Goal: Task Accomplishment & Management: Manage account settings

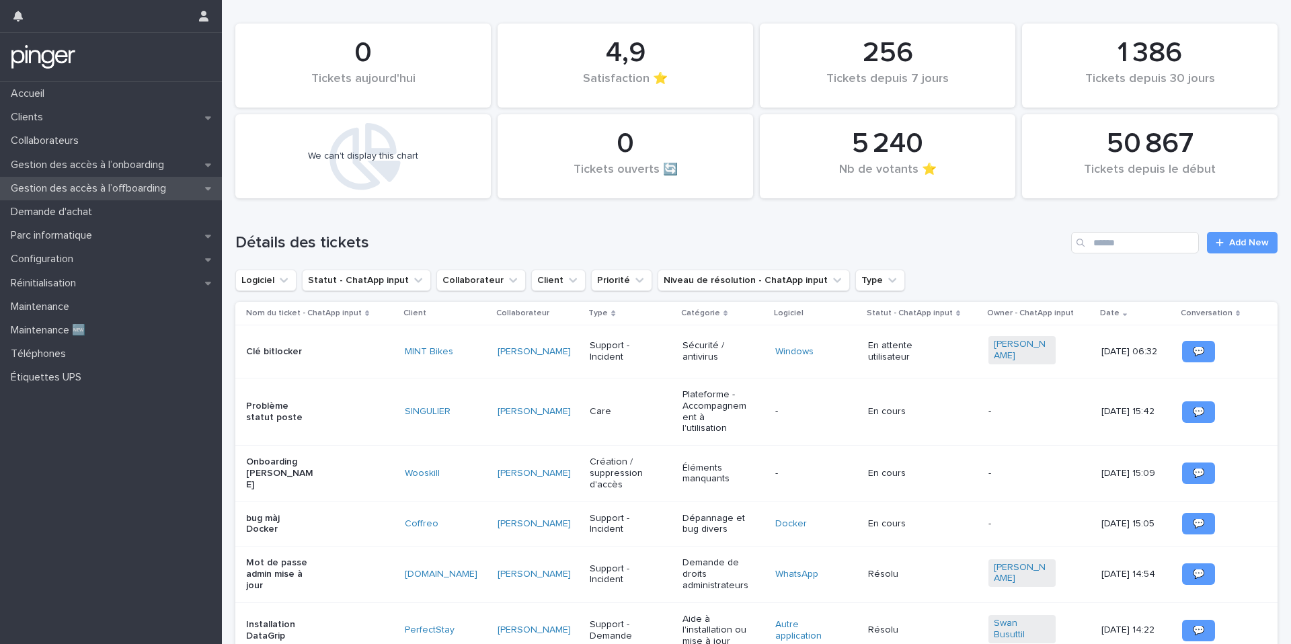
click at [130, 189] on p "Gestion des accès à l’offboarding" at bounding box center [90, 188] width 171 height 13
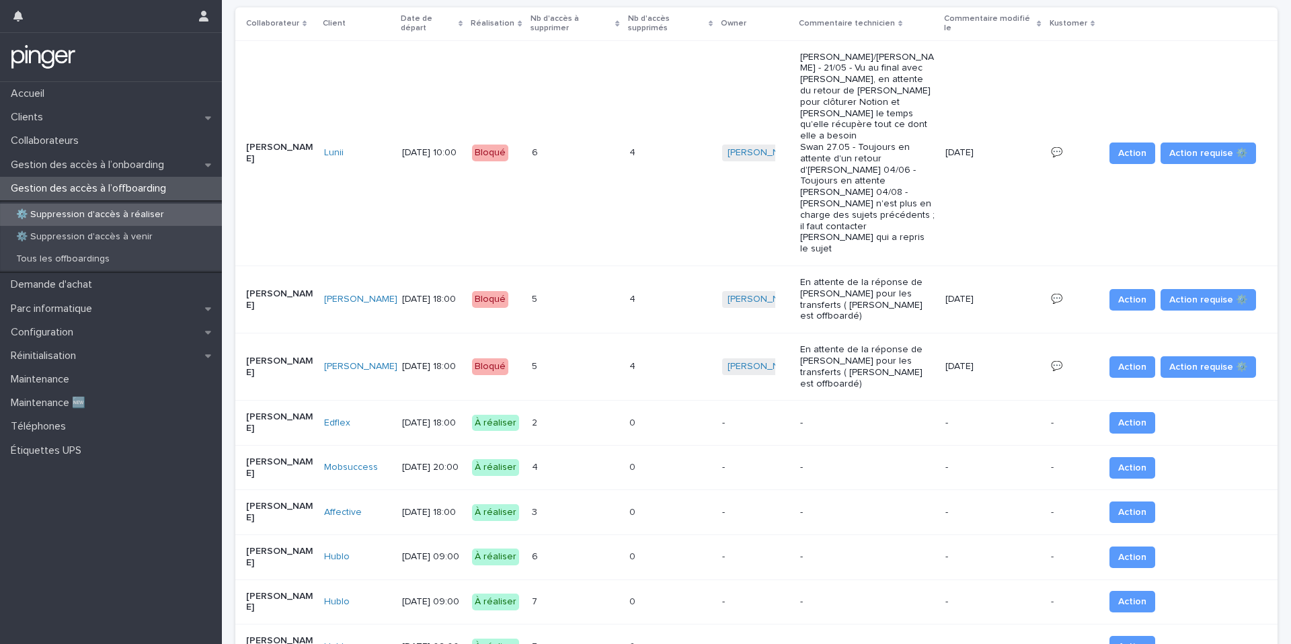
scroll to position [175, 0]
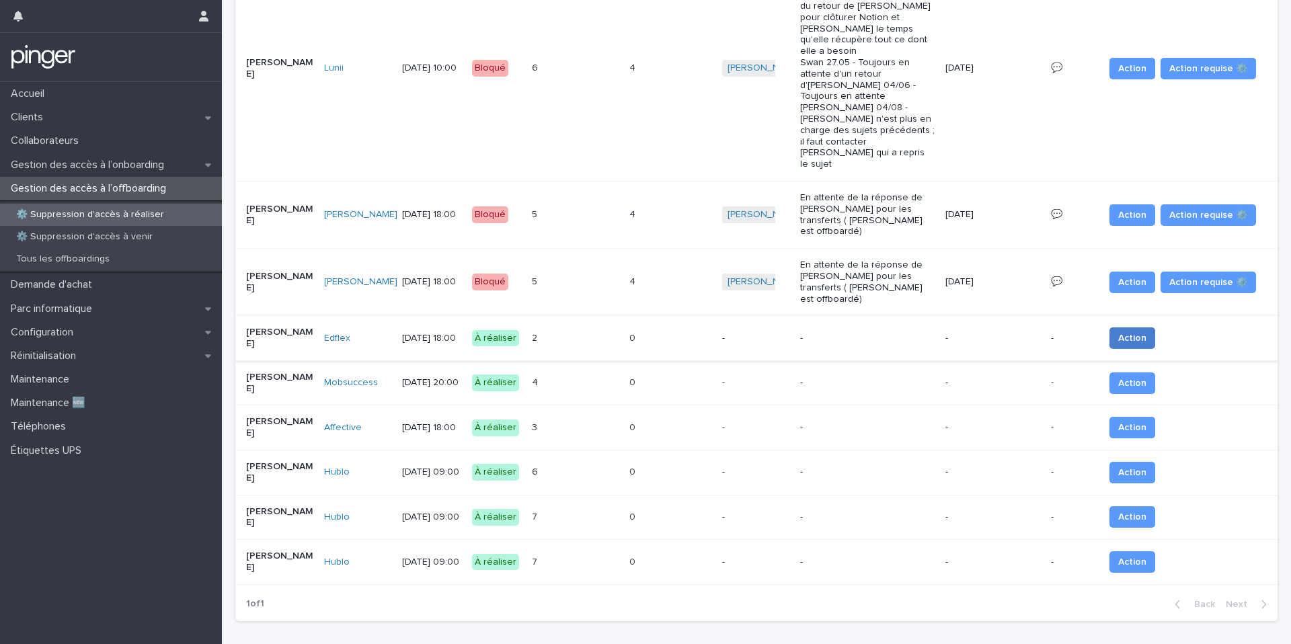
click at [1110, 327] on button "Action" at bounding box center [1132, 338] width 46 height 22
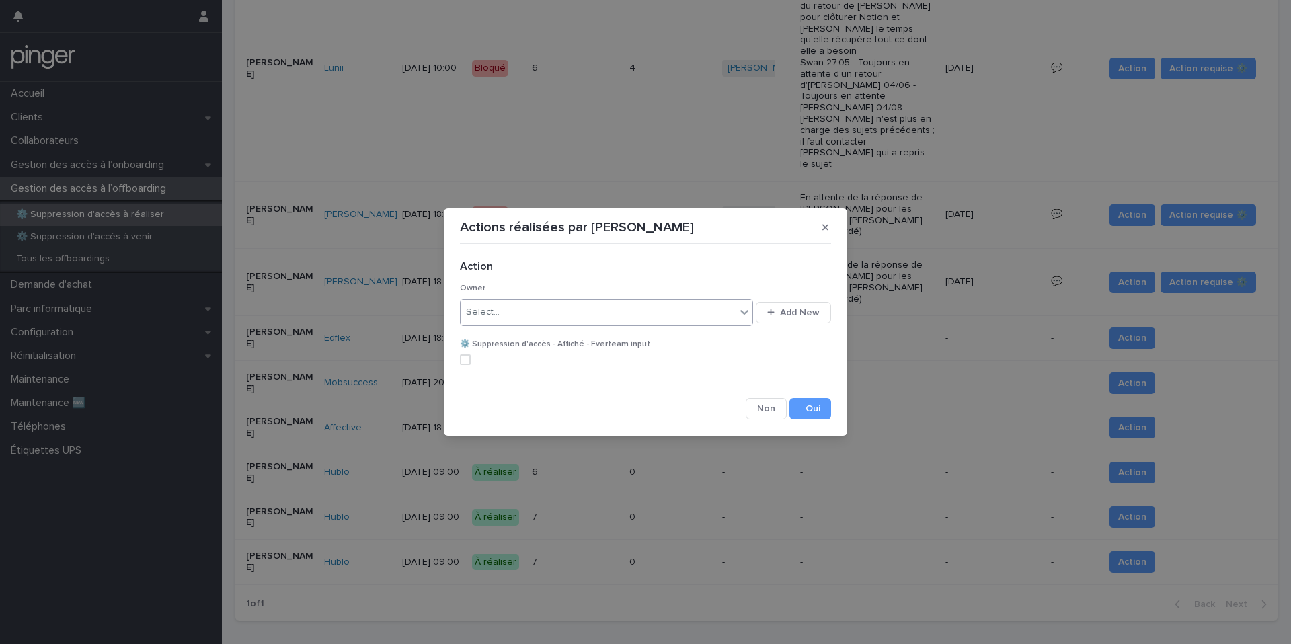
click at [589, 318] on div "Select..." at bounding box center [597, 312] width 275 height 22
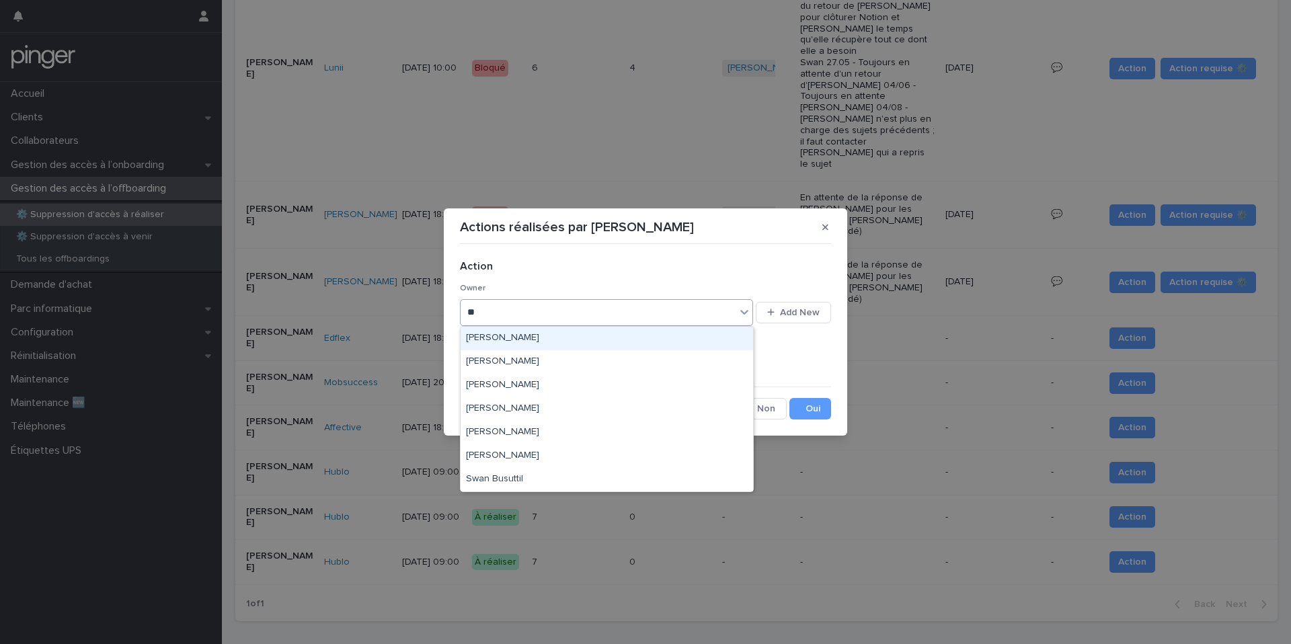
type input "***"
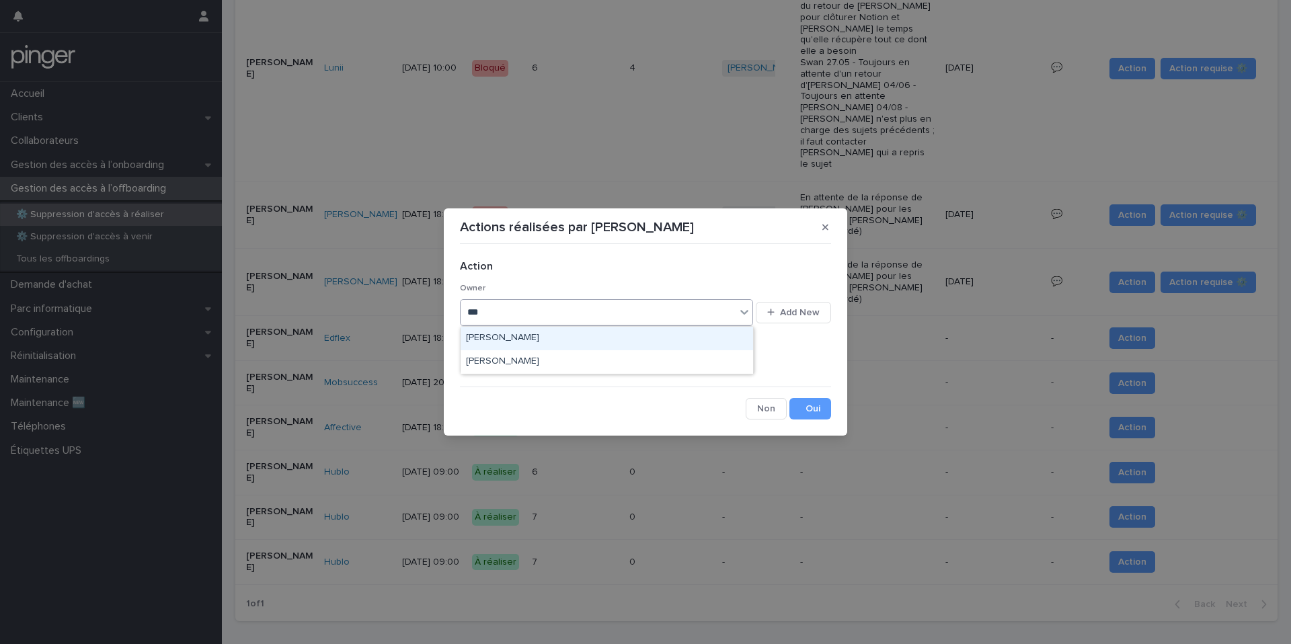
click at [586, 338] on div "[PERSON_NAME]" at bounding box center [606, 339] width 292 height 24
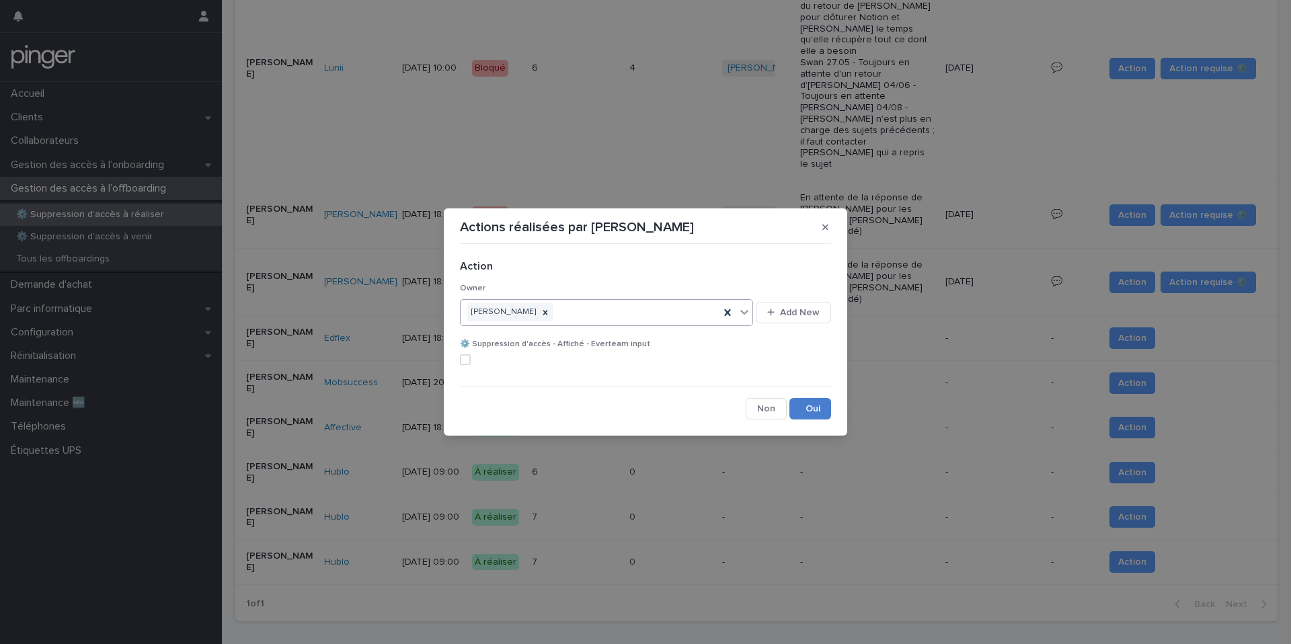
click at [814, 404] on button "Save" at bounding box center [810, 409] width 42 height 22
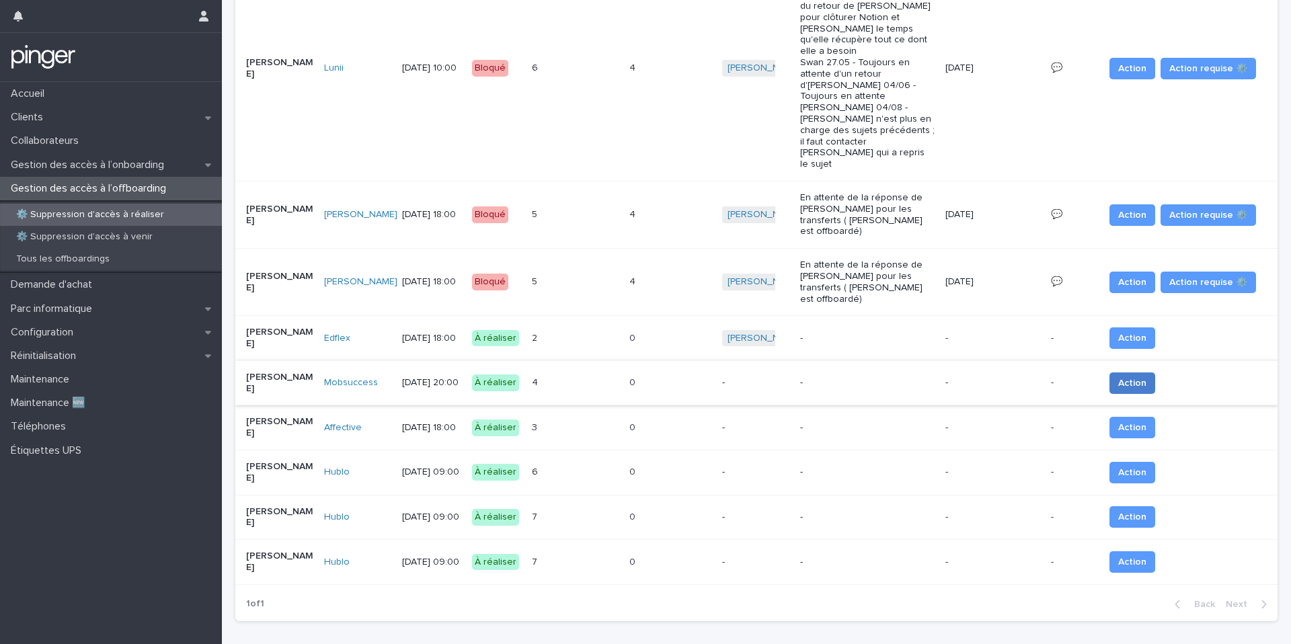
click at [1122, 376] on span "Action" at bounding box center [1132, 382] width 28 height 13
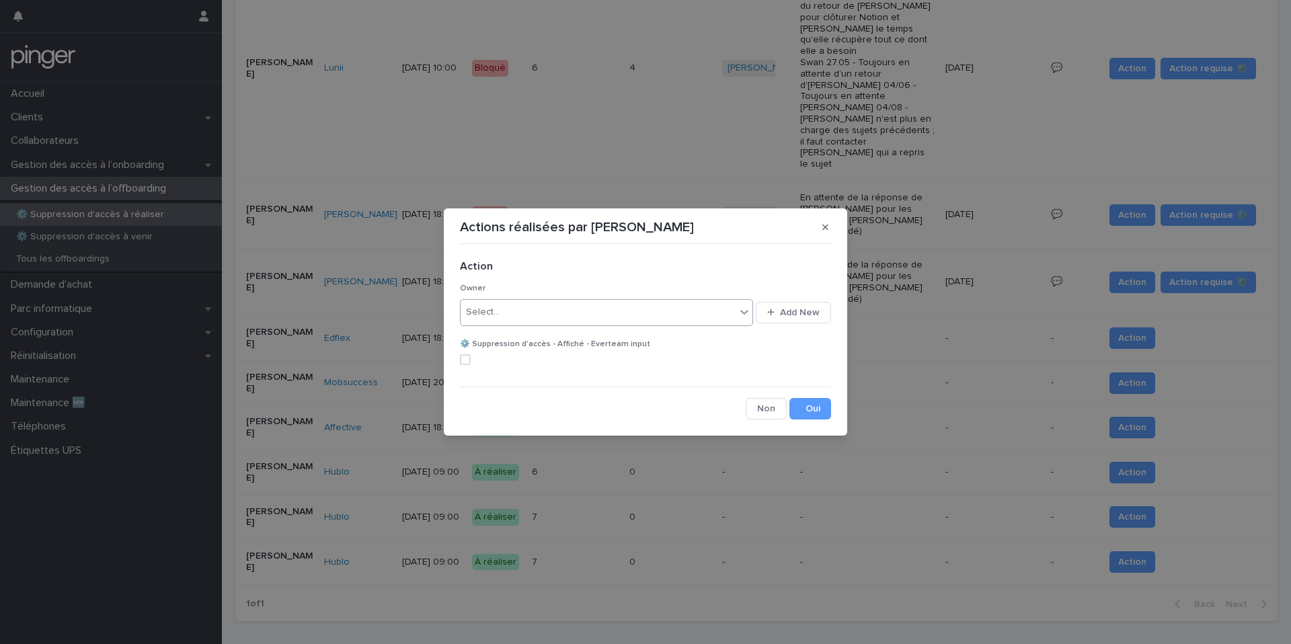
click at [569, 313] on div "Select..." at bounding box center [597, 312] width 275 height 22
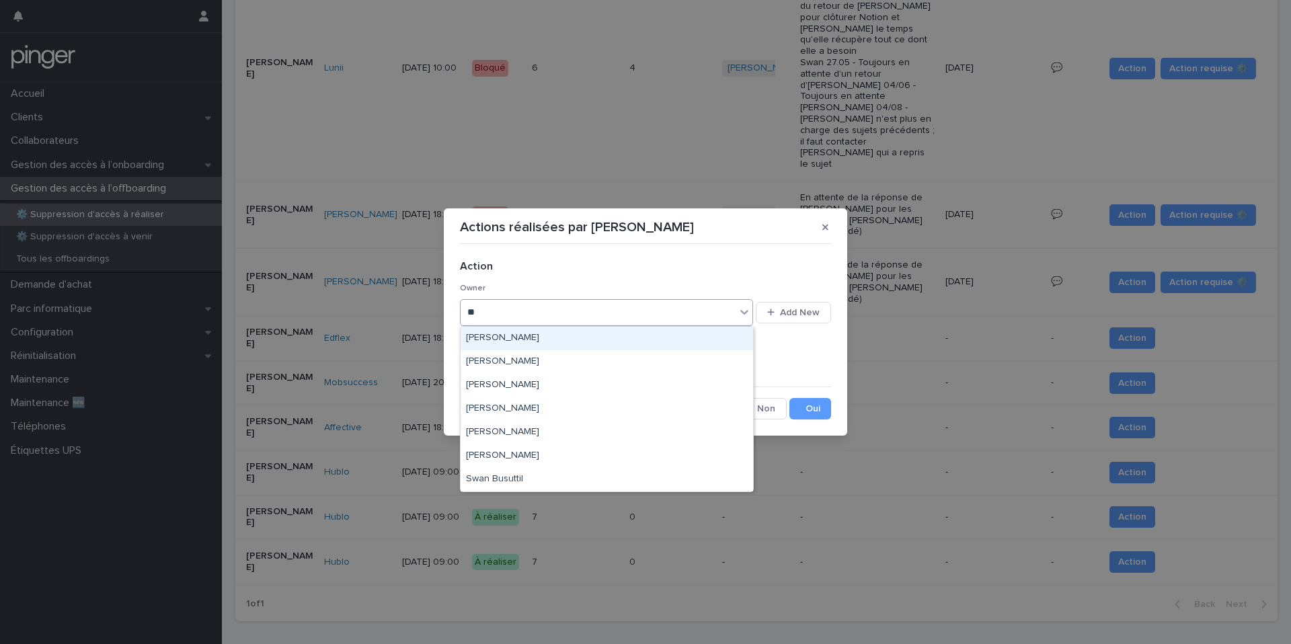
type input "***"
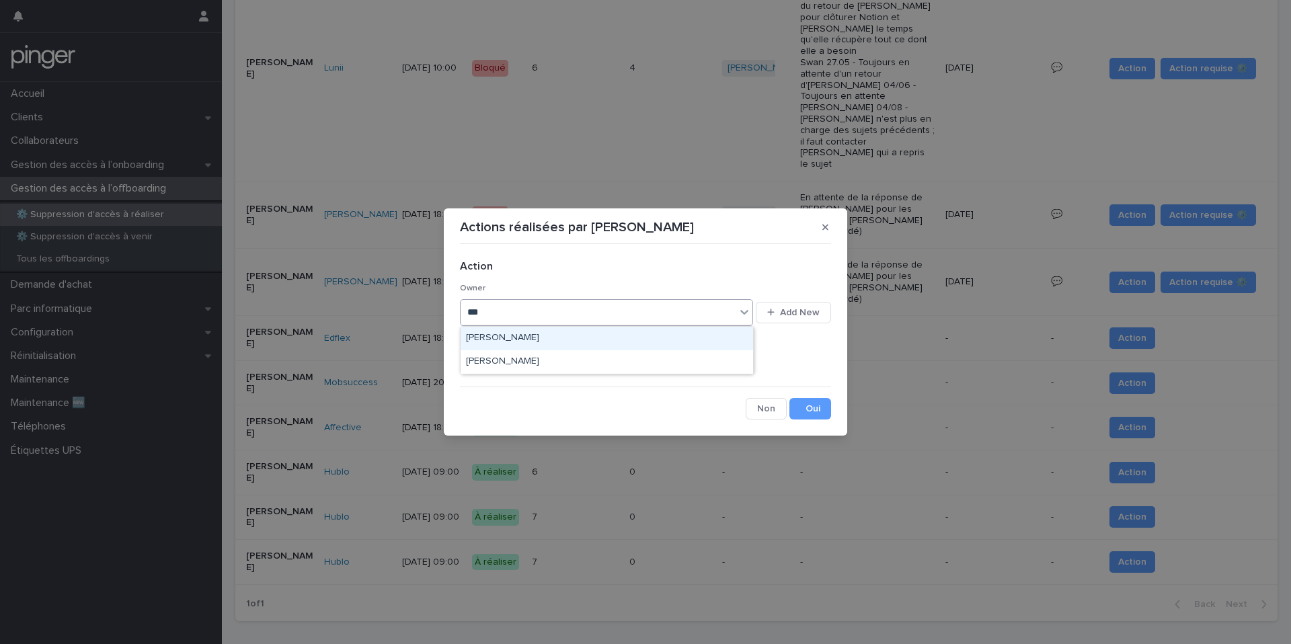
click at [562, 332] on div "[PERSON_NAME]" at bounding box center [606, 339] width 292 height 24
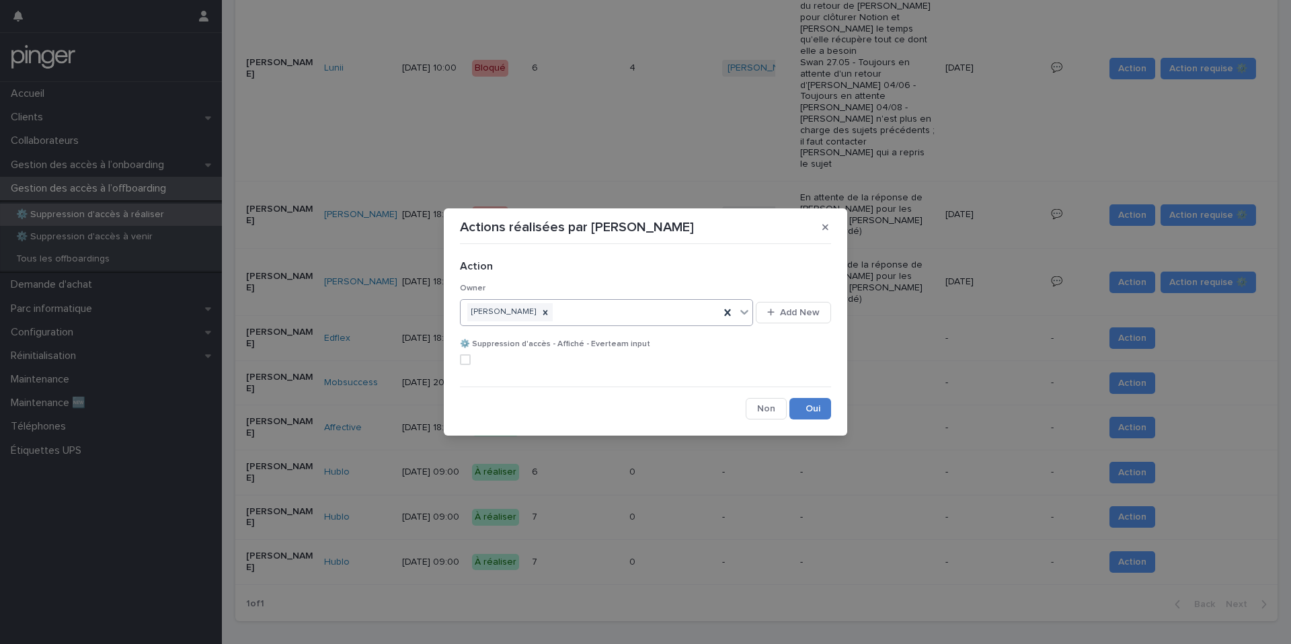
click at [812, 415] on button "Save" at bounding box center [810, 409] width 42 height 22
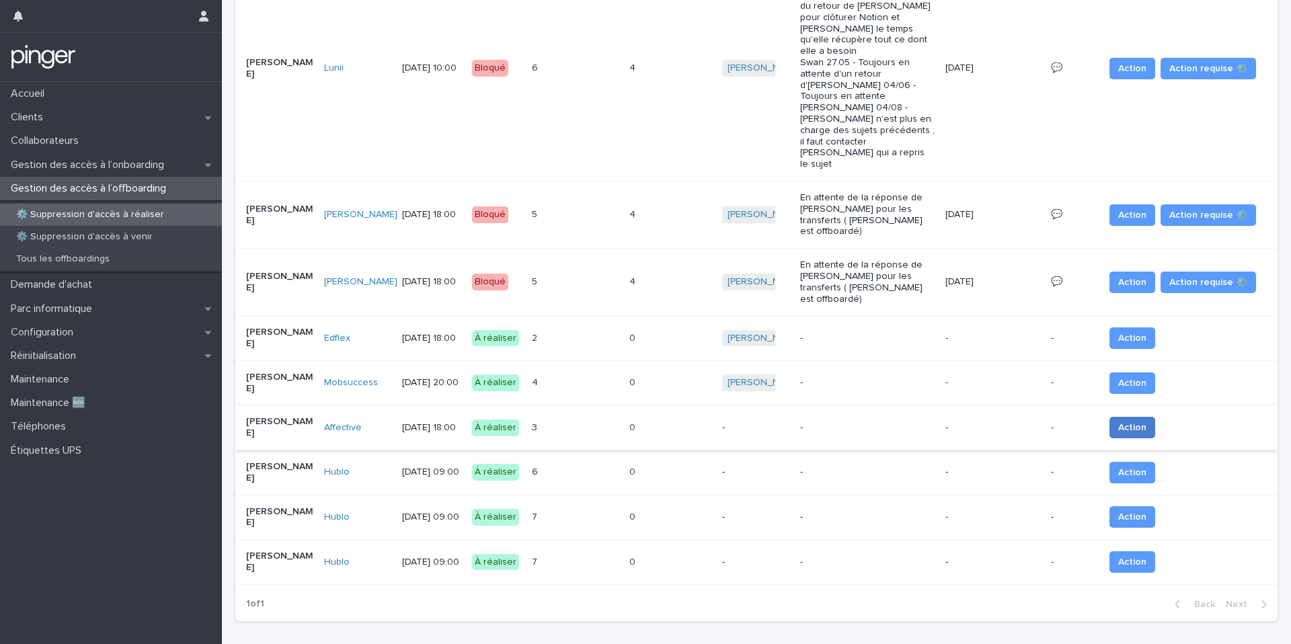
click at [1128, 421] on span "Action" at bounding box center [1132, 427] width 28 height 13
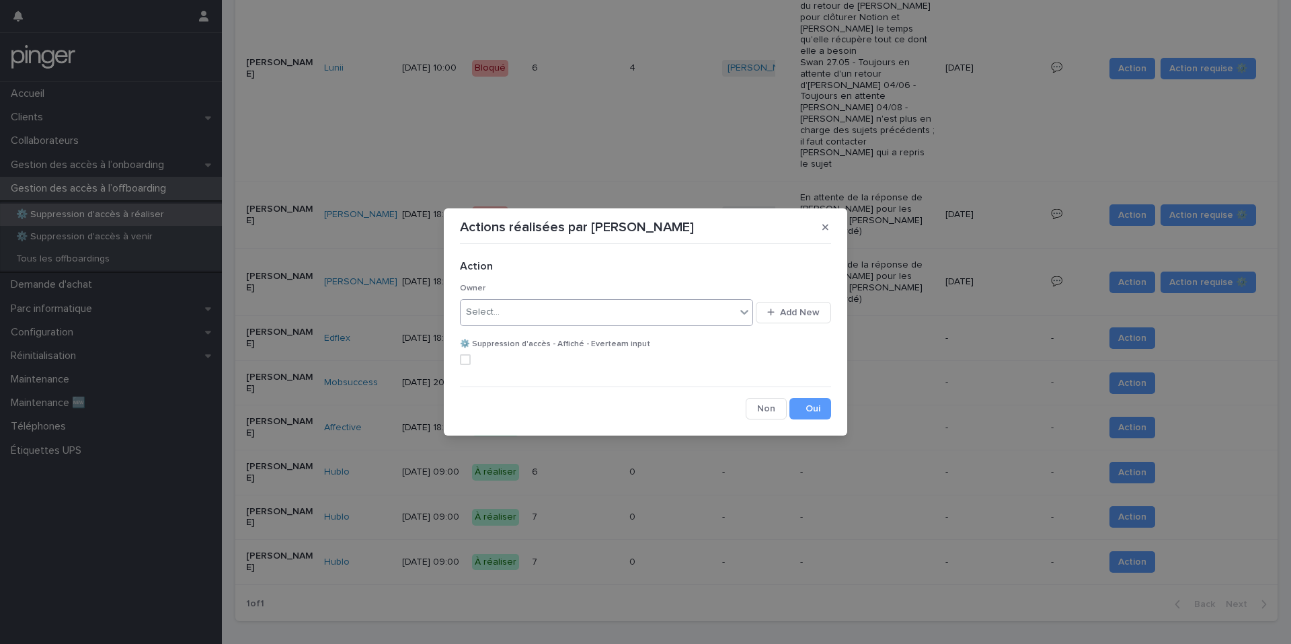
click at [616, 318] on div "Select..." at bounding box center [597, 312] width 275 height 22
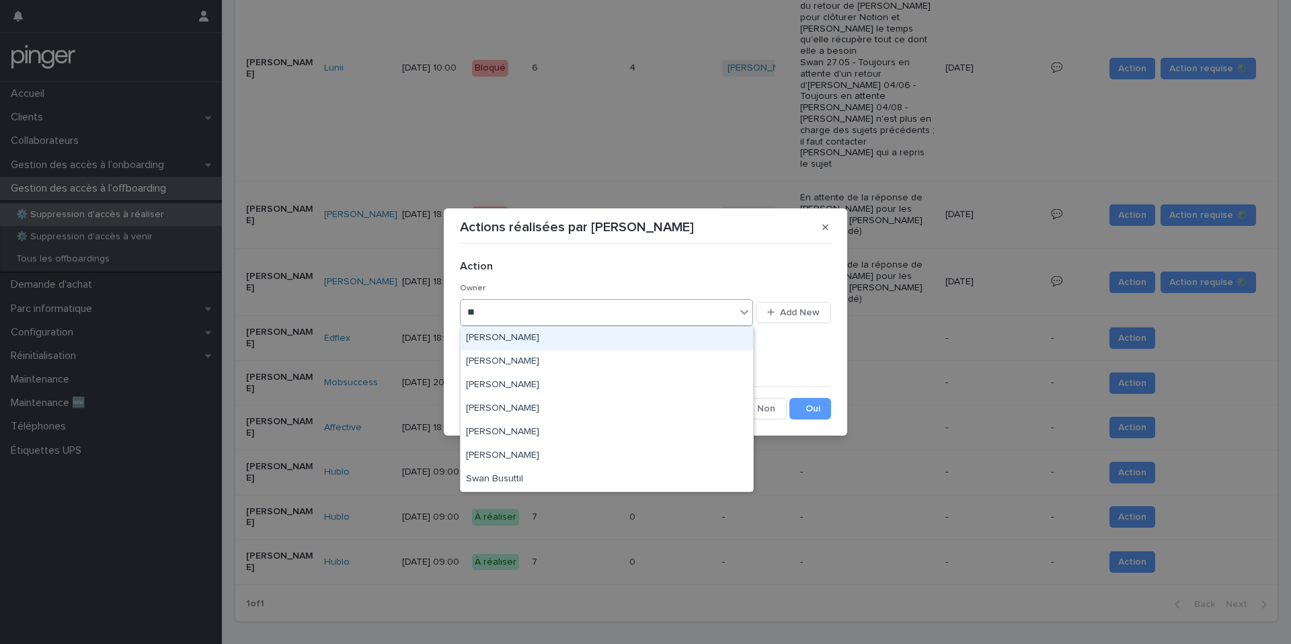
type input "***"
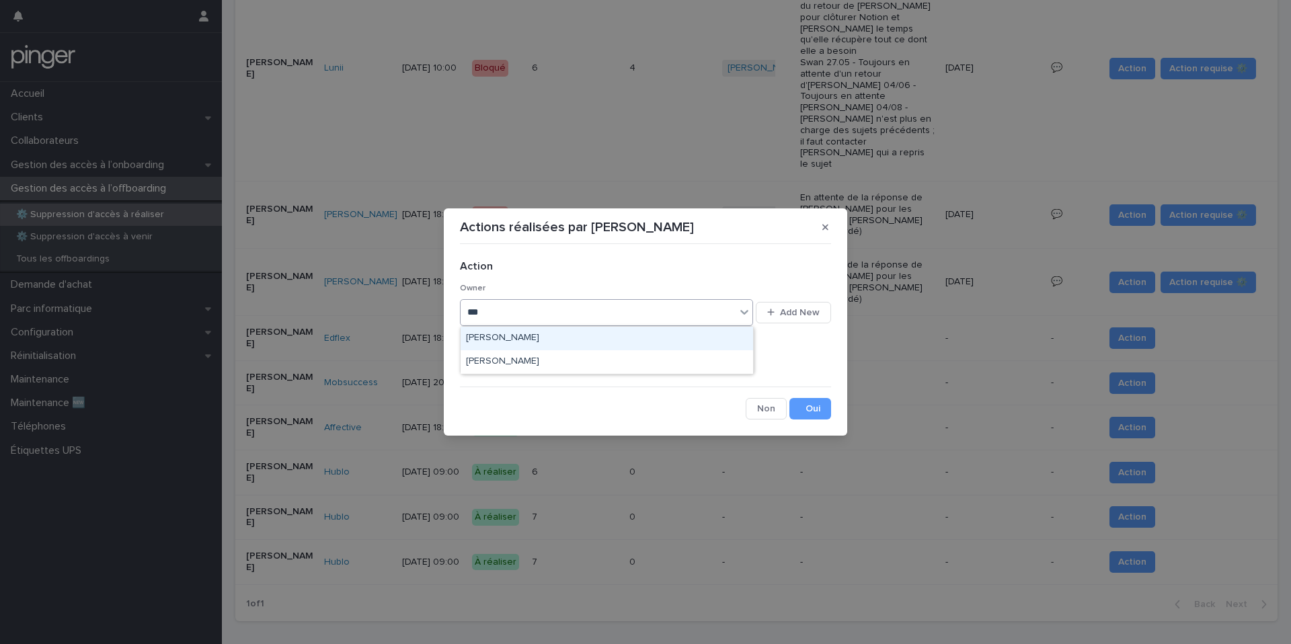
click at [606, 327] on div "[PERSON_NAME]" at bounding box center [606, 339] width 292 height 24
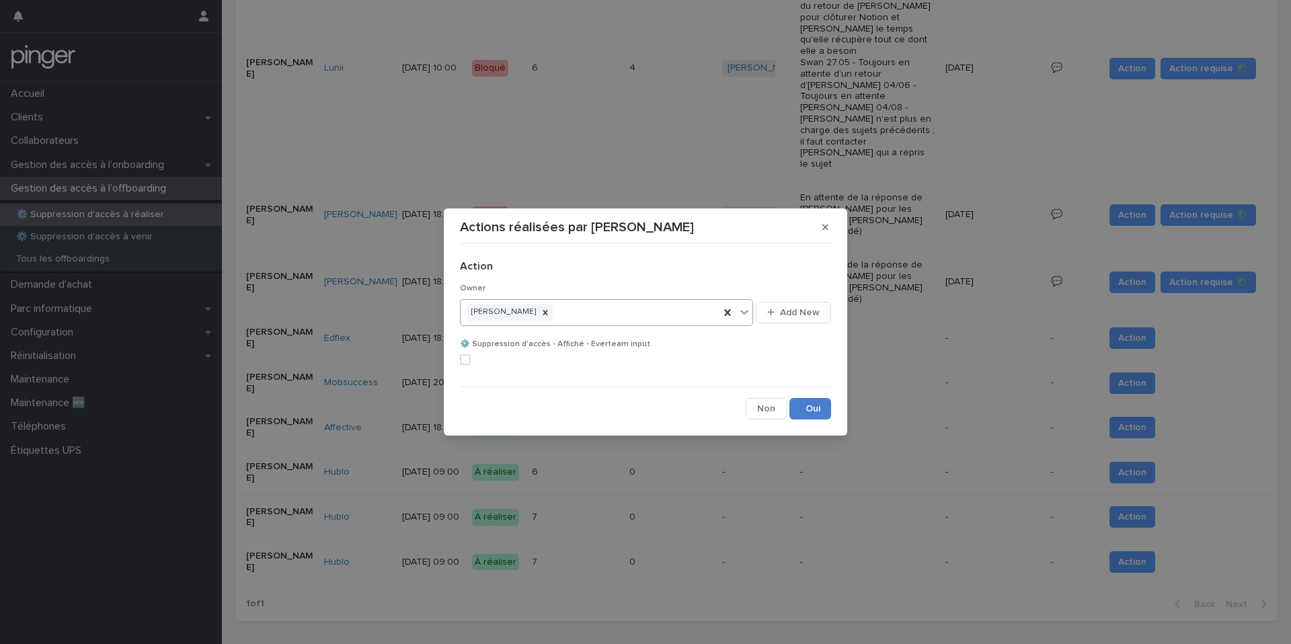
click at [813, 408] on button "Save" at bounding box center [810, 409] width 42 height 22
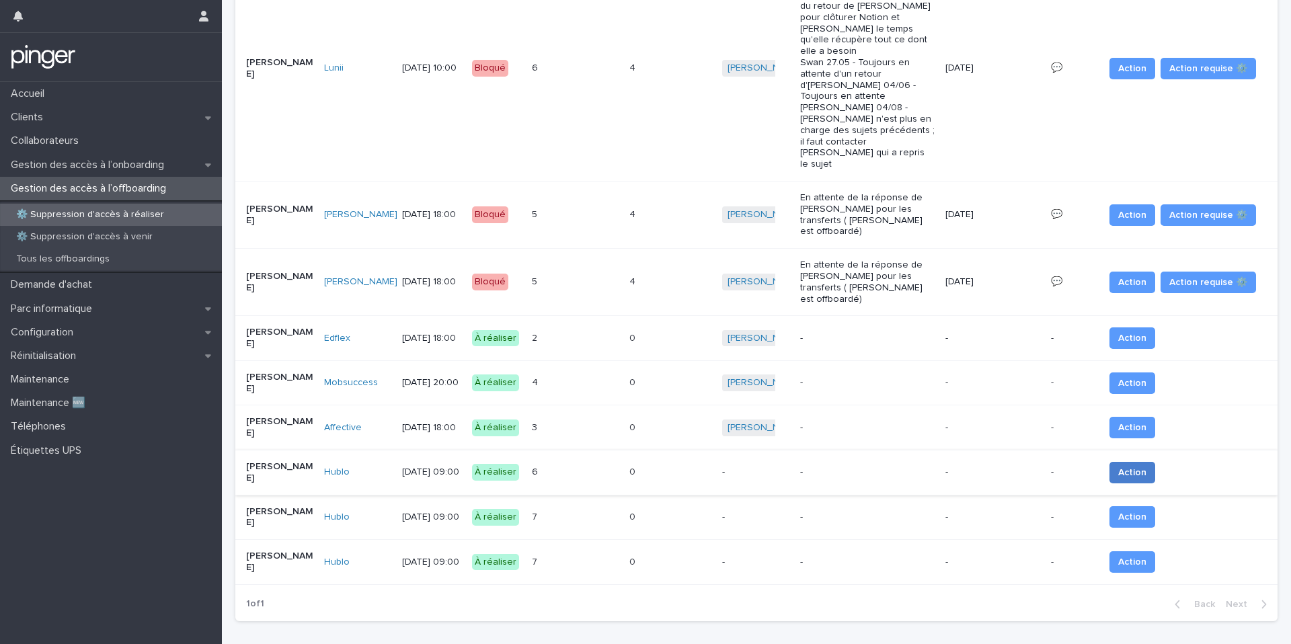
click at [1131, 466] on span "Action" at bounding box center [1132, 472] width 28 height 13
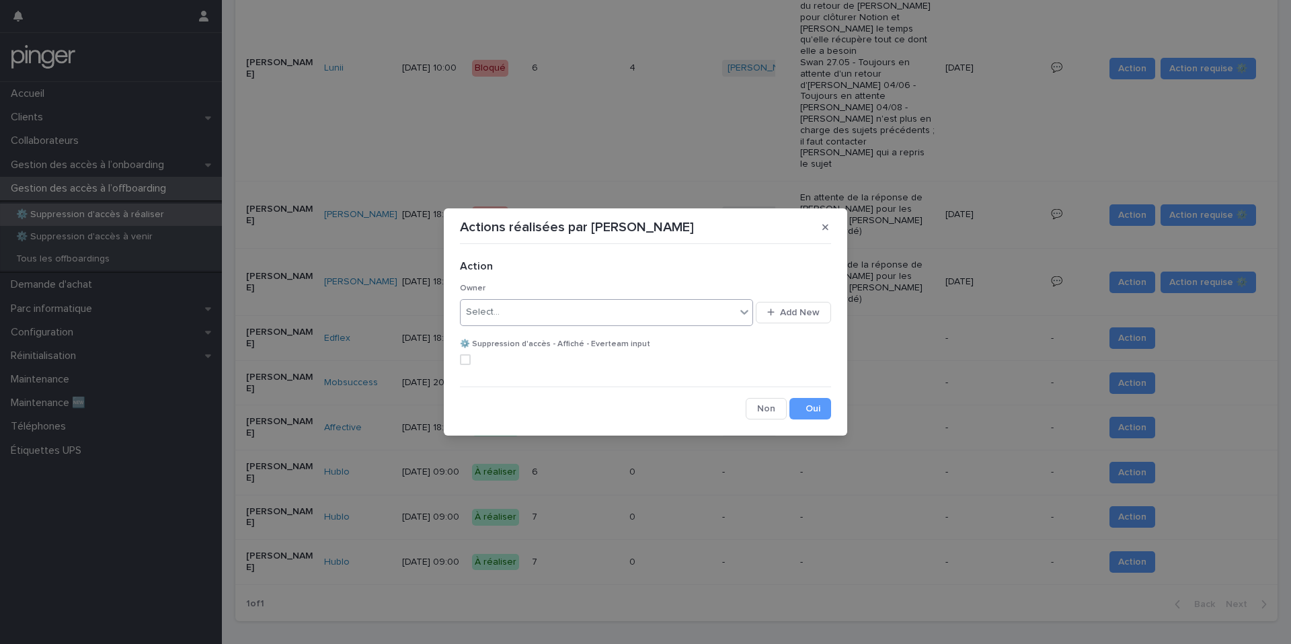
click at [518, 319] on div "Select..." at bounding box center [597, 312] width 275 height 22
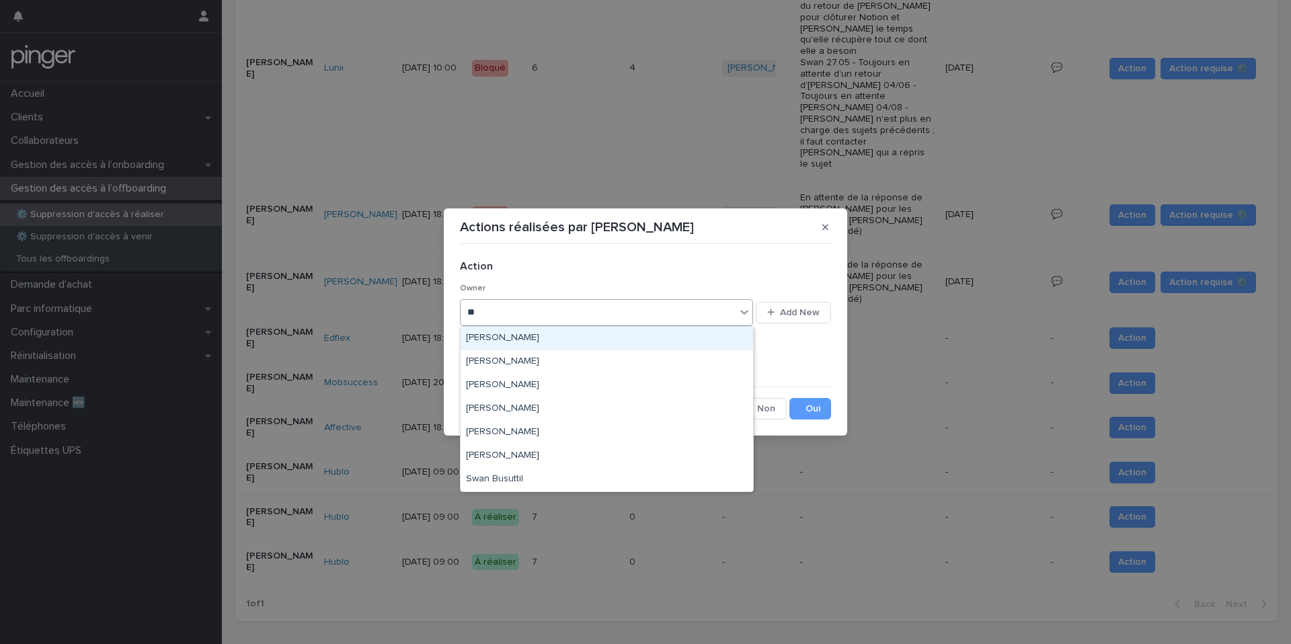
type input "***"
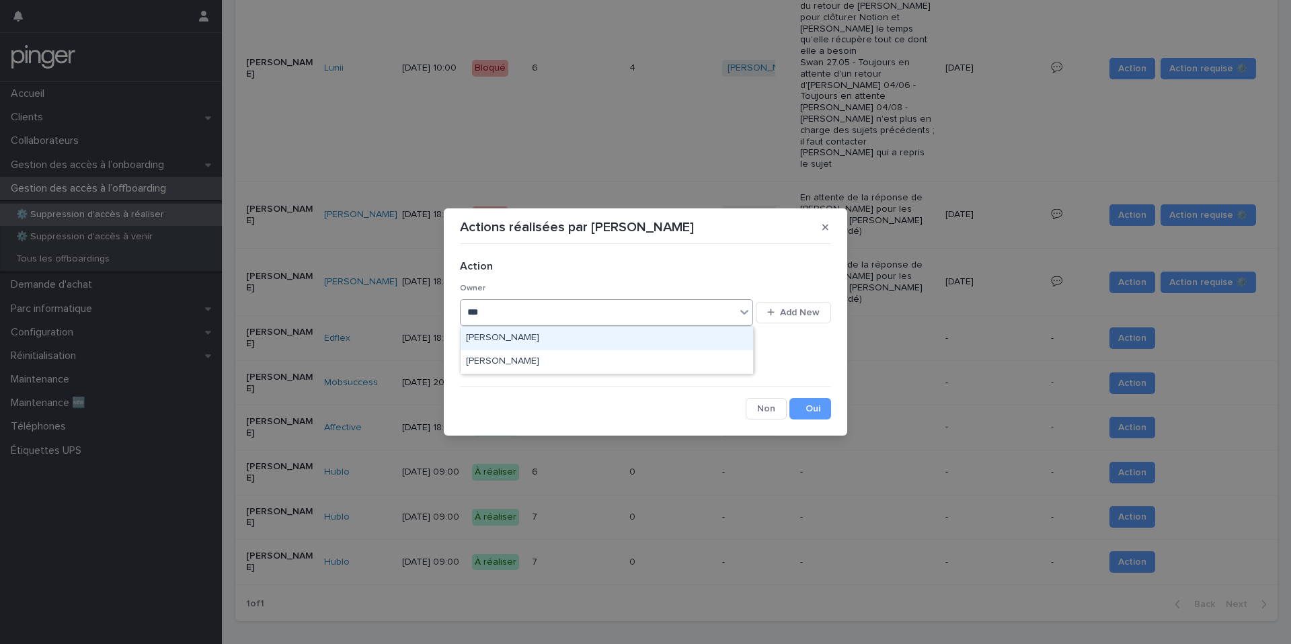
click at [525, 338] on div "[PERSON_NAME]" at bounding box center [606, 339] width 292 height 24
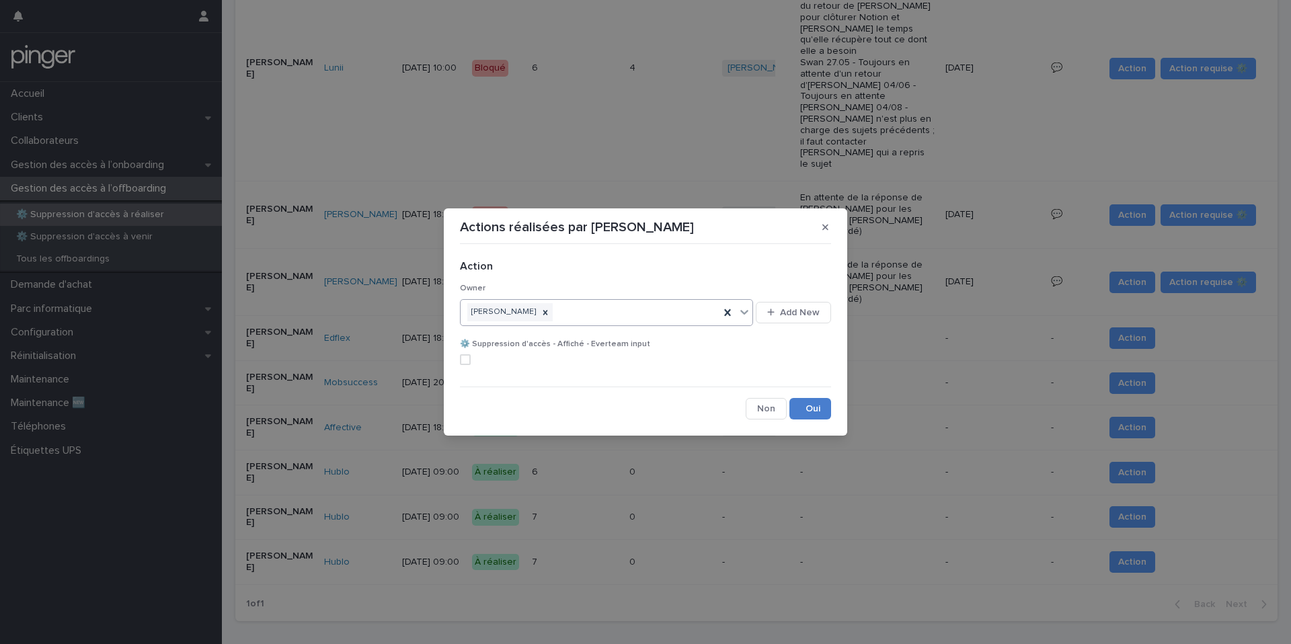
click at [803, 403] on button "Save" at bounding box center [810, 409] width 42 height 22
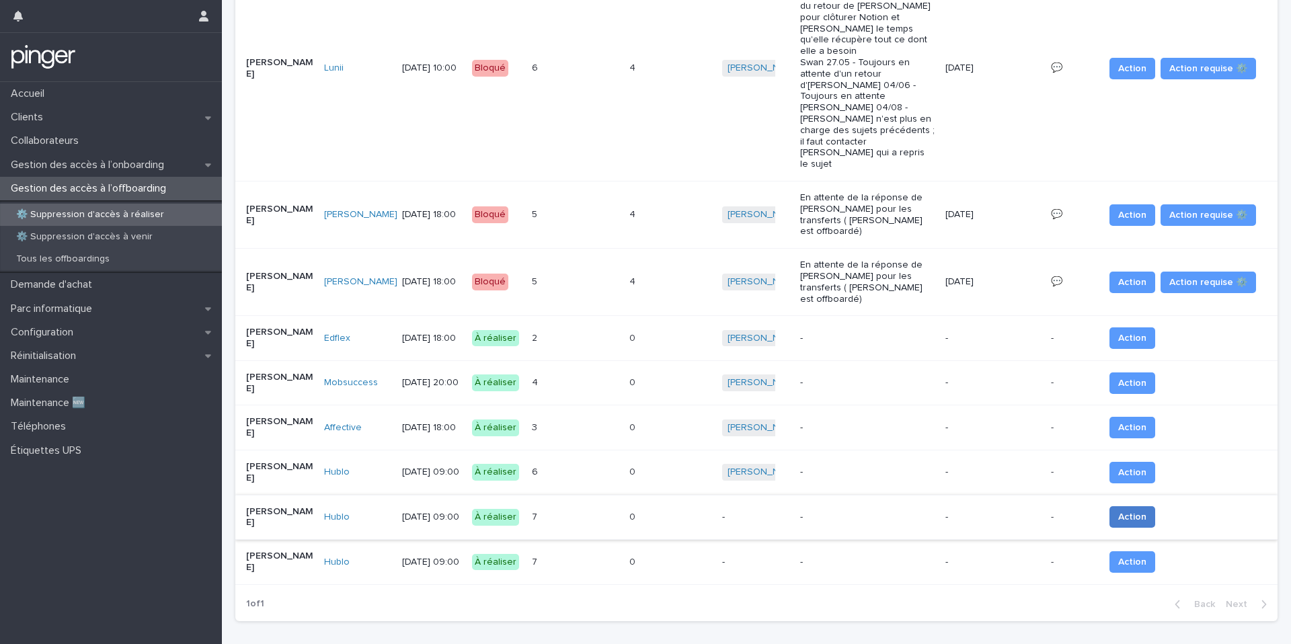
click at [1135, 510] on span "Action" at bounding box center [1132, 516] width 28 height 13
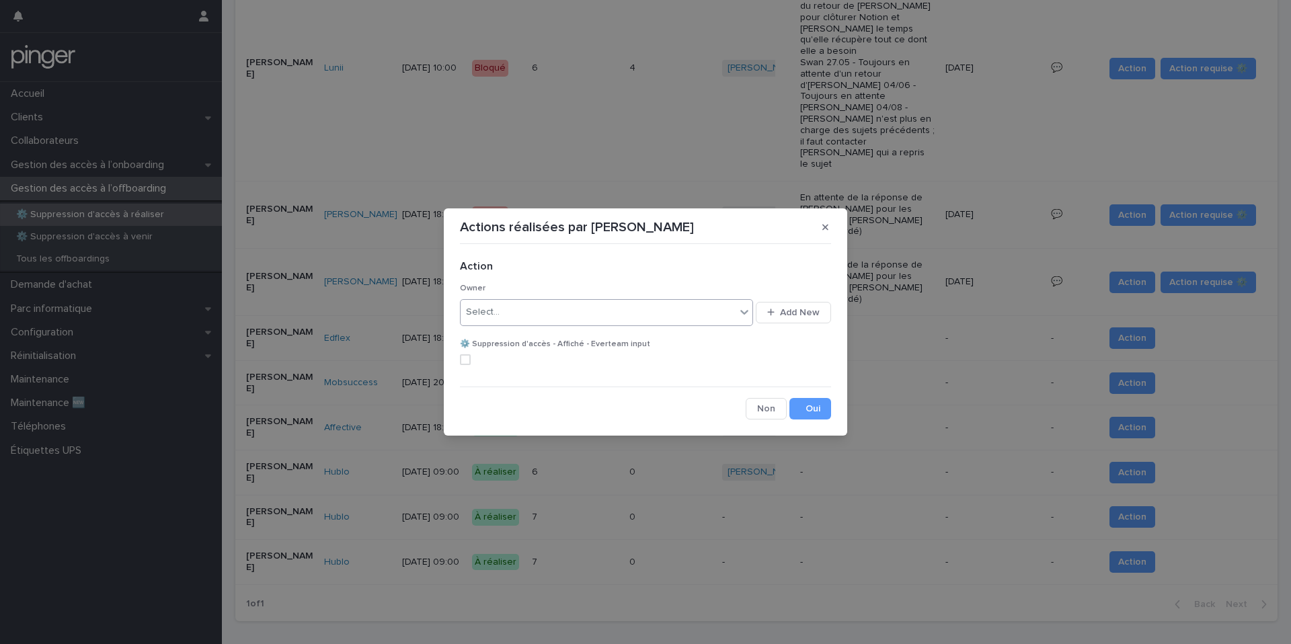
click at [593, 322] on div "Select..." at bounding box center [597, 312] width 275 height 22
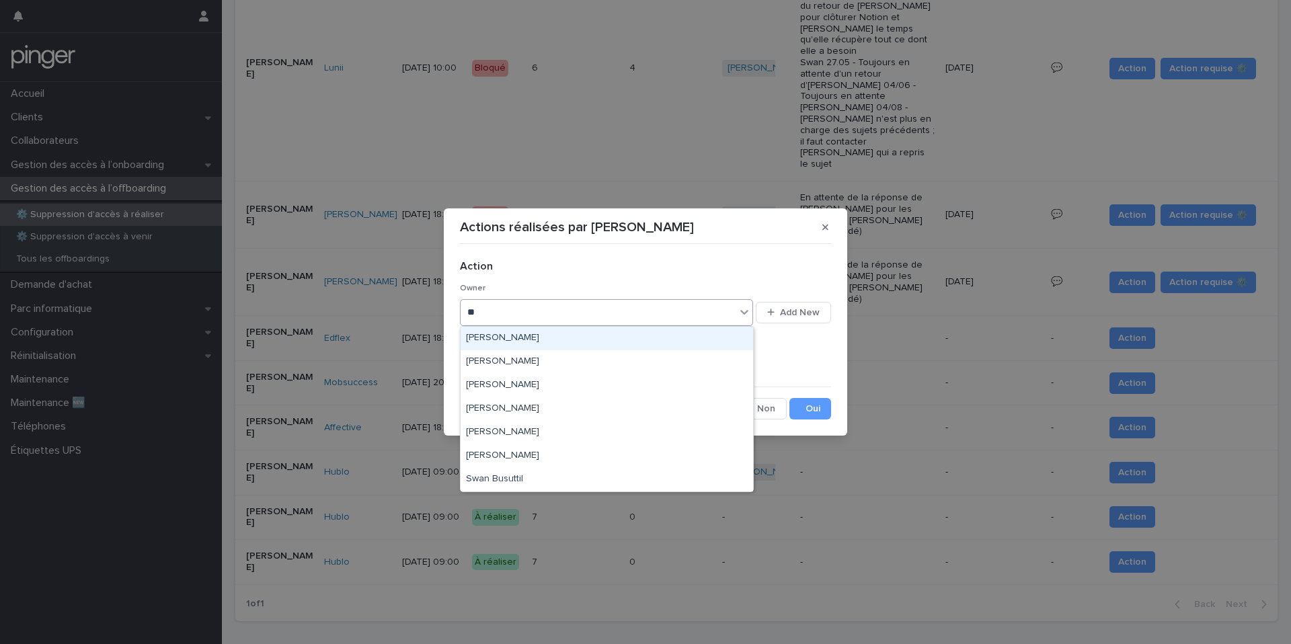
type input "***"
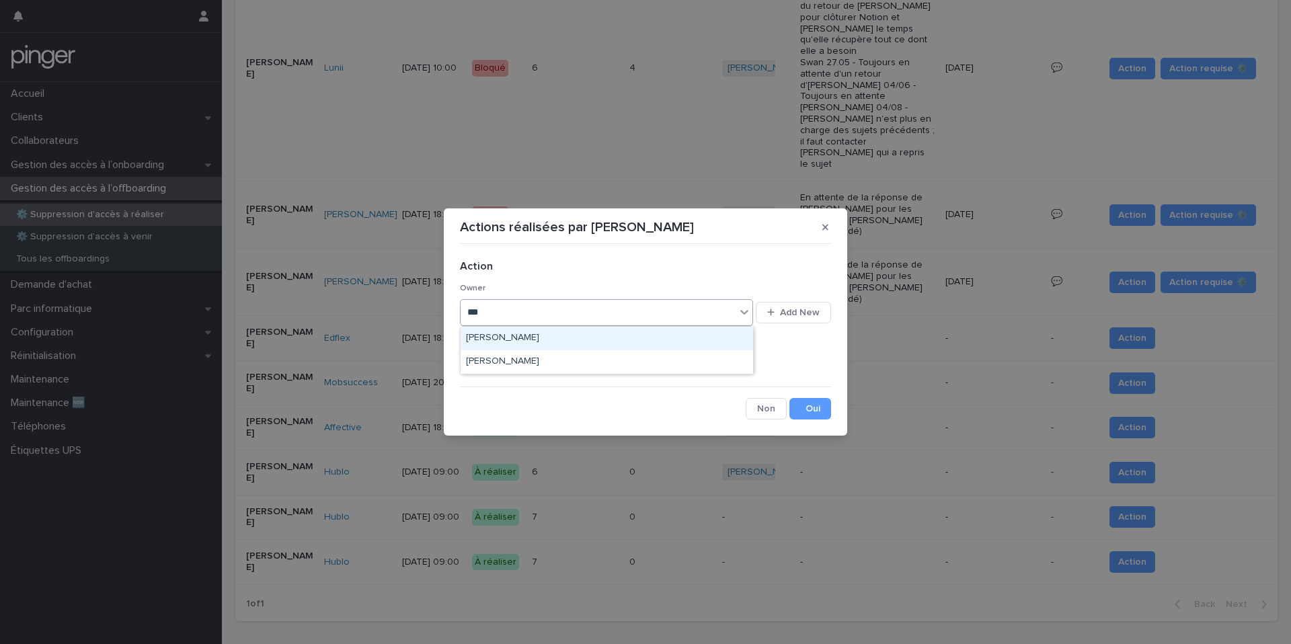
click at [578, 332] on div "[PERSON_NAME]" at bounding box center [606, 339] width 292 height 24
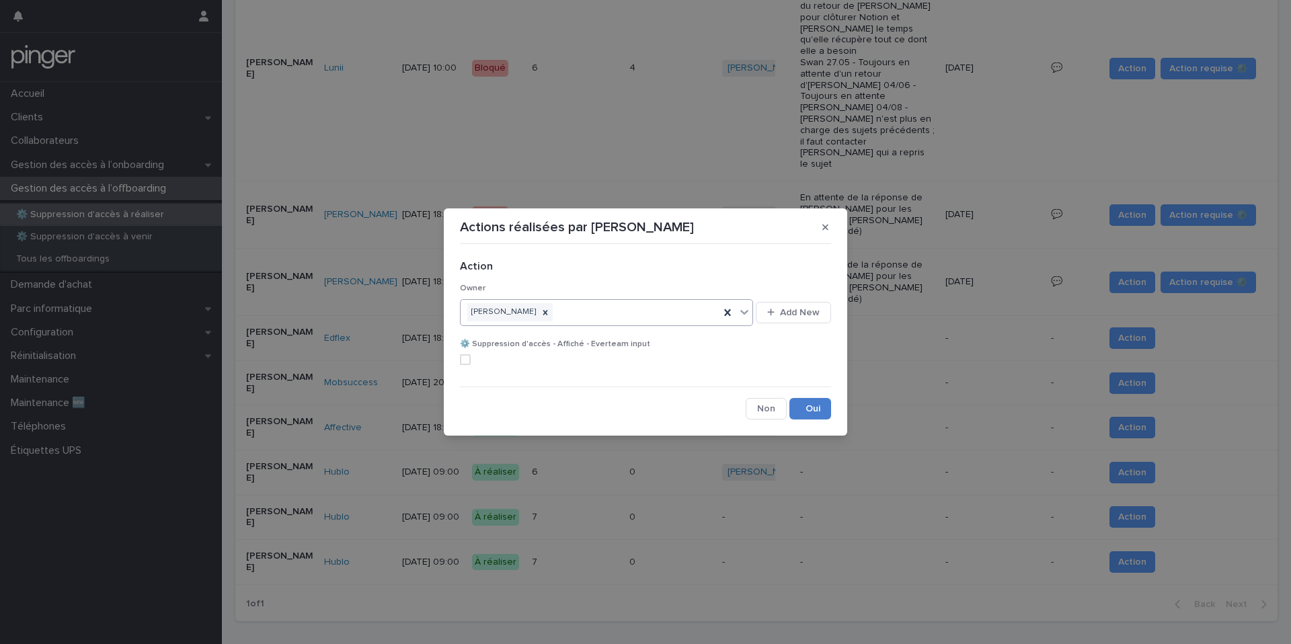
click at [796, 405] on button "Save" at bounding box center [810, 409] width 42 height 22
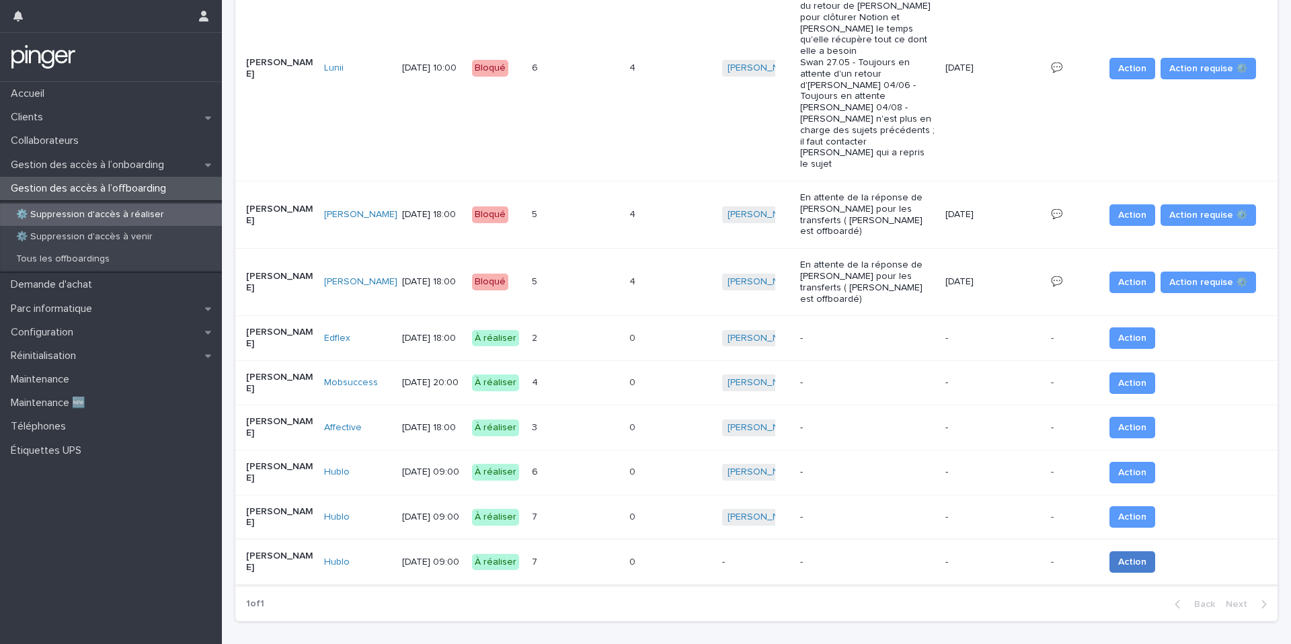
click at [1122, 555] on span "Action" at bounding box center [1132, 561] width 28 height 13
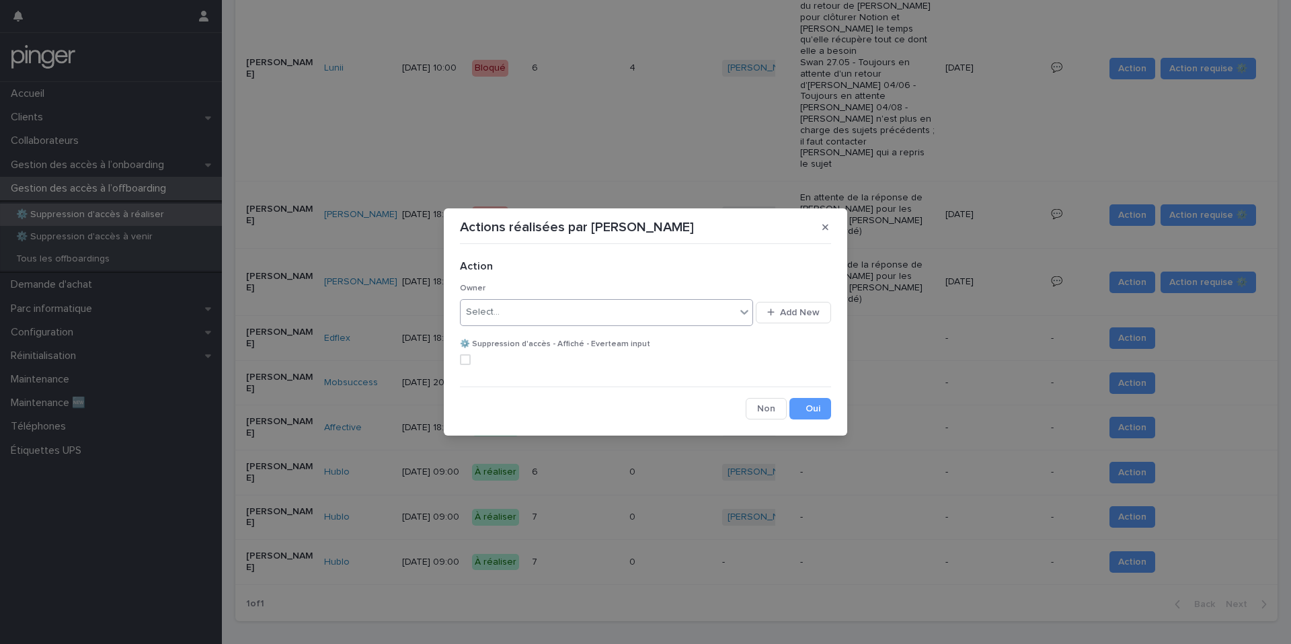
click at [586, 323] on div "Select..." at bounding box center [597, 312] width 275 height 22
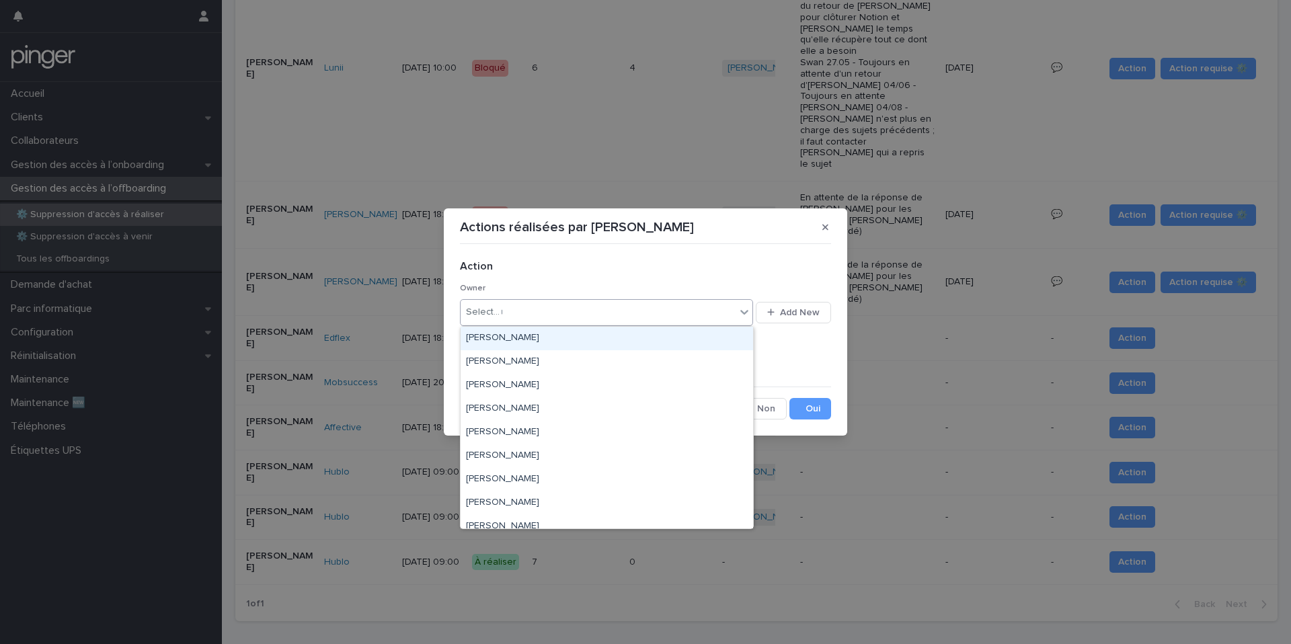
type input "***"
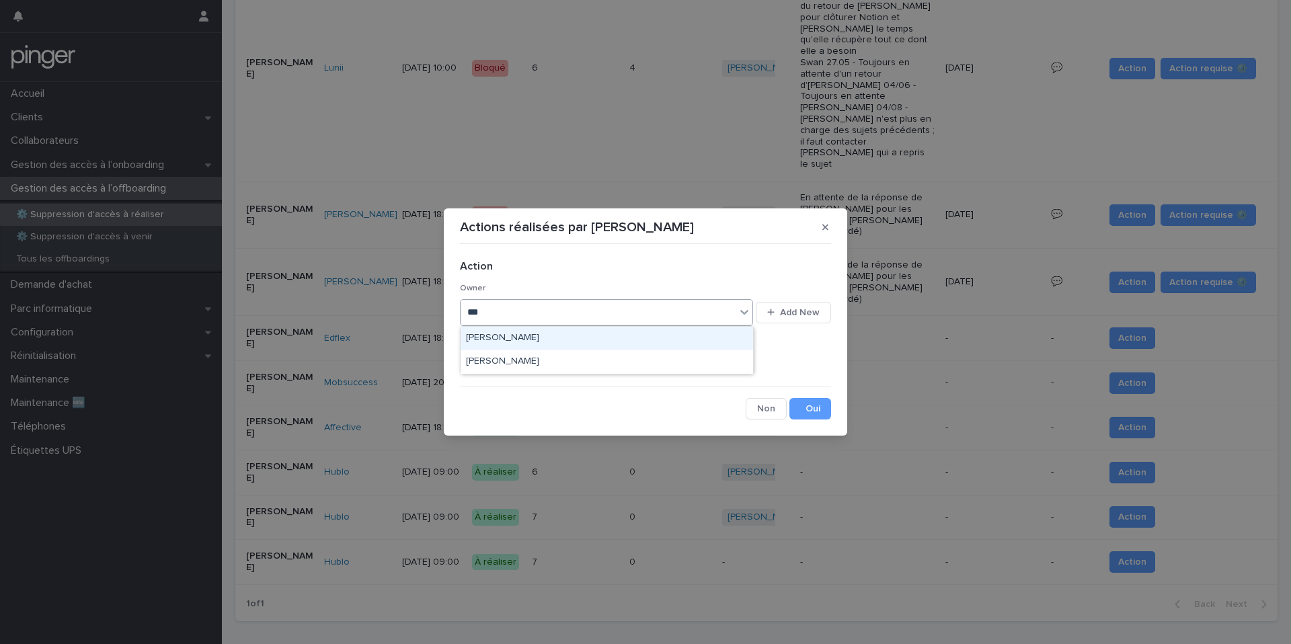
click at [577, 342] on div "[PERSON_NAME]" at bounding box center [606, 339] width 292 height 24
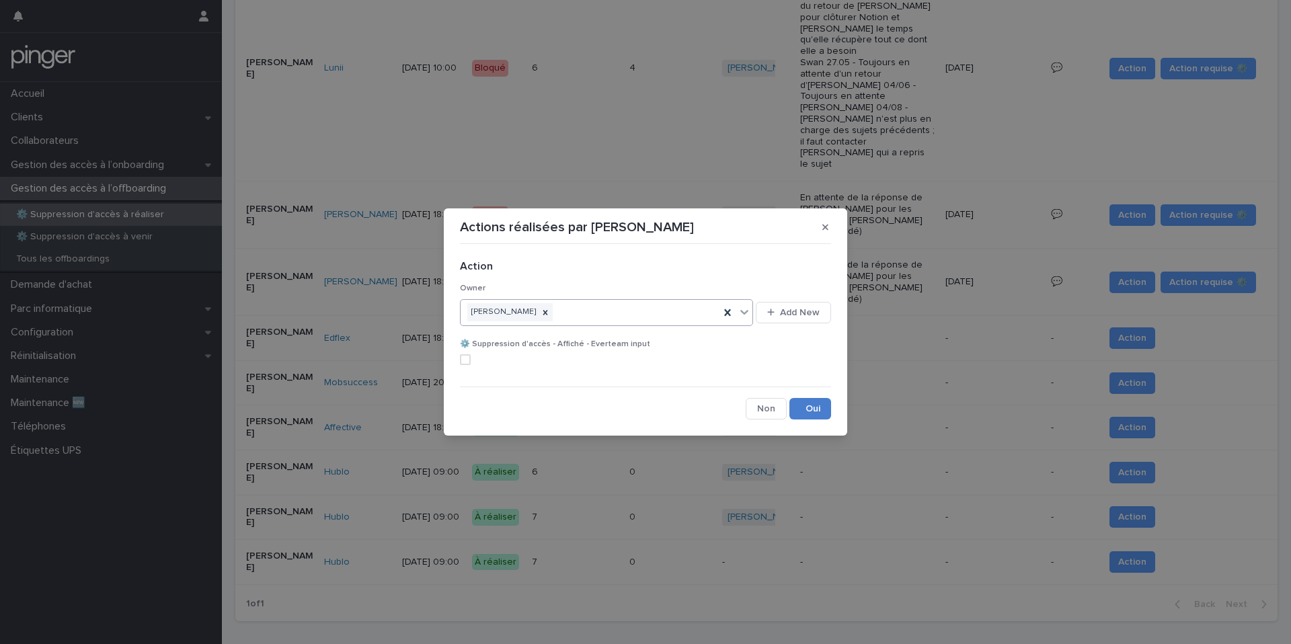
click at [811, 403] on button "Save" at bounding box center [810, 409] width 42 height 22
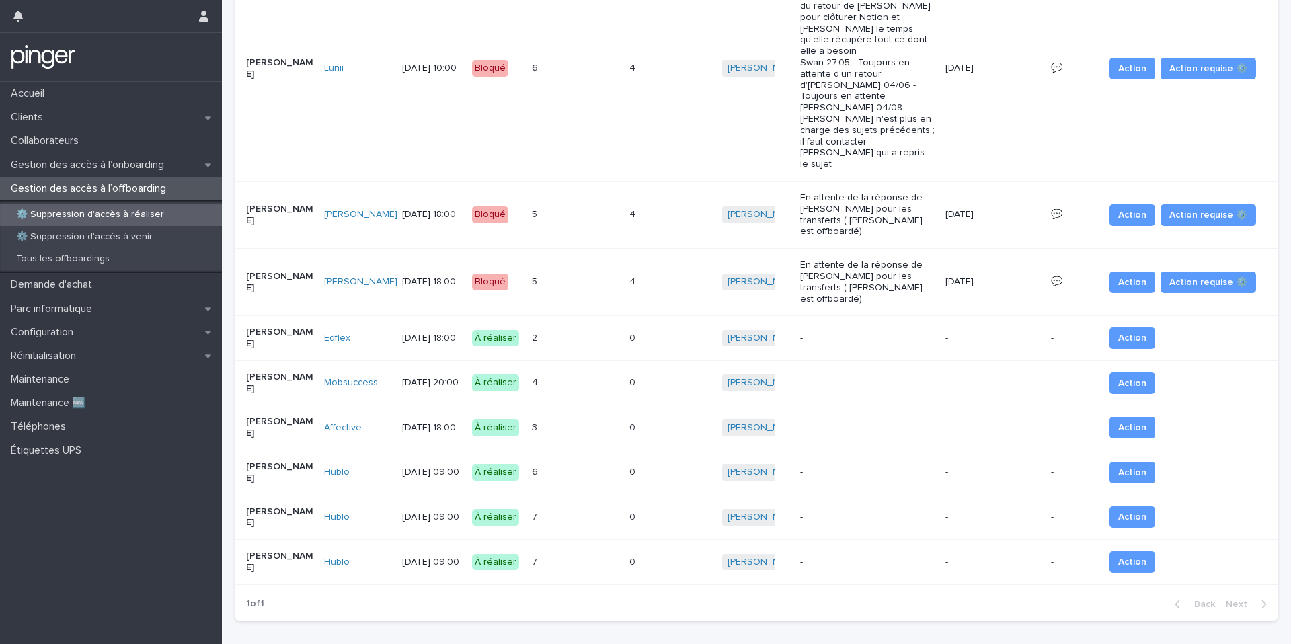
click at [573, 327] on div "2 2" at bounding box center [575, 338] width 87 height 22
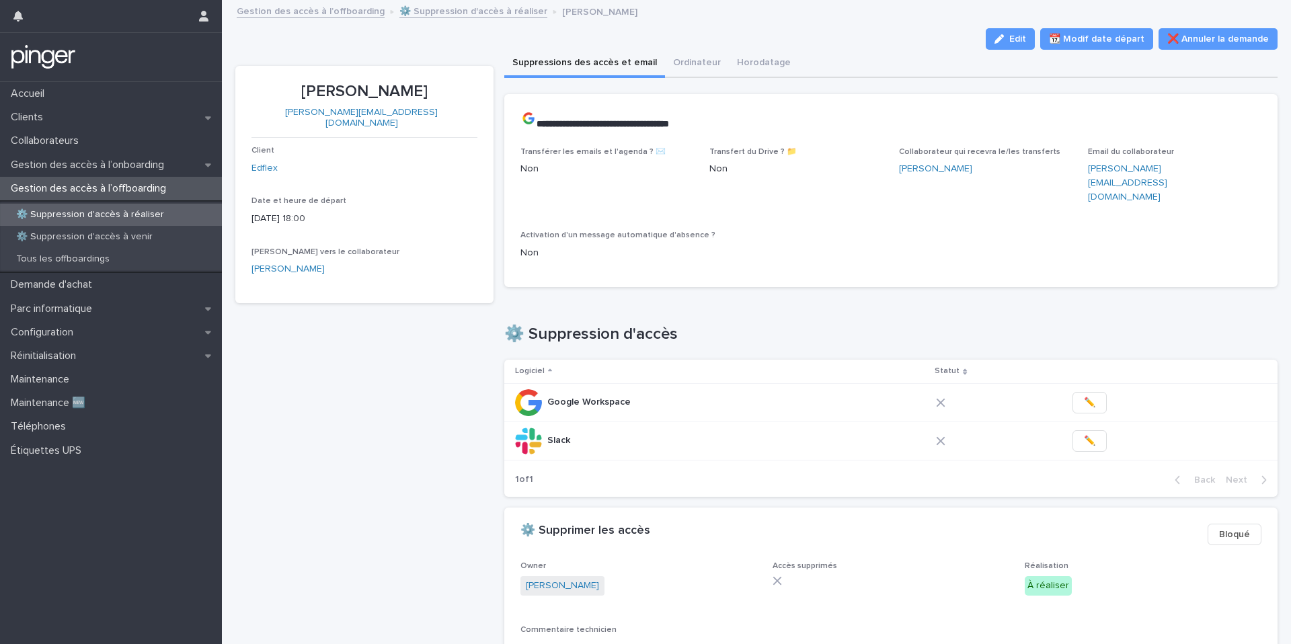
click at [366, 99] on p "Antoine Ricci" at bounding box center [364, 91] width 226 height 19
copy p "Antoine Ricci"
copy link "antoine.ricci@edflex.com"
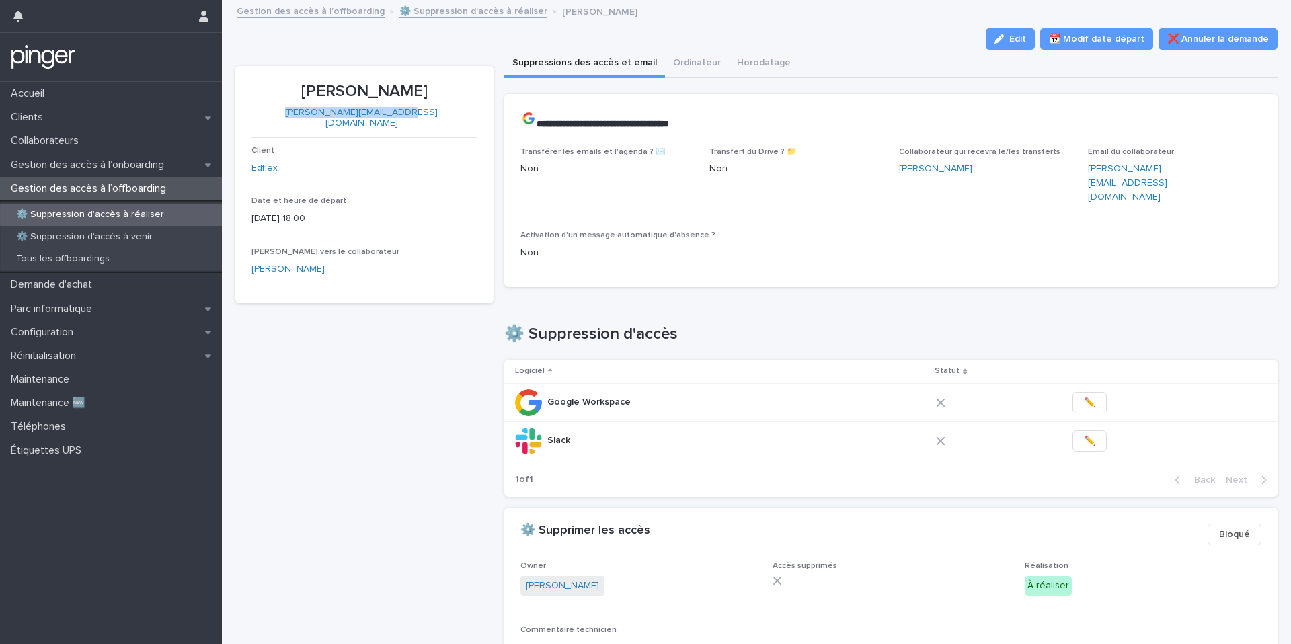
click at [412, 306] on div "Antoine Ricci antoine.ricci@edflex.com Client Edflex Date et heure de départ 20…" at bounding box center [364, 407] width 258 height 682
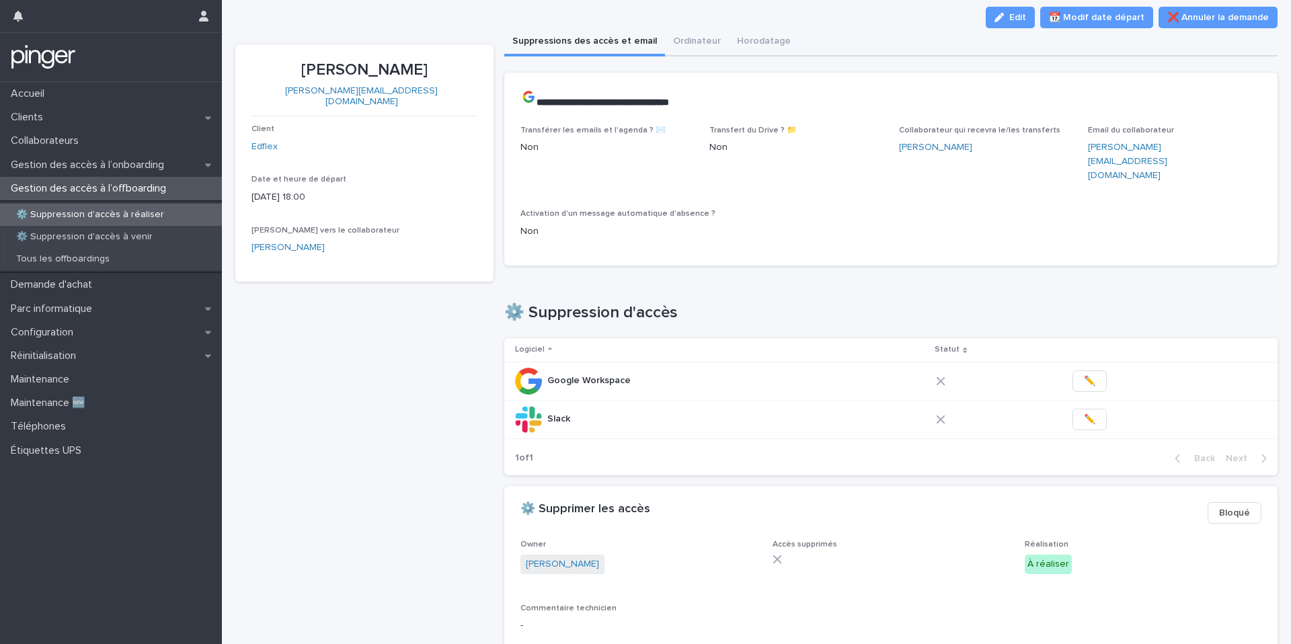
scroll to position [22, 0]
click at [1072, 370] on button "✏️" at bounding box center [1089, 381] width 34 height 22
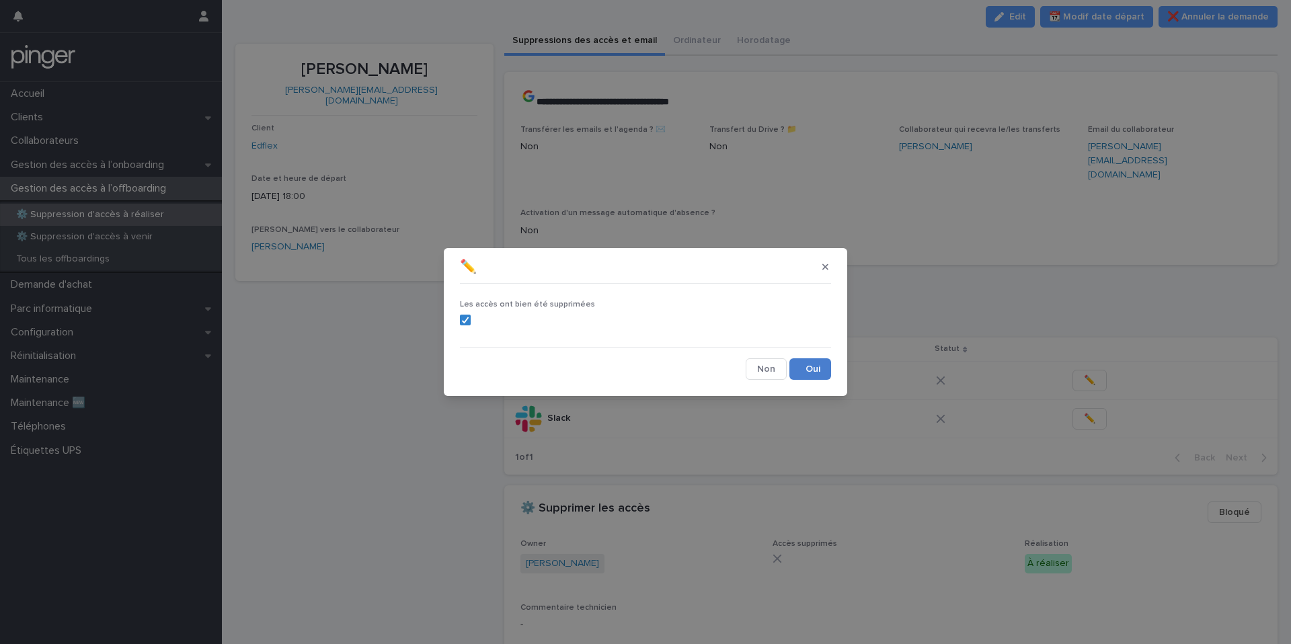
click at [814, 368] on button "Save" at bounding box center [810, 369] width 42 height 22
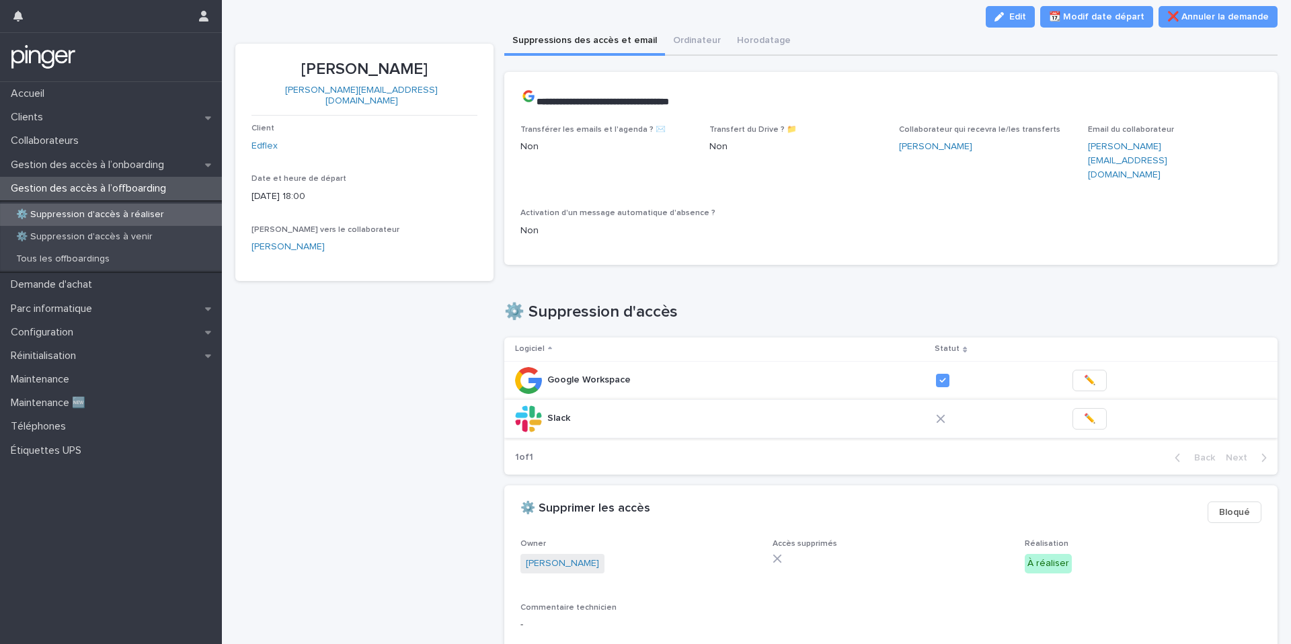
click at [1084, 408] on button "✏️" at bounding box center [1089, 419] width 34 height 22
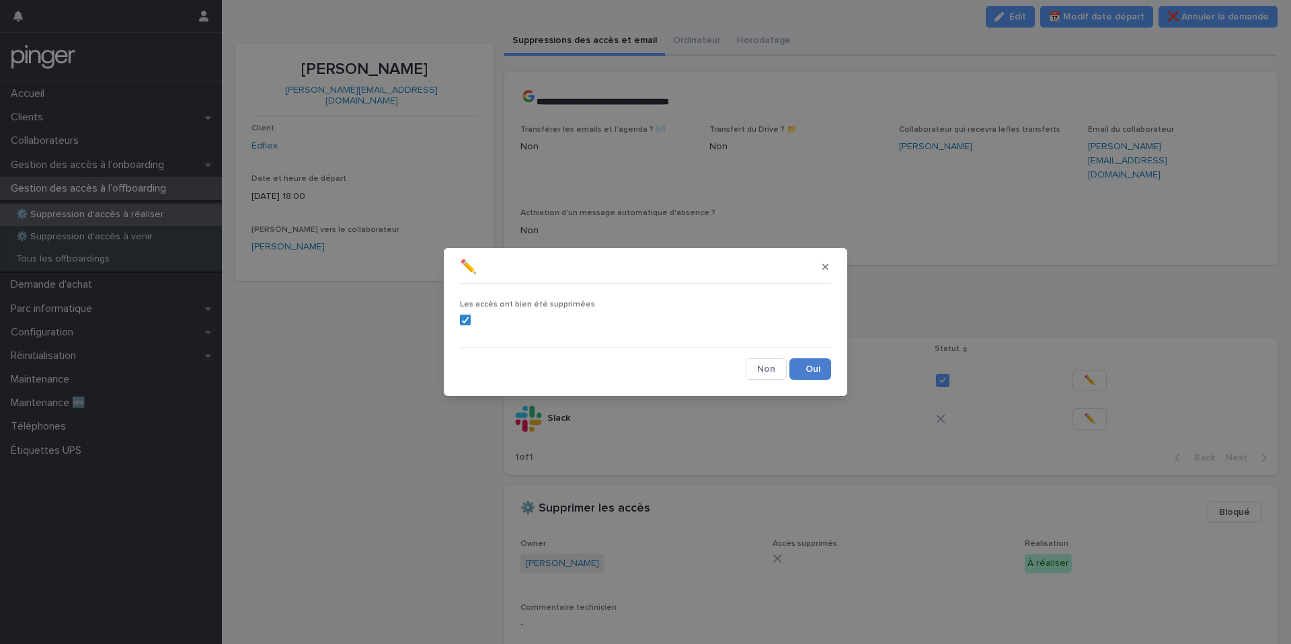
click at [809, 376] on button "Save" at bounding box center [810, 369] width 42 height 22
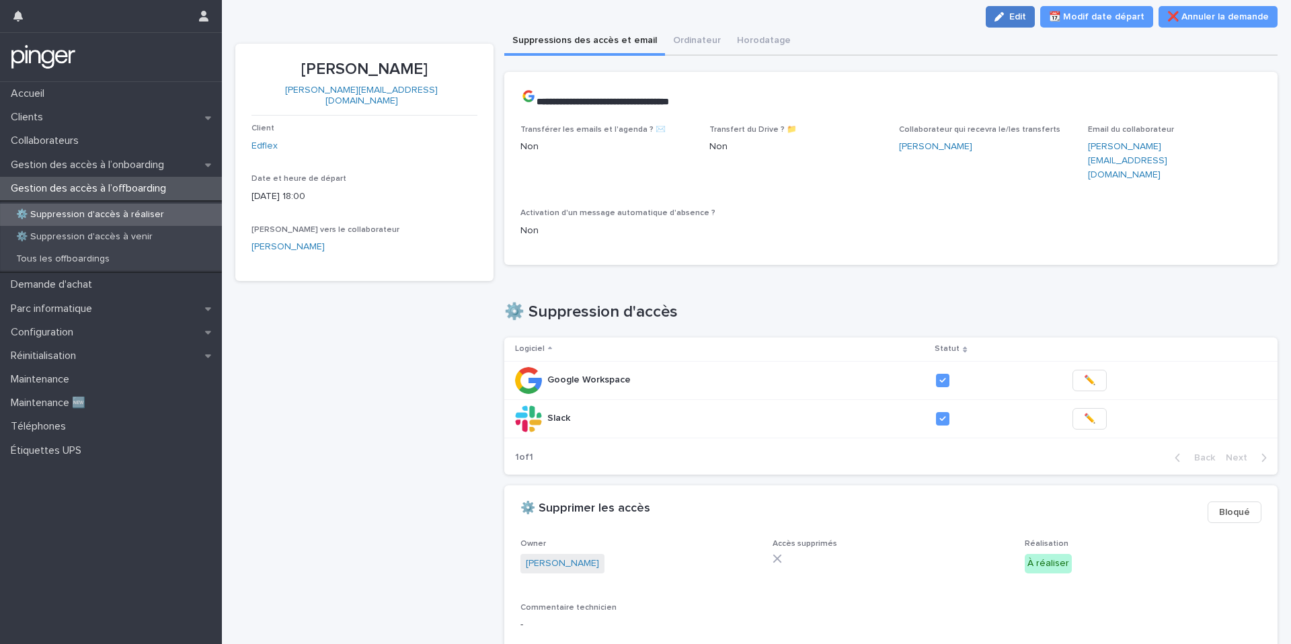
click at [1026, 7] on button "Edit" at bounding box center [1009, 17] width 49 height 22
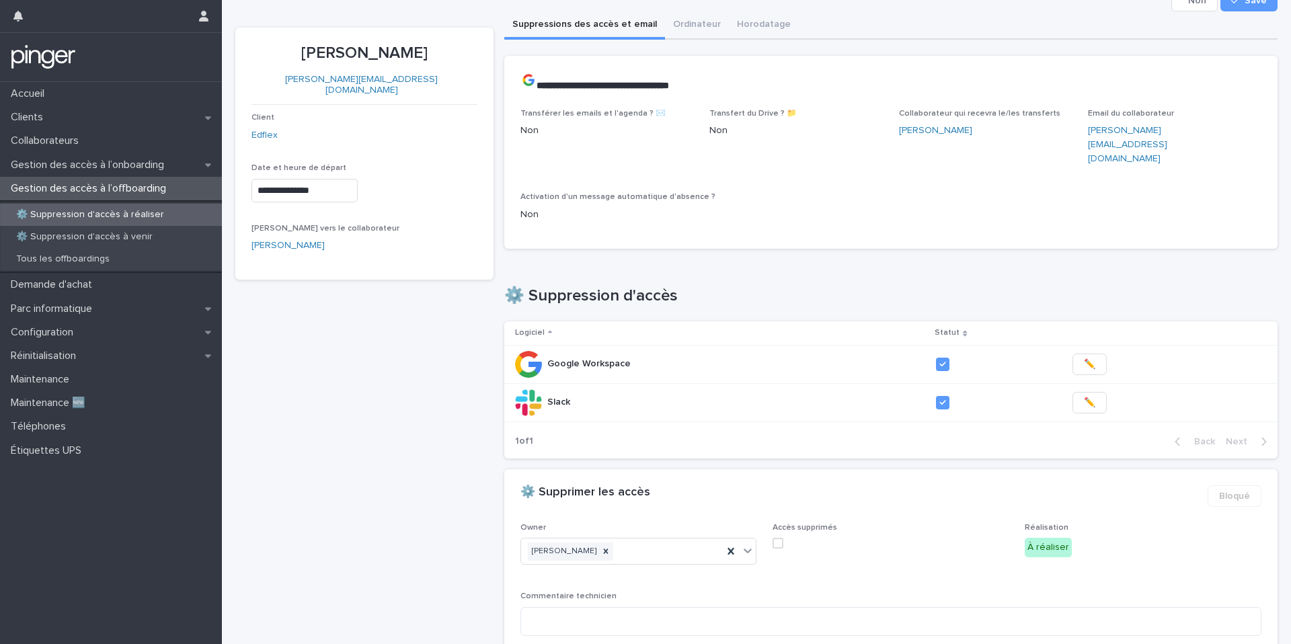
scroll to position [175, 0]
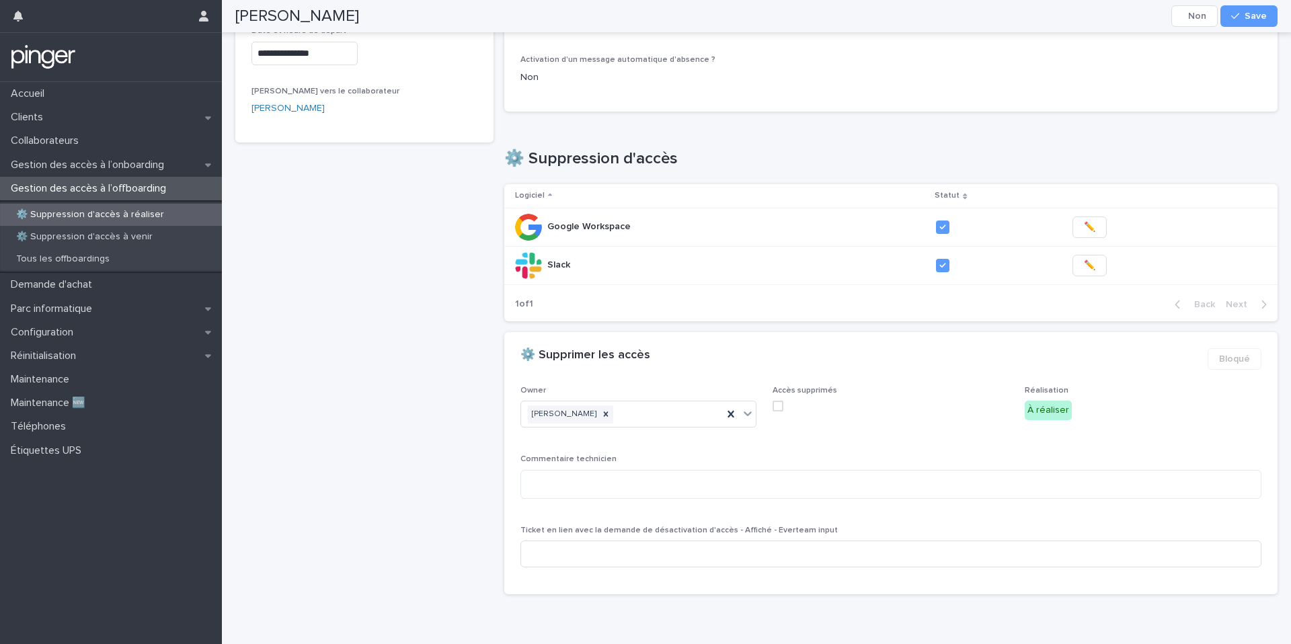
click at [777, 401] on span at bounding box center [777, 406] width 11 height 11
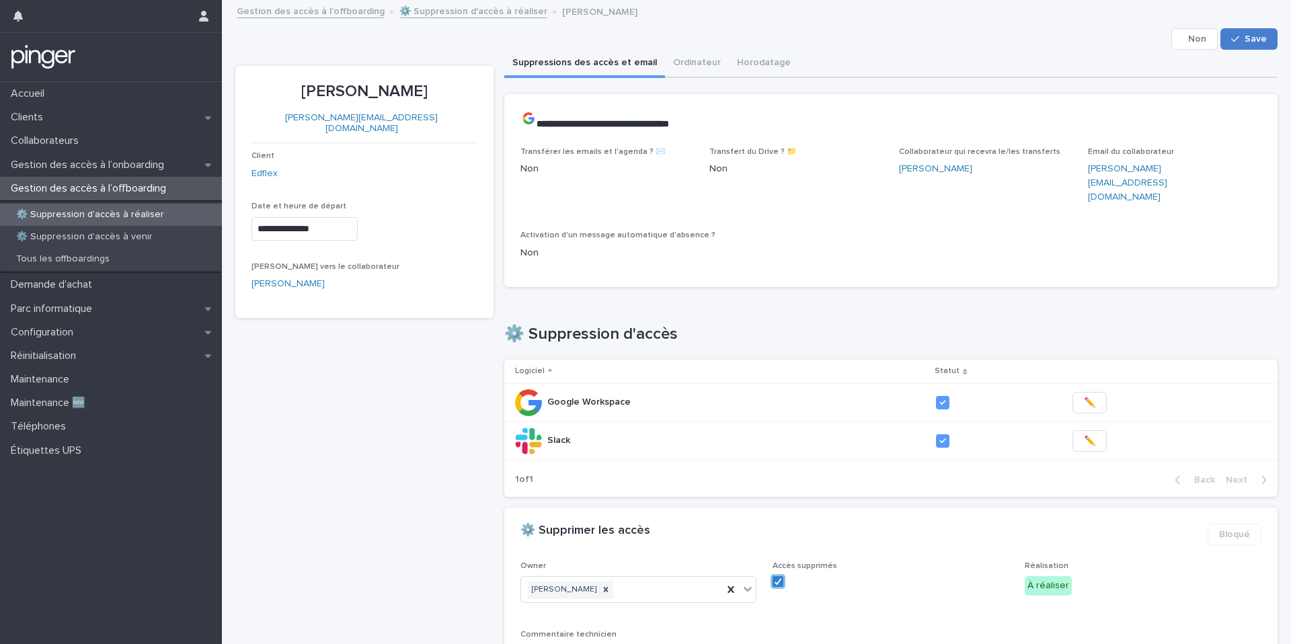
click at [1260, 40] on span "Save" at bounding box center [1255, 38] width 22 height 9
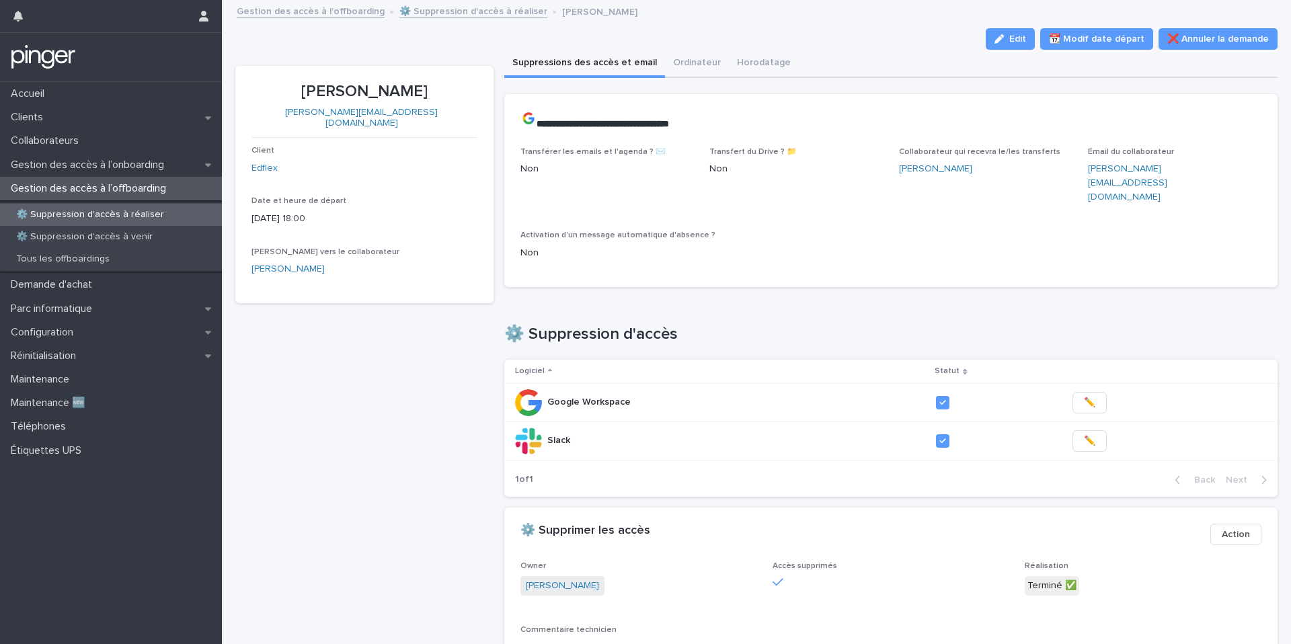
click at [452, 13] on link "⚙️ Suppression d'accès à réaliser" at bounding box center [473, 10] width 148 height 15
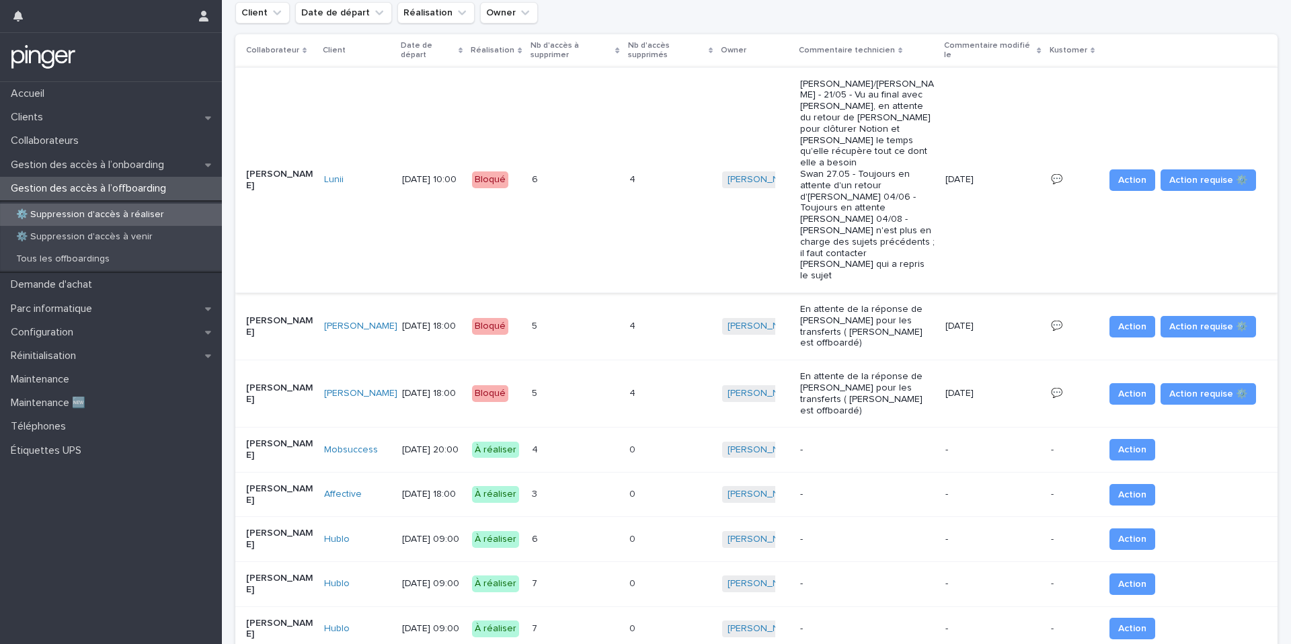
scroll to position [131, 0]
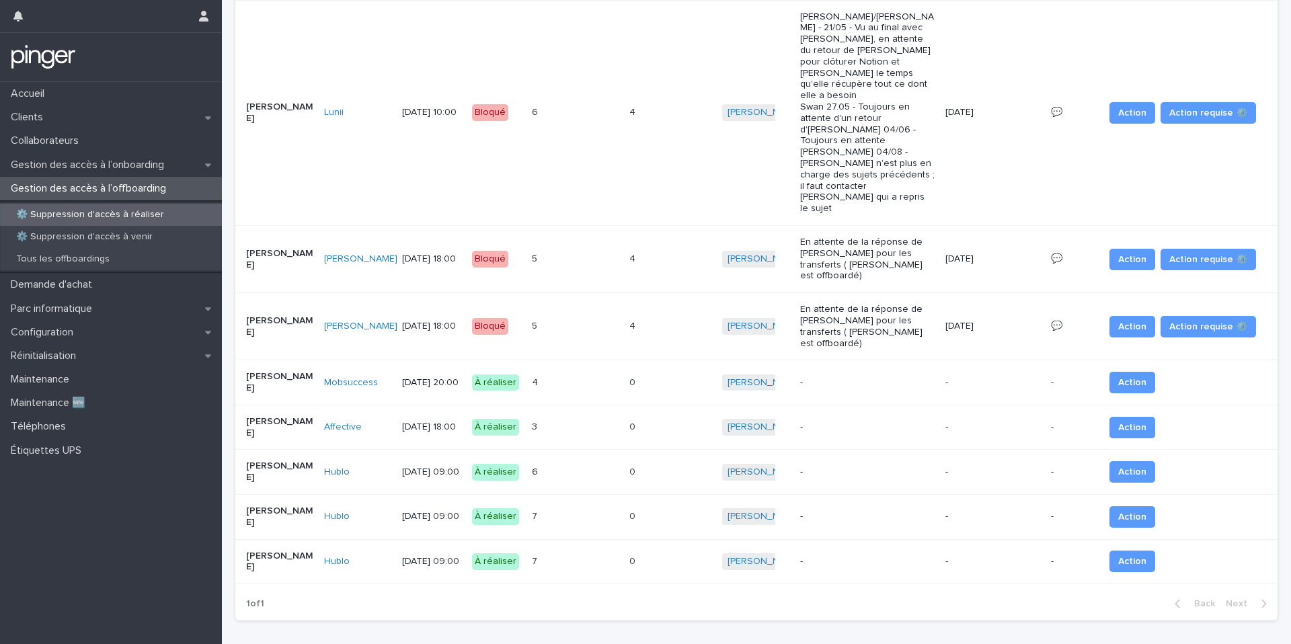
click at [665, 372] on div "0 0" at bounding box center [670, 383] width 82 height 22
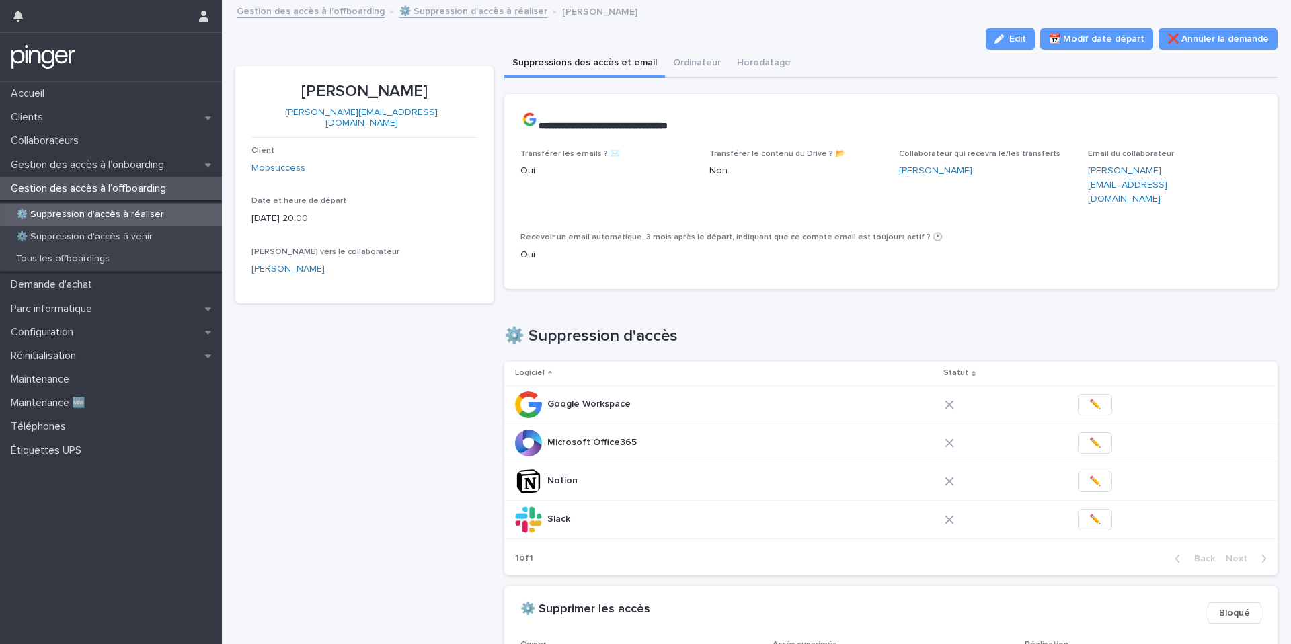
click at [350, 93] on p "Adrien Dassié" at bounding box center [364, 91] width 226 height 19
click at [432, 360] on div "Adrien Dassié adrien.dassie@mobsuccess.com Client Mobsuccess Date et heure de d…" at bounding box center [364, 446] width 258 height 761
click at [345, 465] on div "Adrien Dassié adrien.dassie@mobsuccess.com Client Mobsuccess Date et heure de d…" at bounding box center [364, 446] width 258 height 761
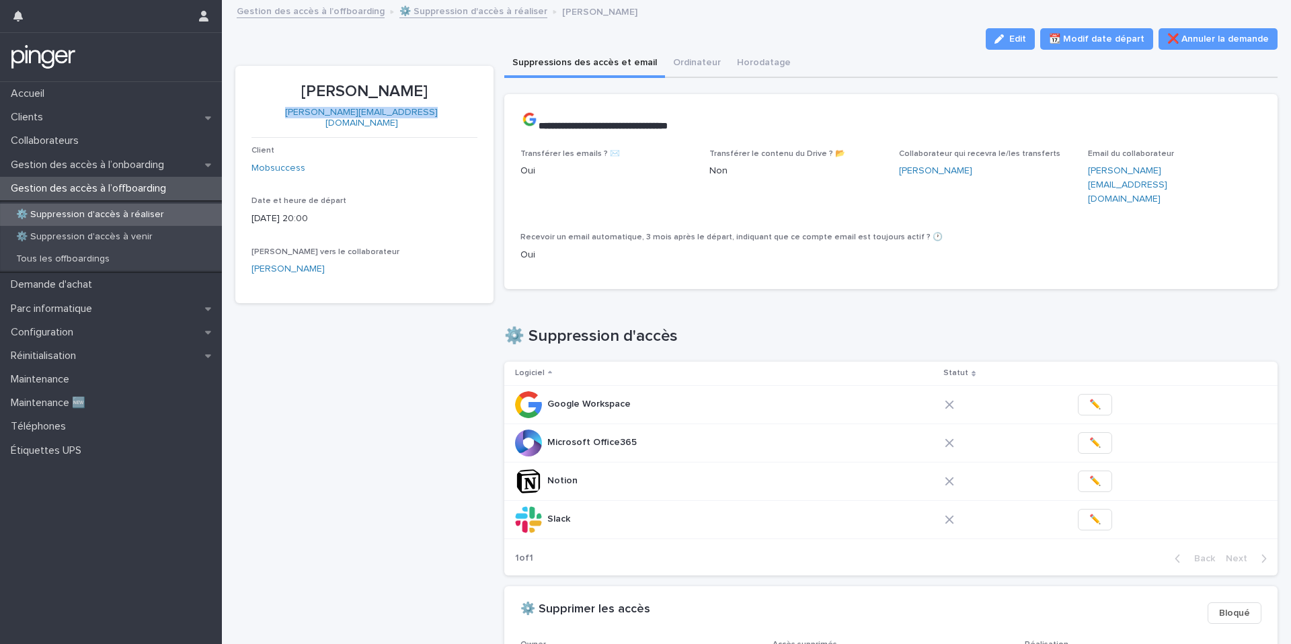
copy link "adrien.dassie@mobsuccess.com"
click at [405, 415] on div "Adrien Dassié adrien.dassie@mobsuccess.com Client Mobsuccess Date et heure de d…" at bounding box center [364, 446] width 258 height 761
click at [460, 346] on div "Adrien Dassié adrien.dassie@mobsuccess.com Client Mobsuccess Date et heure de d…" at bounding box center [364, 446] width 258 height 761
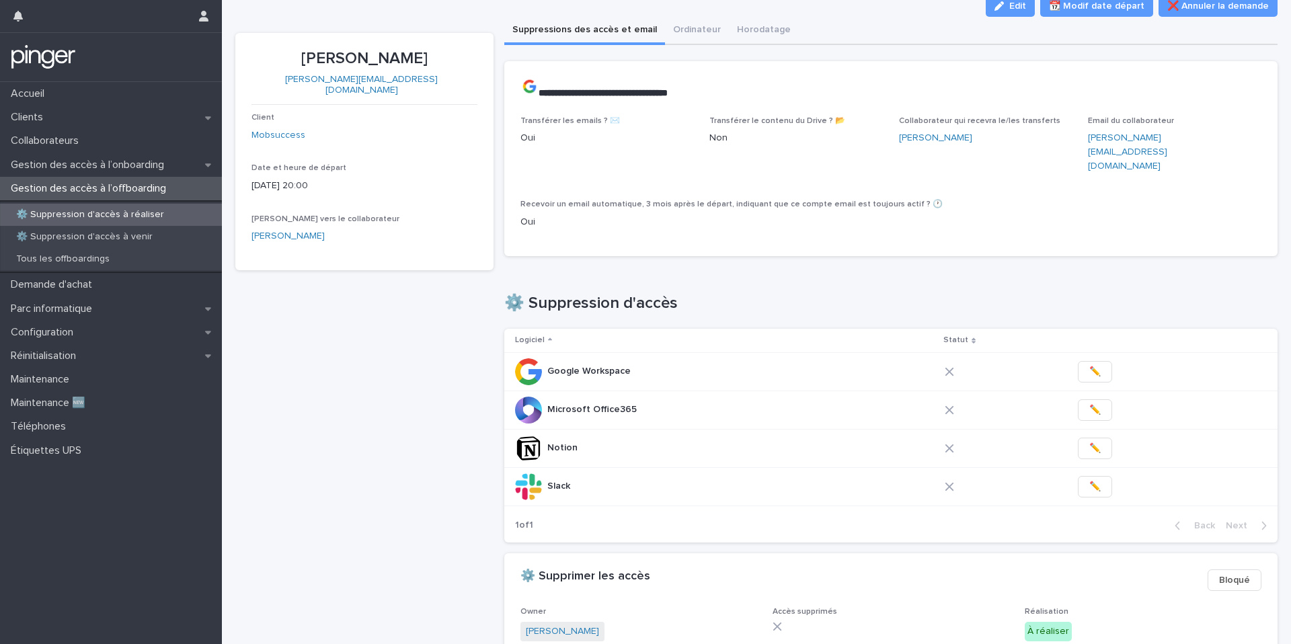
scroll to position [43, 0]
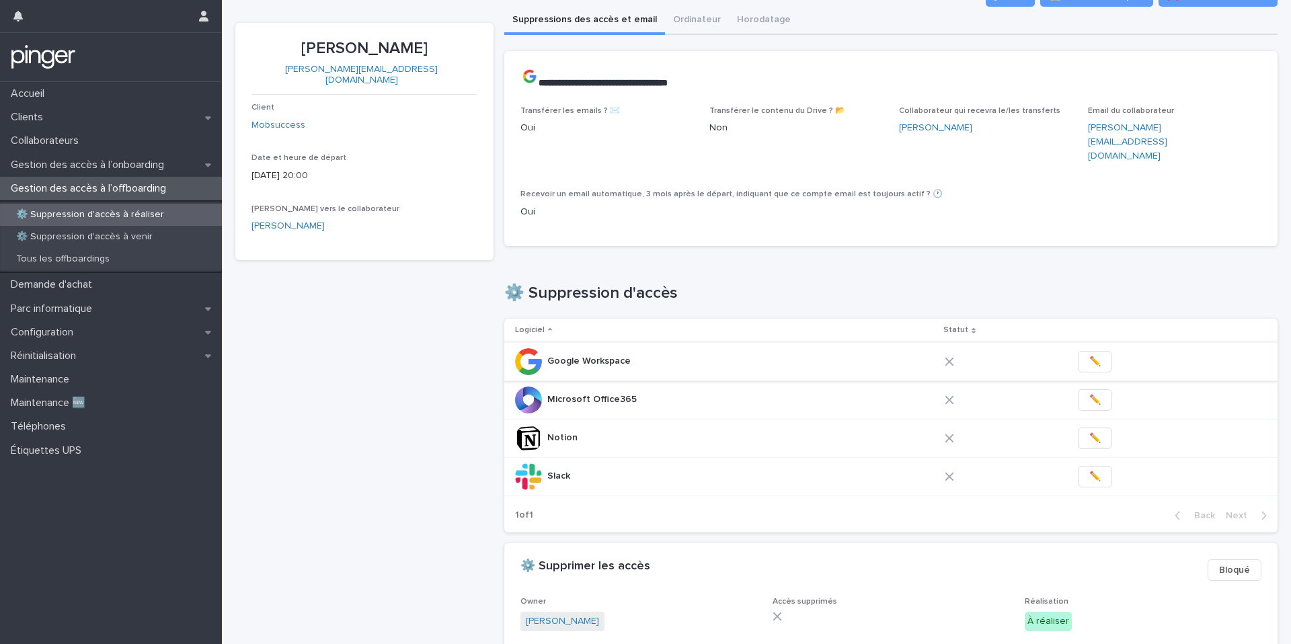
click at [1092, 353] on button "✏️" at bounding box center [1094, 362] width 34 height 22
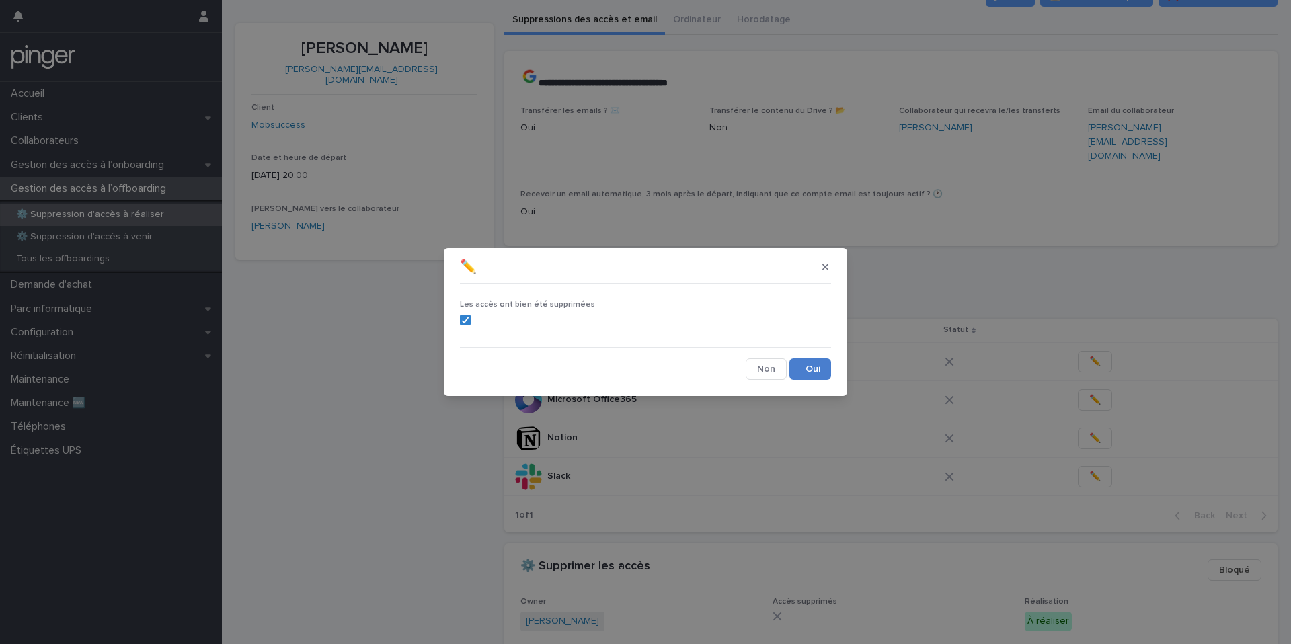
click at [814, 372] on button "Save" at bounding box center [810, 369] width 42 height 22
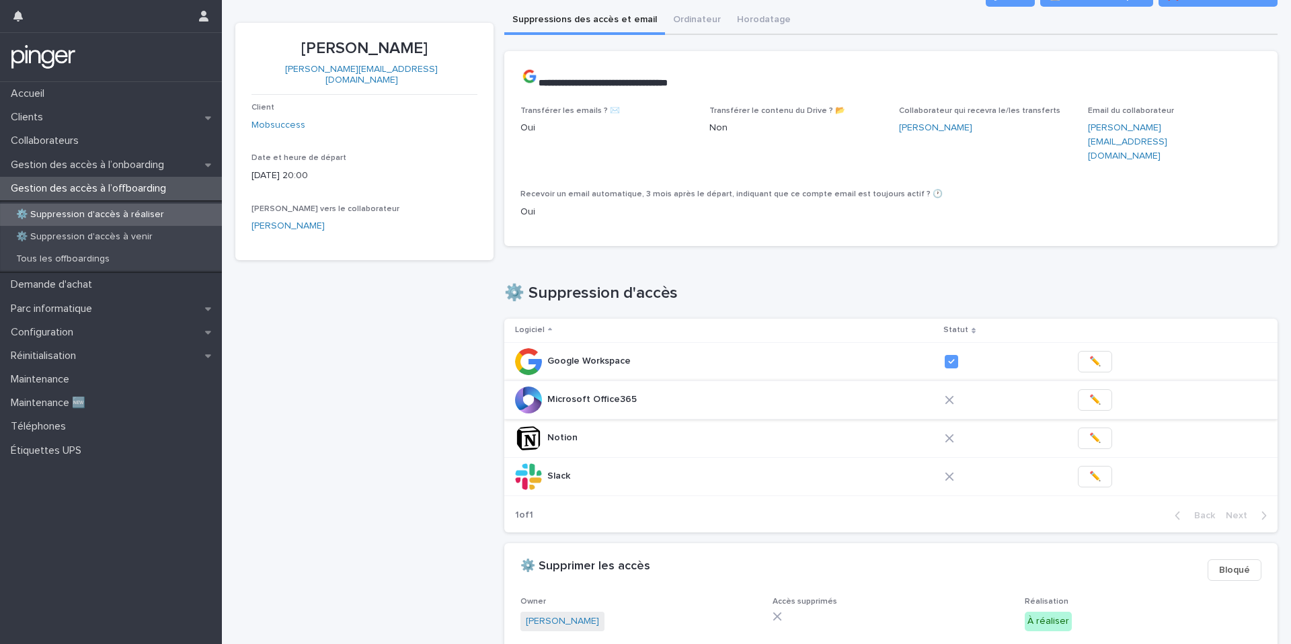
click at [1089, 393] on span "✏️" at bounding box center [1094, 399] width 11 height 13
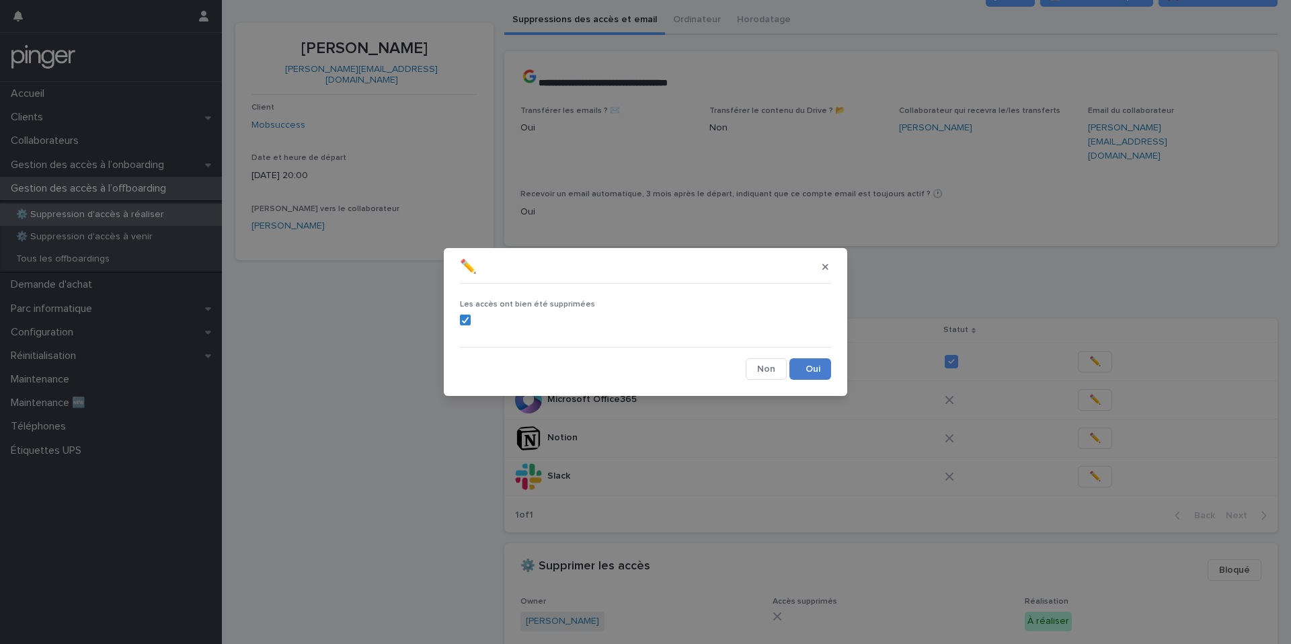
click at [818, 363] on button "Save" at bounding box center [810, 369] width 42 height 22
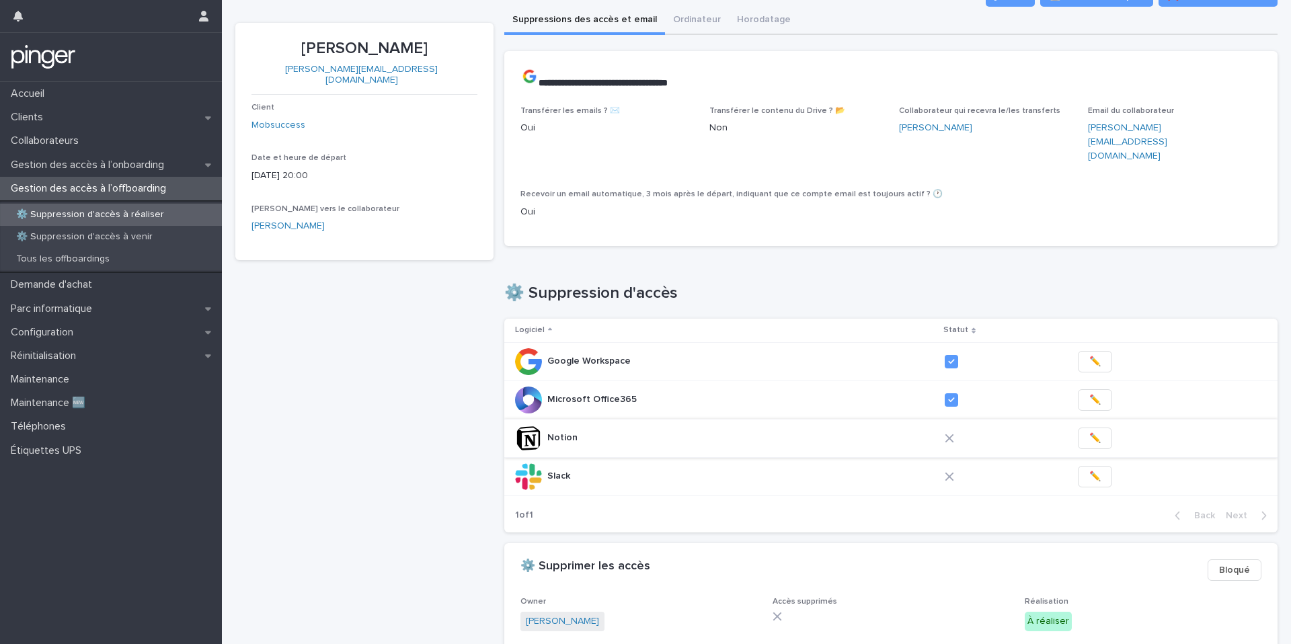
click at [1089, 432] on span "✏️" at bounding box center [1094, 438] width 11 height 13
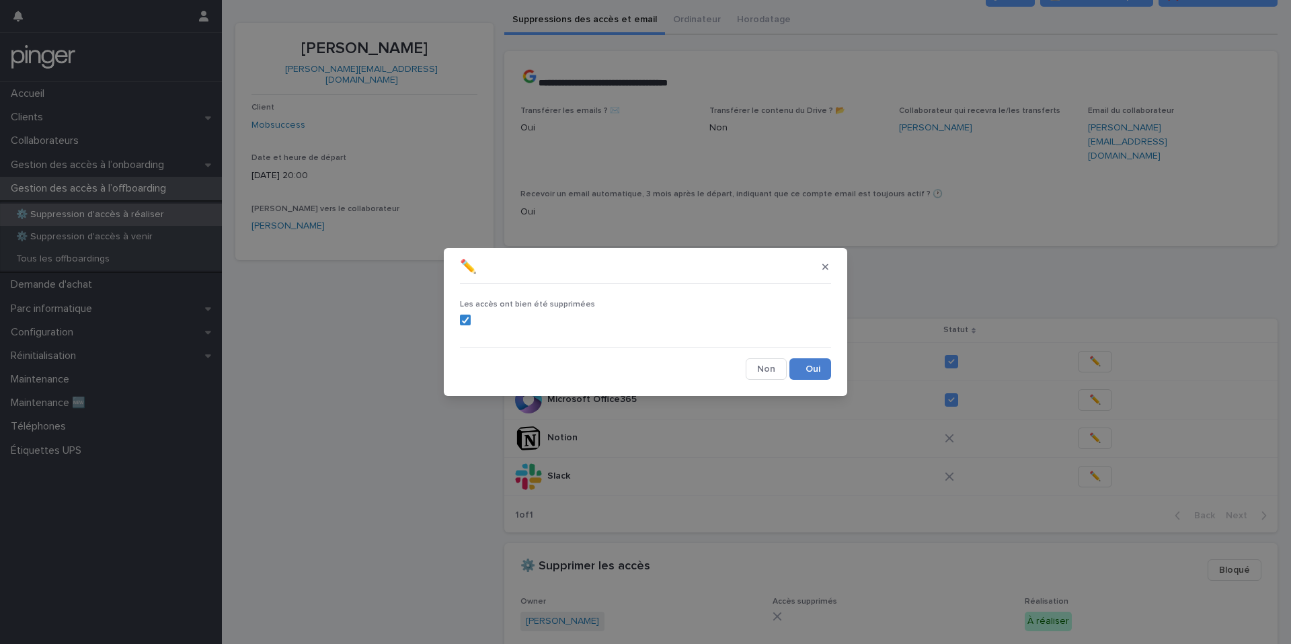
click at [813, 368] on button "Save" at bounding box center [810, 369] width 42 height 22
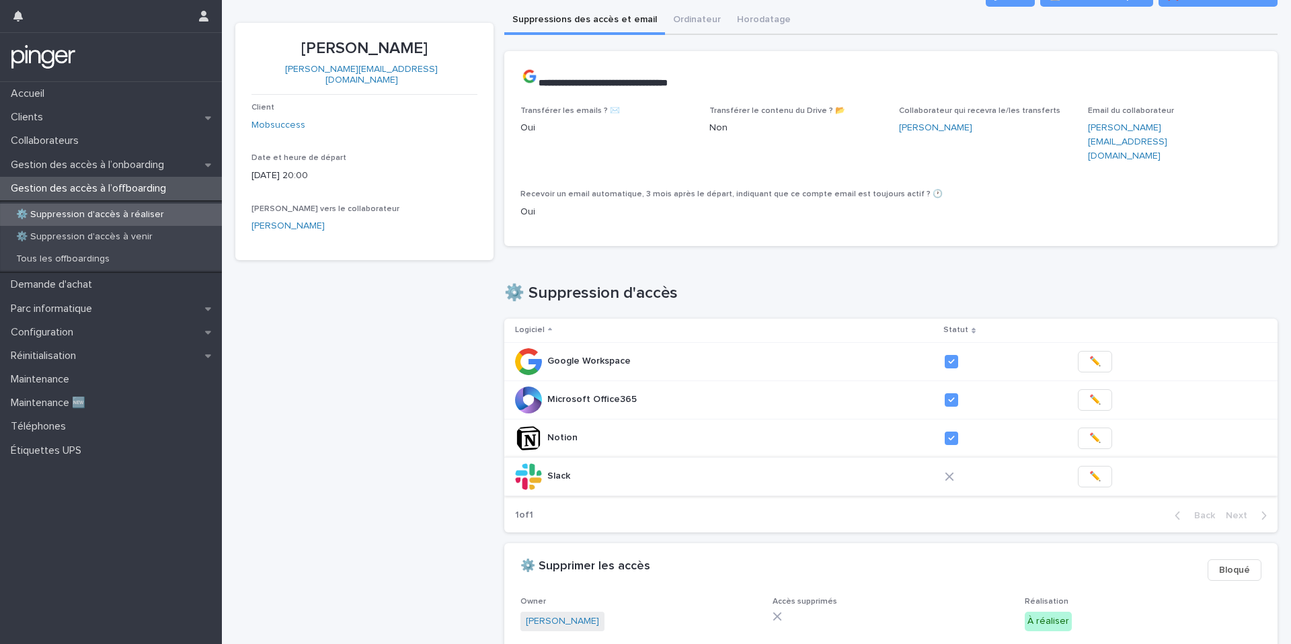
click at [1088, 471] on button "✏️" at bounding box center [1094, 477] width 34 height 22
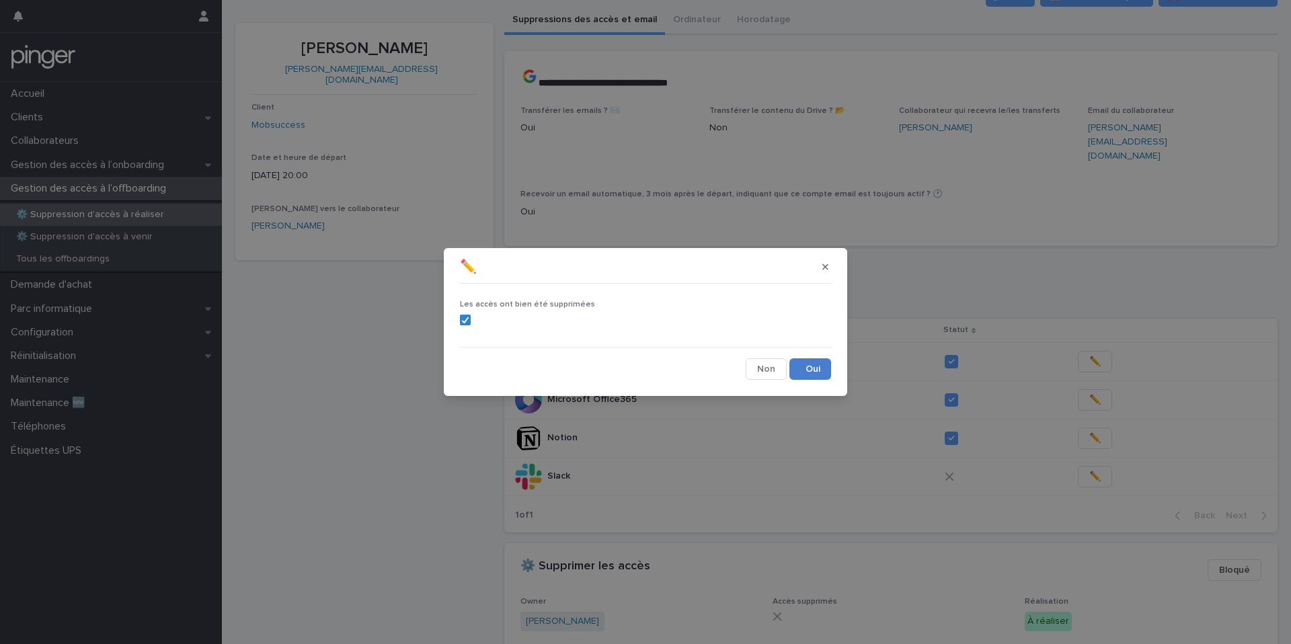
click at [816, 367] on button "Save" at bounding box center [810, 369] width 42 height 22
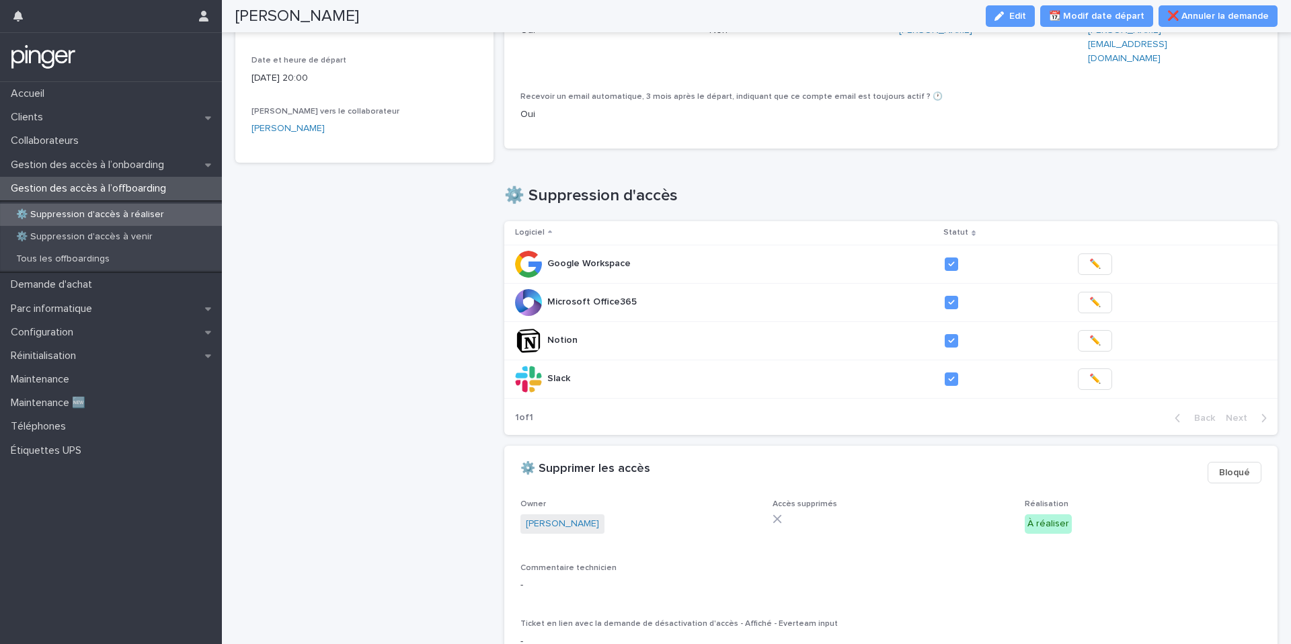
scroll to position [0, 0]
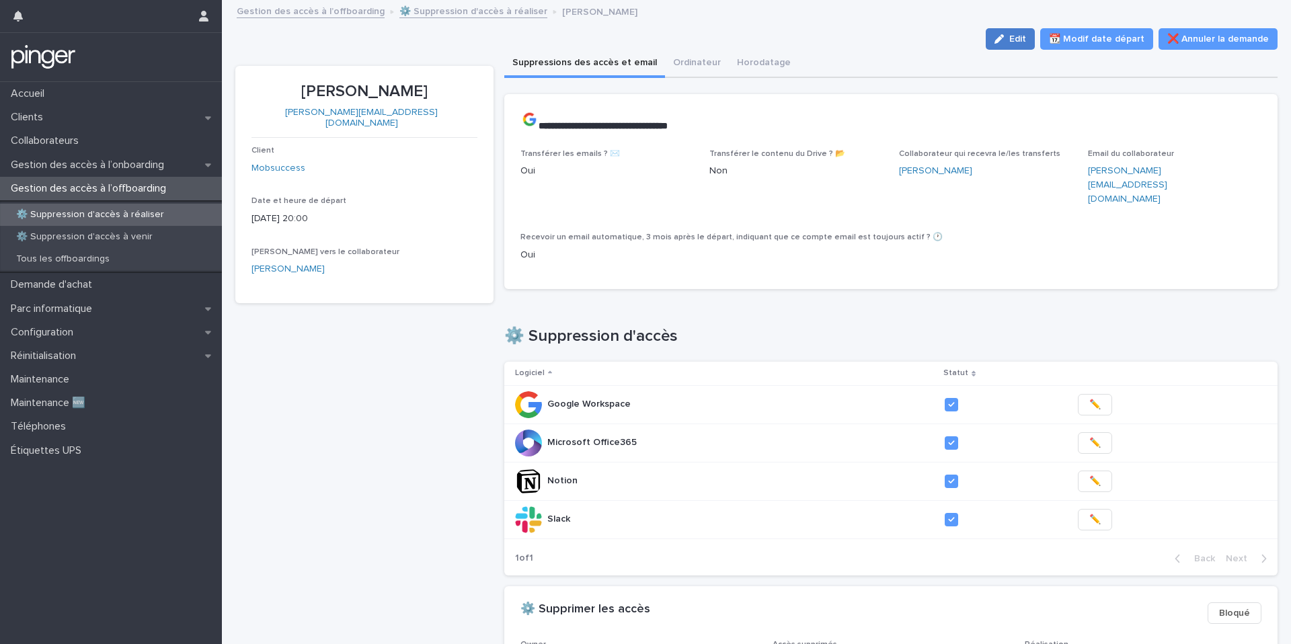
click at [1004, 35] on icon "button" at bounding box center [998, 38] width 9 height 9
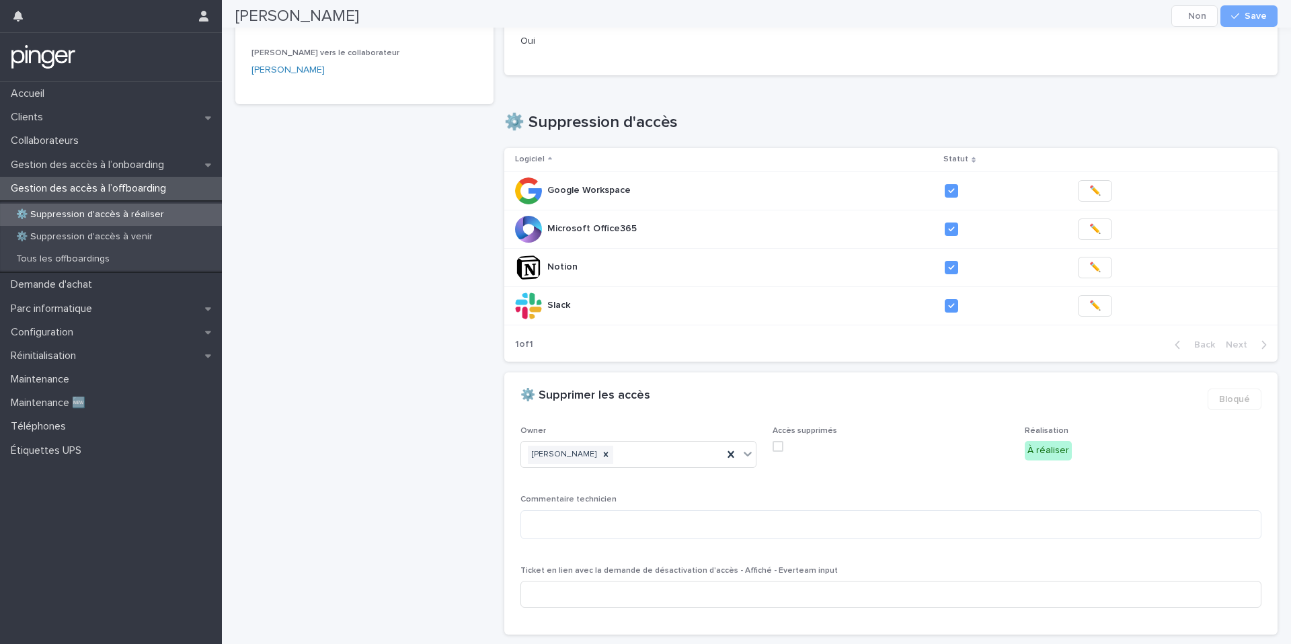
scroll to position [248, 0]
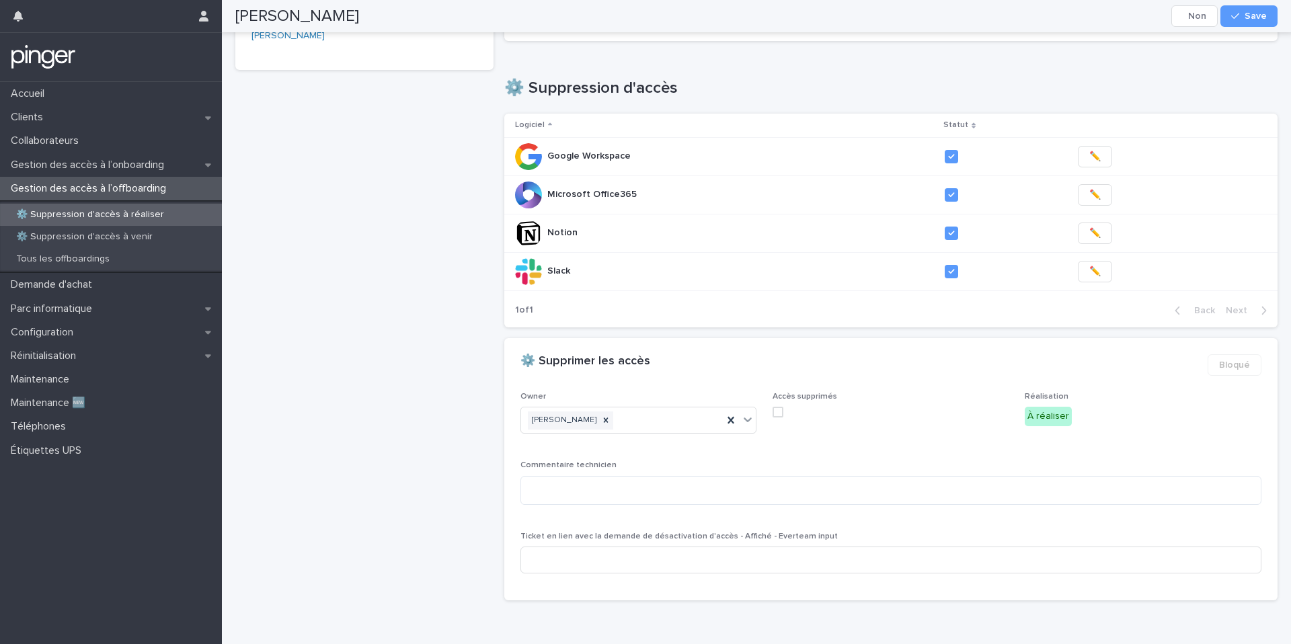
click at [780, 407] on span at bounding box center [777, 412] width 11 height 11
click at [1258, 9] on button "Save" at bounding box center [1248, 16] width 57 height 22
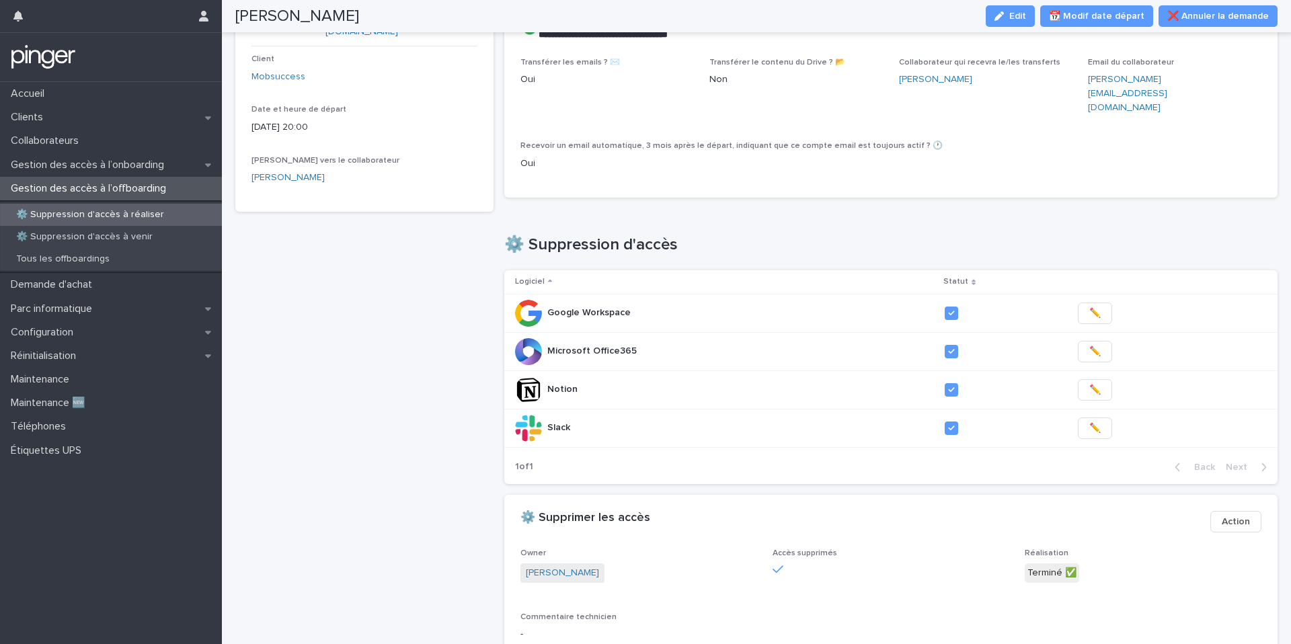
scroll to position [0, 0]
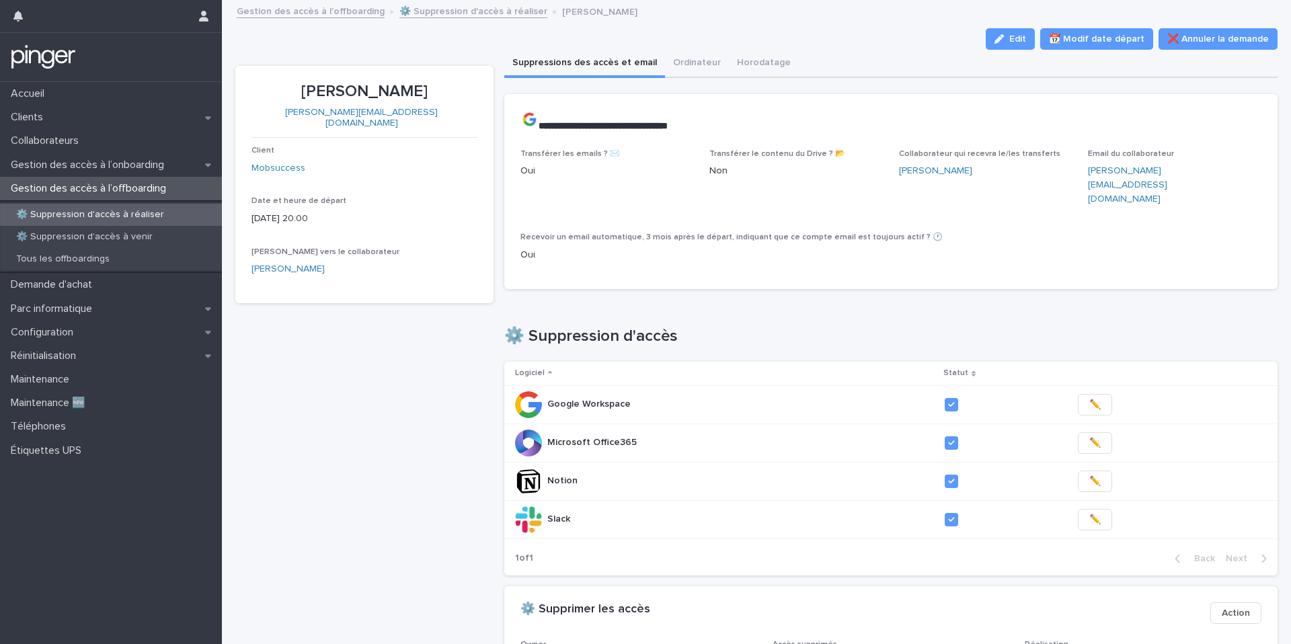
click at [452, 12] on link "⚙️ Suppression d'accès à réaliser" at bounding box center [473, 10] width 148 height 15
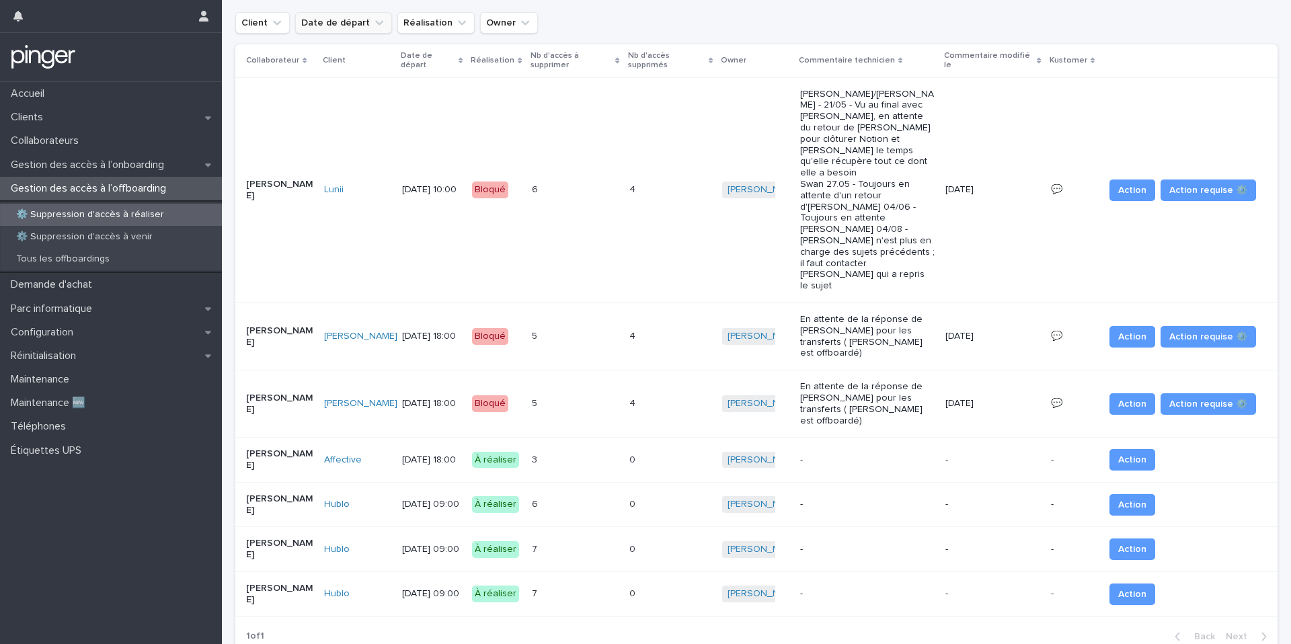
scroll to position [54, 0]
click at [114, 327] on div "Configuration" at bounding box center [111, 333] width 222 height 24
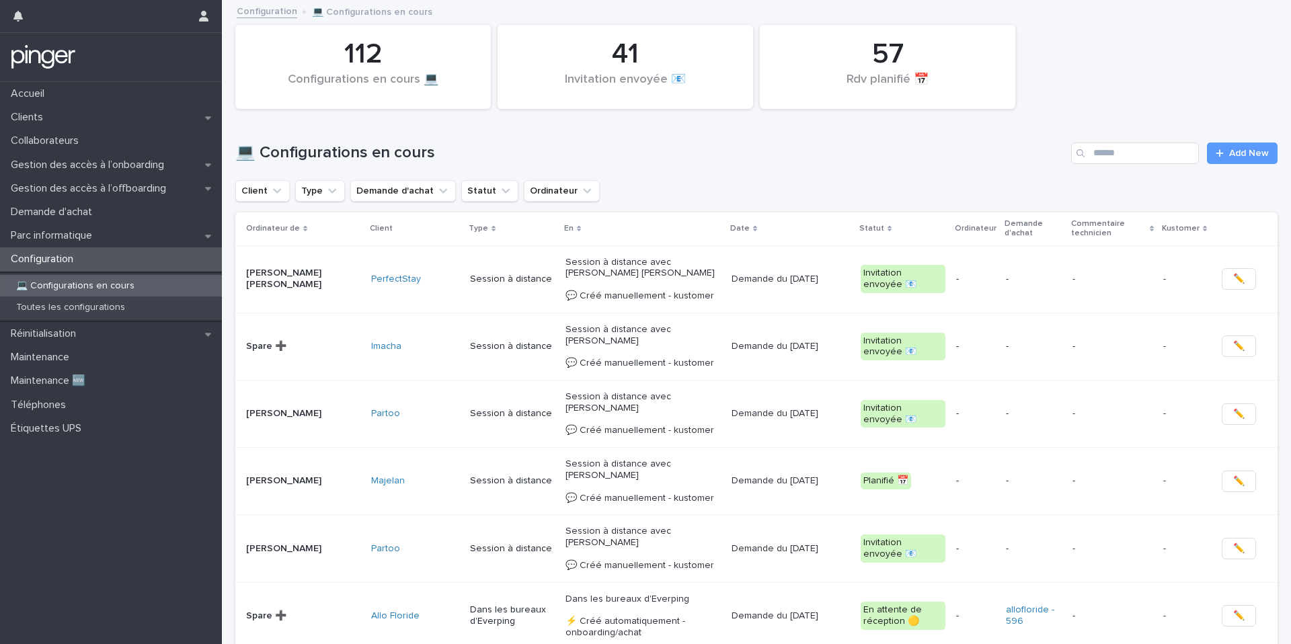
click at [101, 257] on div "Configuration" at bounding box center [111, 259] width 222 height 24
click at [1133, 153] on input "Search" at bounding box center [1135, 153] width 128 height 22
type input "*"
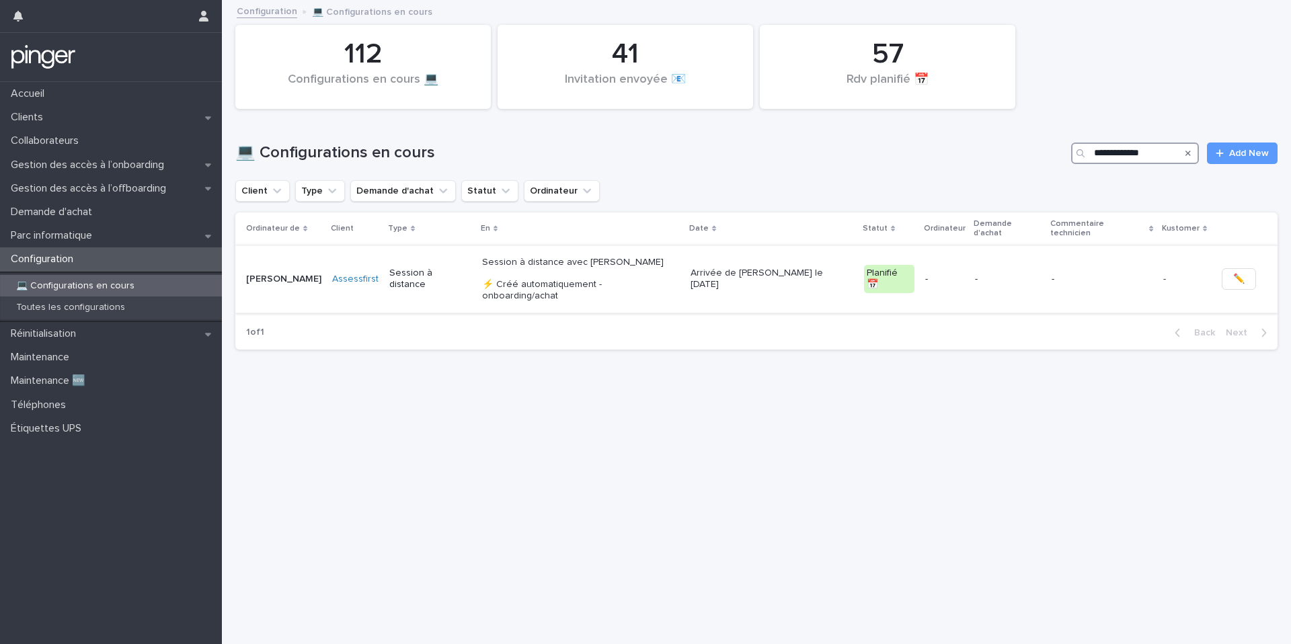
type input "**********"
click at [618, 263] on p "Session à distance avec Jeanne DARBIN ⚡ Créé automatiquement - onboarding/achat" at bounding box center [581, 279] width 198 height 45
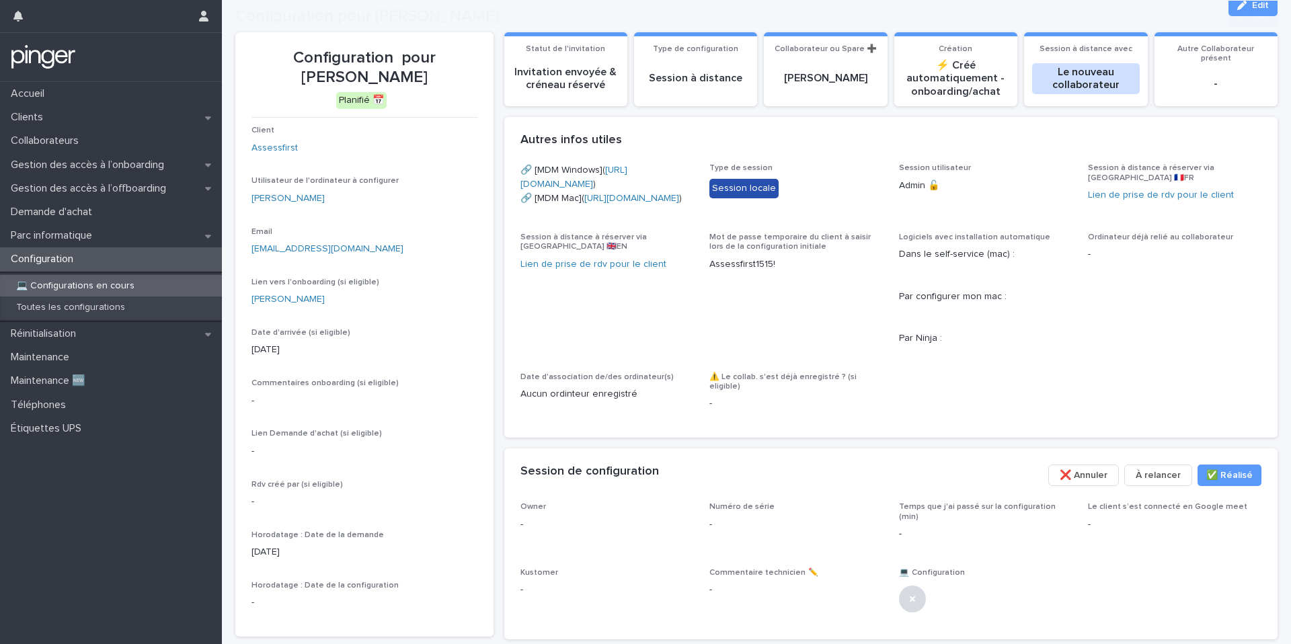
scroll to position [200, 0]
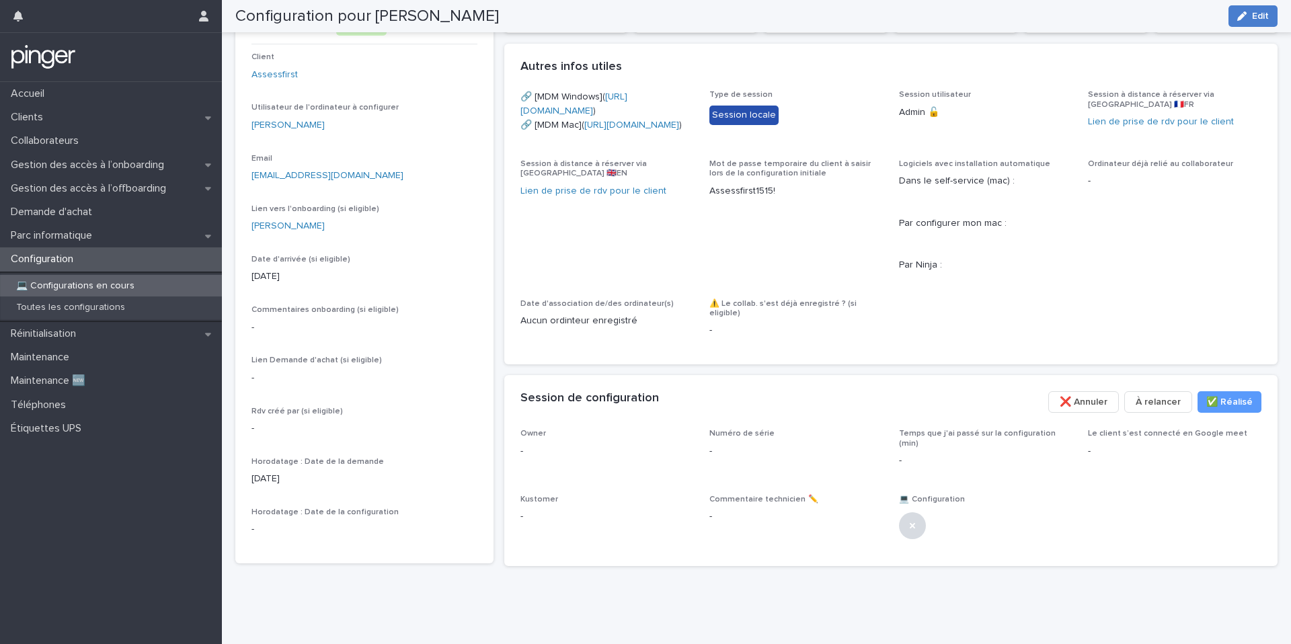
click at [1270, 17] on button "Edit" at bounding box center [1252, 16] width 49 height 22
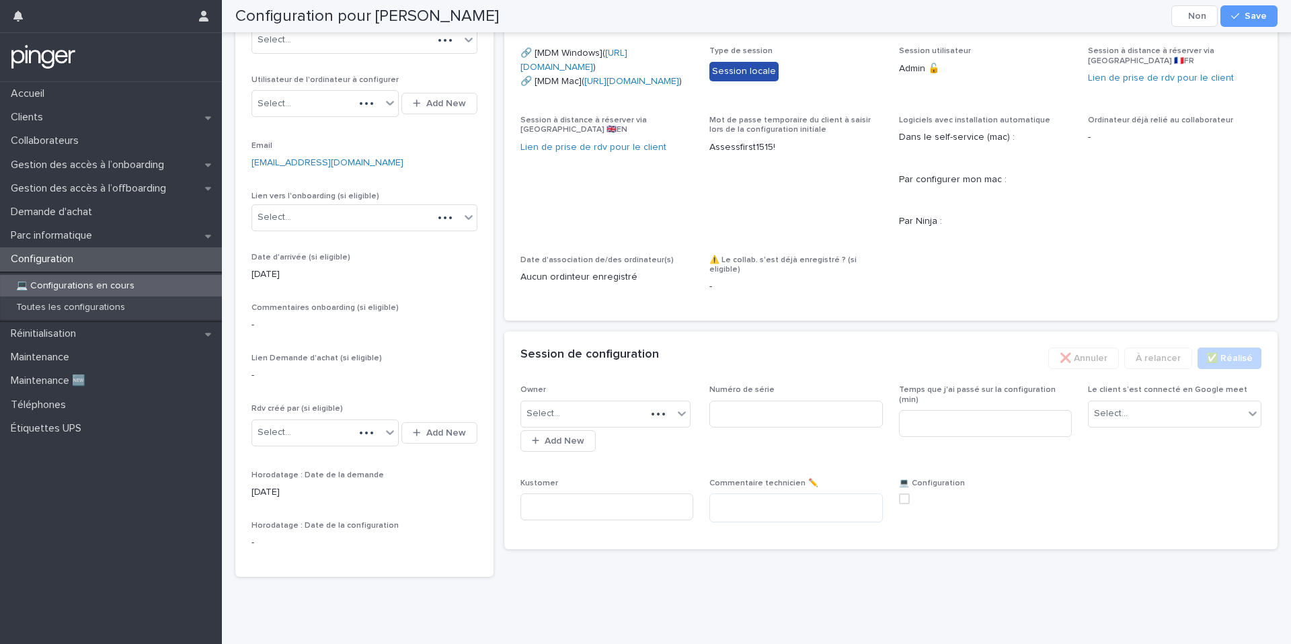
scroll to position [218, 0]
click at [625, 425] on div "Select..." at bounding box center [597, 414] width 153 height 22
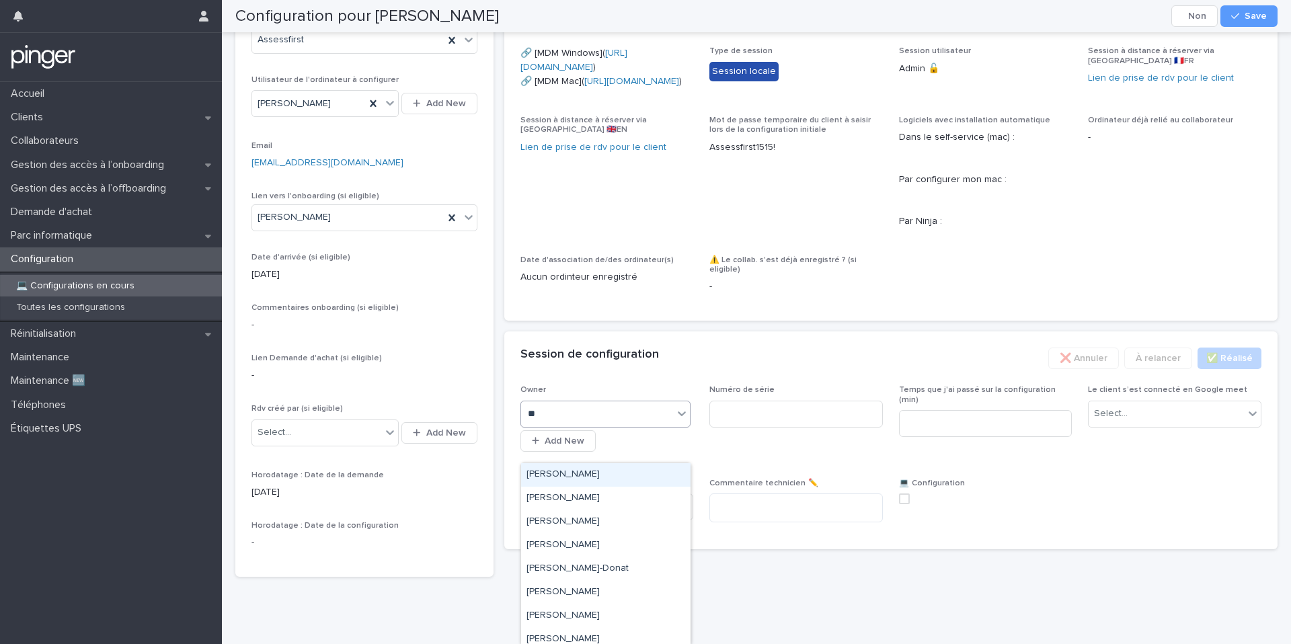
type input "***"
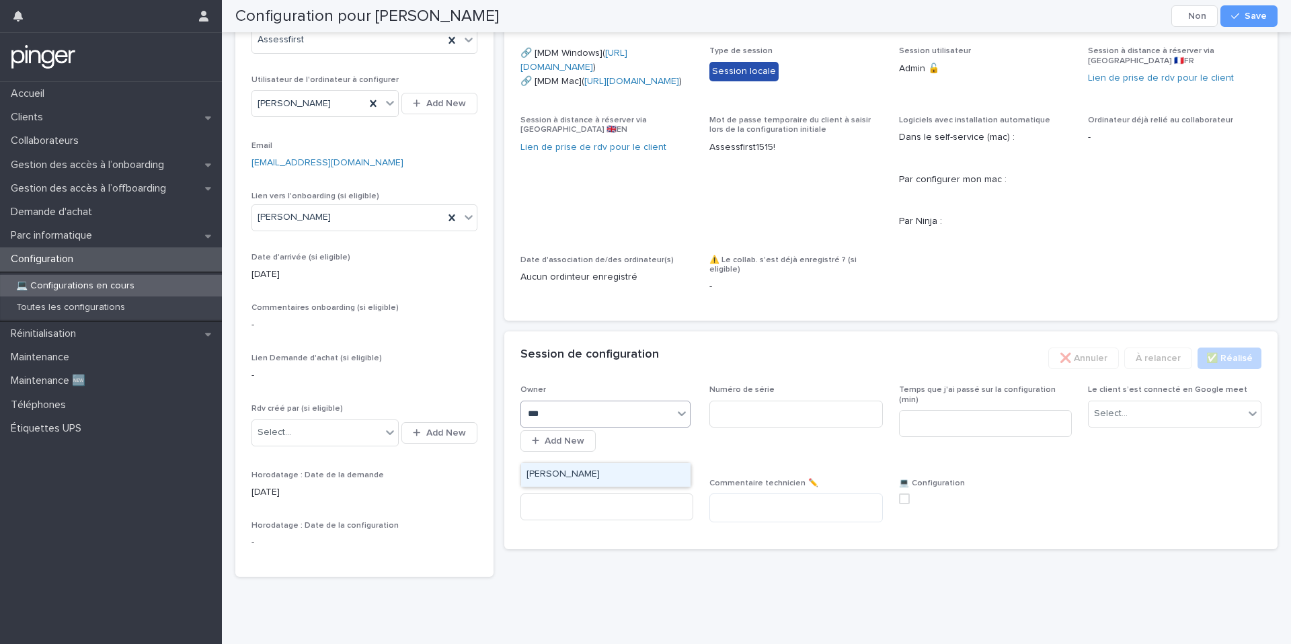
click at [601, 483] on div "[PERSON_NAME]" at bounding box center [605, 475] width 169 height 24
click at [757, 427] on input at bounding box center [795, 414] width 173 height 27
paste input "**********"
type input "**********"
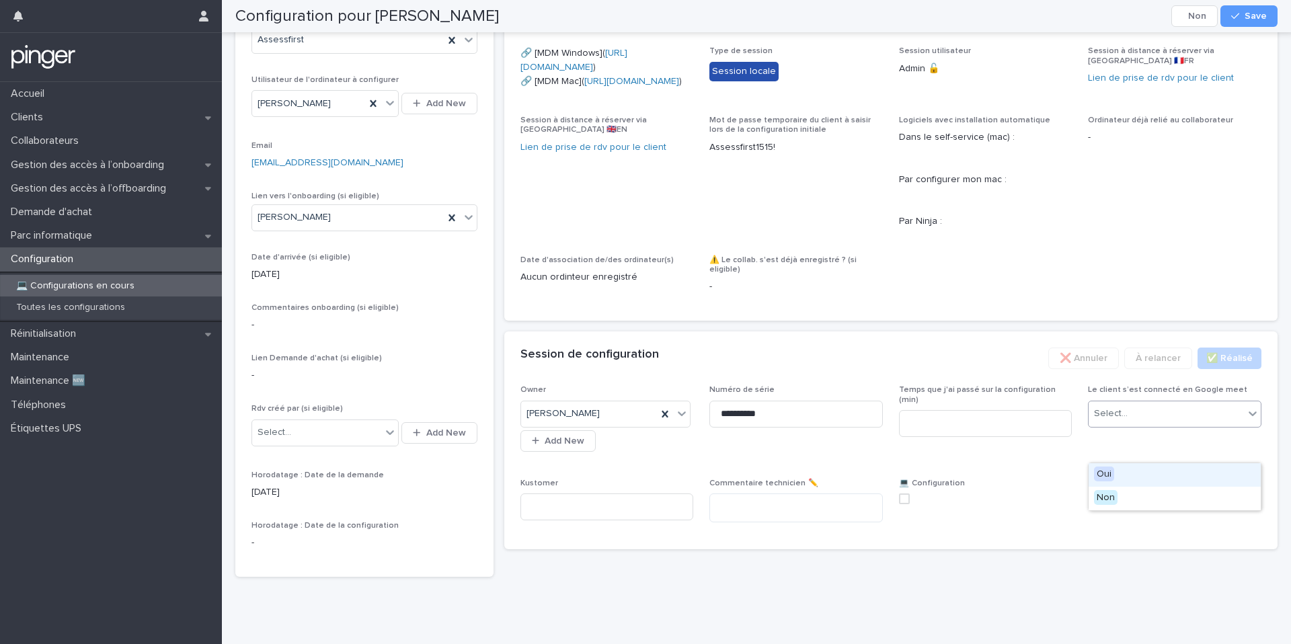
click at [1118, 421] on div "Select..." at bounding box center [1111, 414] width 34 height 14
click at [1110, 498] on span "Non" at bounding box center [1106, 497] width 24 height 15
click at [1254, 17] on span "Save" at bounding box center [1255, 15] width 22 height 9
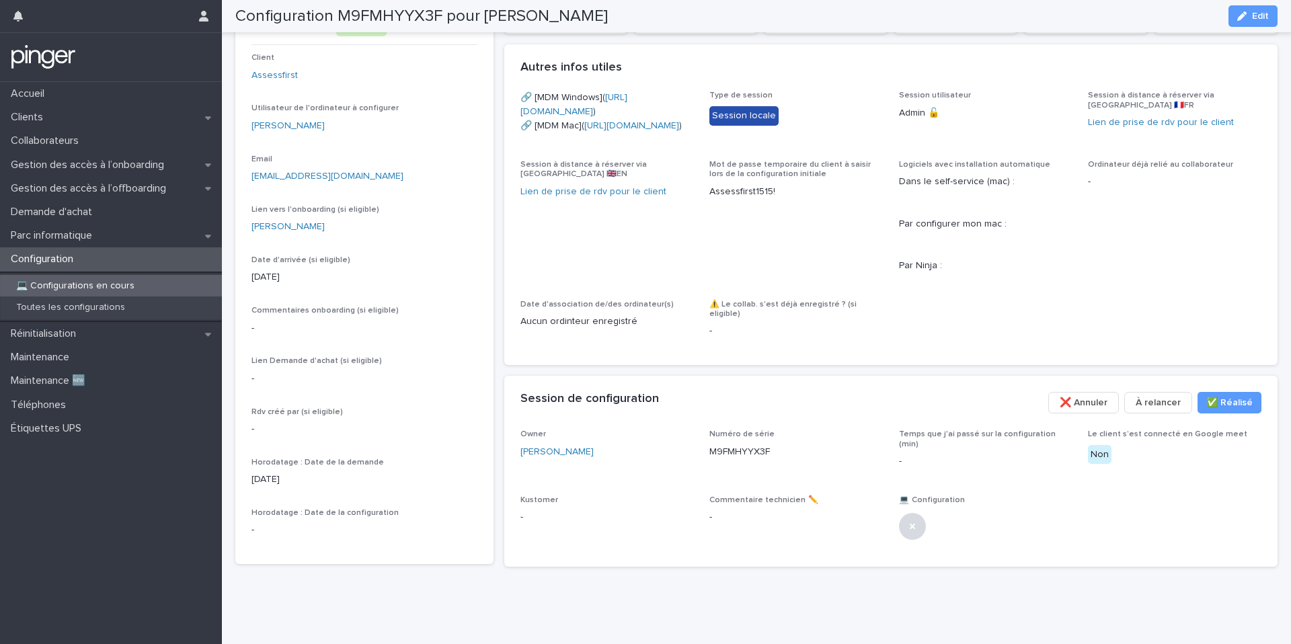
scroll to position [60, 0]
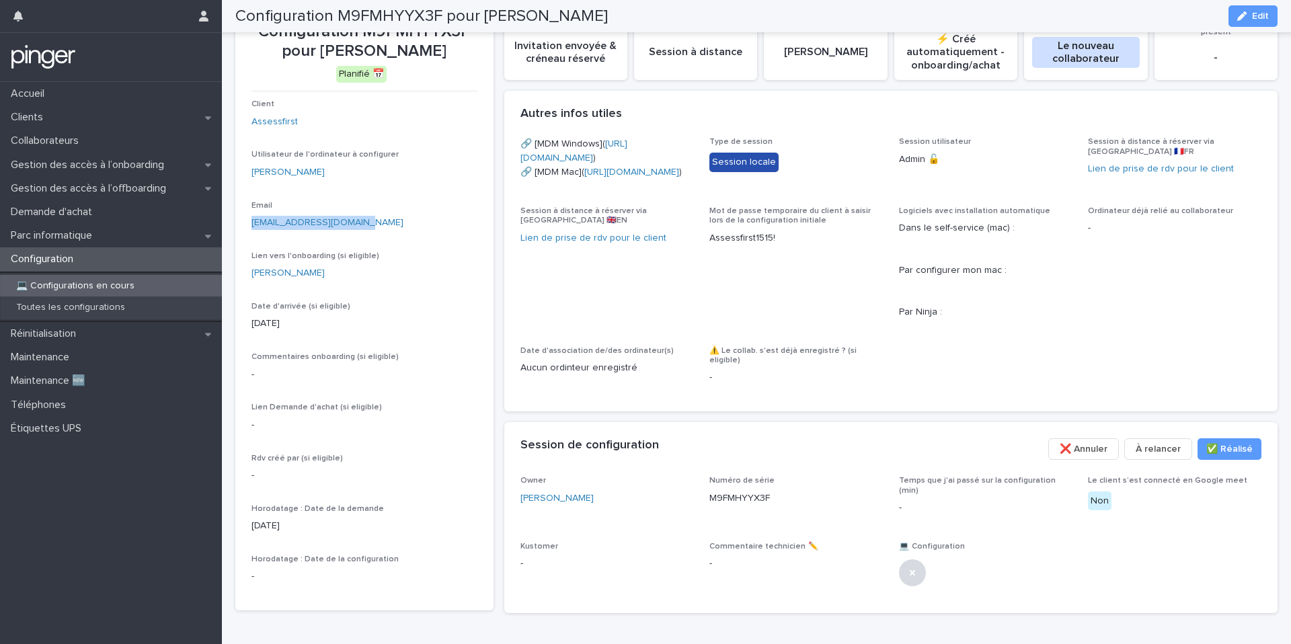
copy link "jdarbin@assessfirst.com"
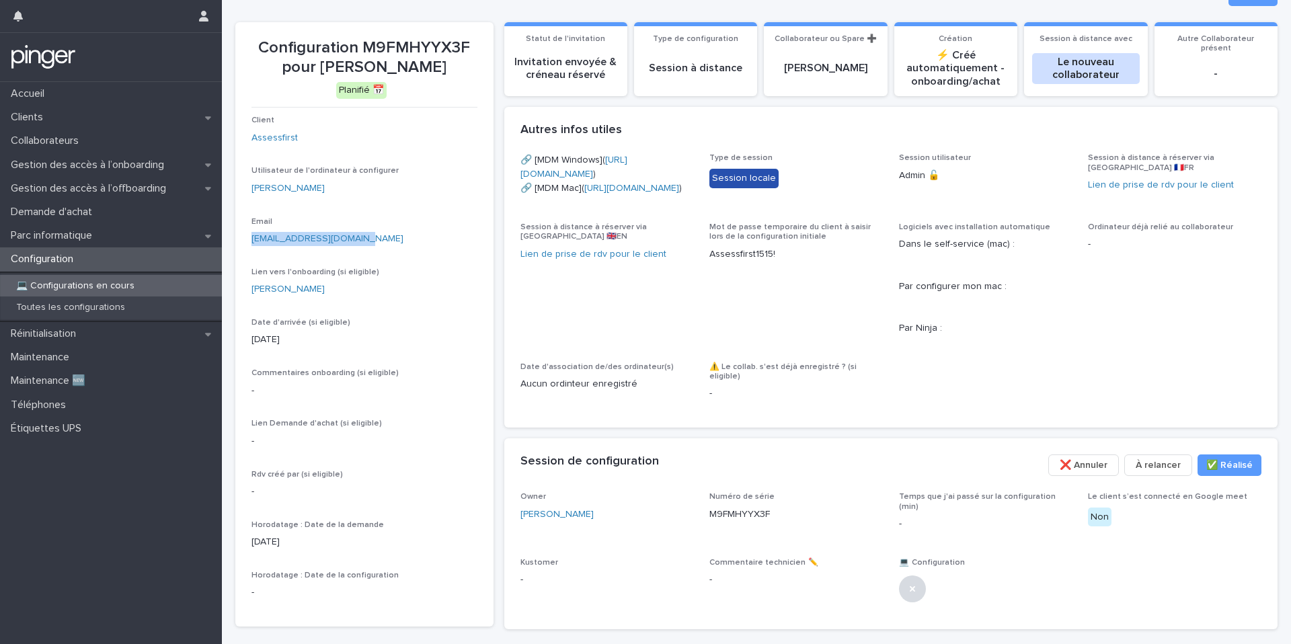
scroll to position [44, 0]
copy link "jdarbin@assessfirst.com"
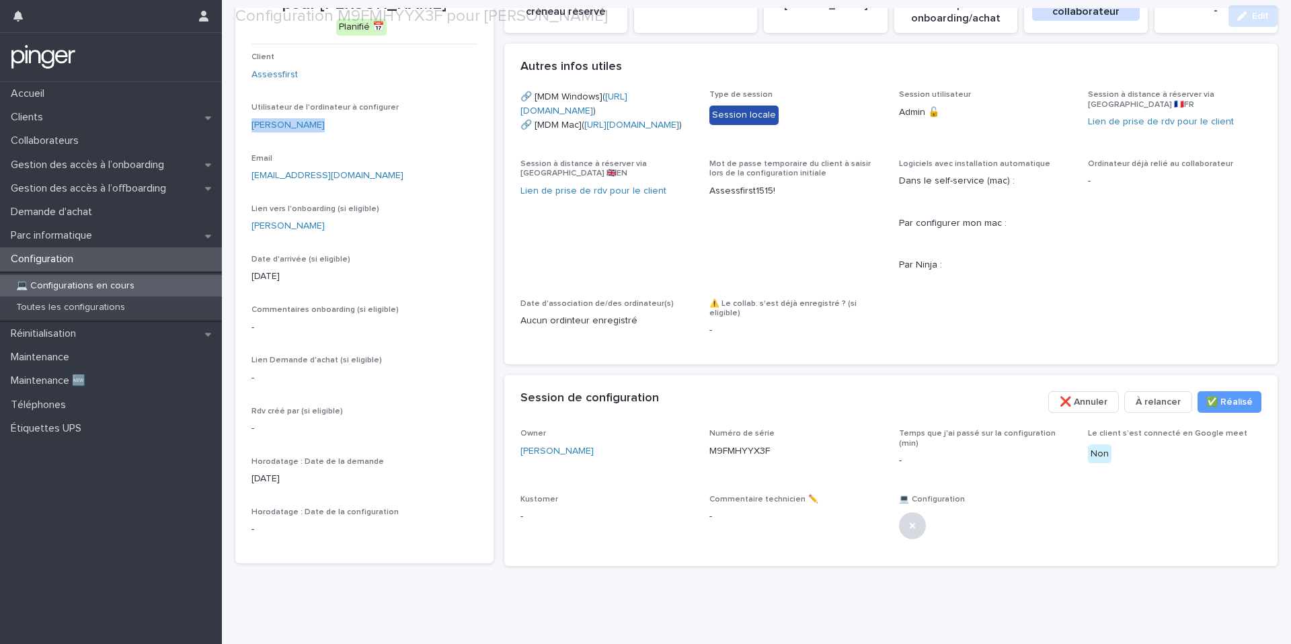
scroll to position [205, 0]
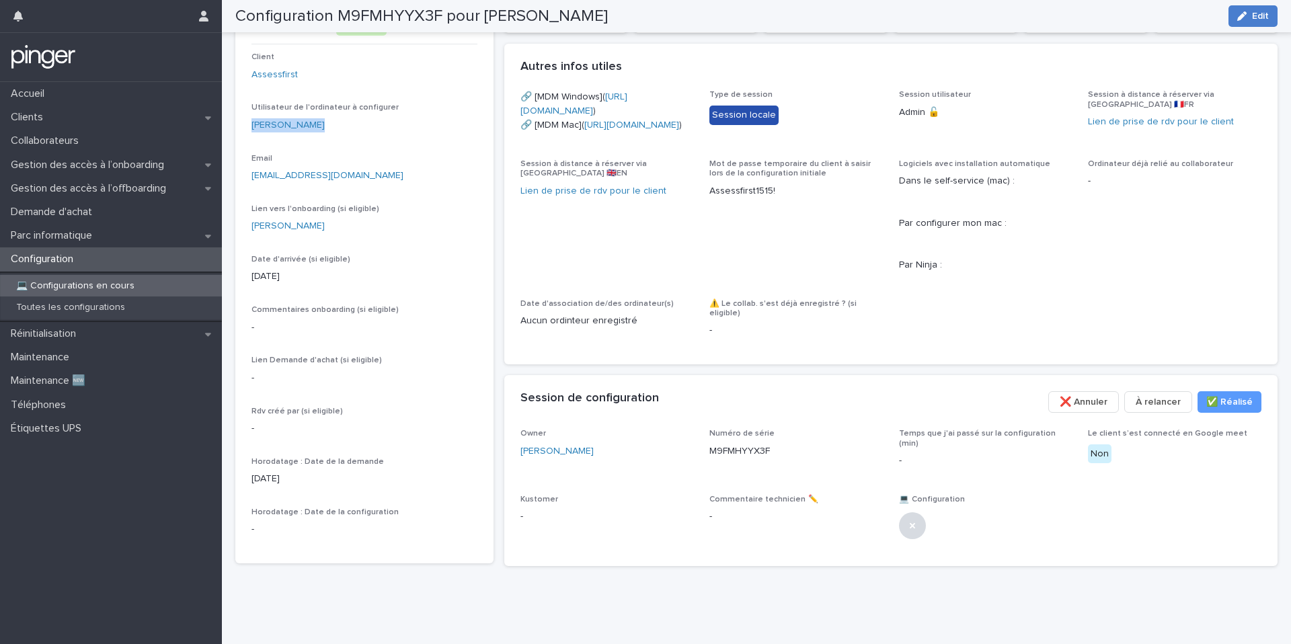
click at [1247, 12] on div "button" at bounding box center [1244, 15] width 15 height 9
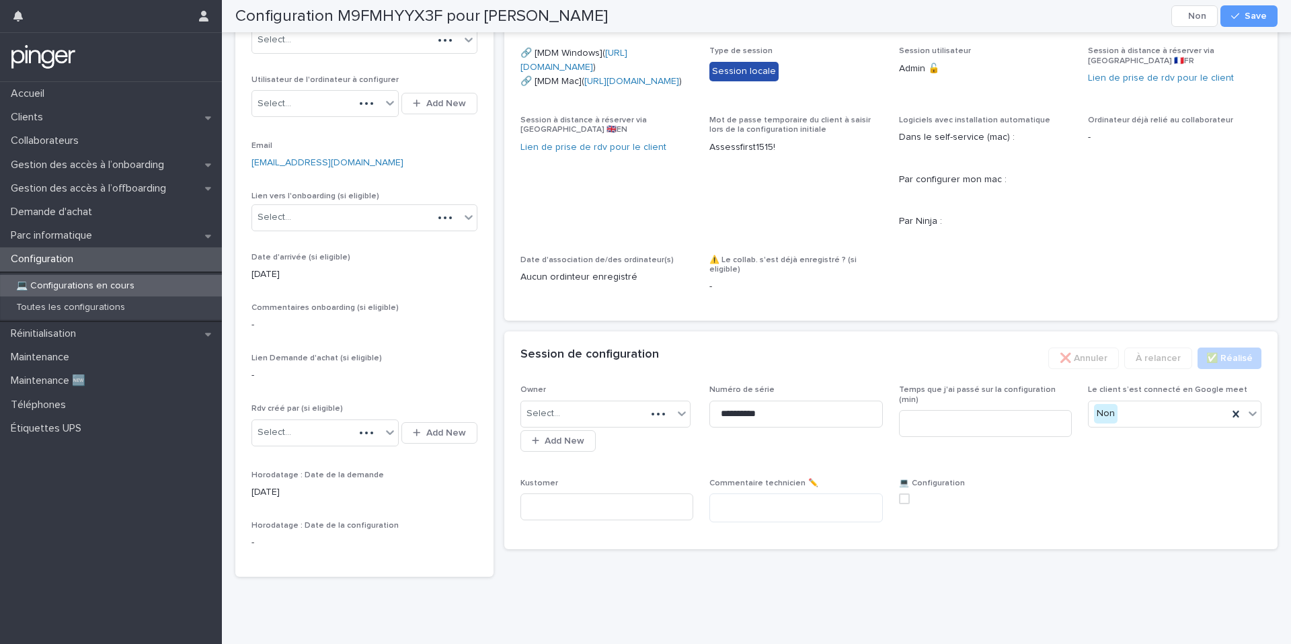
scroll to position [220, 0]
click at [946, 437] on input at bounding box center [985, 423] width 173 height 27
type input "**"
click at [1011, 462] on span "Temps que j'ai passé sur la configuration (min) **" at bounding box center [985, 423] width 173 height 77
click at [905, 504] on span at bounding box center [904, 498] width 11 height 11
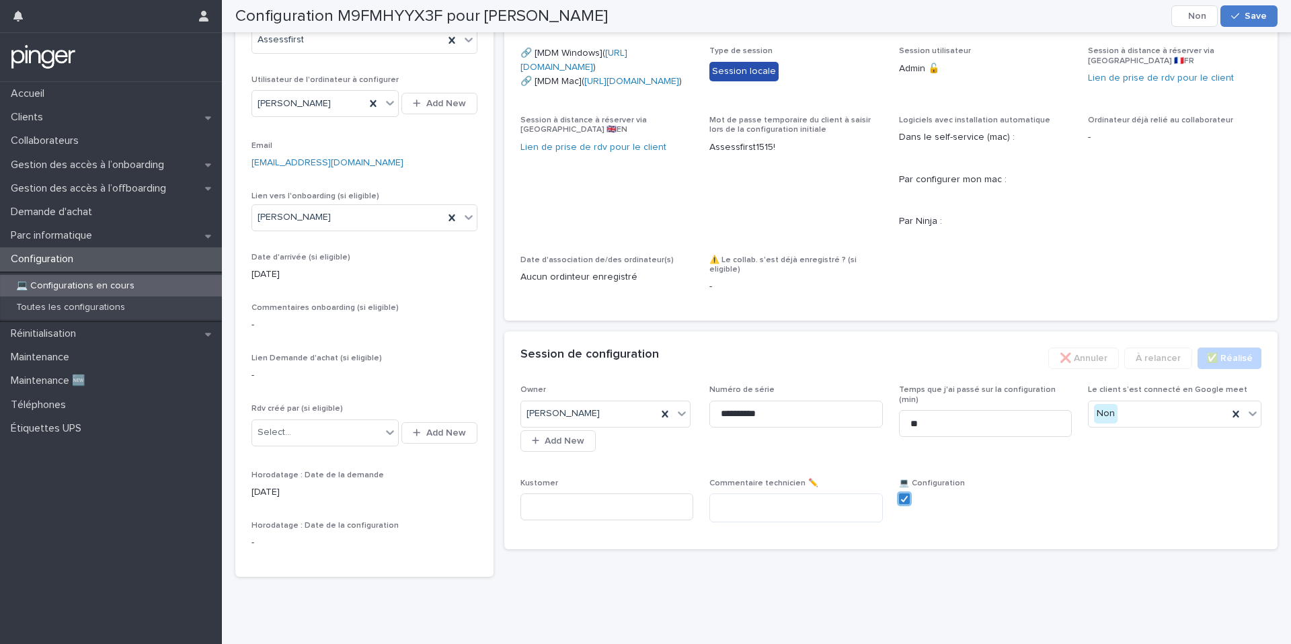
click at [1251, 16] on span "Save" at bounding box center [1255, 15] width 22 height 9
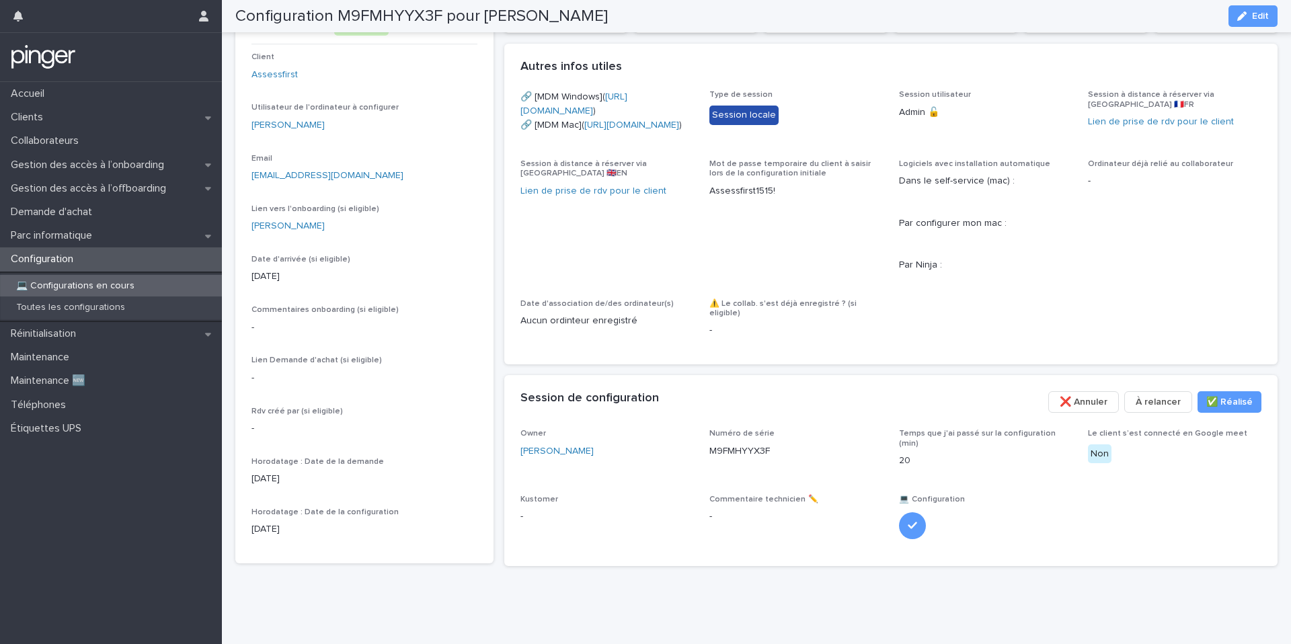
scroll to position [0, 0]
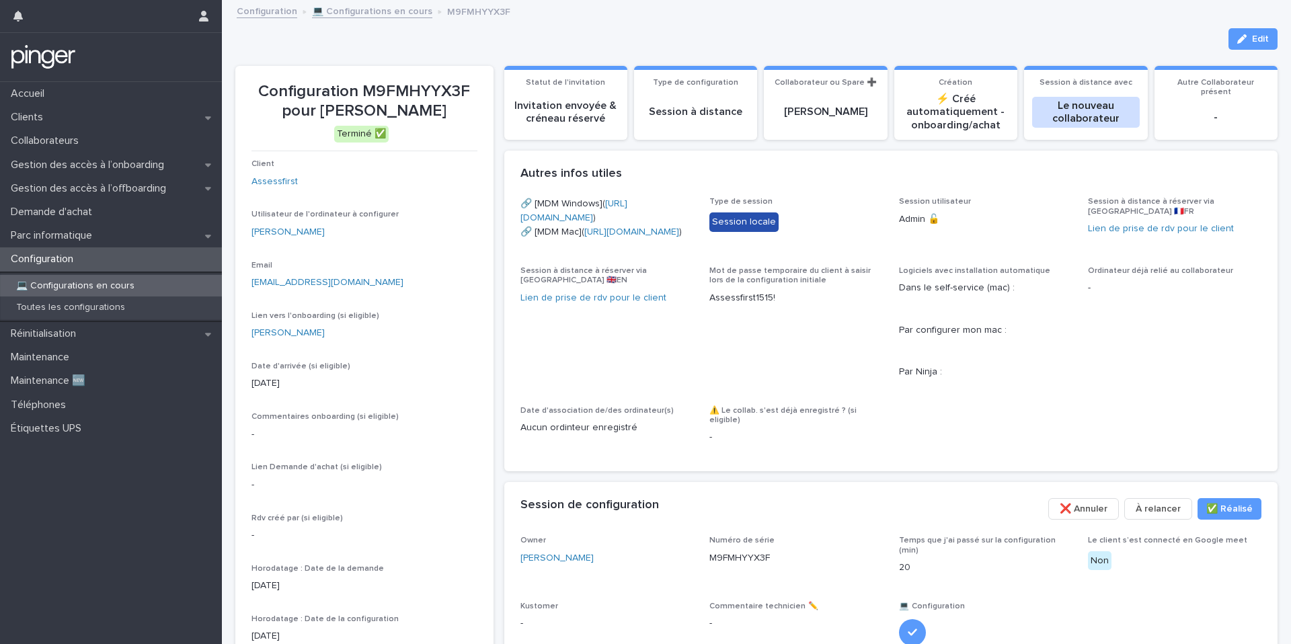
click at [348, 5] on link "💻 Configurations en cours" at bounding box center [372, 10] width 120 height 15
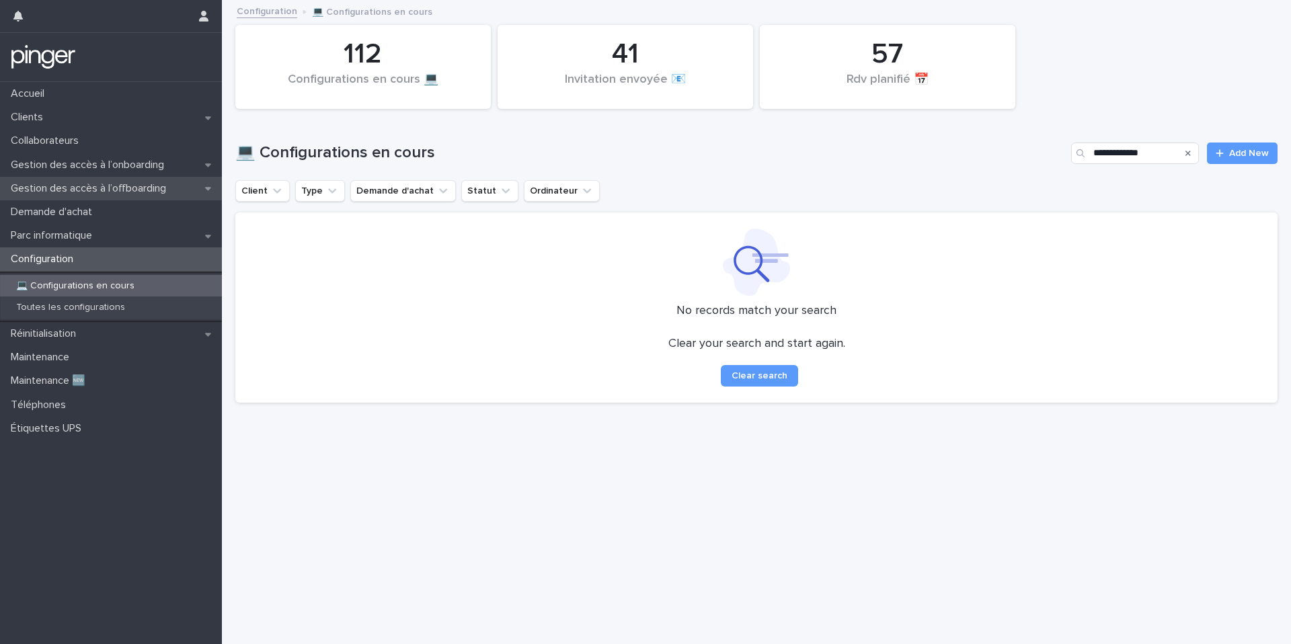
click at [120, 196] on div "Gestion des accès à l’offboarding" at bounding box center [111, 189] width 222 height 24
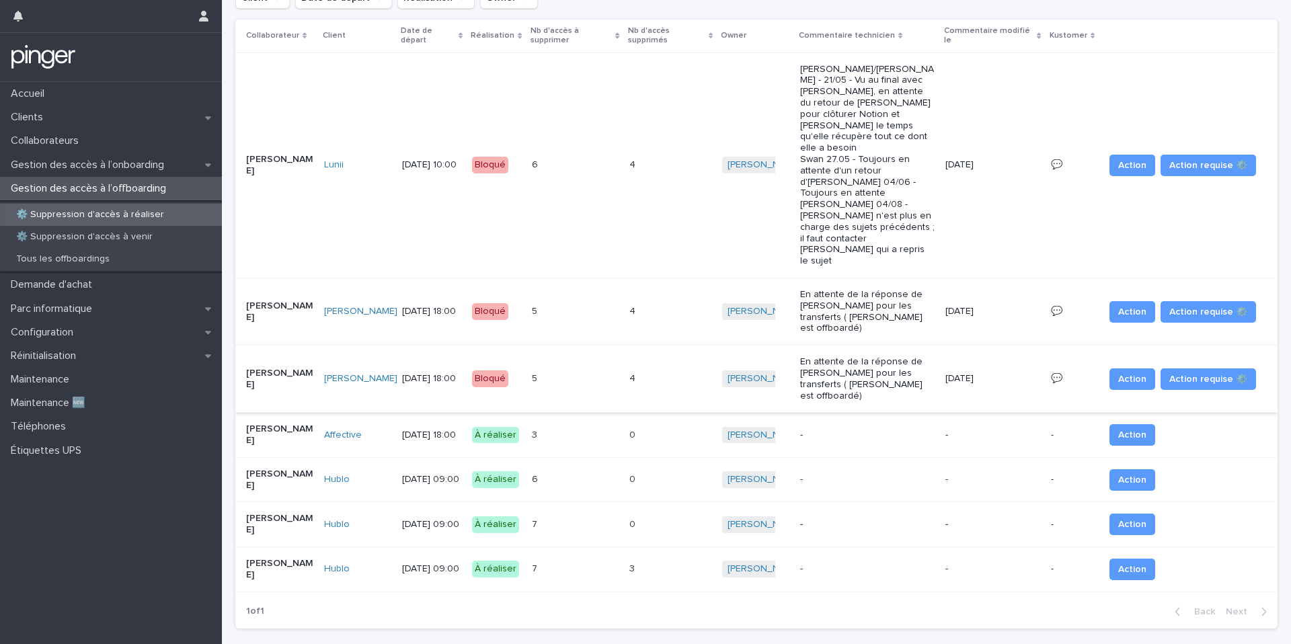
scroll to position [86, 0]
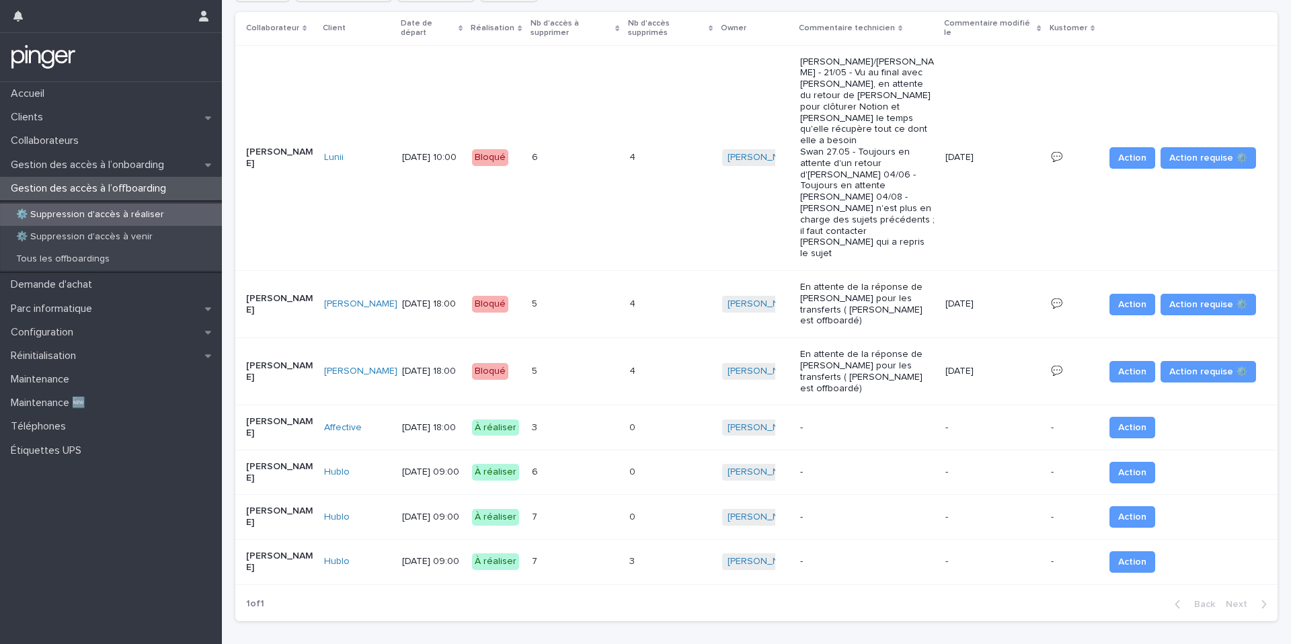
click at [608, 405] on td "3 3" at bounding box center [574, 427] width 97 height 45
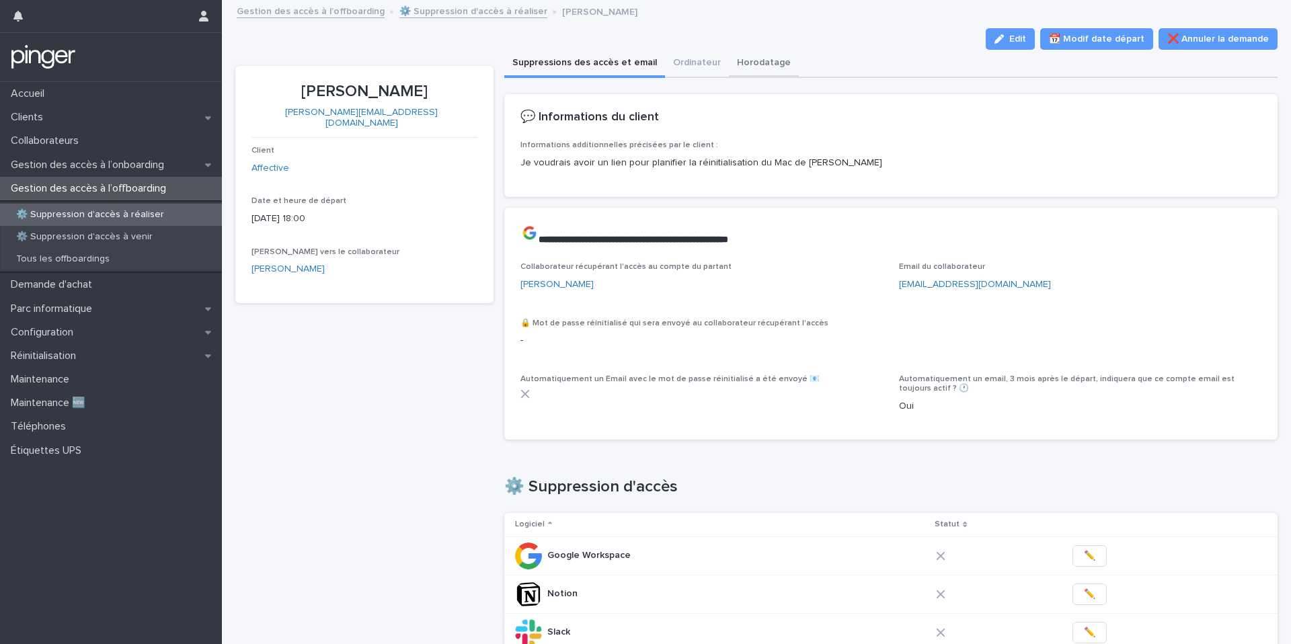
click at [755, 54] on button "Horodatage" at bounding box center [764, 64] width 70 height 28
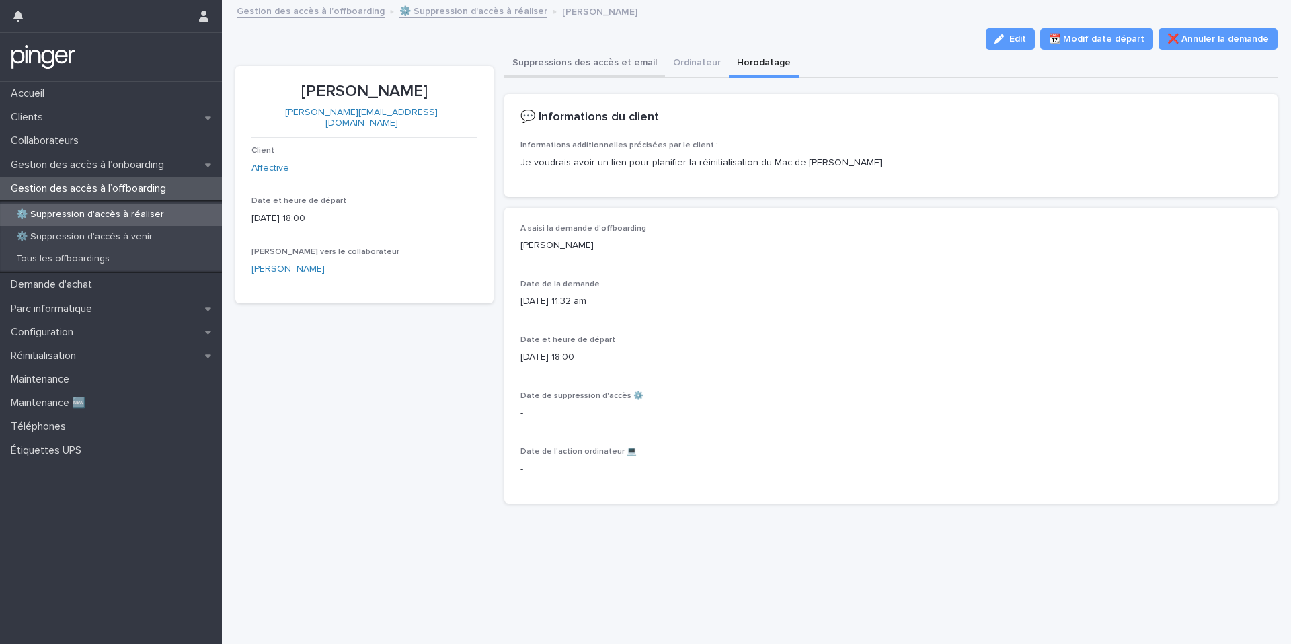
click at [586, 64] on button "Suppressions des accès et email" at bounding box center [584, 64] width 161 height 28
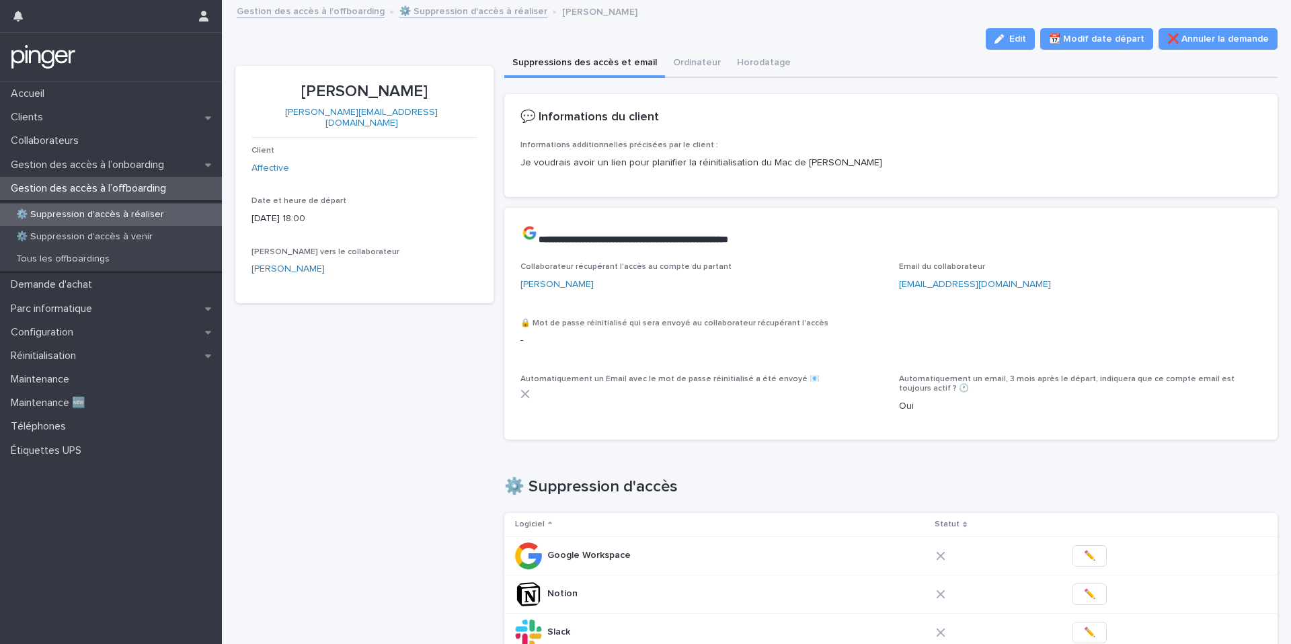
drag, startPoint x: 794, startPoint y: 159, endPoint x: 866, endPoint y: 160, distance: 71.9
click at [866, 160] on p "Je voudrais avoir un lien pour planifier la réinitialisation du Mac de [PERSON_…" at bounding box center [890, 163] width 741 height 14
copy p "[PERSON_NAME]"
click at [776, 199] on div "Loading... Saving… 💬 Informations du client Informations additionnelles précisé…" at bounding box center [891, 151] width 774 height 114
click at [744, 65] on button "Horodatage" at bounding box center [764, 64] width 70 height 28
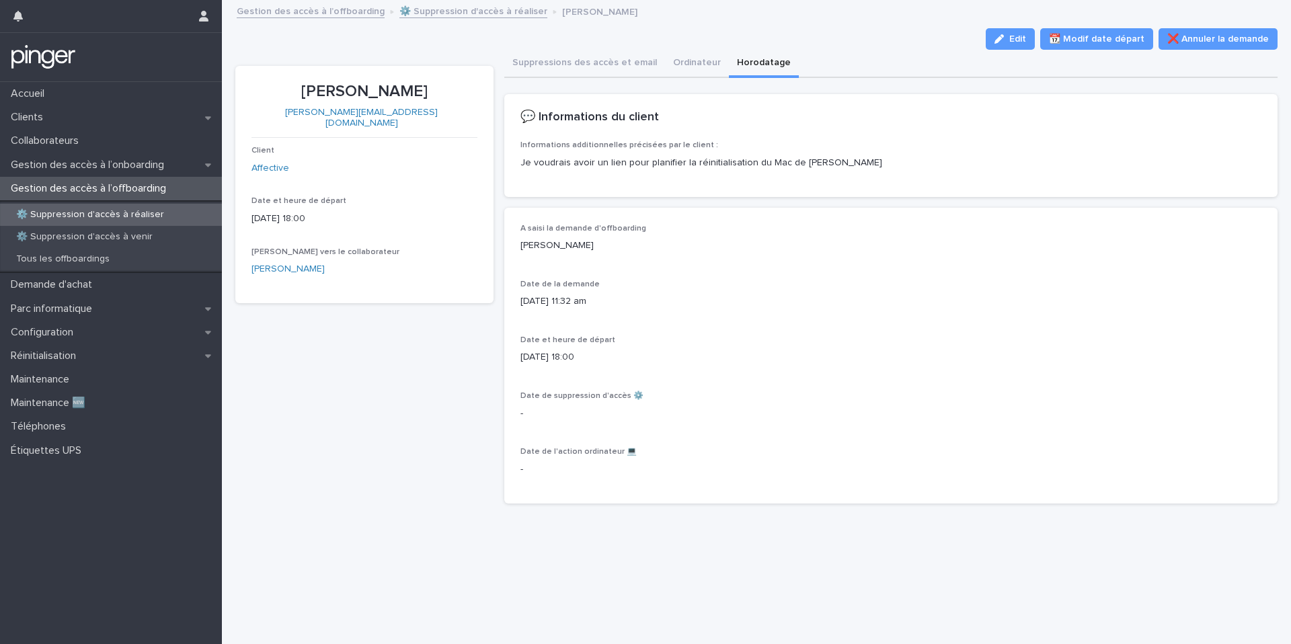
click at [538, 242] on p "[PERSON_NAME]" at bounding box center [890, 246] width 741 height 14
copy p "[PERSON_NAME]"
click at [532, 69] on button "Suppressions des accès et email" at bounding box center [584, 64] width 161 height 28
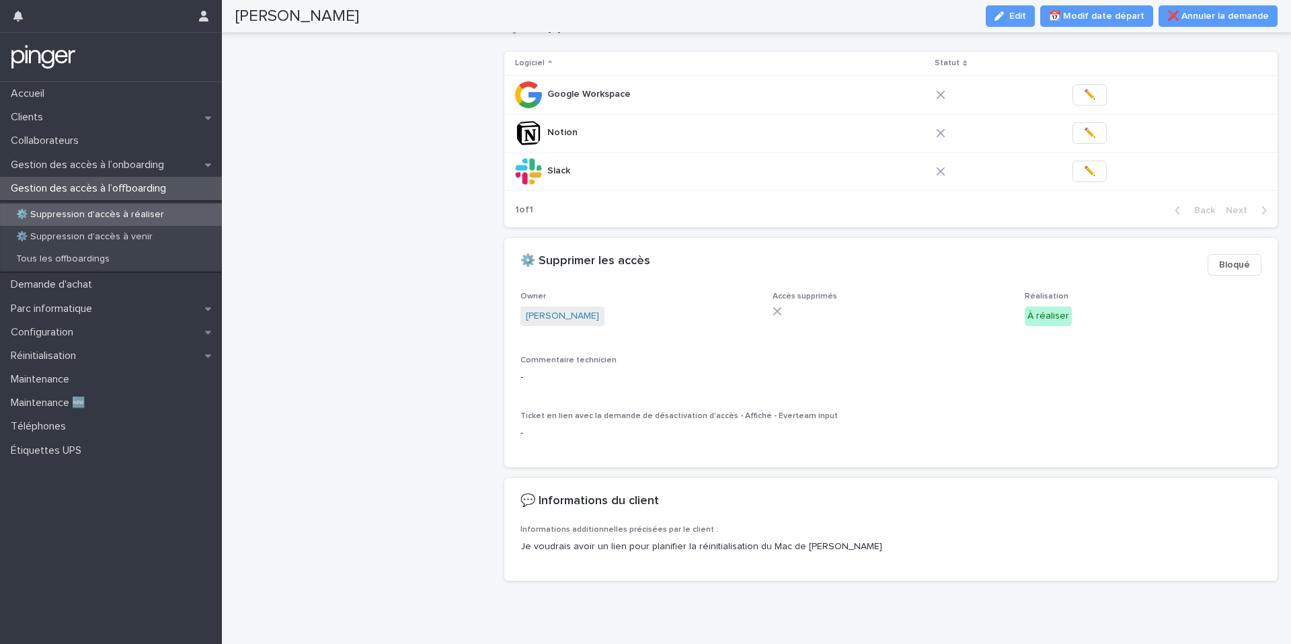
scroll to position [461, 0]
click at [132, 161] on p "Gestion des accès à l’onboarding" at bounding box center [89, 165] width 169 height 13
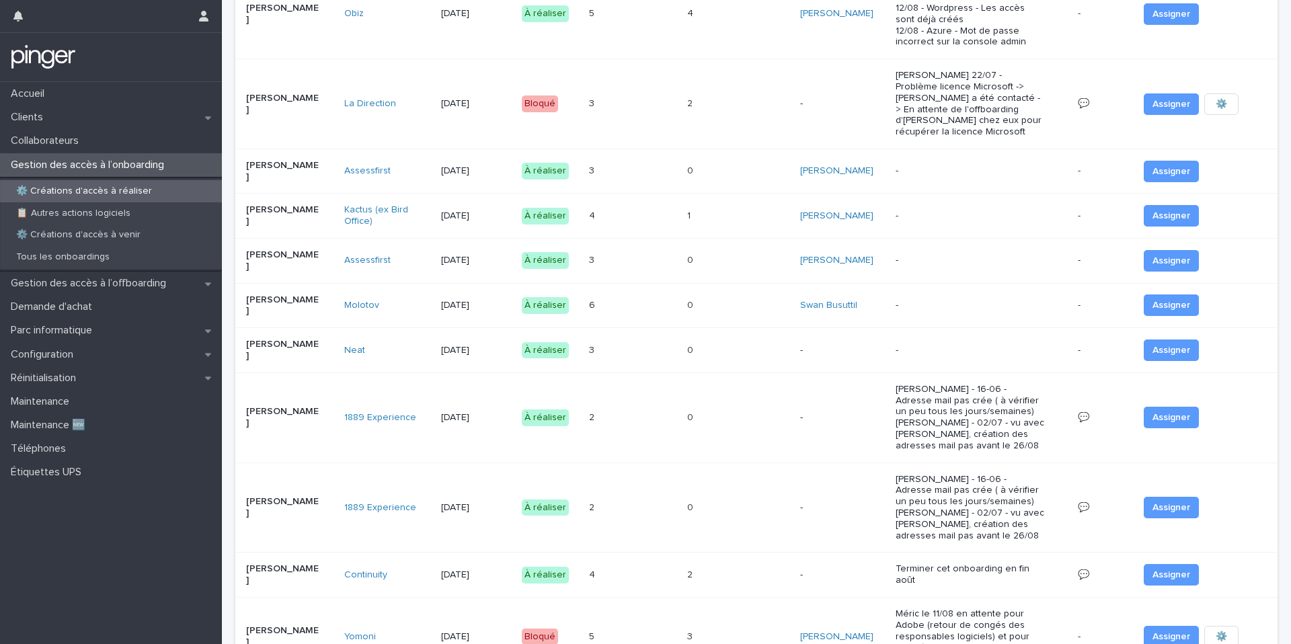
scroll to position [480, 0]
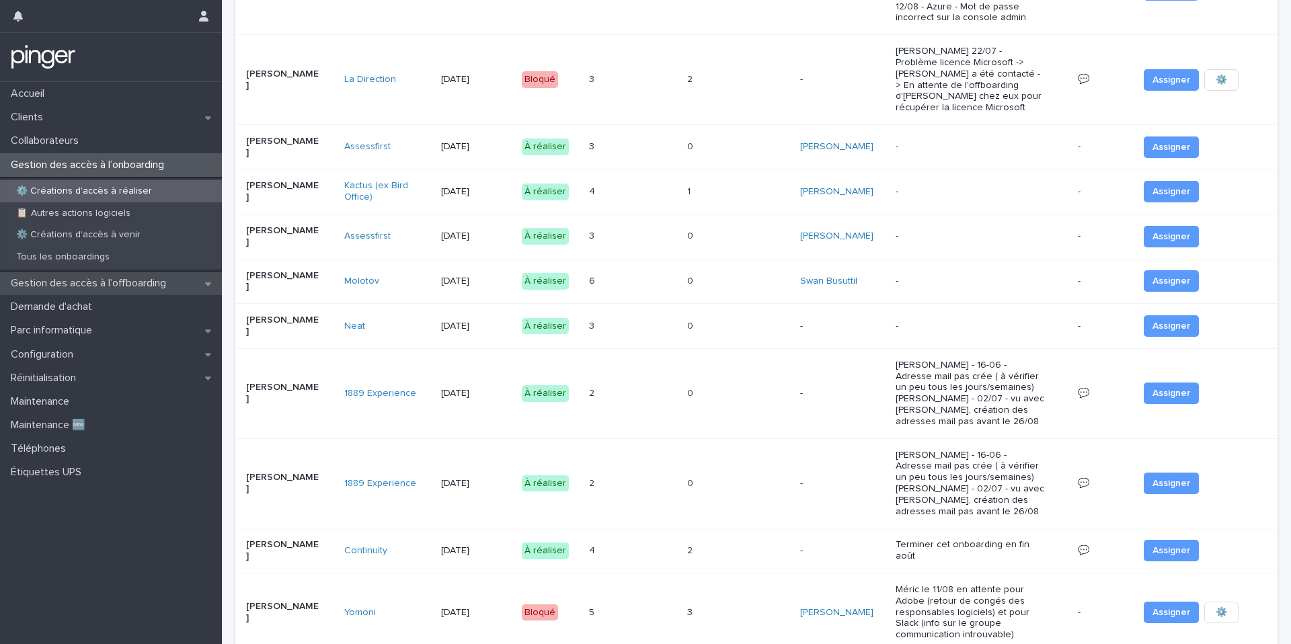
click at [122, 287] on p "Gestion des accès à l’offboarding" at bounding box center [90, 283] width 171 height 13
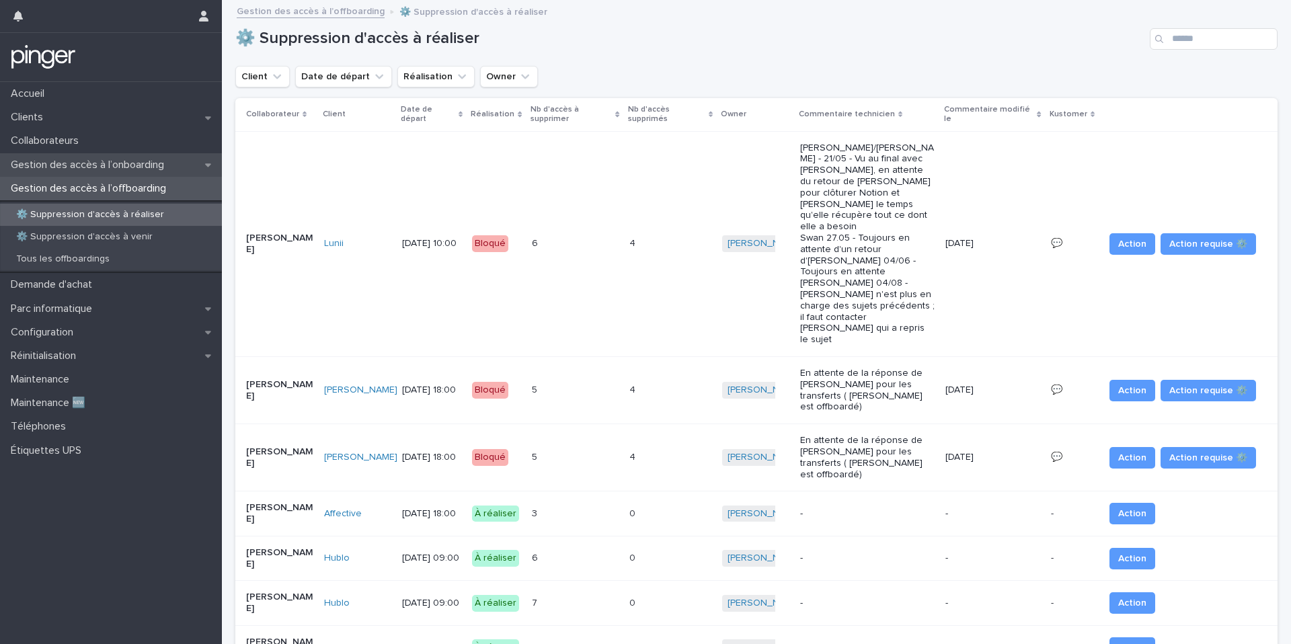
click at [94, 159] on p "Gestion des accès à l’onboarding" at bounding box center [89, 165] width 169 height 13
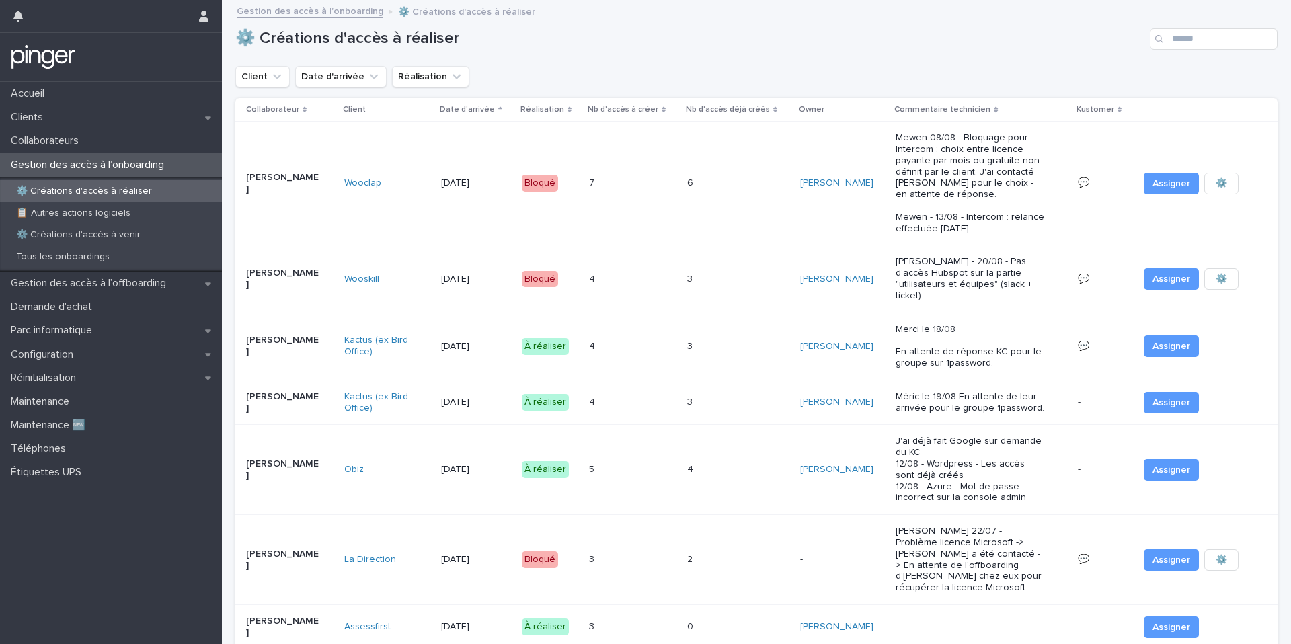
click at [715, 341] on p at bounding box center [706, 346] width 38 height 11
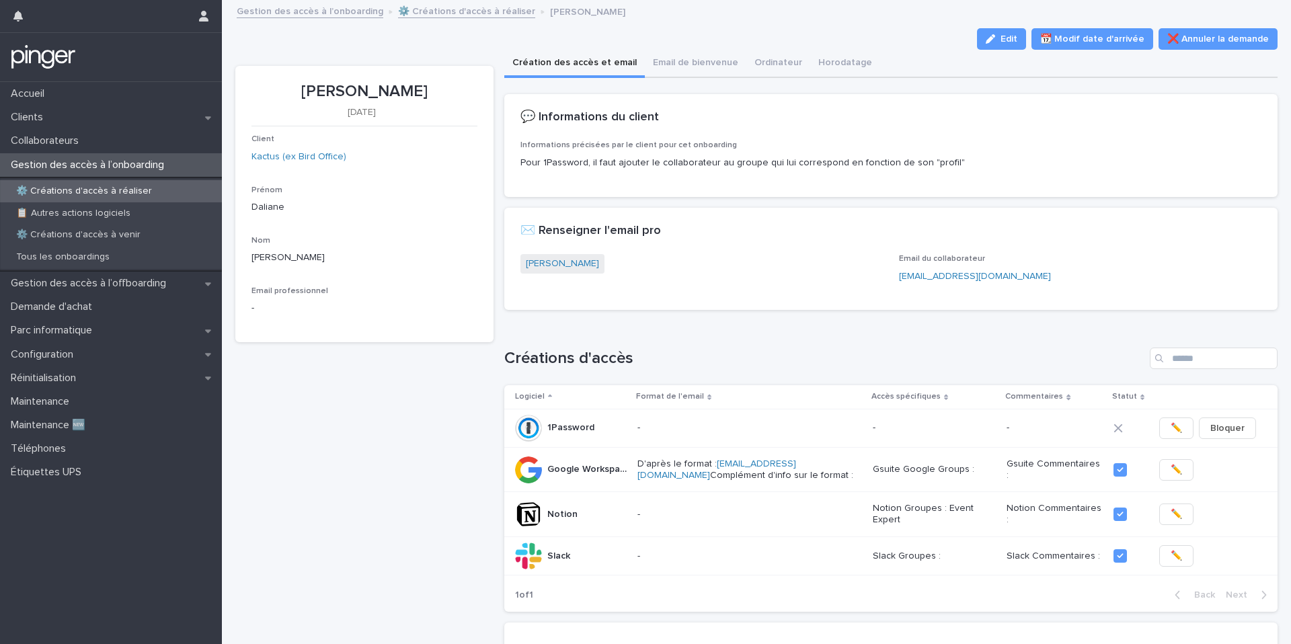
click at [443, 15] on link "⚙️ Créations d'accès à réaliser" at bounding box center [466, 10] width 137 height 15
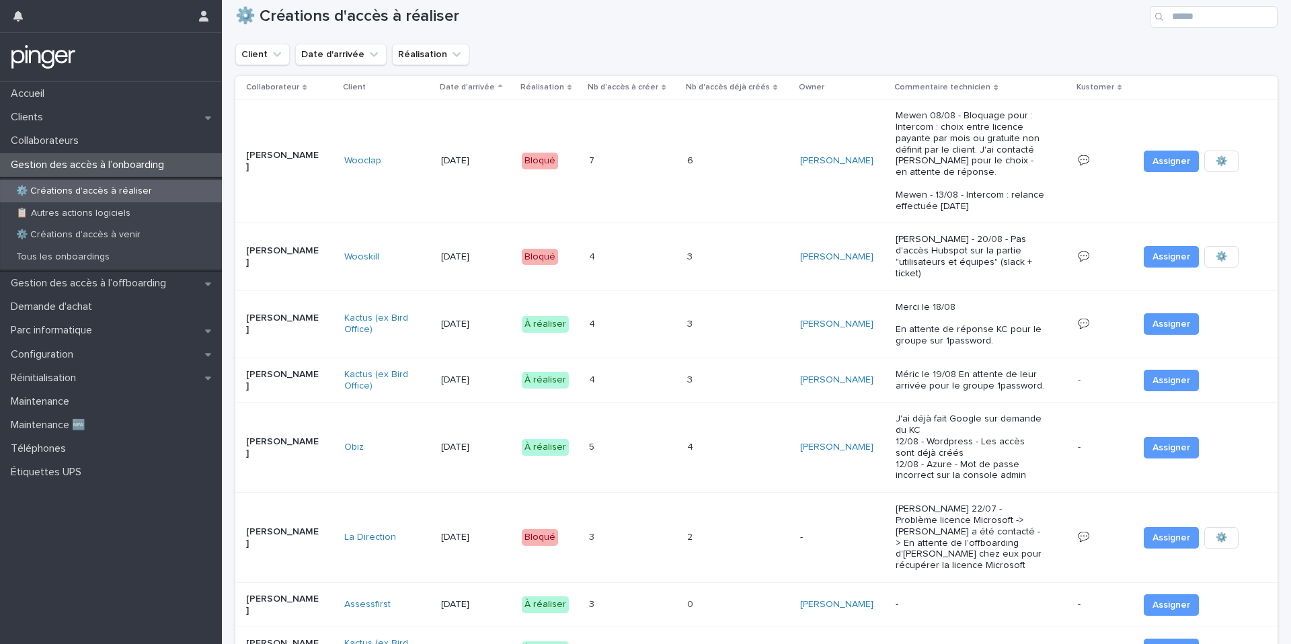
scroll to position [24, 0]
click at [612, 312] on div "4 4" at bounding box center [632, 323] width 87 height 22
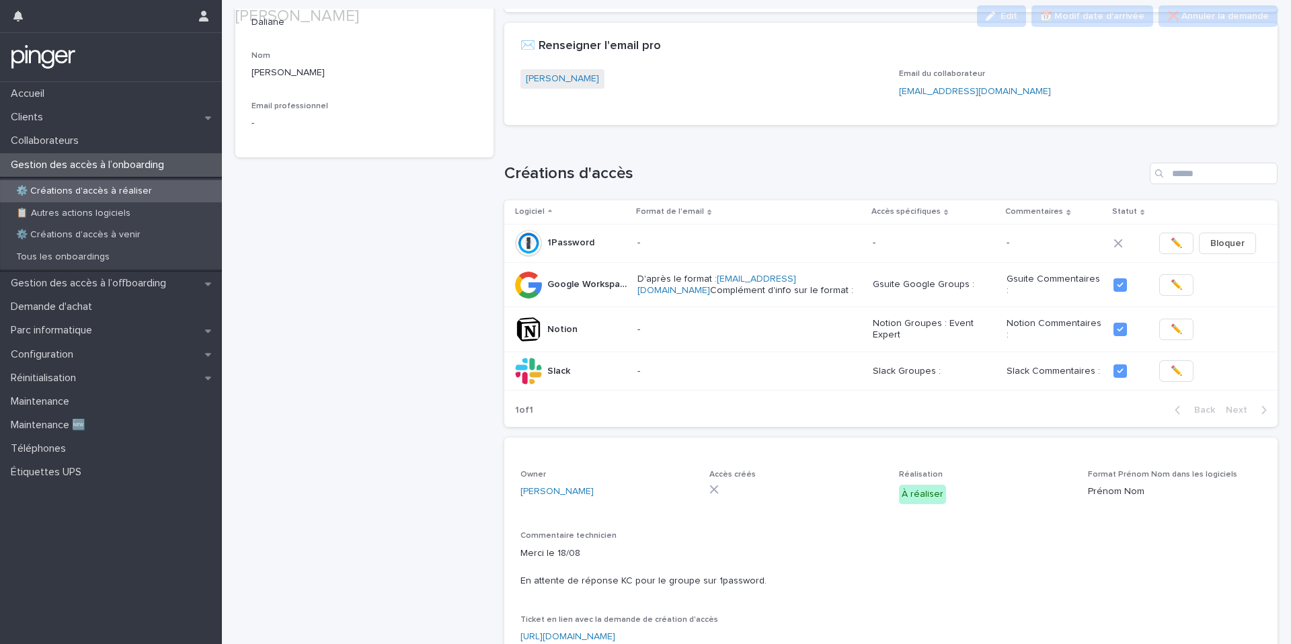
scroll to position [486, 0]
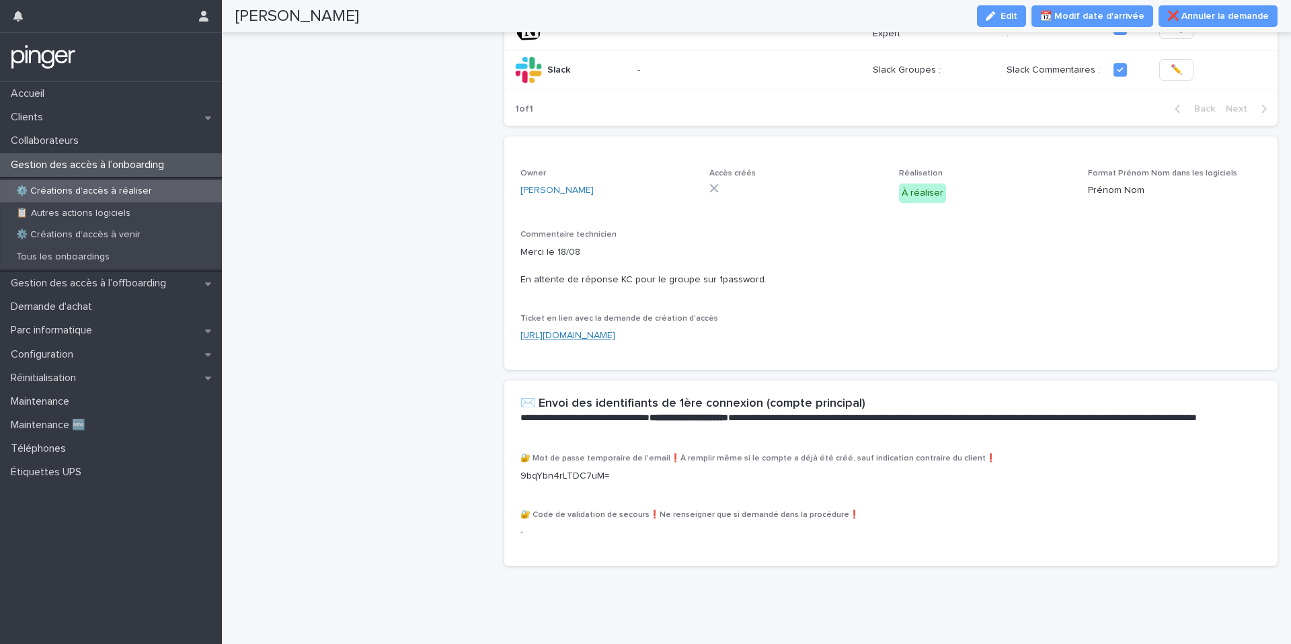
click at [589, 337] on link "https://everping.kustomerapp.com/app/customers/682f3c35d4997f95f49f257f/event/6…" at bounding box center [567, 335] width 95 height 9
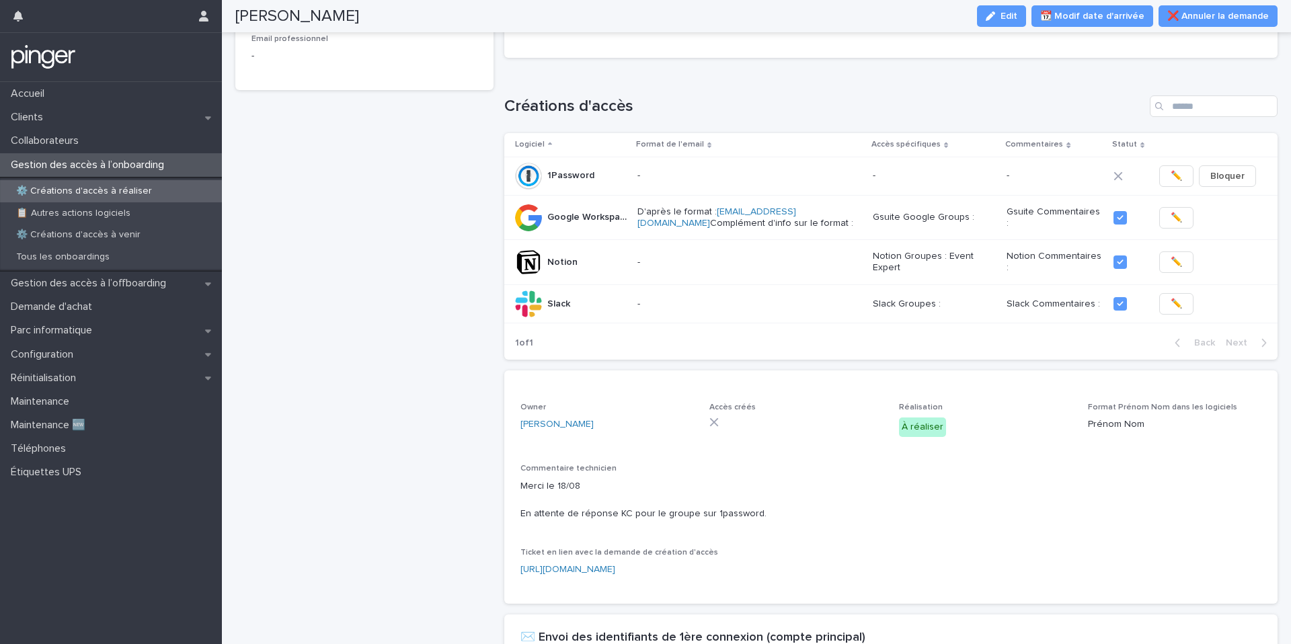
scroll to position [0, 0]
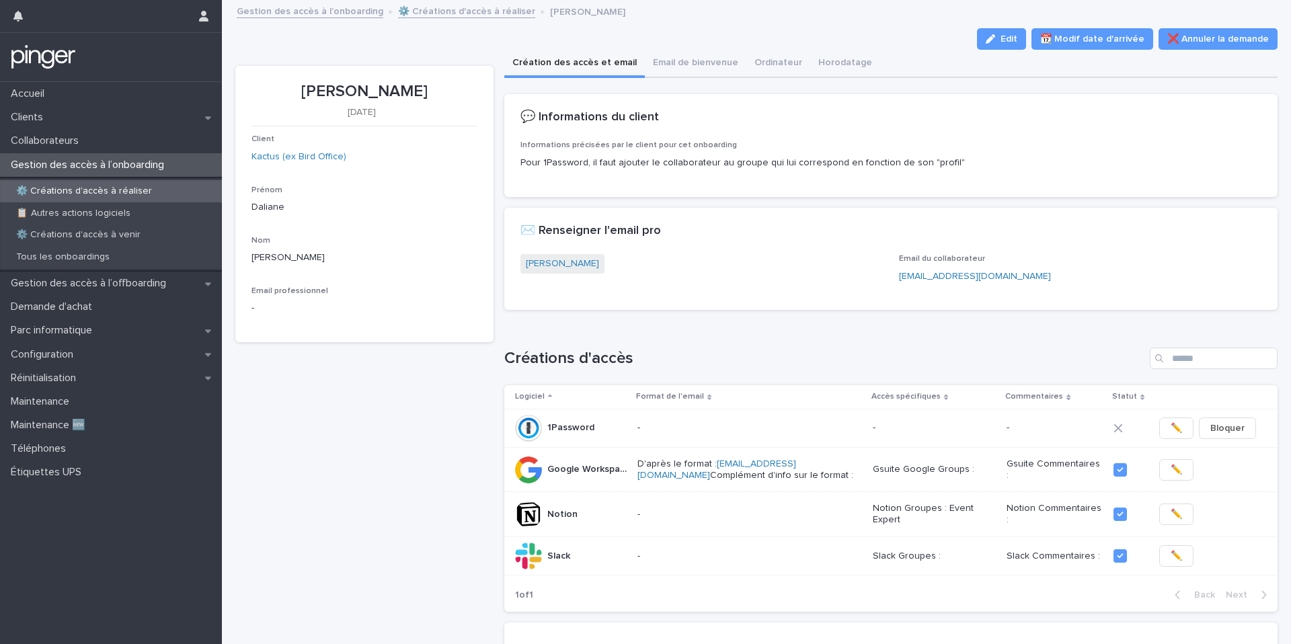
click at [344, 96] on p "Daliane Garcia" at bounding box center [364, 91] width 226 height 19
copy p "Daliane Garcia"
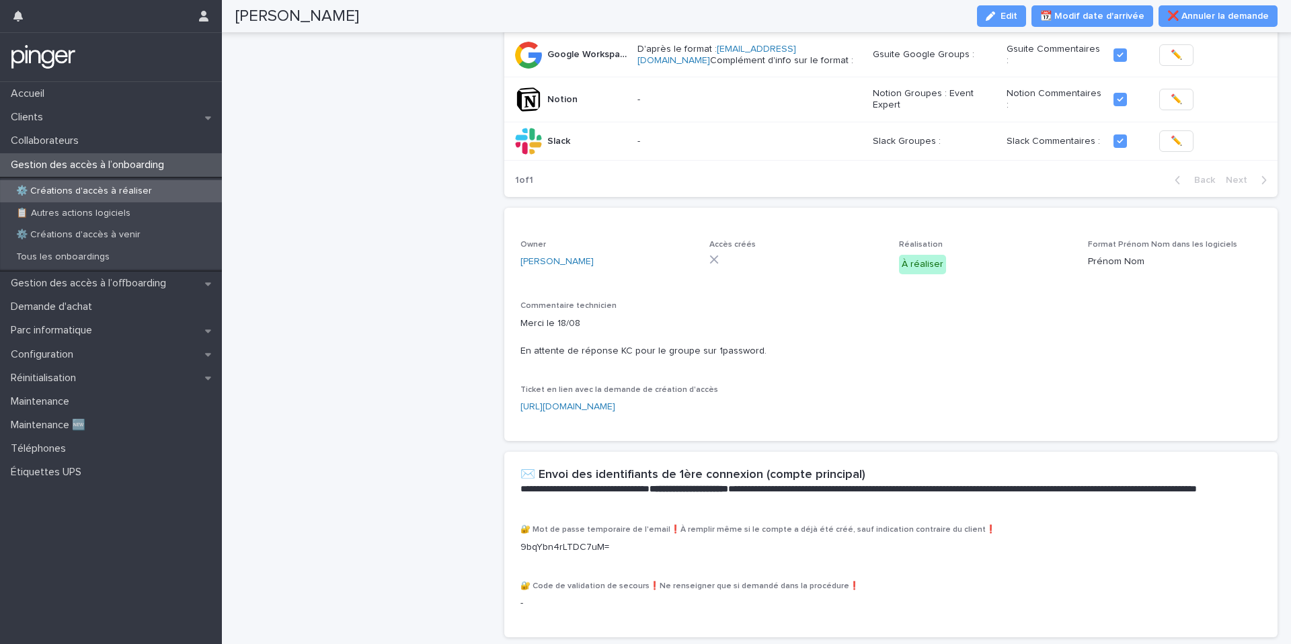
scroll to position [486, 0]
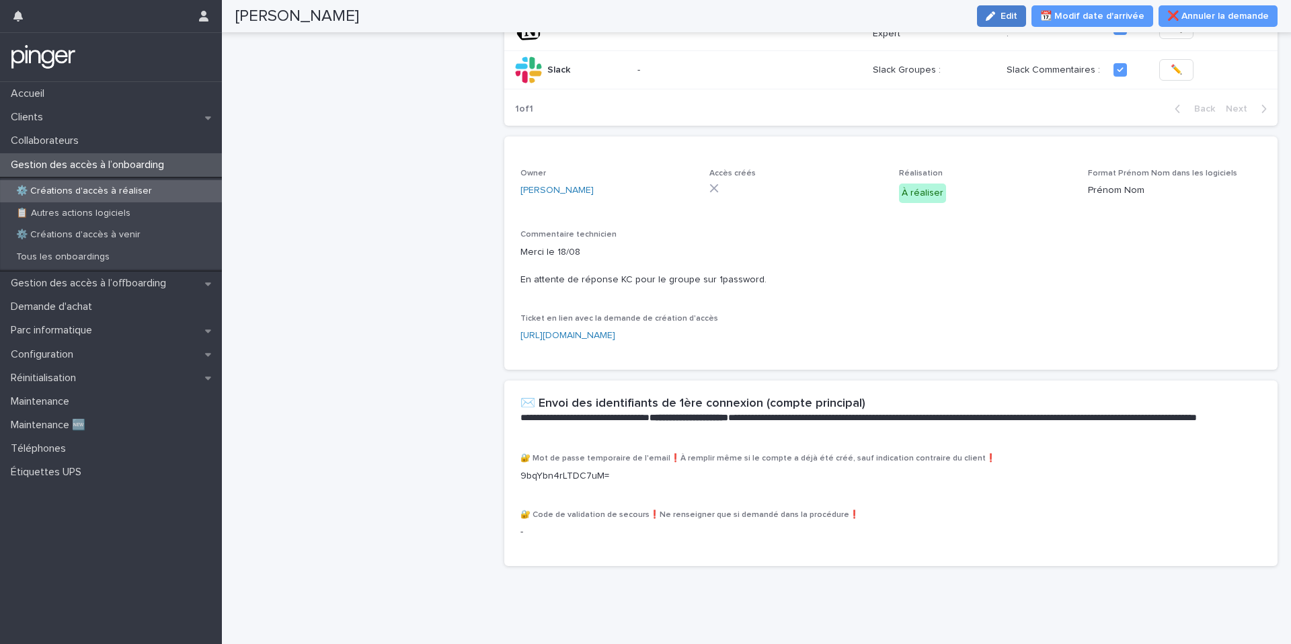
click at [1017, 15] on span "Edit" at bounding box center [1008, 15] width 17 height 9
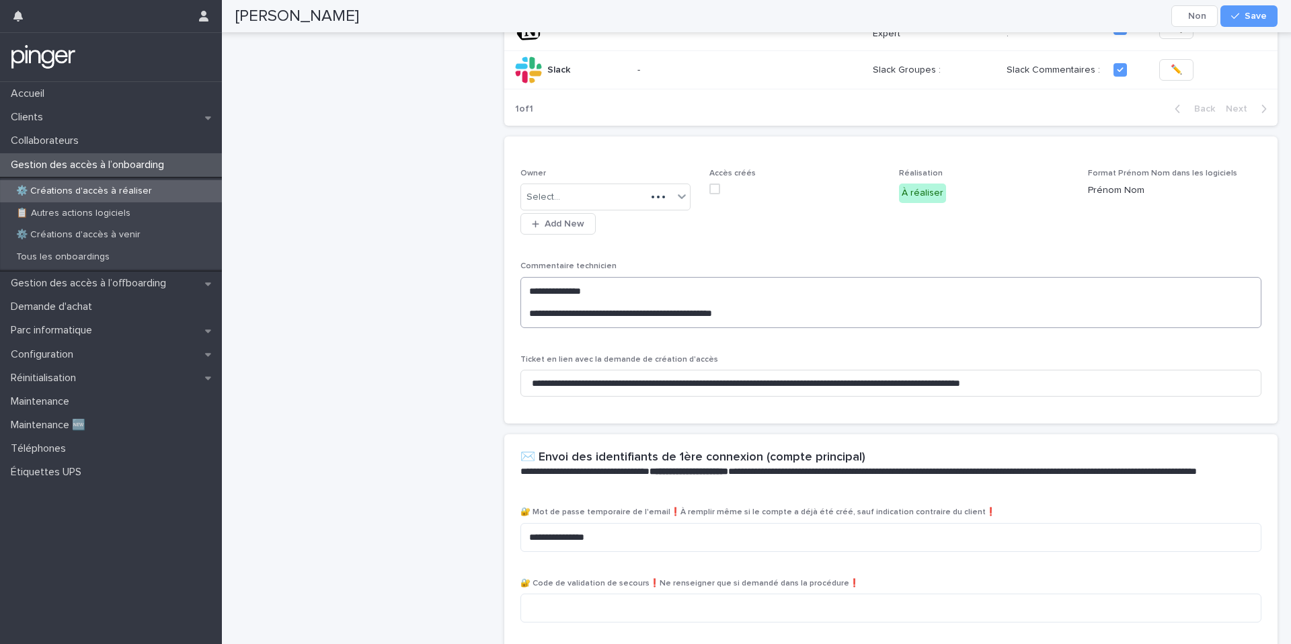
scroll to position [516, 0]
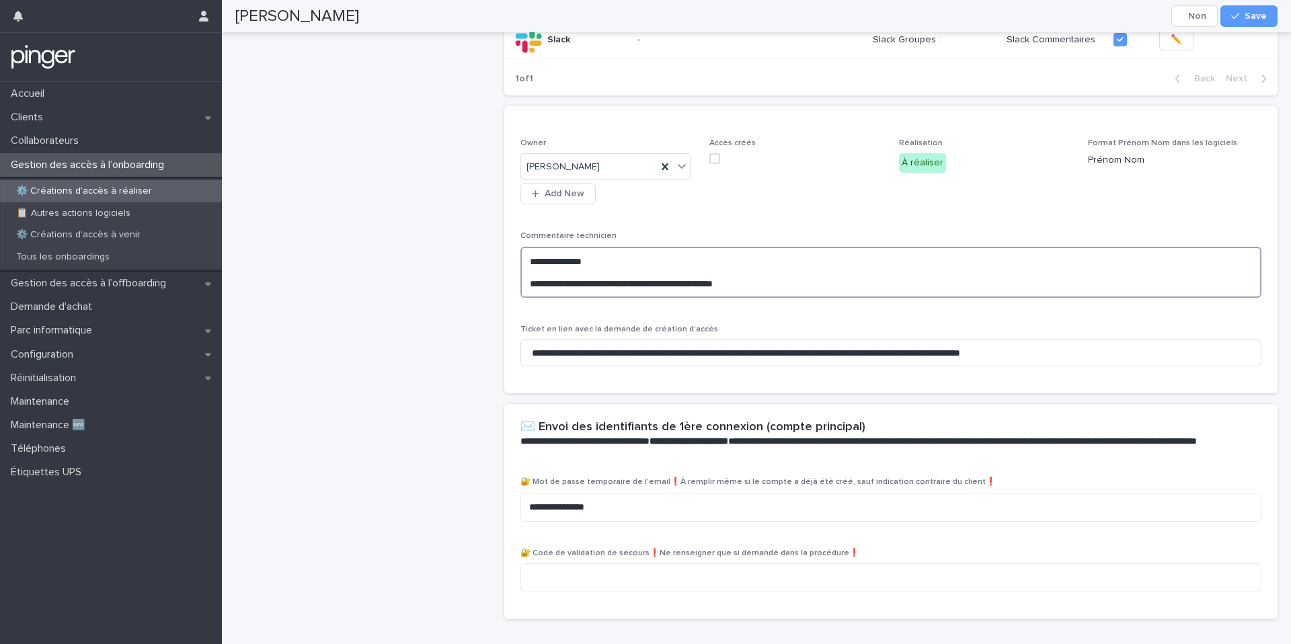
click at [776, 280] on textarea "**********" at bounding box center [890, 272] width 741 height 51
click at [589, 265] on textarea "**********" at bounding box center [890, 272] width 741 height 51
click at [529, 281] on textarea "**********" at bounding box center [890, 272] width 741 height 51
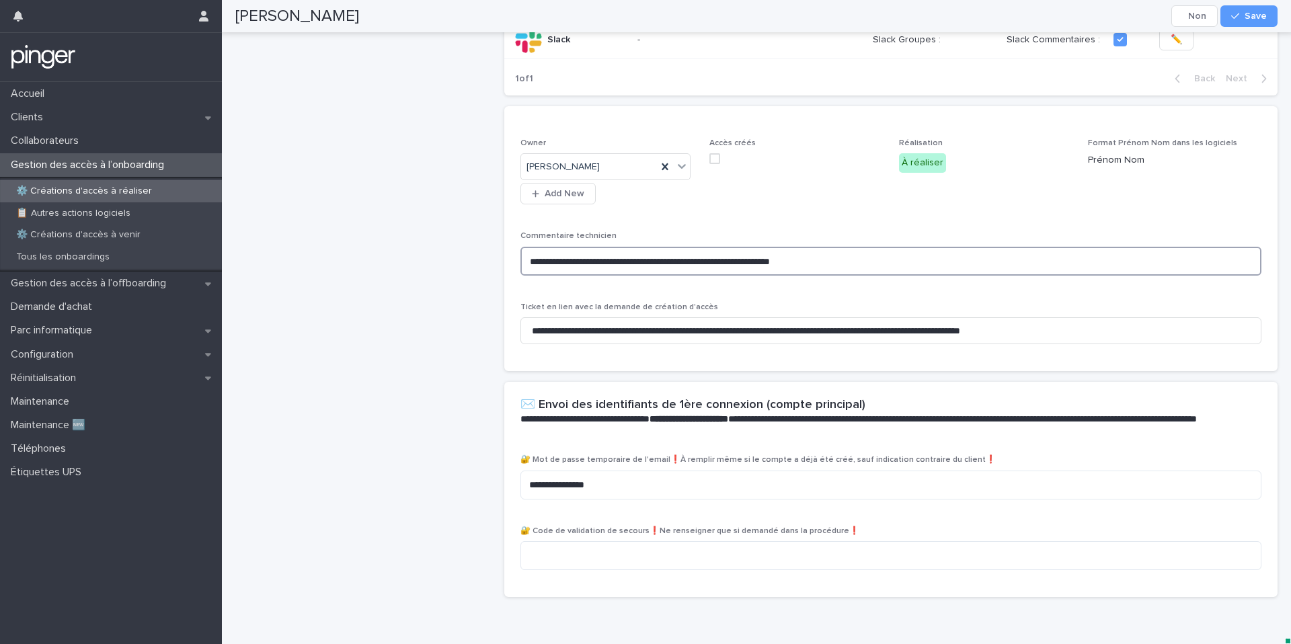
click at [552, 261] on textarea "**********" at bounding box center [890, 261] width 741 height 29
click at [842, 258] on textarea "**********" at bounding box center [890, 261] width 741 height 29
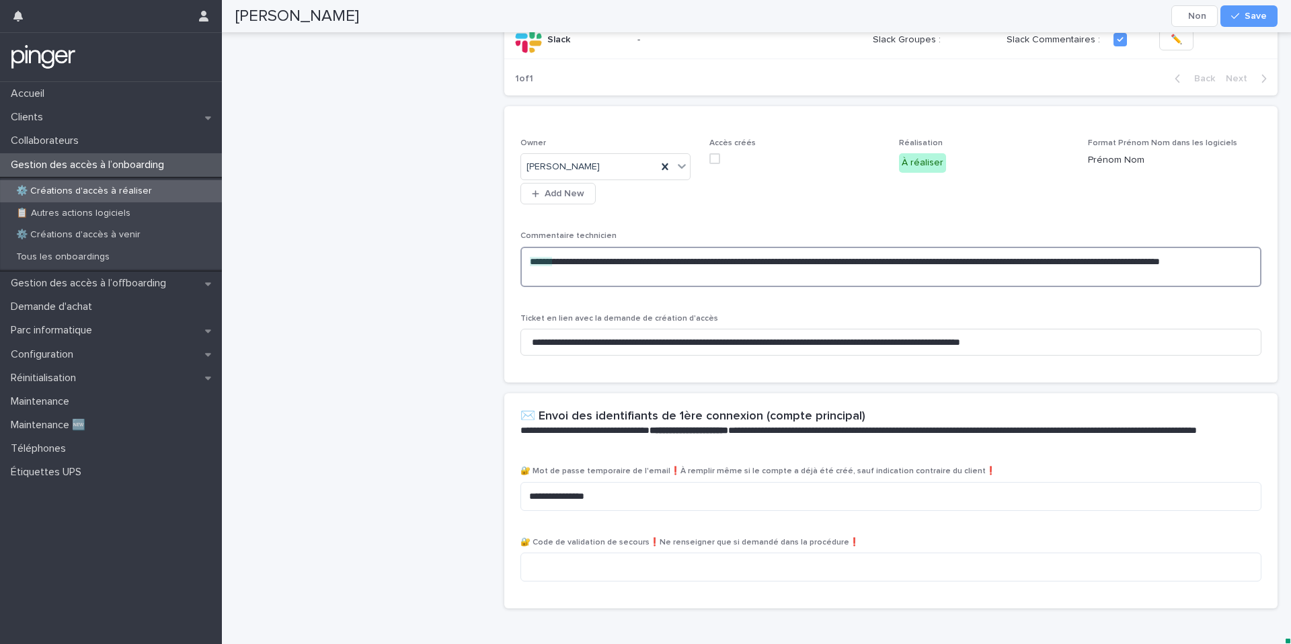
drag, startPoint x: 594, startPoint y: 275, endPoint x: 842, endPoint y: 259, distance: 248.5
click at [842, 259] on textarea "**********" at bounding box center [890, 267] width 741 height 40
click at [604, 285] on textarea "**********" at bounding box center [890, 267] width 741 height 40
type textarea "**********"
click at [1239, 15] on icon "button" at bounding box center [1235, 15] width 8 height 9
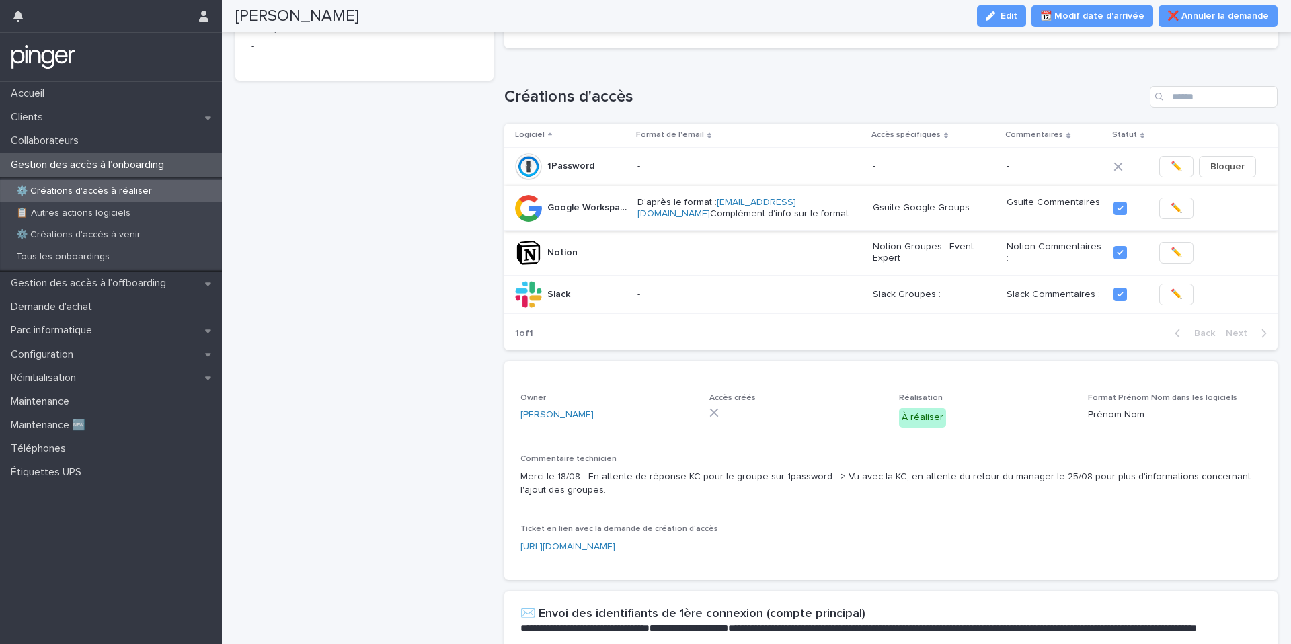
scroll to position [256, 0]
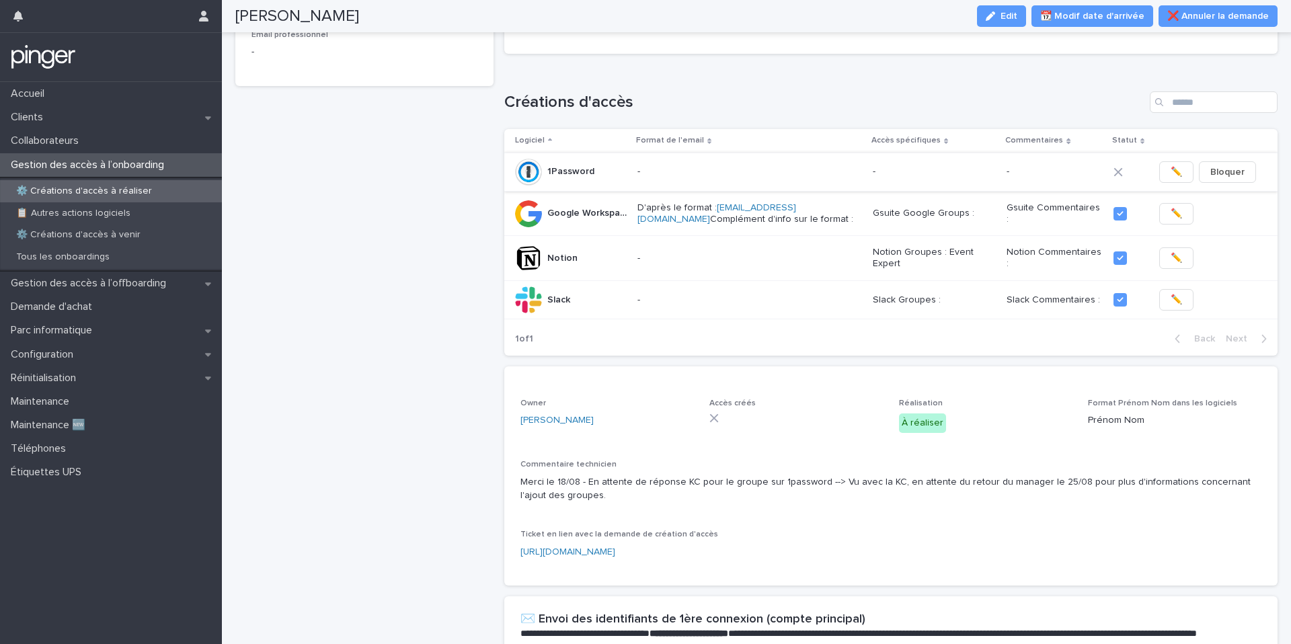
click at [1228, 170] on span "Bloquer" at bounding box center [1227, 171] width 34 height 13
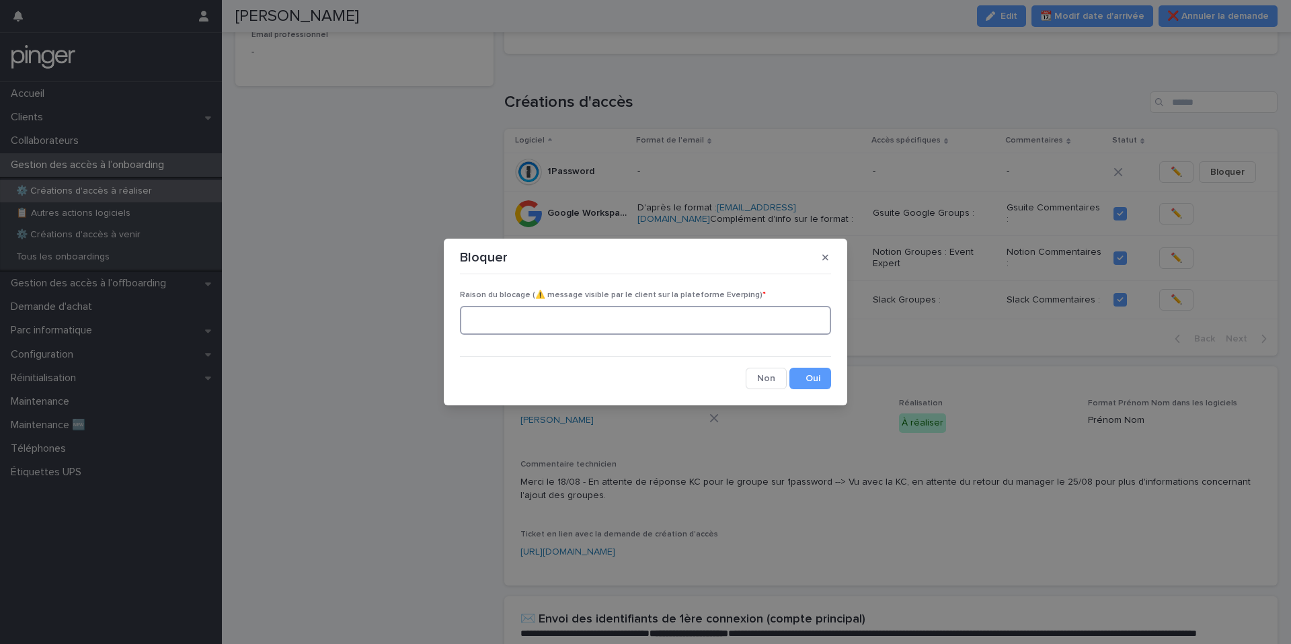
click at [583, 313] on textarea at bounding box center [645, 320] width 371 height 29
type textarea "**********"
click at [806, 375] on button "Save" at bounding box center [810, 379] width 42 height 22
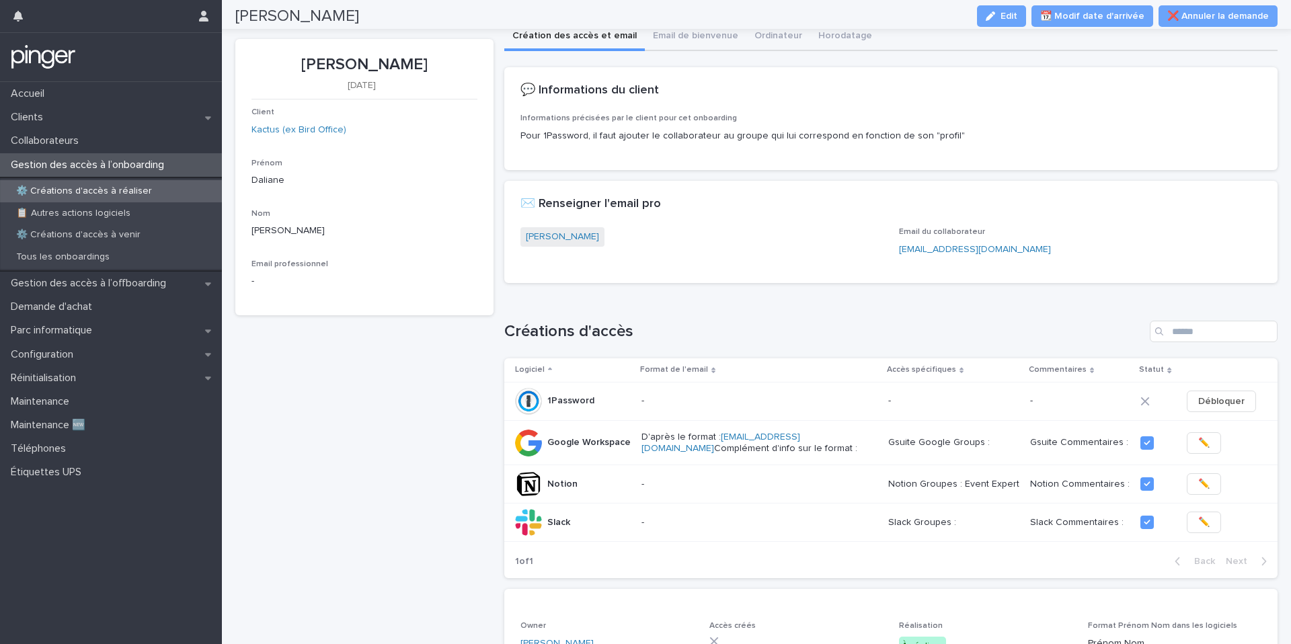
scroll to position [0, 0]
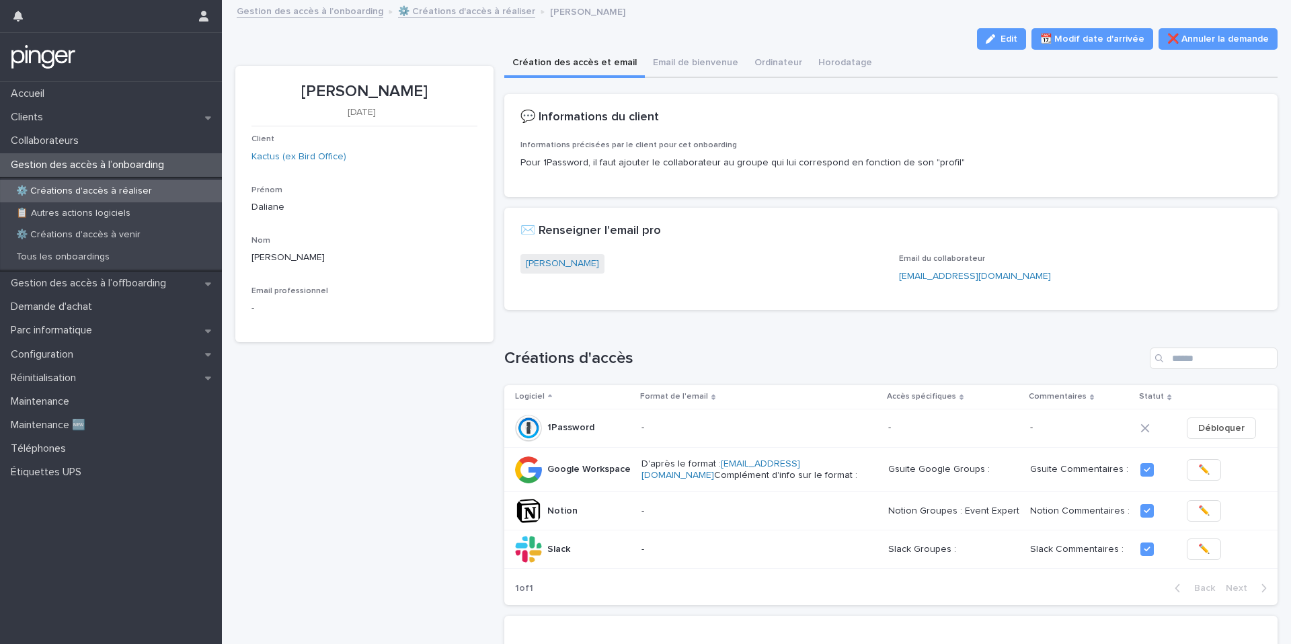
click at [456, 14] on link "⚙️ Créations d'accès à réaliser" at bounding box center [466, 10] width 137 height 15
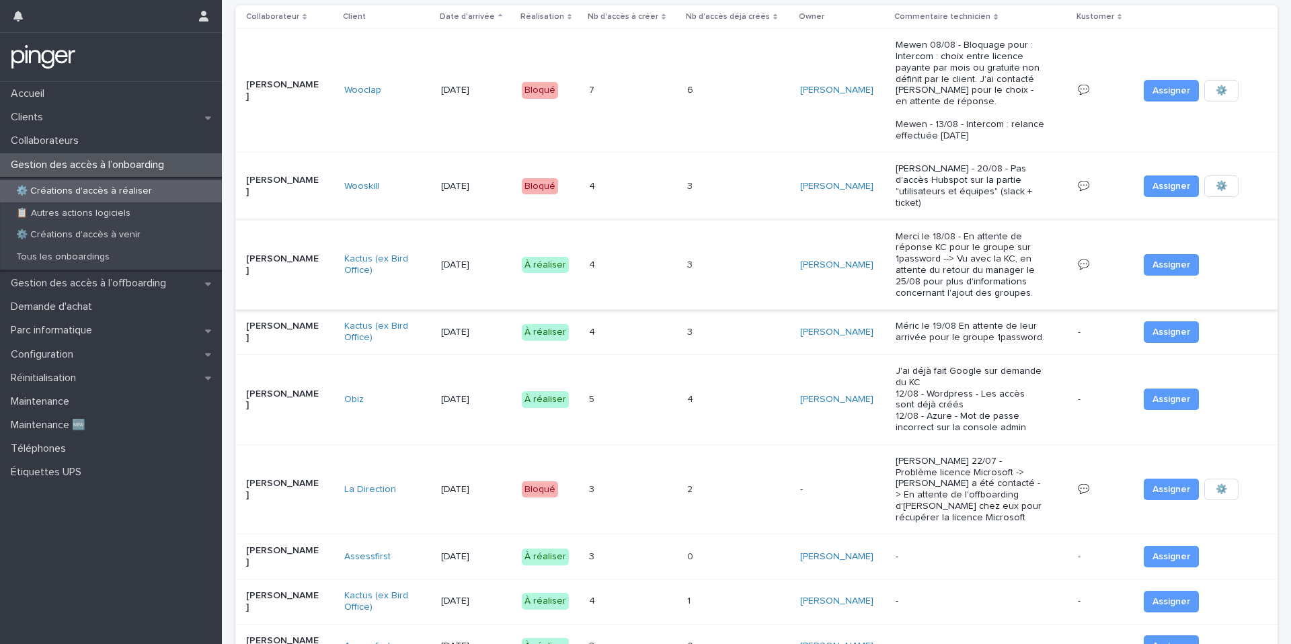
scroll to position [114, 0]
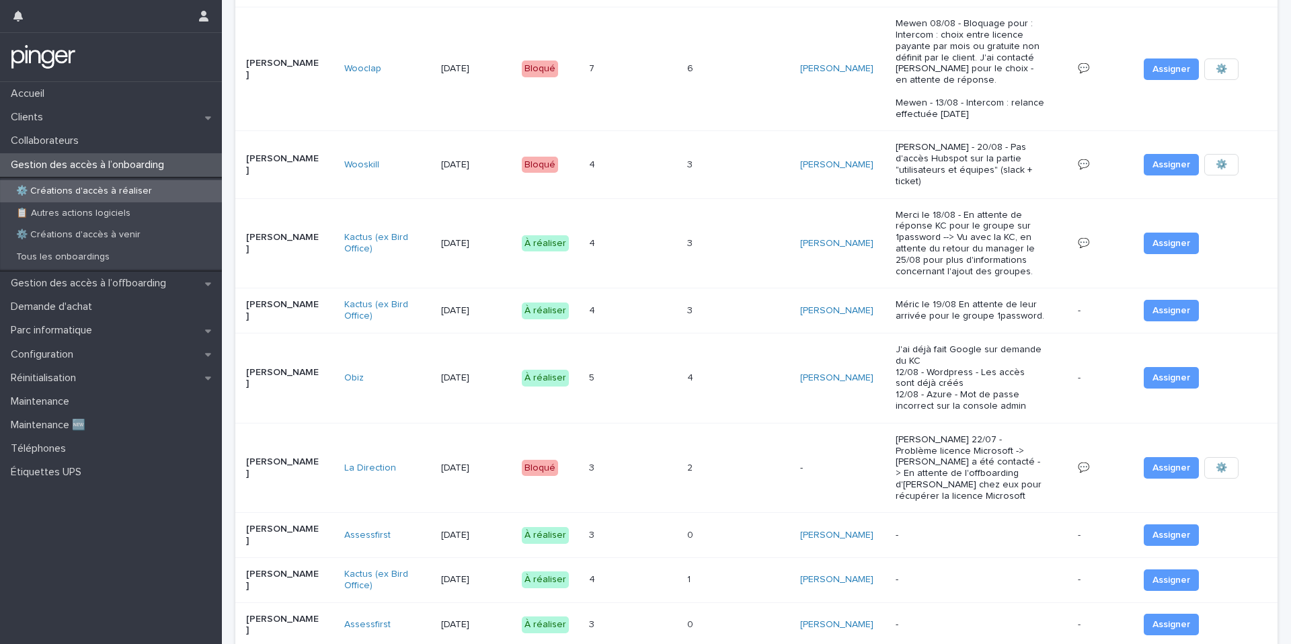
click at [687, 310] on div "3 3" at bounding box center [738, 311] width 103 height 22
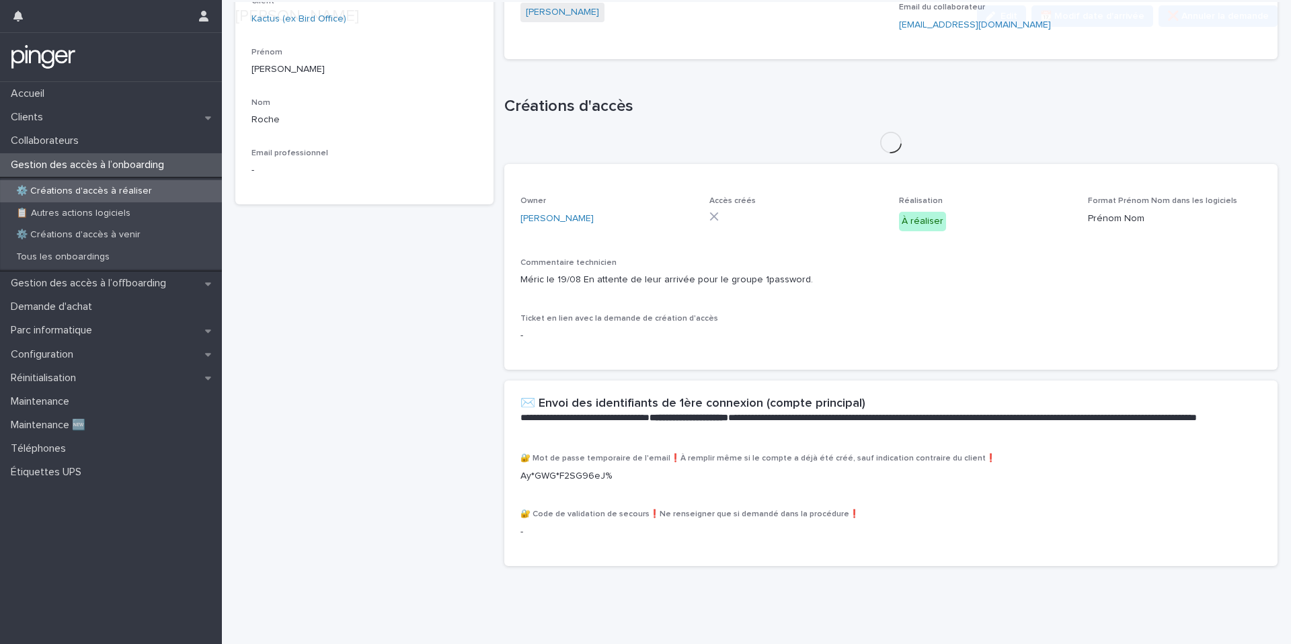
scroll to position [241, 0]
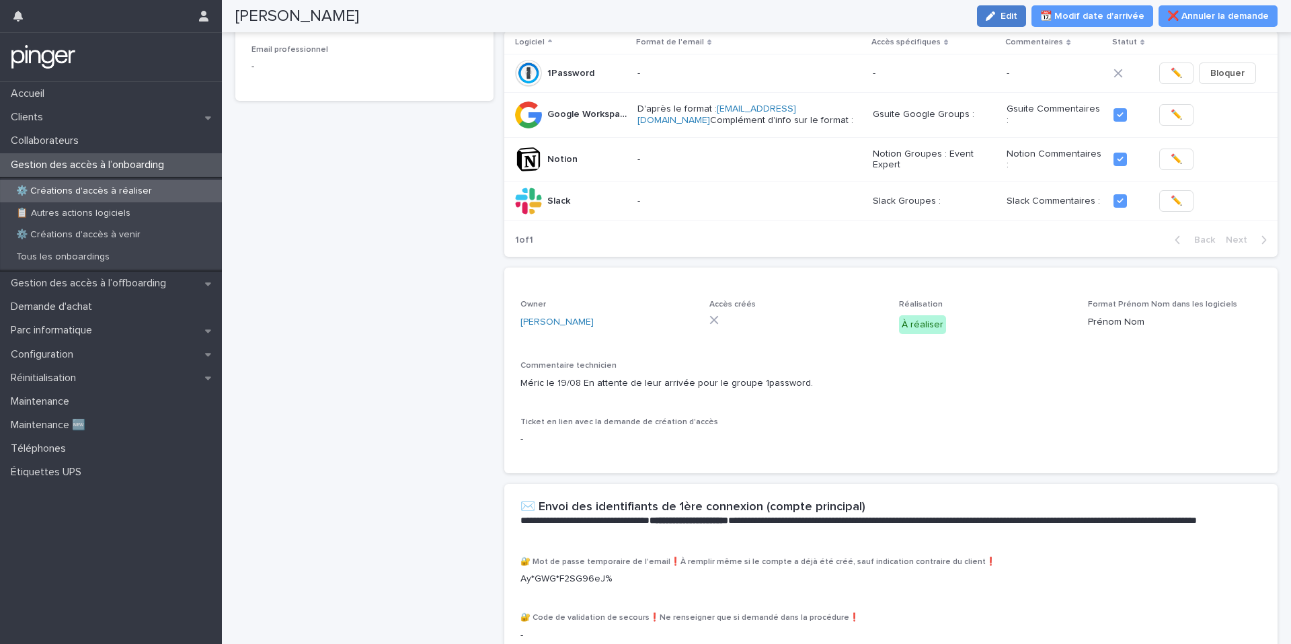
click at [1014, 24] on button "Edit" at bounding box center [1001, 16] width 49 height 22
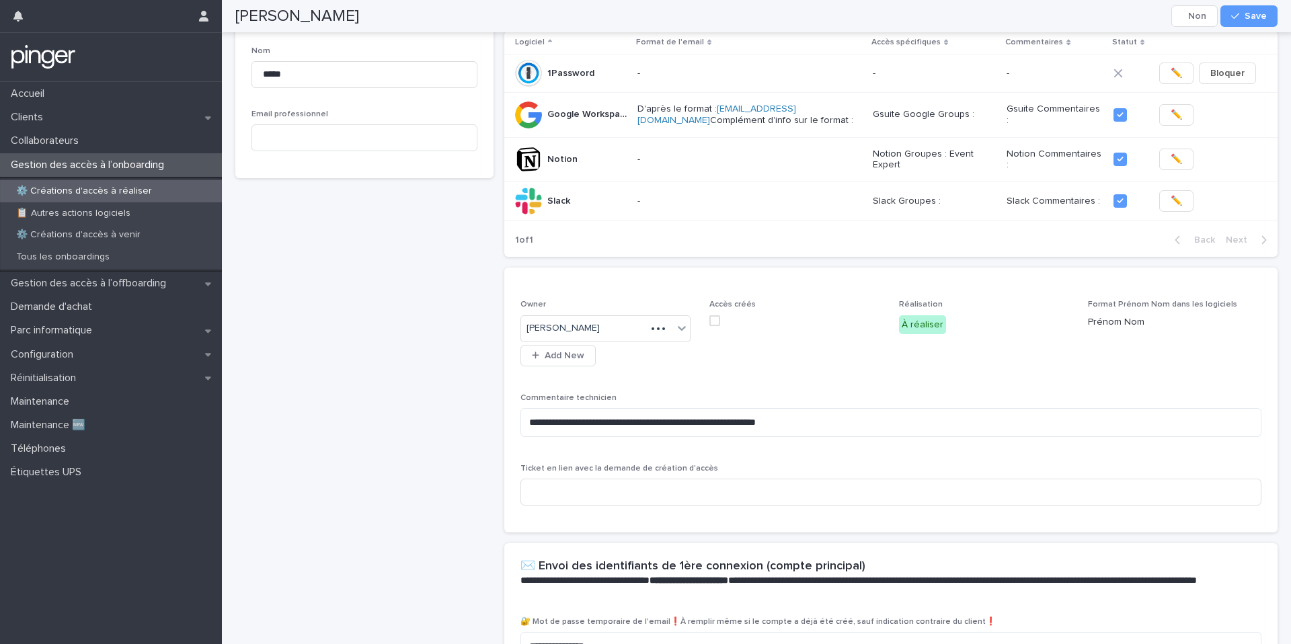
scroll to position [286, 0]
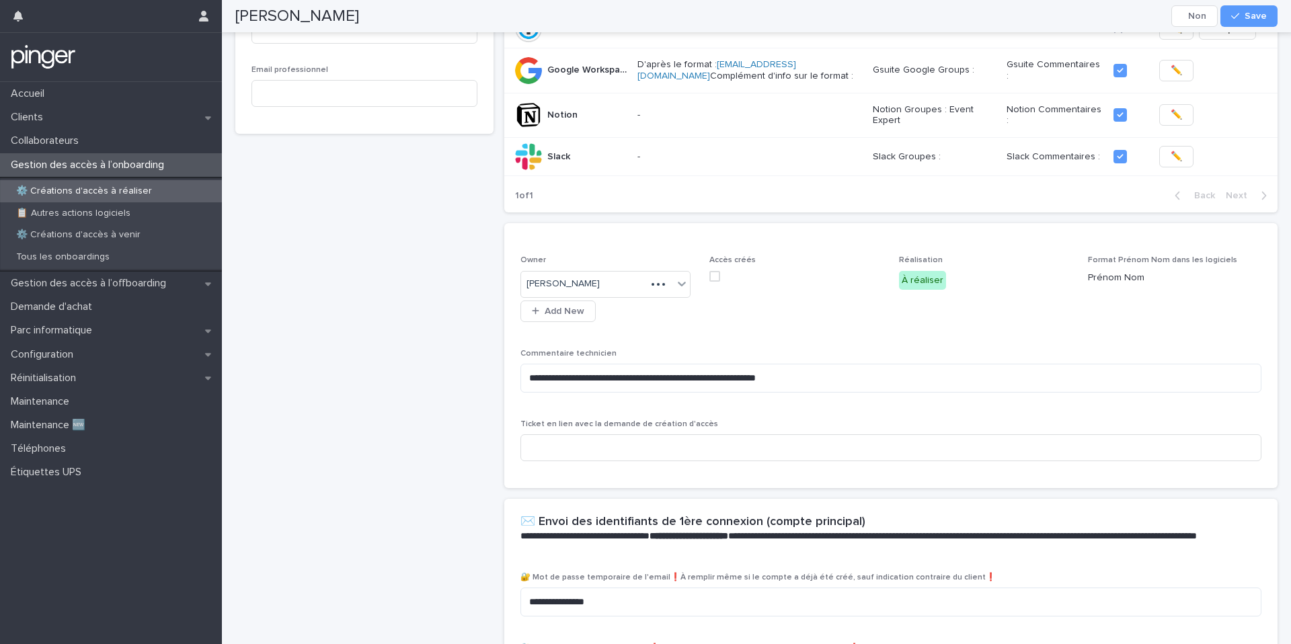
click at [1018, 9] on div "Constance Roche Cancel Save" at bounding box center [756, 16] width 1042 height 32
click at [835, 384] on textarea "**********" at bounding box center [890, 378] width 741 height 29
paste textarea "**********"
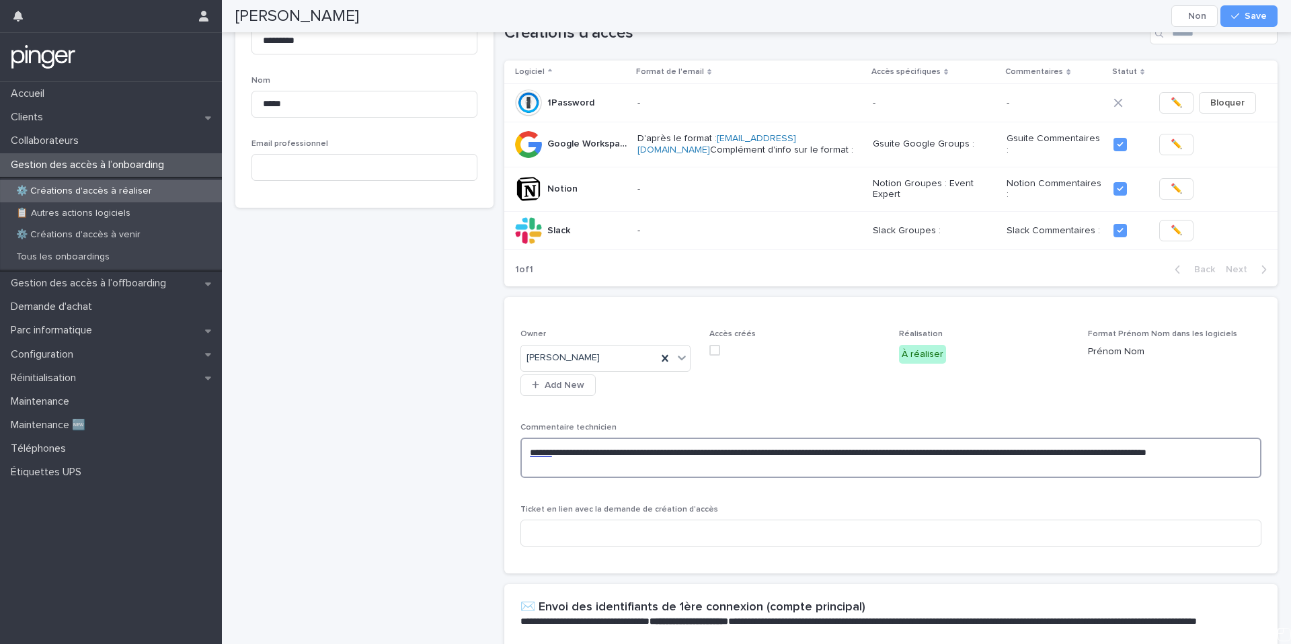
scroll to position [162, 0]
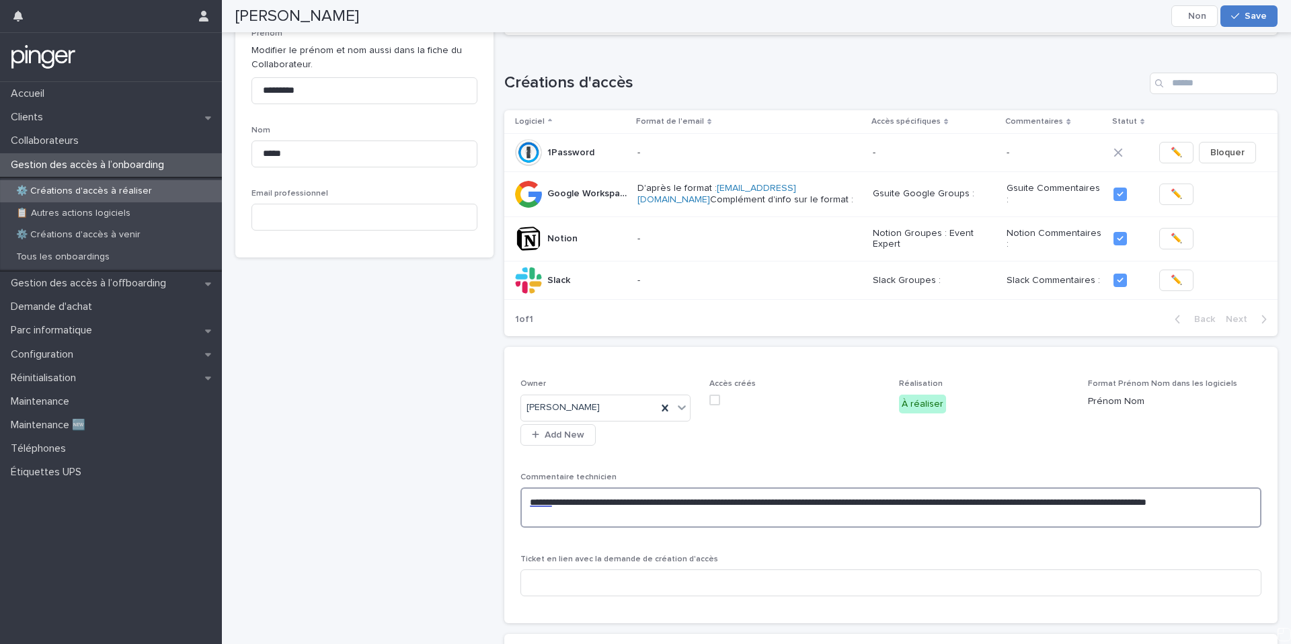
type textarea "**********"
click at [1248, 14] on span "Save" at bounding box center [1255, 15] width 22 height 9
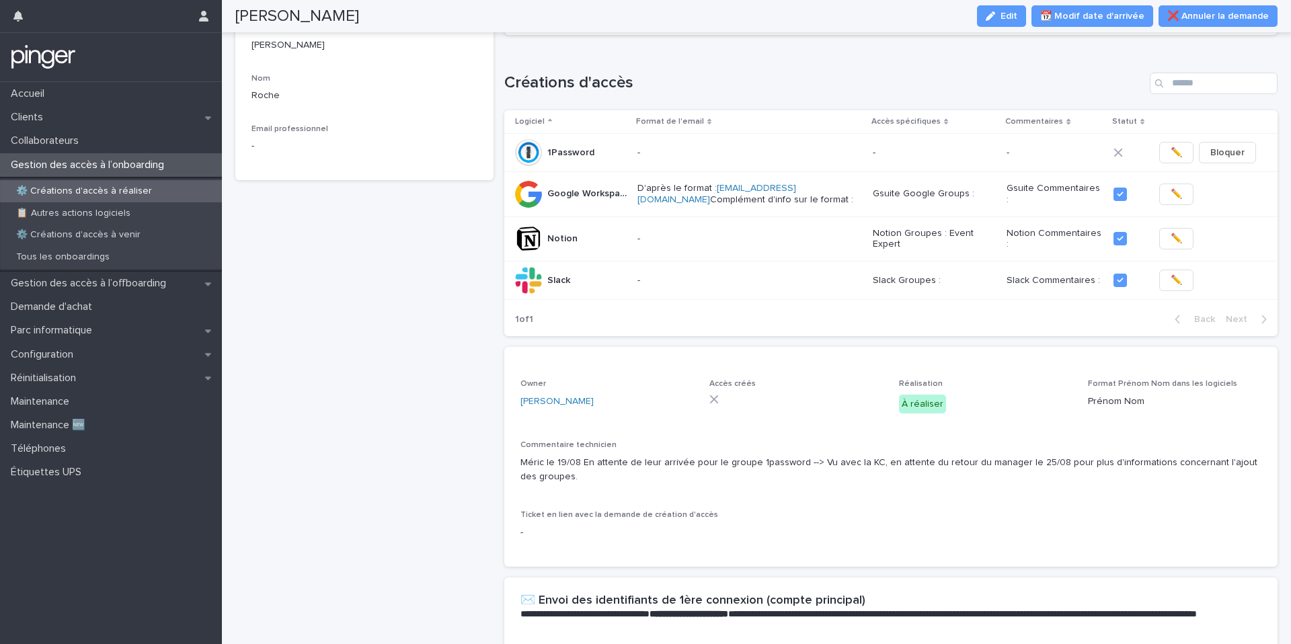
scroll to position [118, 0]
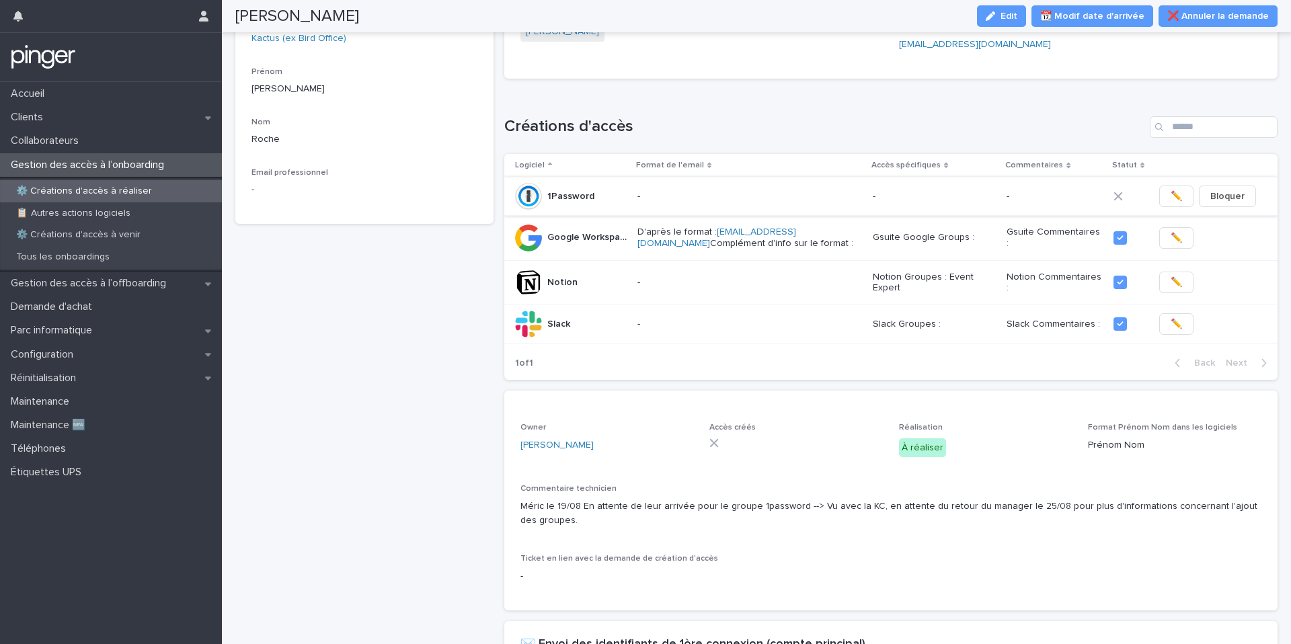
click at [1220, 200] on span "Bloquer" at bounding box center [1227, 196] width 34 height 13
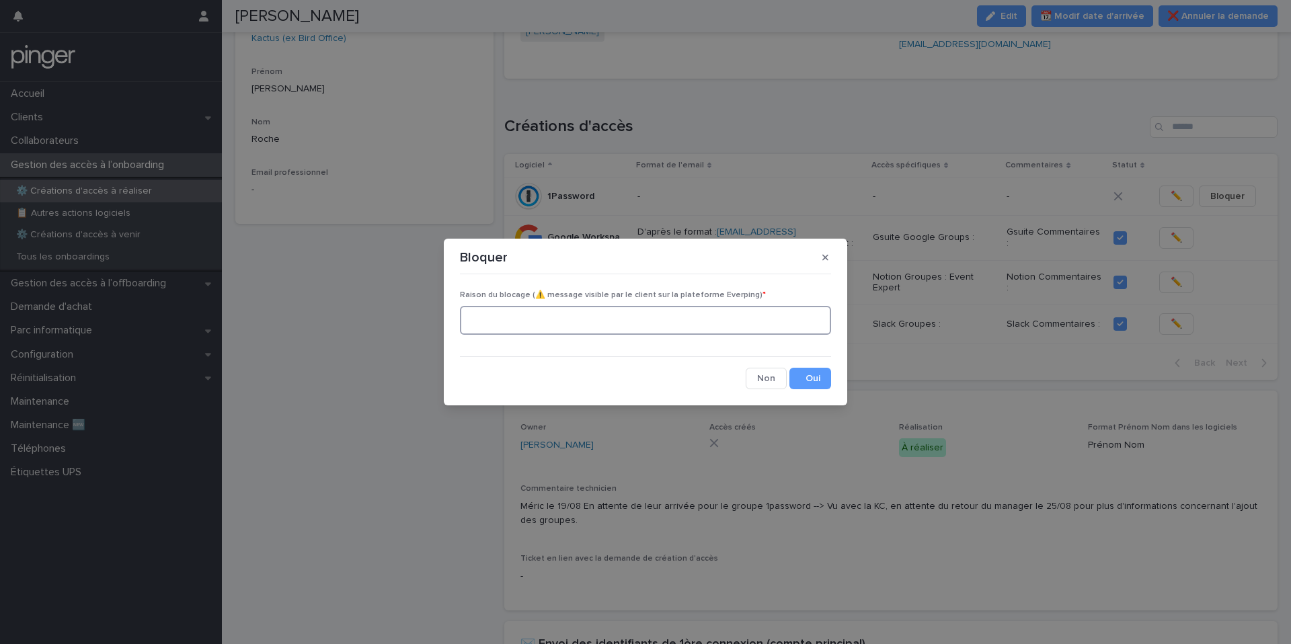
click at [596, 319] on textarea at bounding box center [645, 320] width 371 height 29
type textarea "**********"
click at [817, 379] on button "Save" at bounding box center [810, 379] width 42 height 22
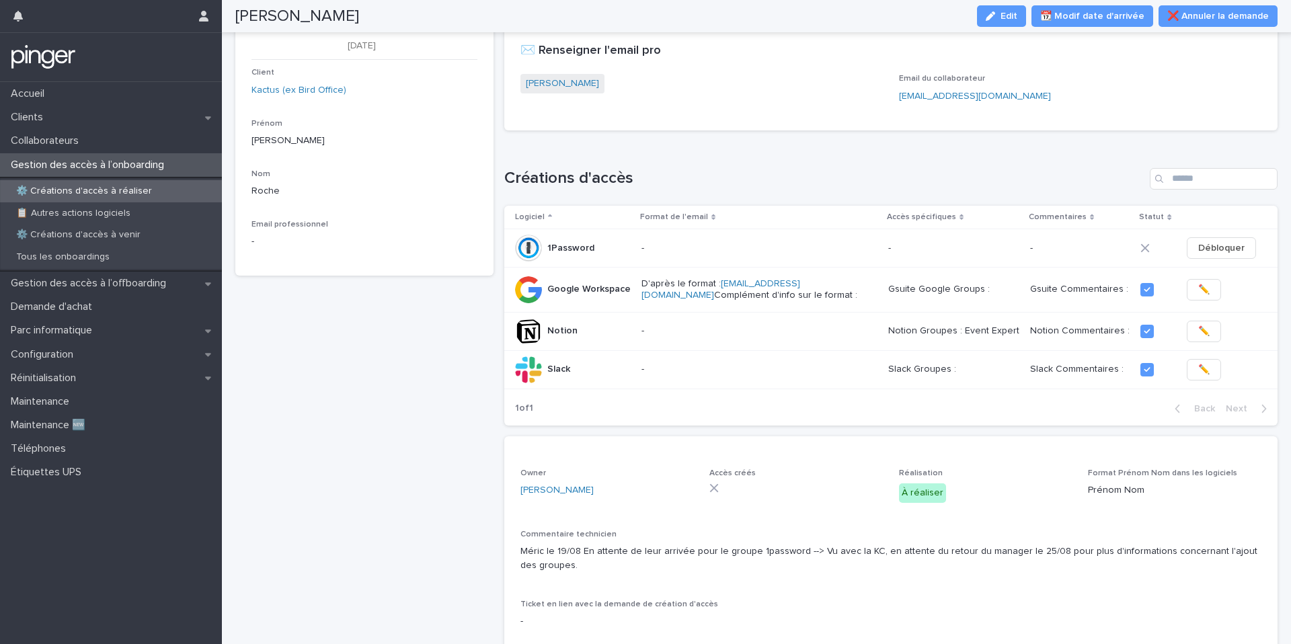
scroll to position [0, 0]
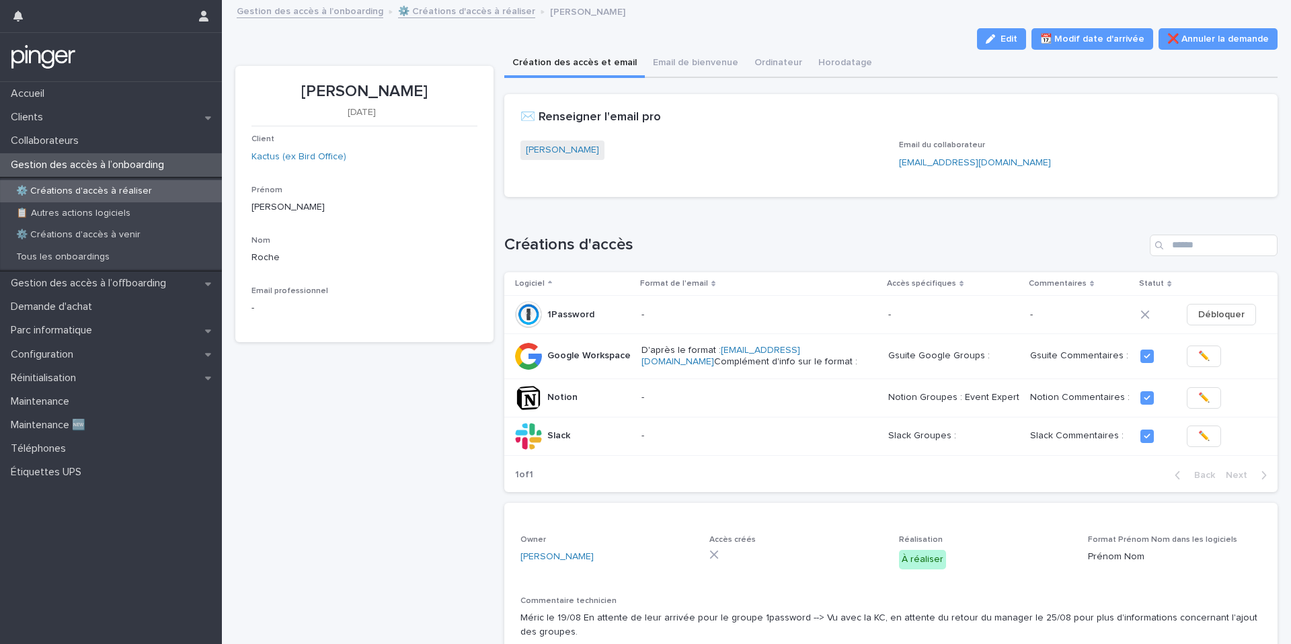
click at [459, 15] on link "⚙️ Créations d'accès à réaliser" at bounding box center [466, 10] width 137 height 15
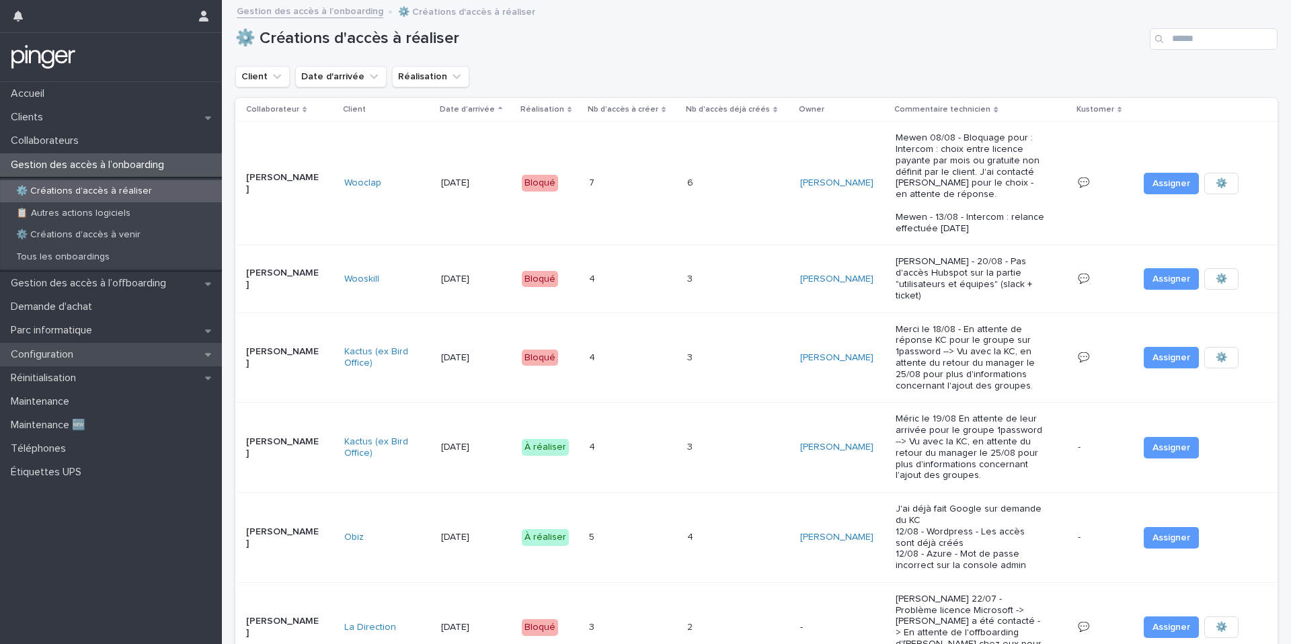
click at [78, 356] on p "Configuration" at bounding box center [44, 354] width 79 height 13
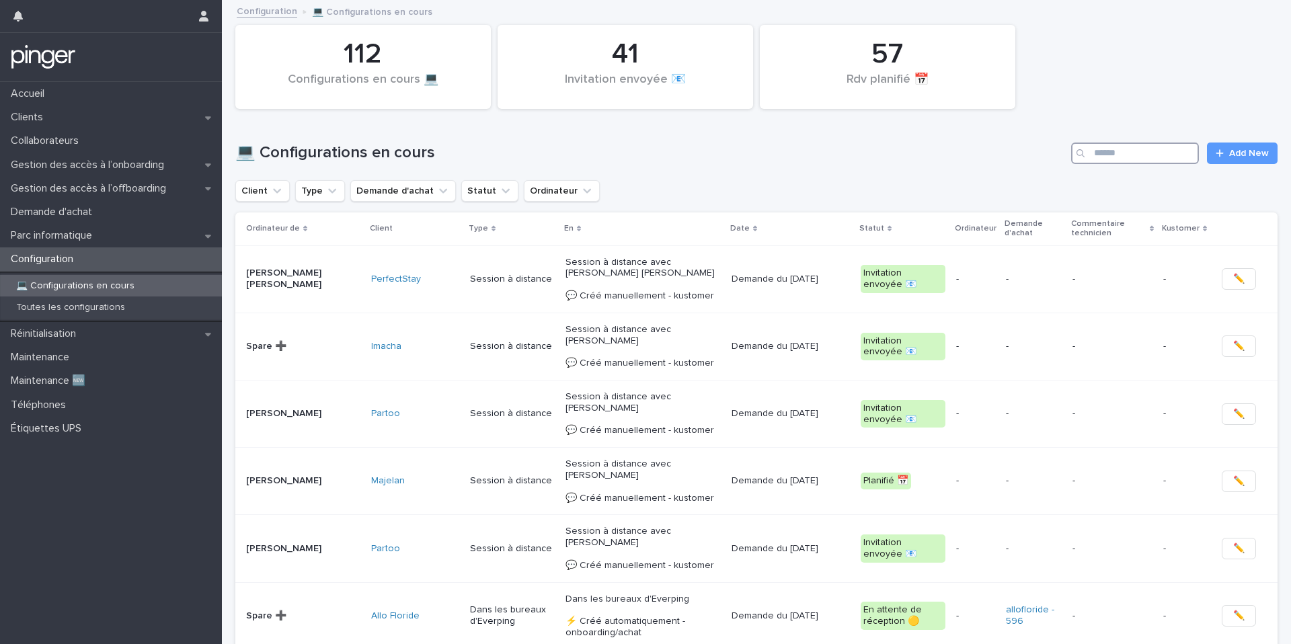
click at [1128, 148] on input "Search" at bounding box center [1135, 153] width 128 height 22
paste input "**********"
type input "**********"
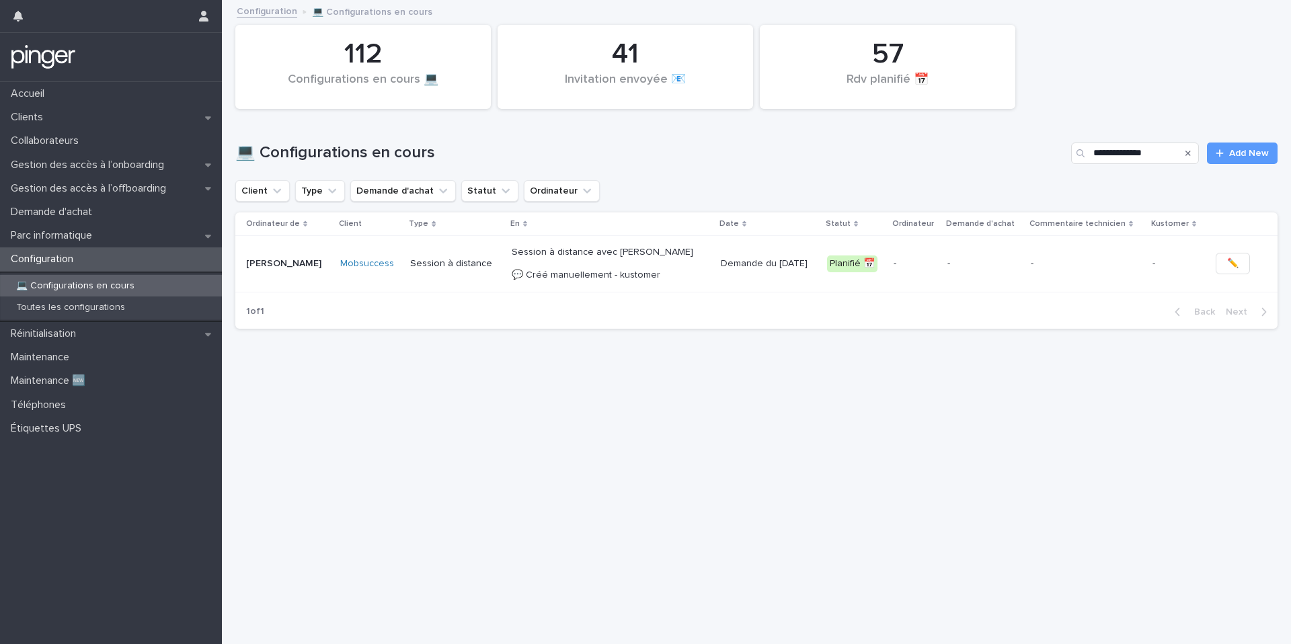
click at [564, 274] on p "Session à distance avec Claudia Giuliani 💬 Créé manuellement - kustomer" at bounding box center [610, 264] width 198 height 34
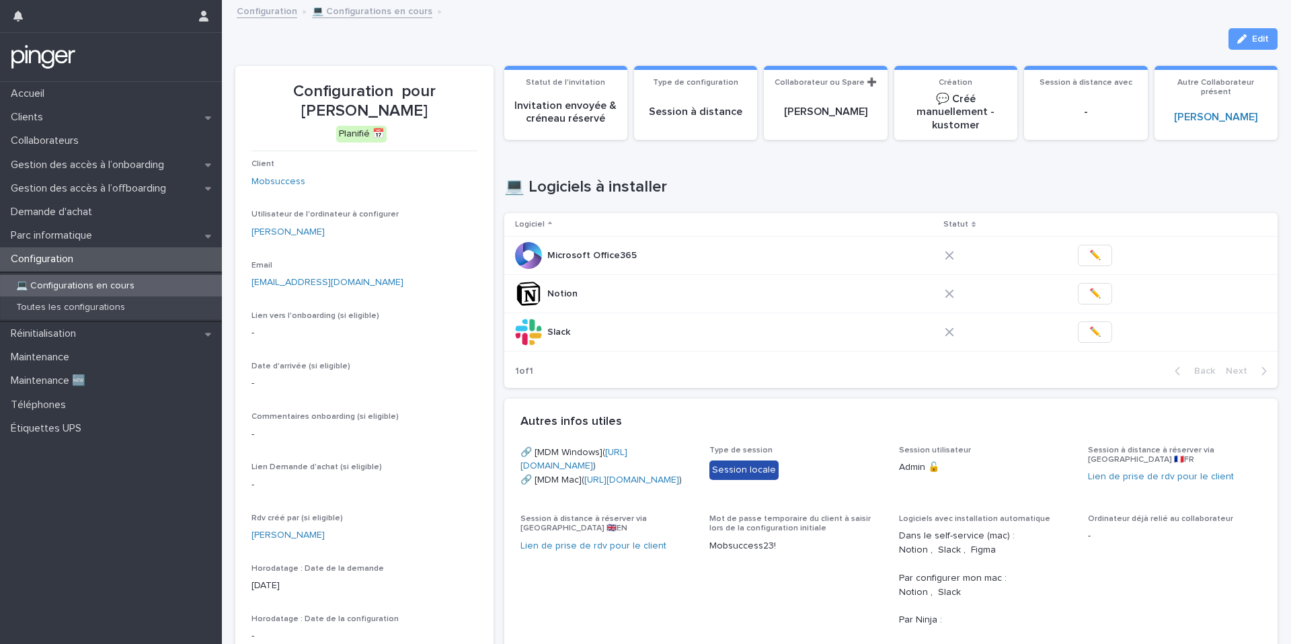
drag, startPoint x: 415, startPoint y: 87, endPoint x: 448, endPoint y: 106, distance: 38.2
click at [449, 106] on p "Configuration pour Renda Djellali" at bounding box center [364, 101] width 226 height 39
copy p "Renda Djellali"
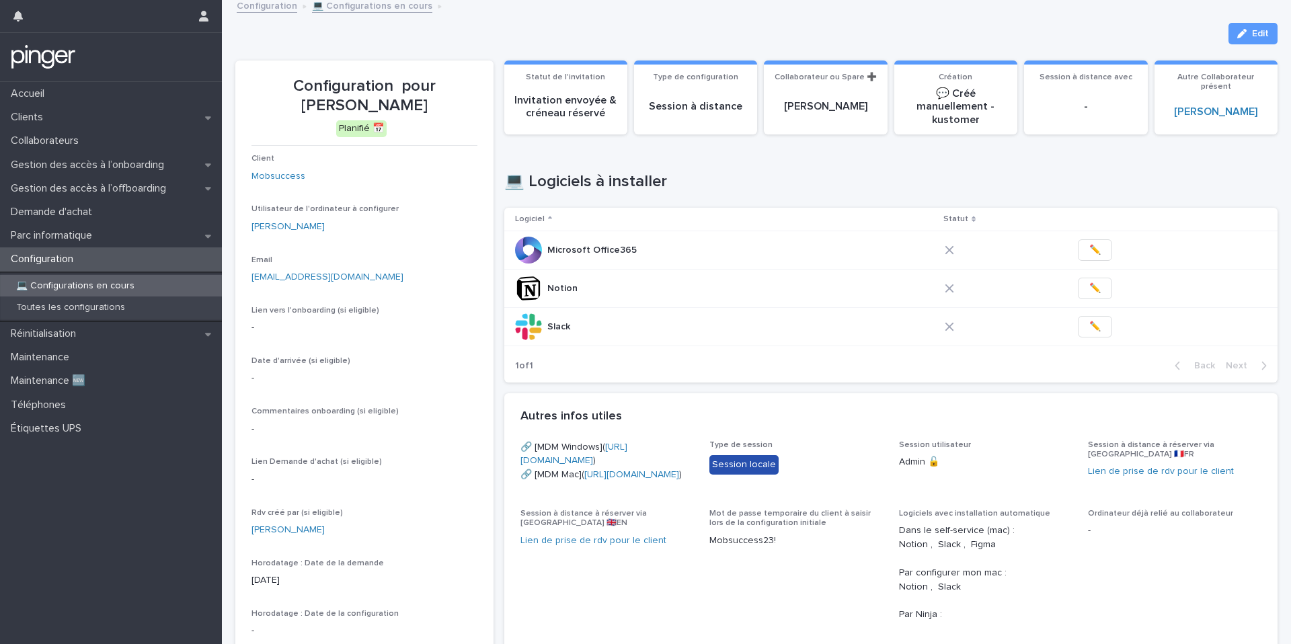
scroll to position [5, 0]
click at [1252, 28] on button "Edit" at bounding box center [1252, 34] width 49 height 22
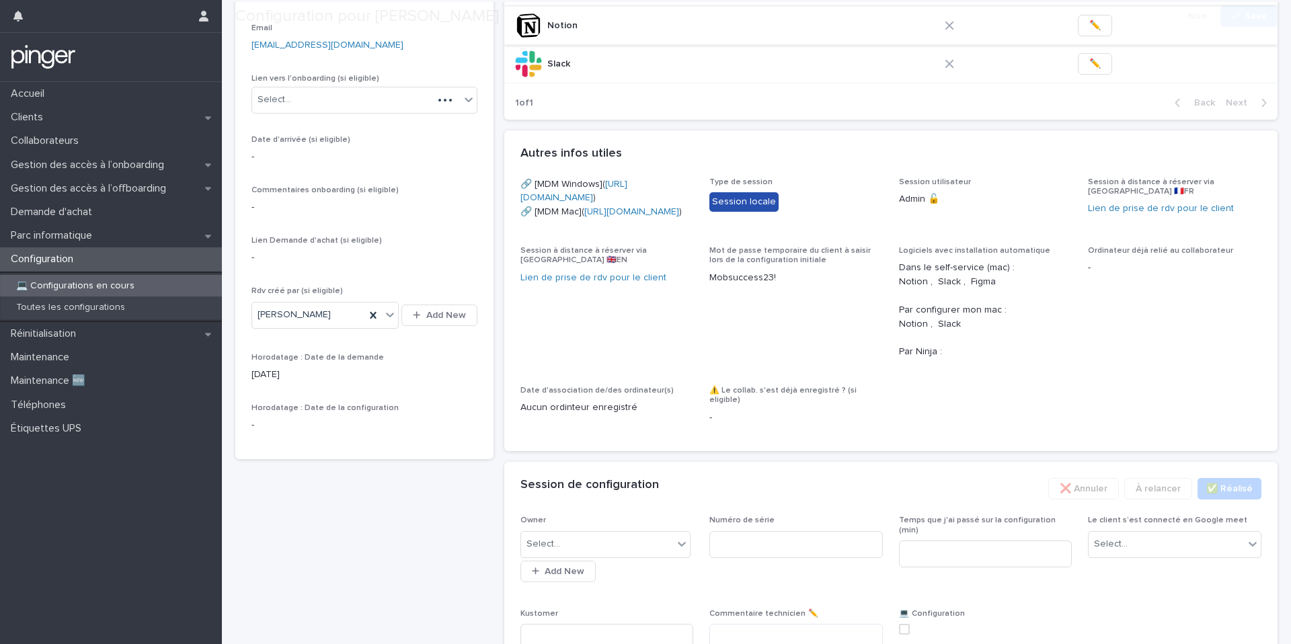
scroll to position [484, 0]
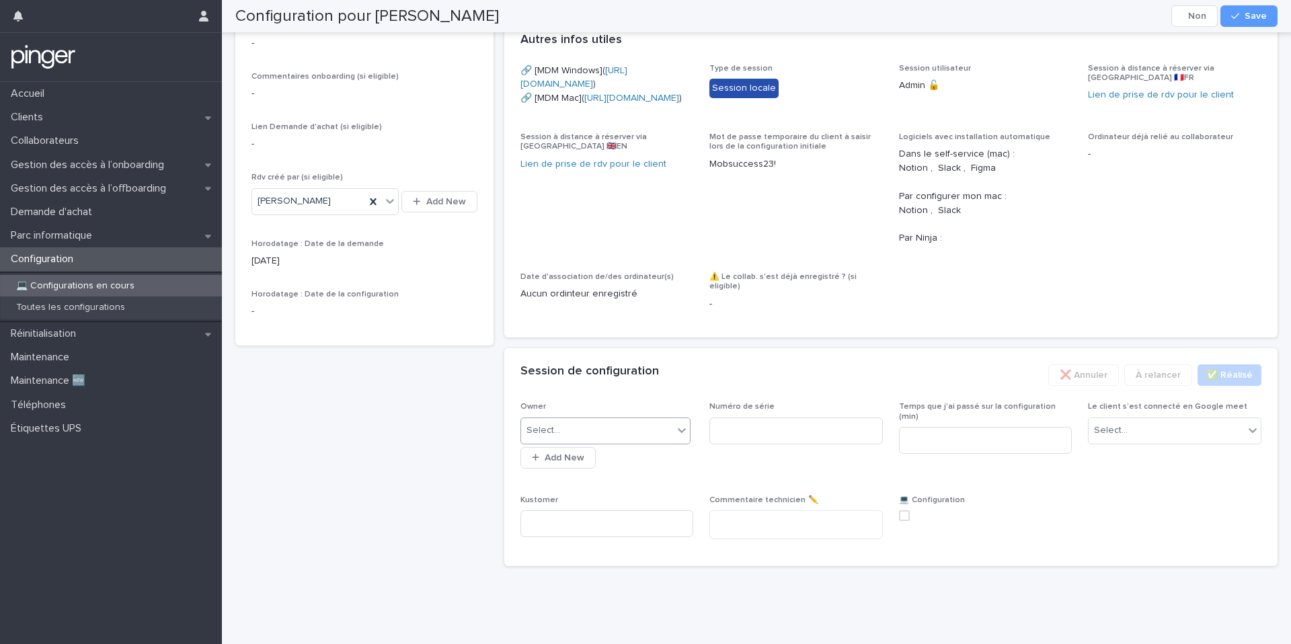
click at [622, 438] on div "Select..." at bounding box center [597, 430] width 153 height 22
type input "***"
click at [618, 460] on div "[PERSON_NAME]" at bounding box center [605, 457] width 169 height 24
click at [749, 435] on input at bounding box center [795, 430] width 173 height 27
paste input "**********"
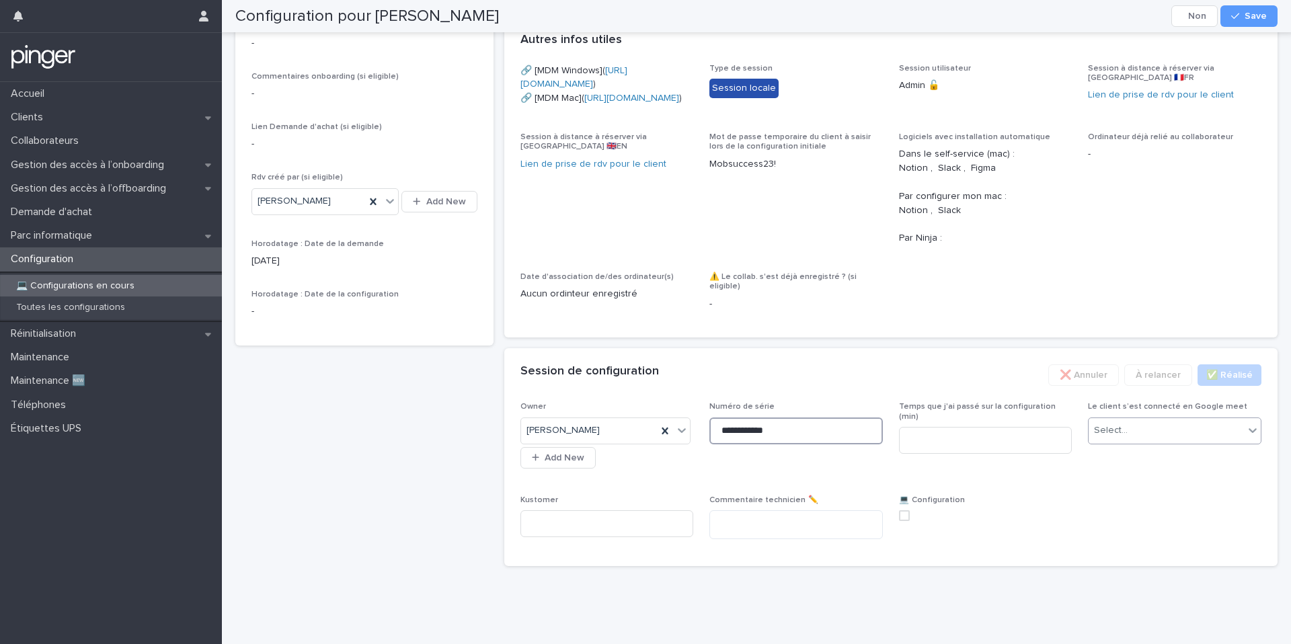
type input "**********"
click at [1142, 442] on div "Select..." at bounding box center [1165, 430] width 155 height 22
click at [1114, 476] on span "Non" at bounding box center [1106, 479] width 24 height 15
click at [1237, 22] on button "Save" at bounding box center [1248, 16] width 57 height 22
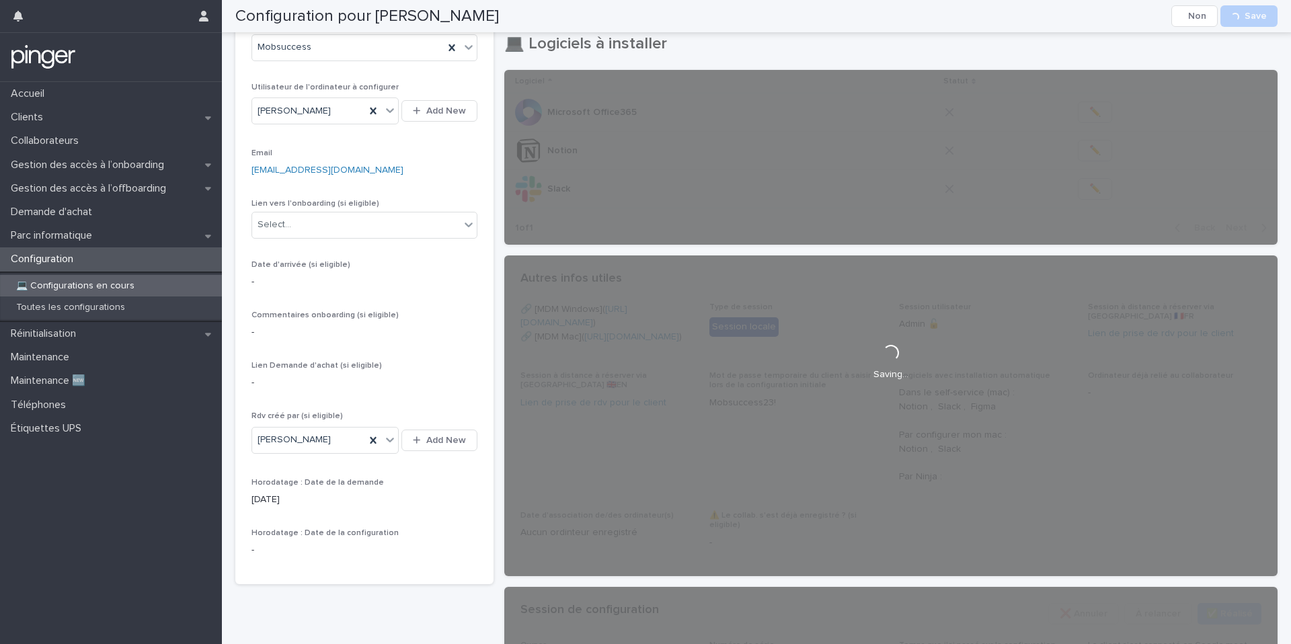
scroll to position [0, 0]
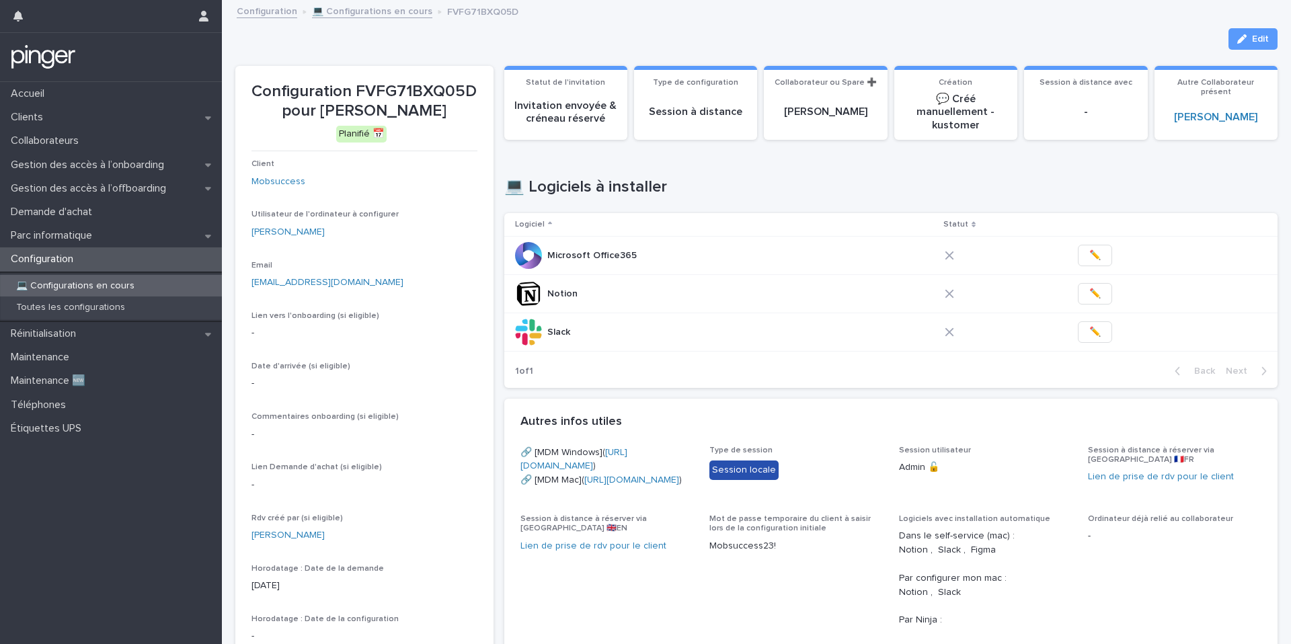
copy link "renda.djellali@mobsuccess.com"
click at [473, 287] on p "renda.djellali@mobsuccess.com" at bounding box center [364, 283] width 226 height 14
drag, startPoint x: 336, startPoint y: 110, endPoint x: 444, endPoint y: 118, distance: 107.8
click at [444, 118] on p "Configuration FVFG71BXQ05D pour Renda Djellali" at bounding box center [364, 101] width 226 height 39
click at [1262, 29] on button "Edit" at bounding box center [1252, 39] width 49 height 22
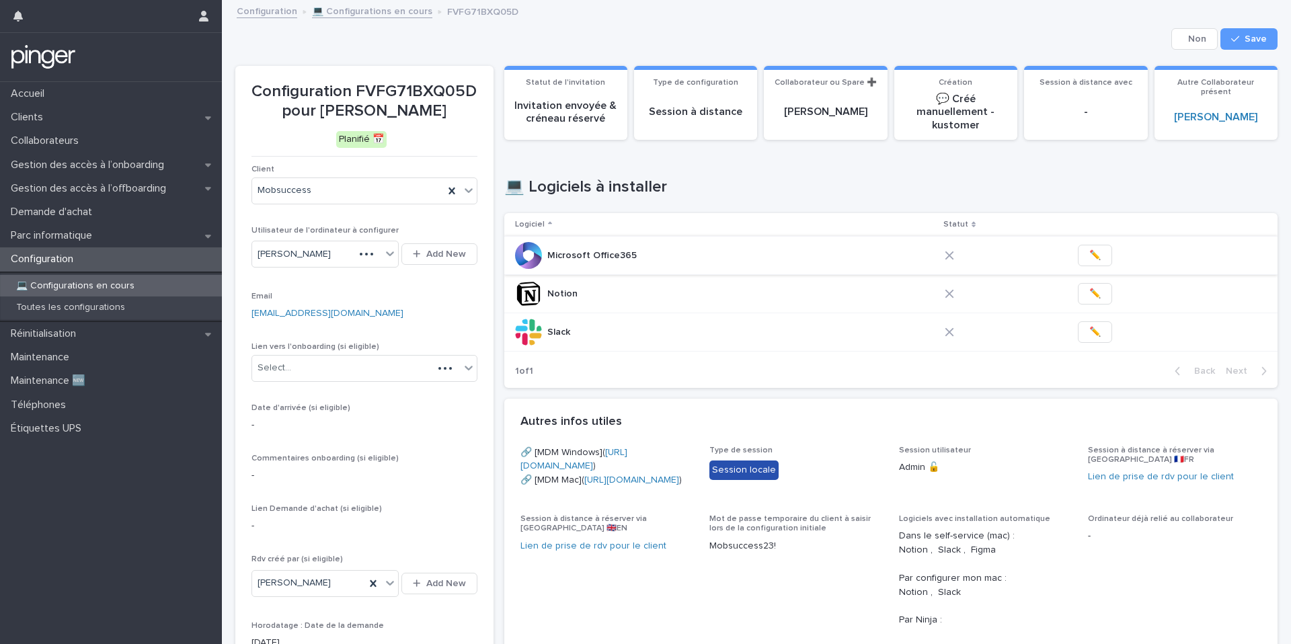
click at [1089, 258] on span "✏️" at bounding box center [1094, 255] width 11 height 13
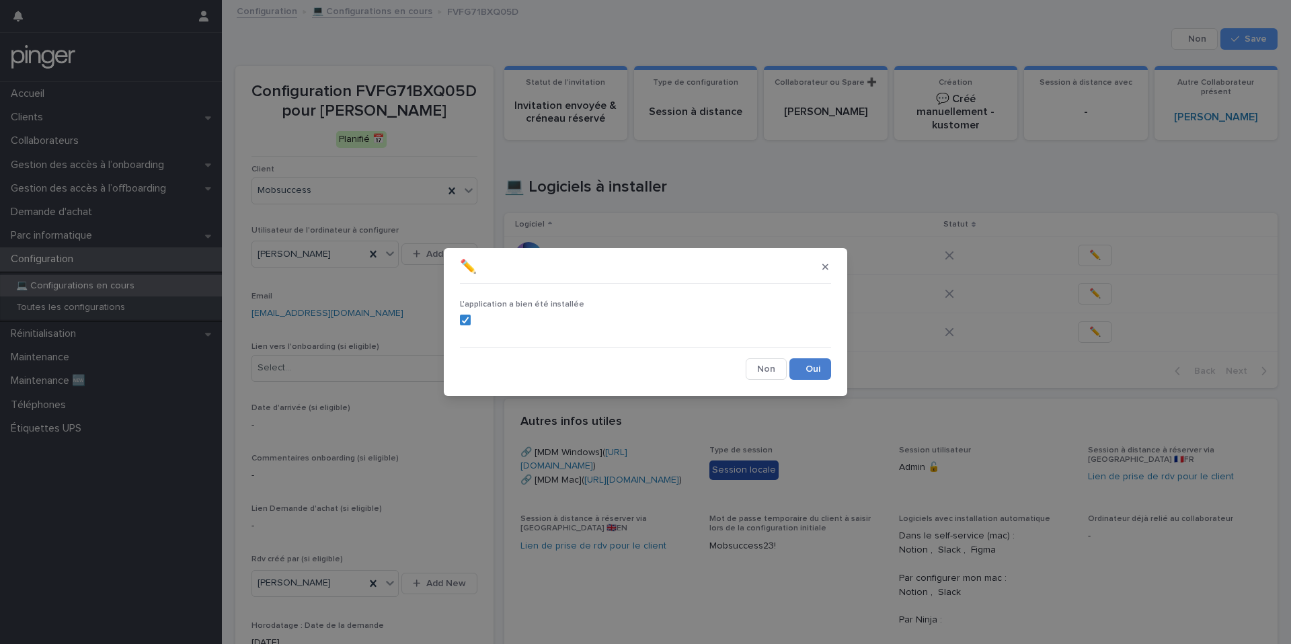
click at [809, 363] on button "Save" at bounding box center [810, 369] width 42 height 22
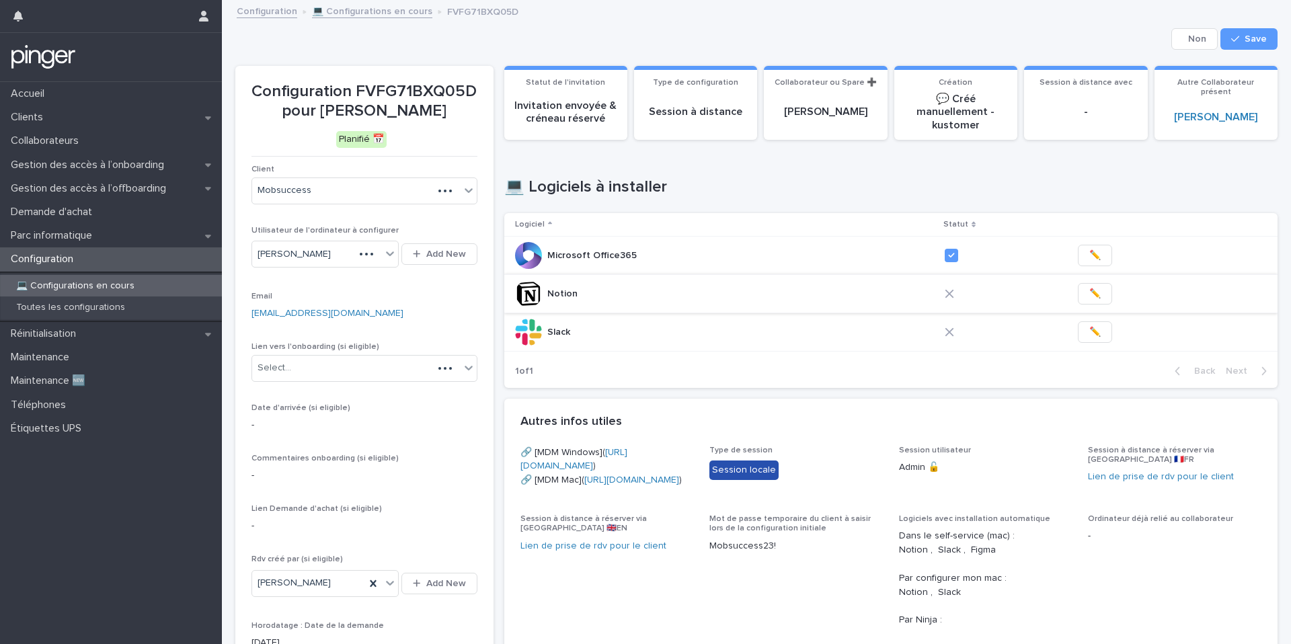
click at [1090, 297] on span "✏️" at bounding box center [1094, 293] width 11 height 13
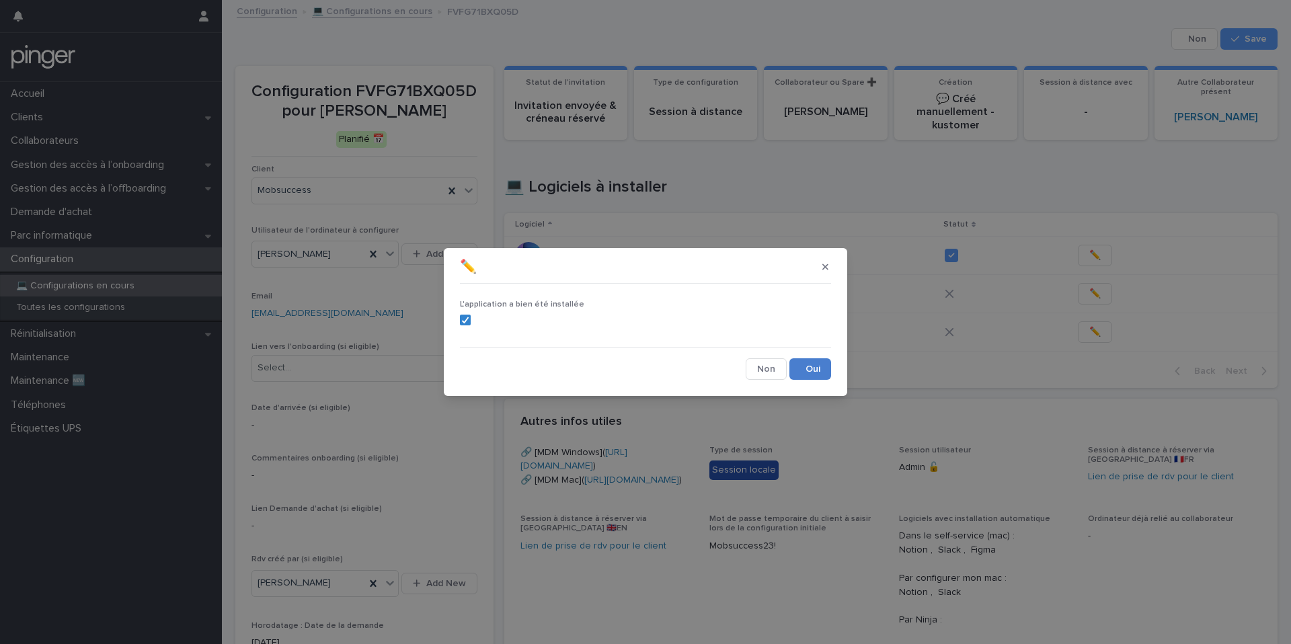
click at [815, 369] on button "Save" at bounding box center [810, 369] width 42 height 22
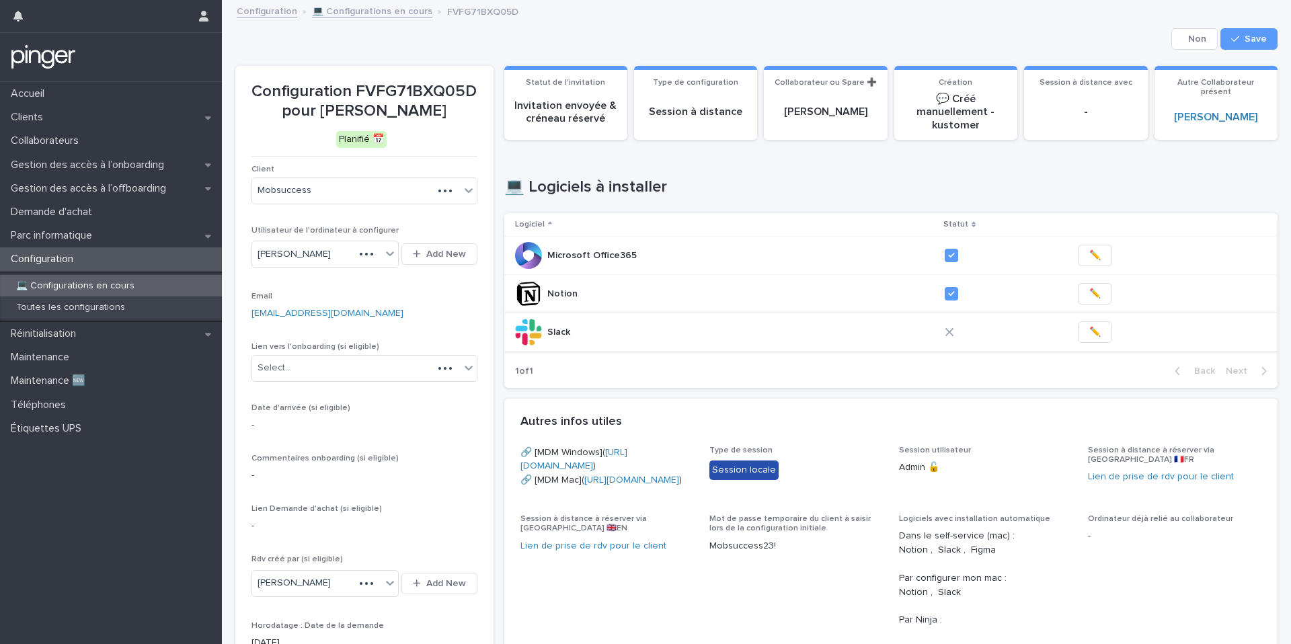
click at [1090, 335] on span "✏️" at bounding box center [1094, 331] width 11 height 13
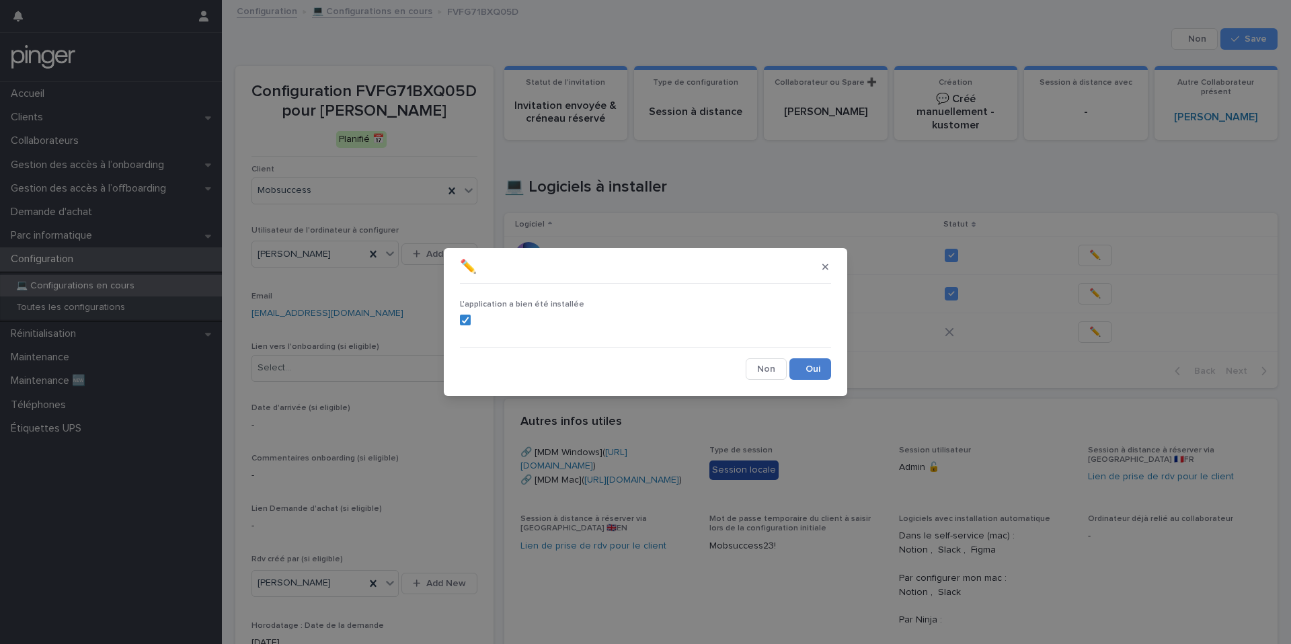
click at [805, 373] on button "Save" at bounding box center [810, 369] width 42 height 22
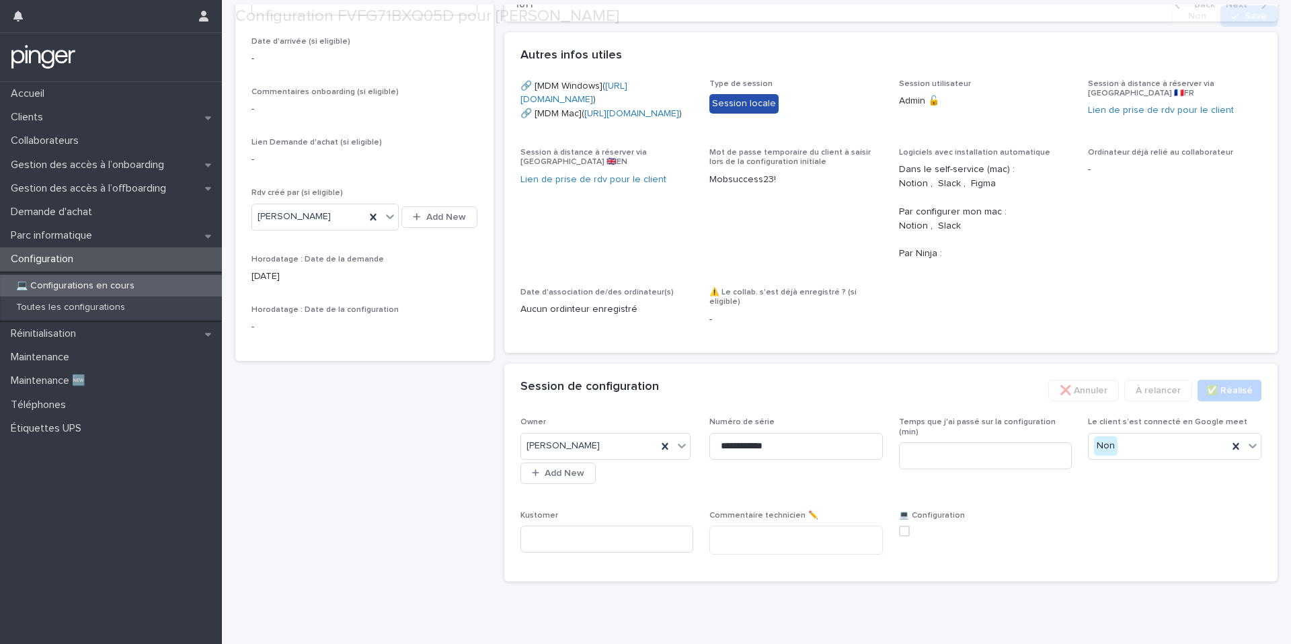
scroll to position [484, 0]
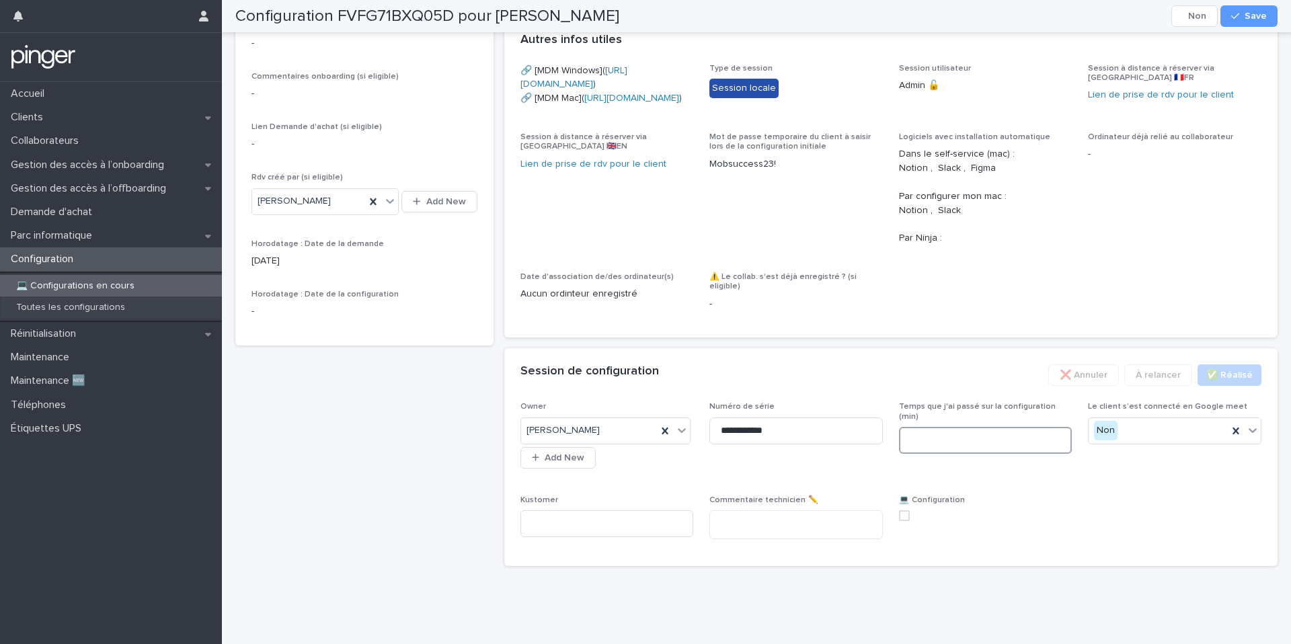
click at [954, 432] on input at bounding box center [985, 440] width 173 height 27
type input "**"
click at [993, 473] on span "Temps que j'ai passé sur la configuration (min) **" at bounding box center [985, 440] width 173 height 77
click at [903, 514] on div "**********" at bounding box center [890, 476] width 741 height 148
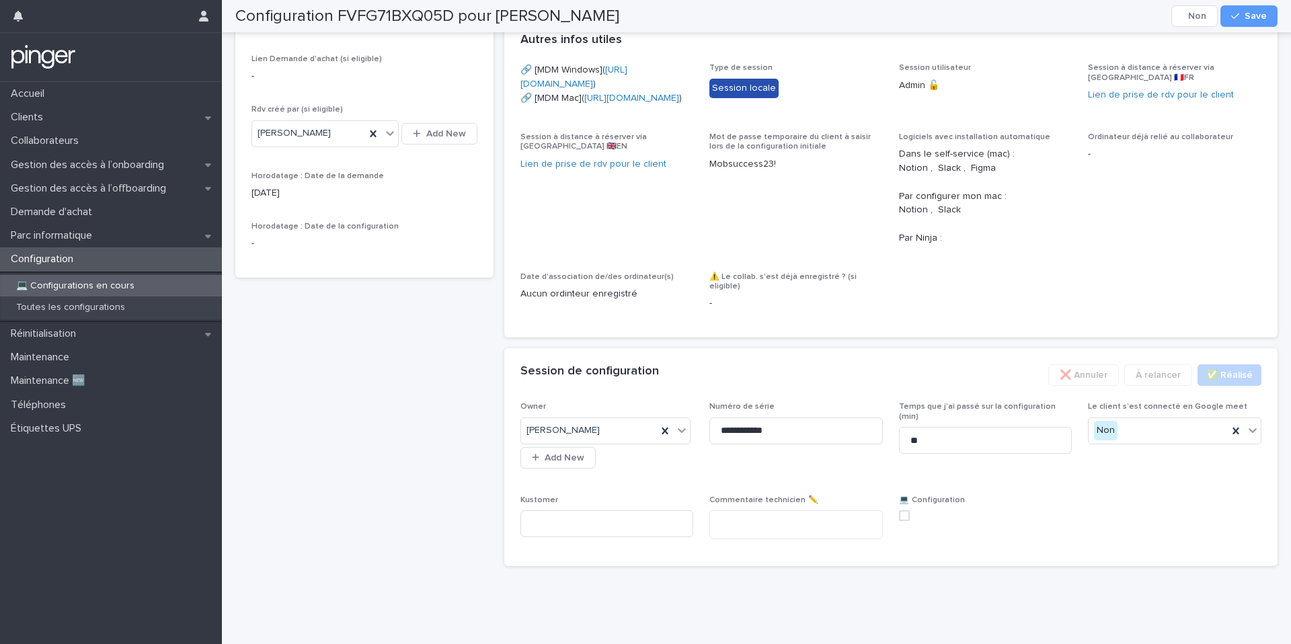
click at [903, 521] on span at bounding box center [904, 515] width 11 height 11
click at [1264, 10] on button "Save" at bounding box center [1248, 16] width 57 height 22
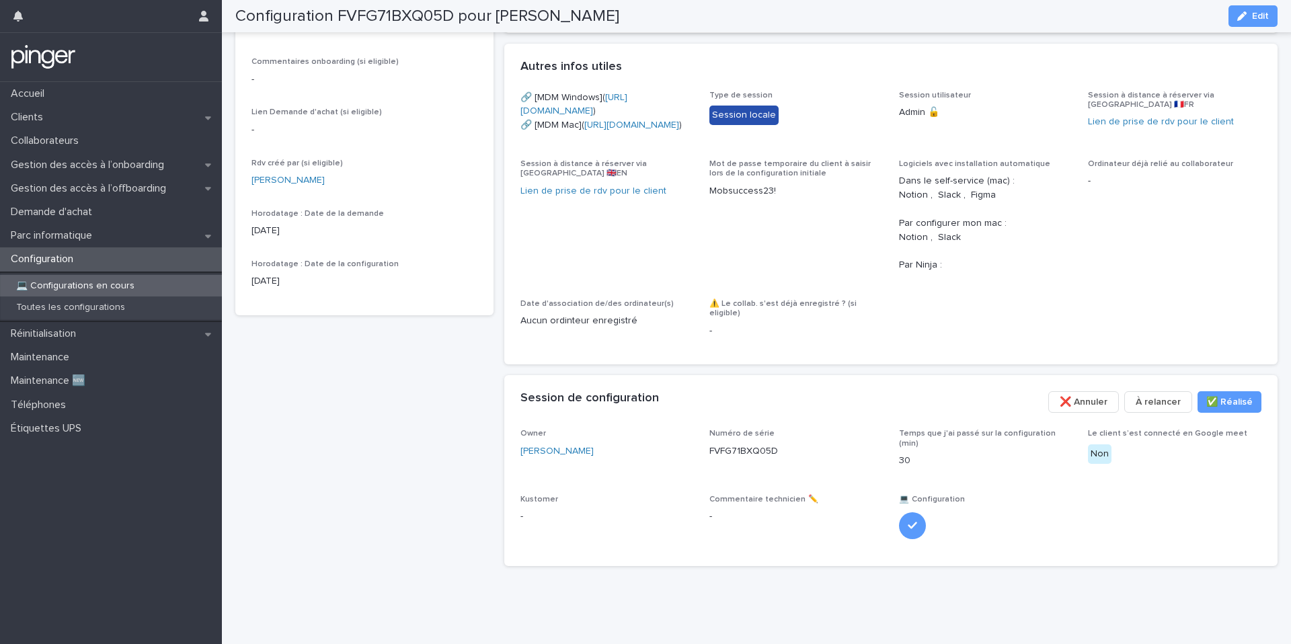
scroll to position [453, 0]
click at [69, 258] on p "Configuration" at bounding box center [44, 259] width 79 height 13
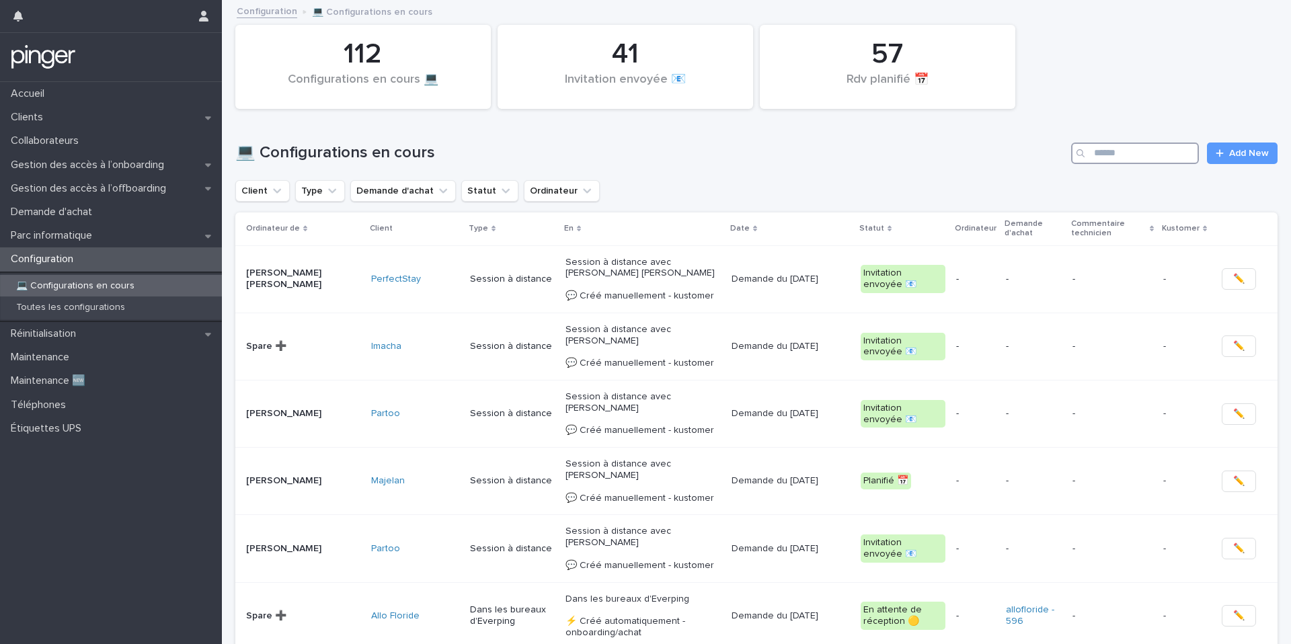
click at [1126, 144] on input "Search" at bounding box center [1135, 153] width 128 height 22
paste input "**********"
type input "*"
paste input "**********"
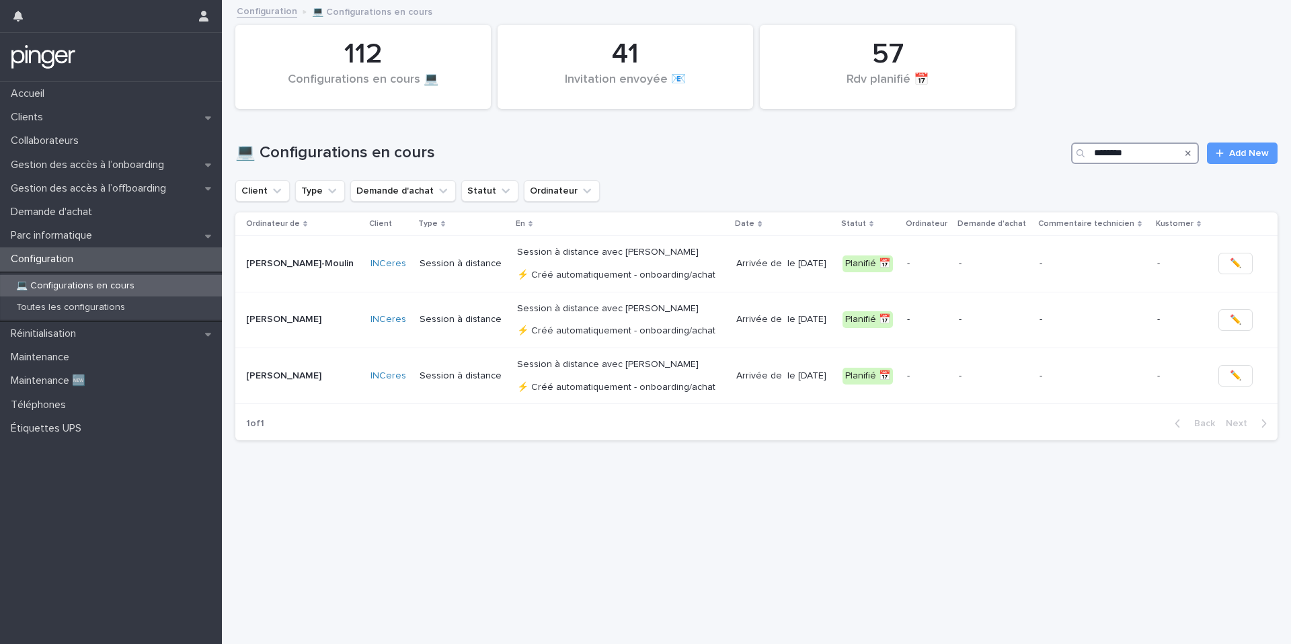
type input "*******"
click at [97, 308] on p "Toutes les configurations" at bounding box center [70, 307] width 130 height 11
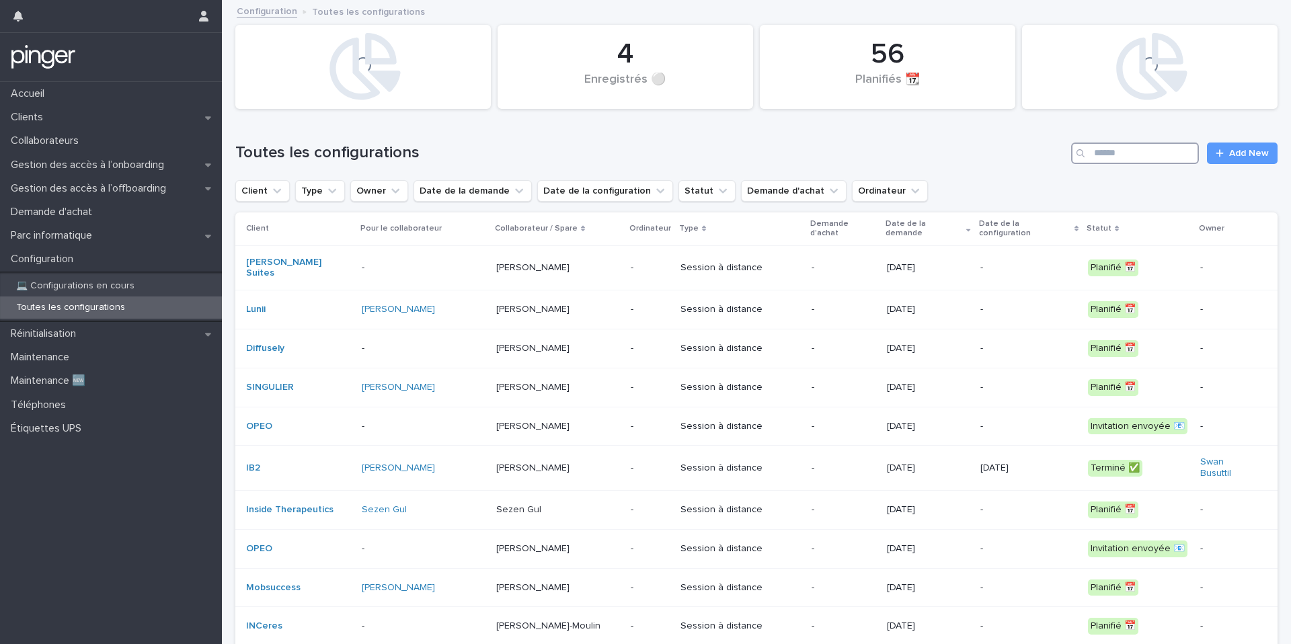
click at [1122, 151] on input "Search" at bounding box center [1135, 153] width 128 height 22
paste input "**********"
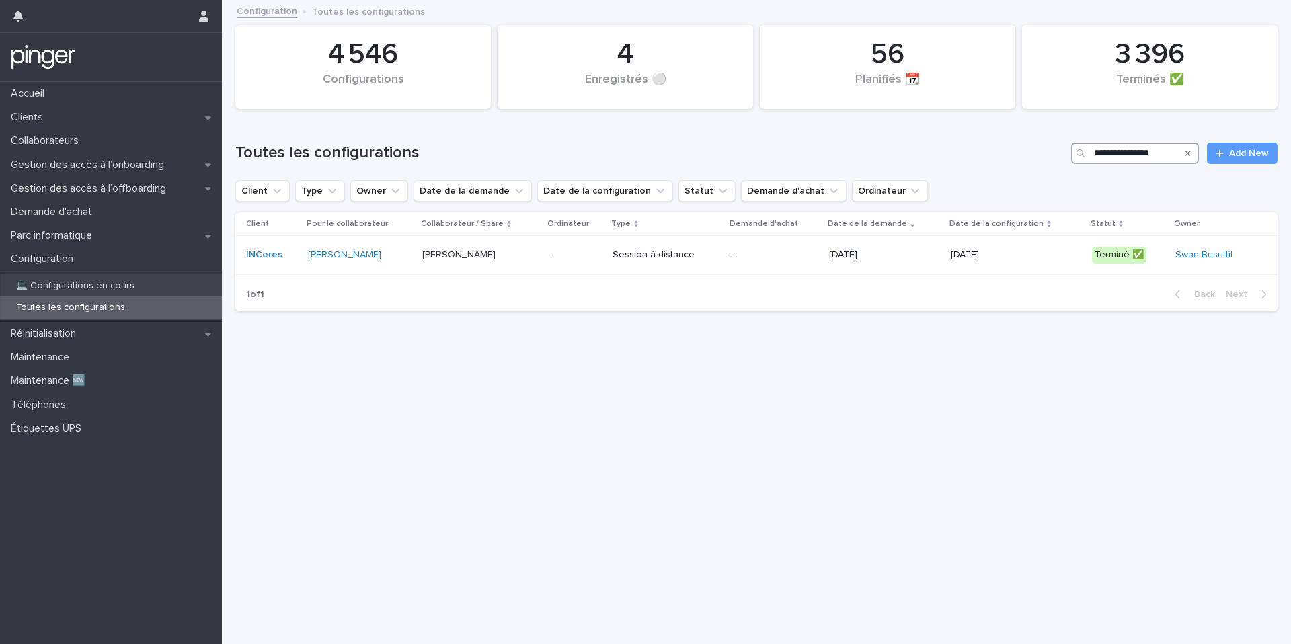
type input "**********"
click at [726, 249] on td "Session à distance" at bounding box center [666, 255] width 119 height 39
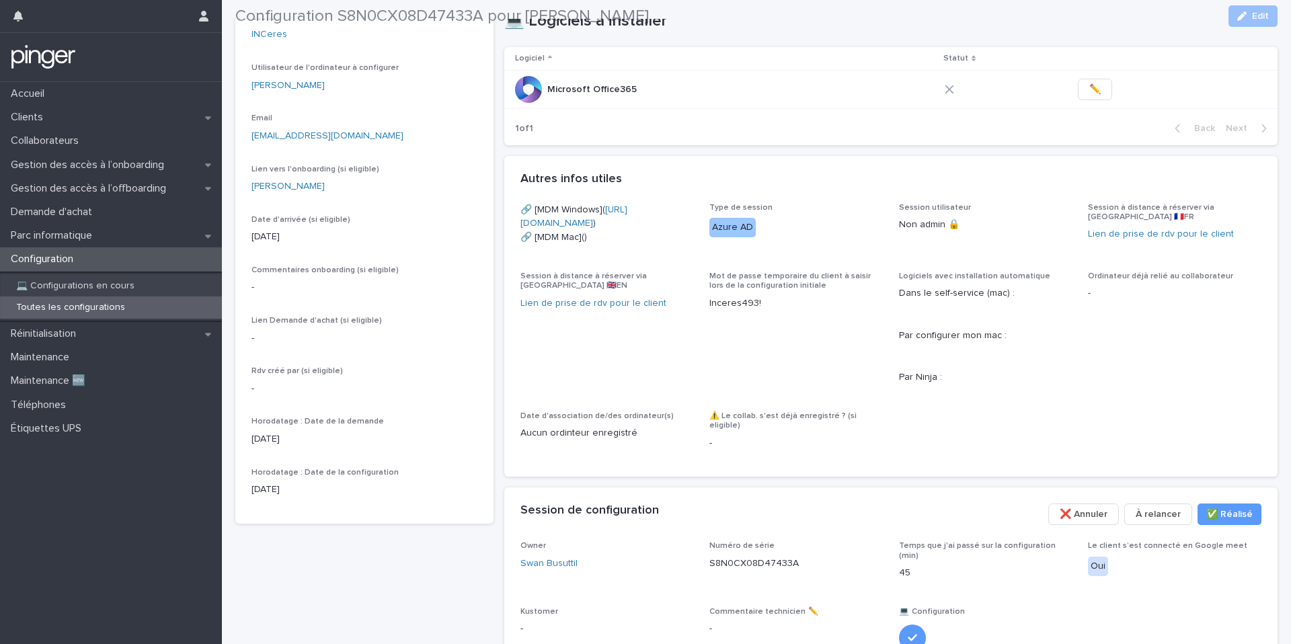
scroll to position [306, 0]
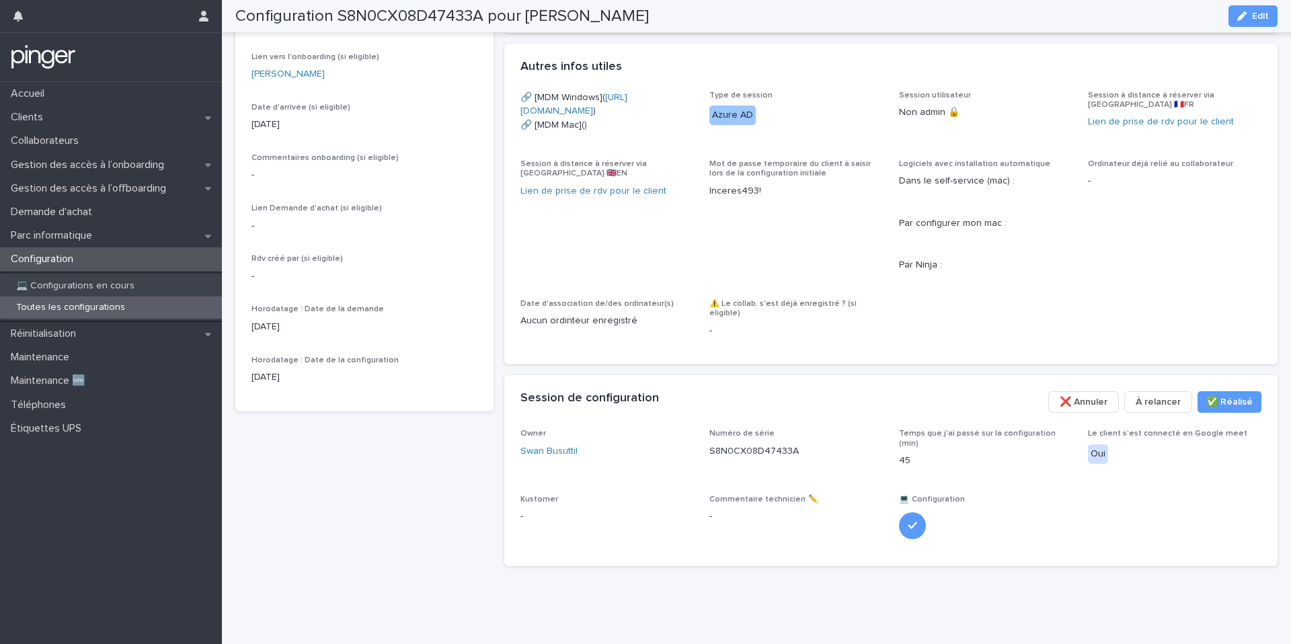
click at [729, 249] on span "Mot de passe temporaire du client à saisir lors de la configuration initiale In…" at bounding box center [795, 221] width 173 height 124
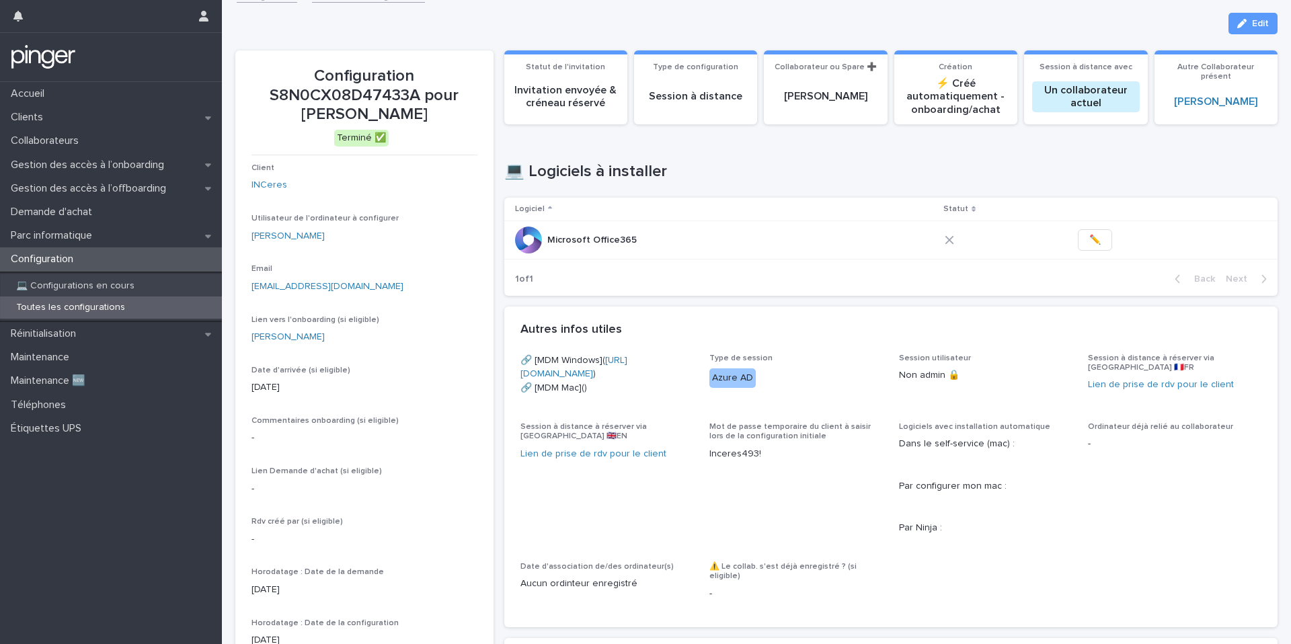
scroll to position [15, 0]
drag, startPoint x: 290, startPoint y: 115, endPoint x: 472, endPoint y: 114, distance: 181.5
click at [472, 114] on p "Configuration S8N0CX08D47433A pour Antonin CHAUVEAU" at bounding box center [364, 96] width 226 height 58
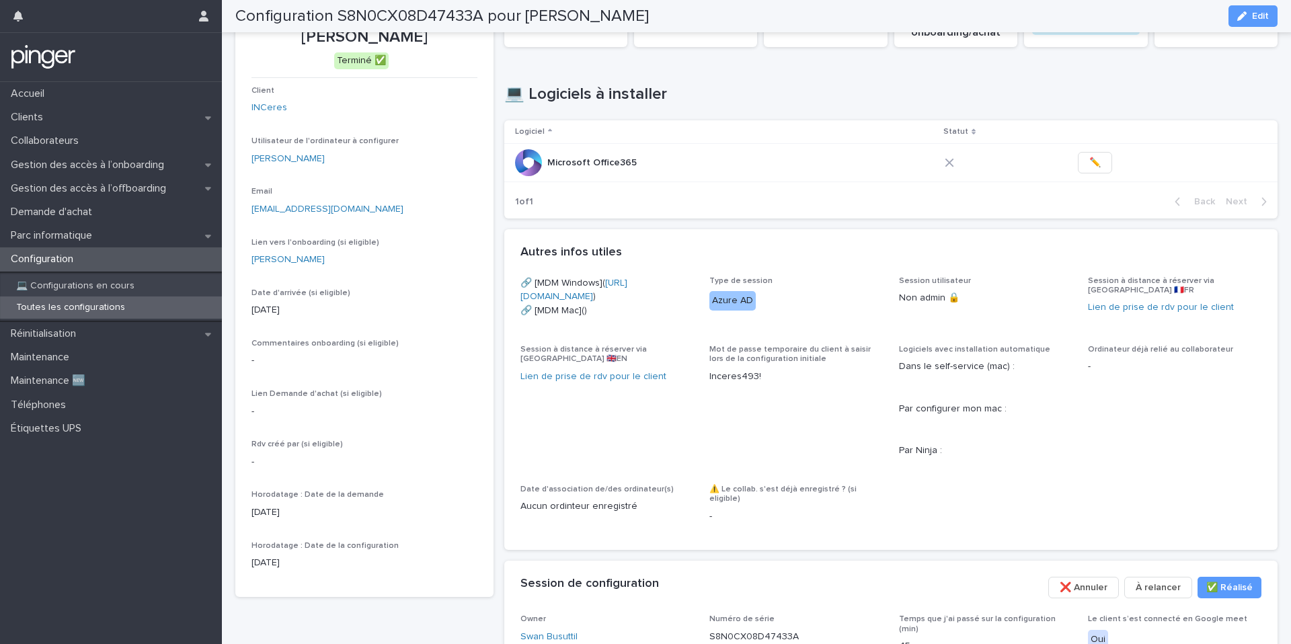
scroll to position [0, 0]
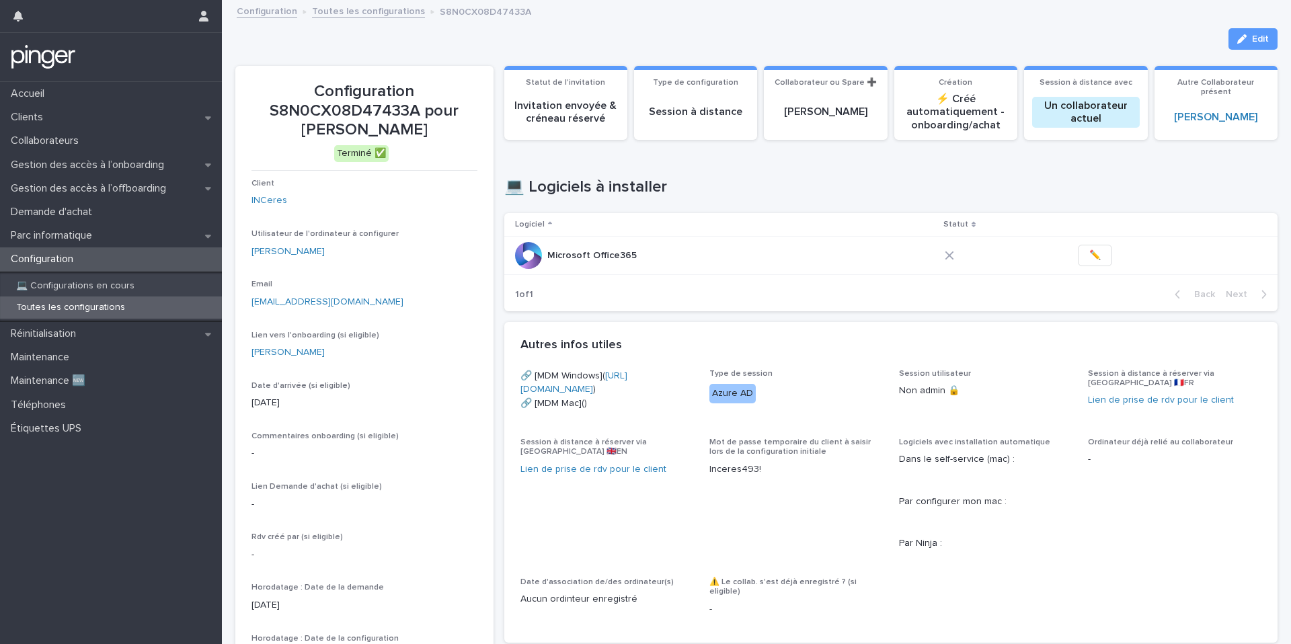
click at [392, 354] on div "Antonin CHAUVEAU" at bounding box center [364, 352] width 226 height 14
click at [1089, 259] on span "✏️" at bounding box center [1094, 255] width 11 height 13
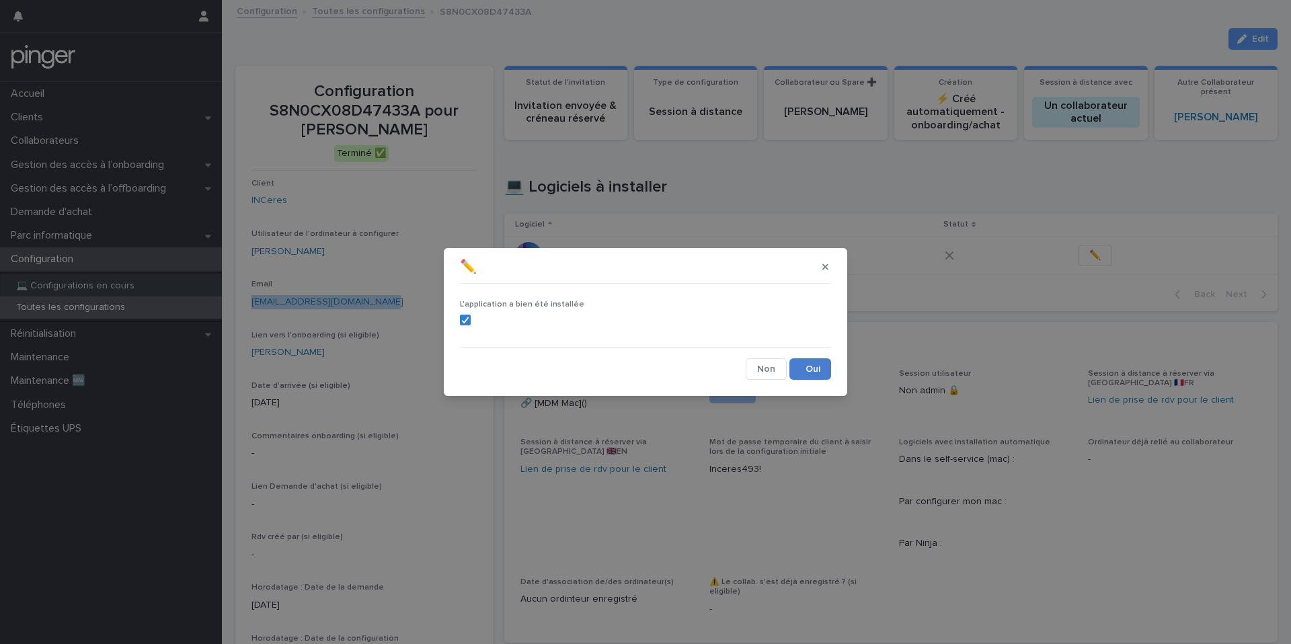
click at [813, 374] on button "Save" at bounding box center [810, 369] width 42 height 22
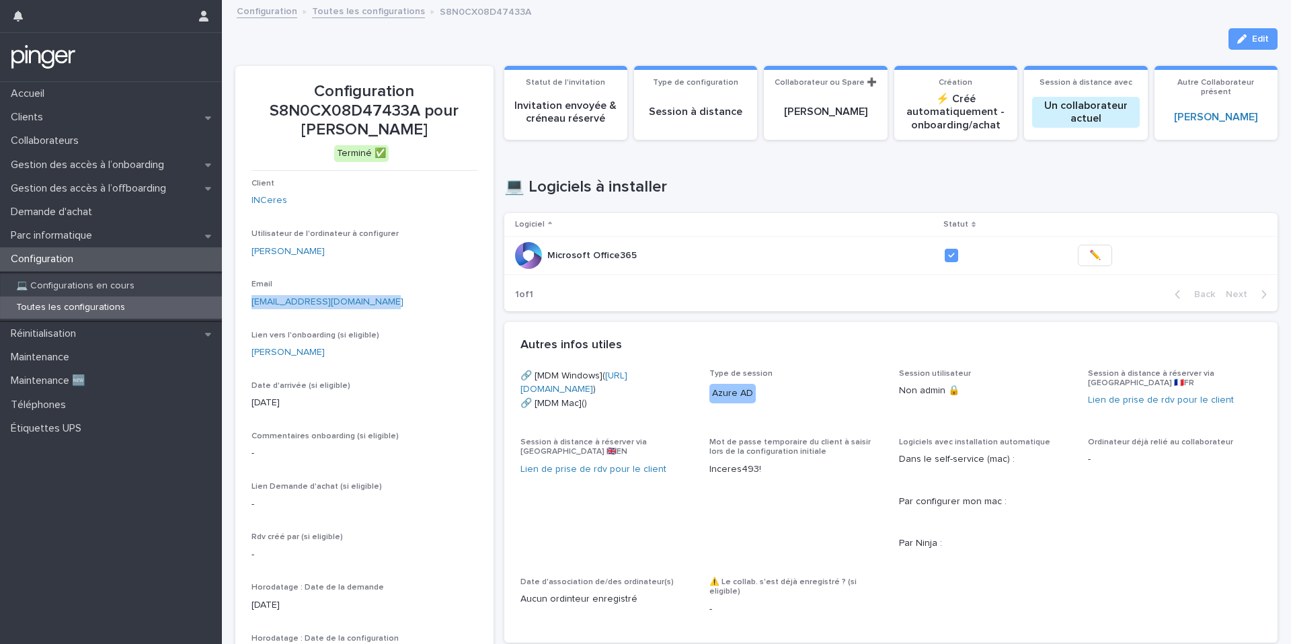
click at [342, 9] on link "Toutes les configurations" at bounding box center [368, 10] width 113 height 15
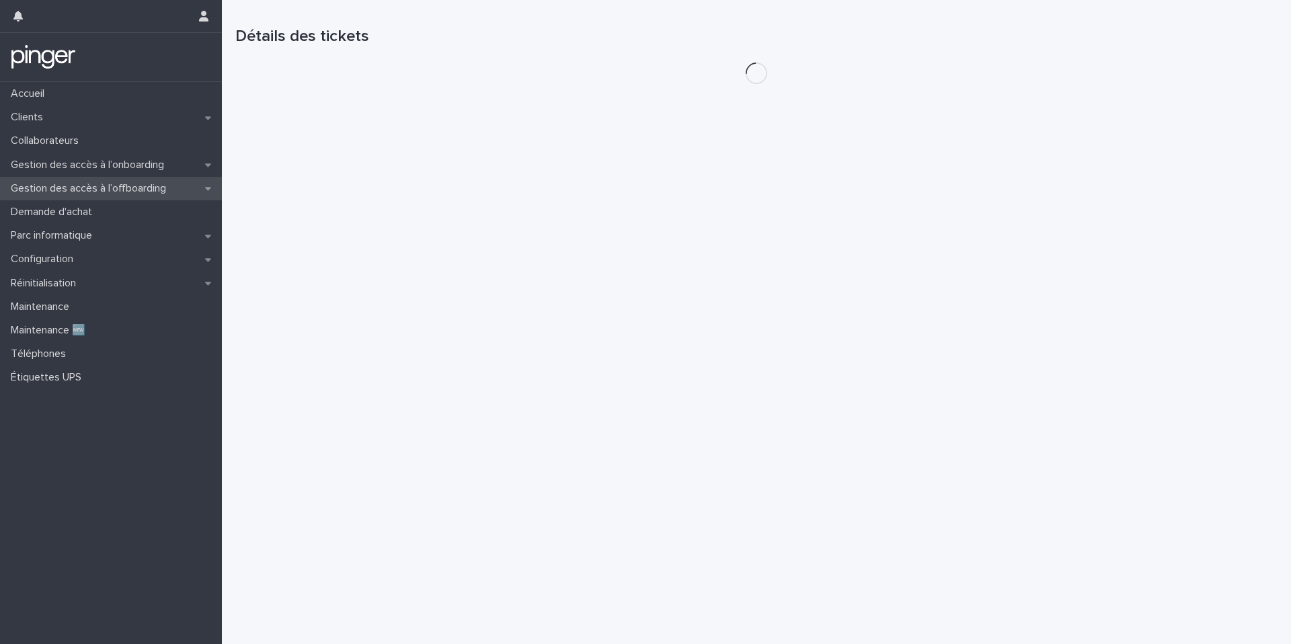
click at [103, 186] on p "Gestion des accès à l’offboarding" at bounding box center [90, 188] width 171 height 13
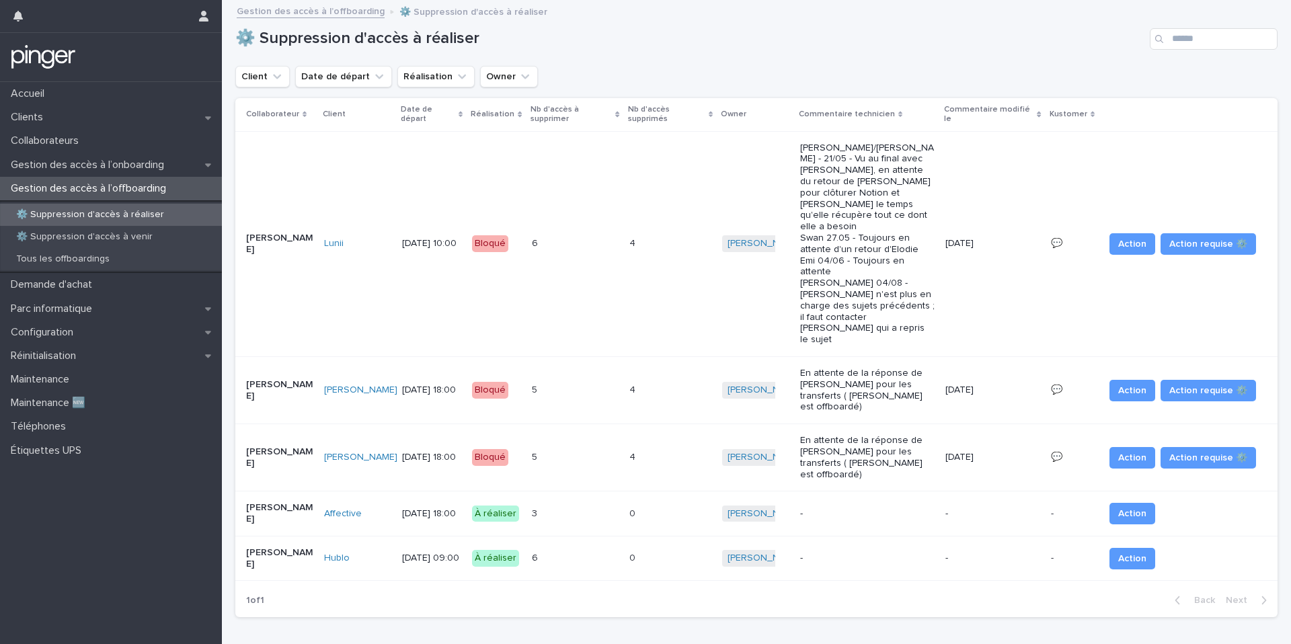
click at [402, 508] on p "[DATE] 18:00" at bounding box center [431, 513] width 59 height 11
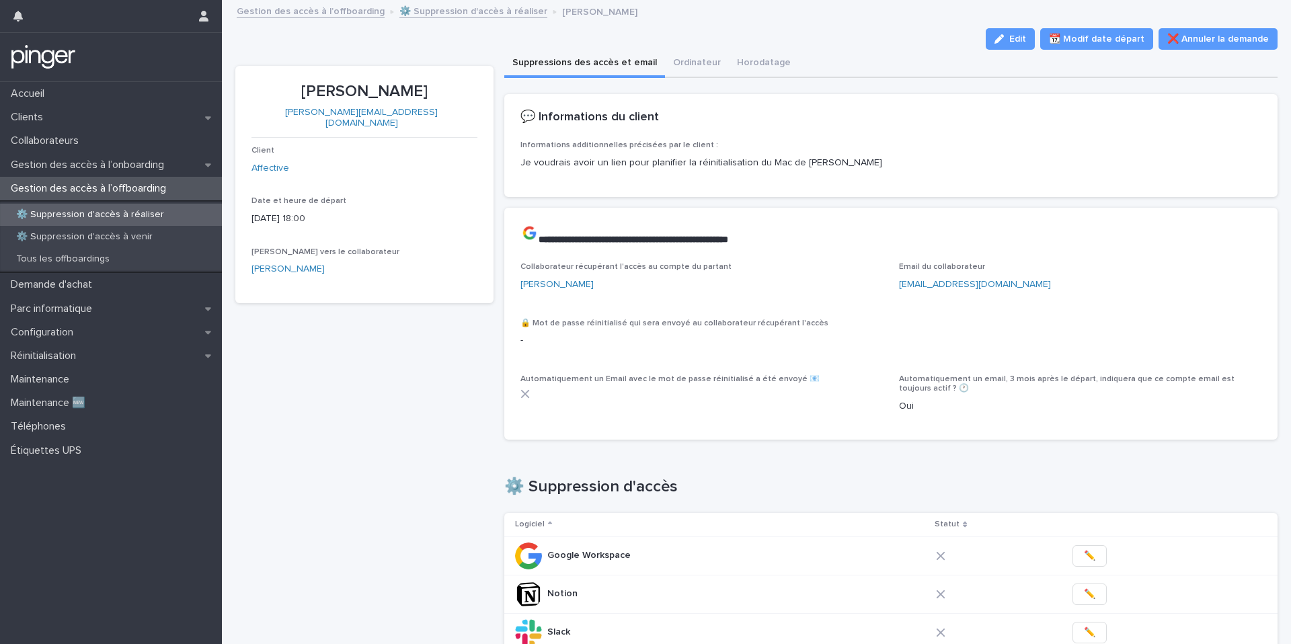
click at [356, 93] on p "[PERSON_NAME]" at bounding box center [364, 91] width 226 height 19
copy p "[PERSON_NAME]"
copy link "[PERSON_NAME][EMAIL_ADDRESS][DOMAIN_NAME]"
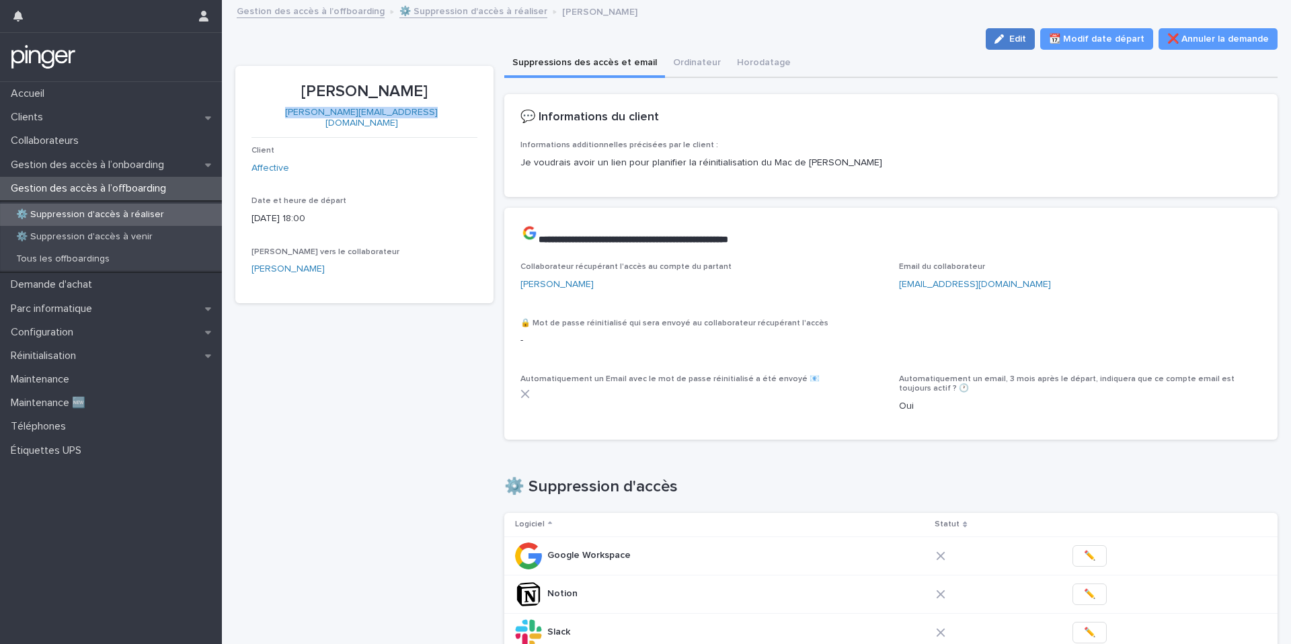
click at [1009, 36] on div "button" at bounding box center [1001, 38] width 15 height 9
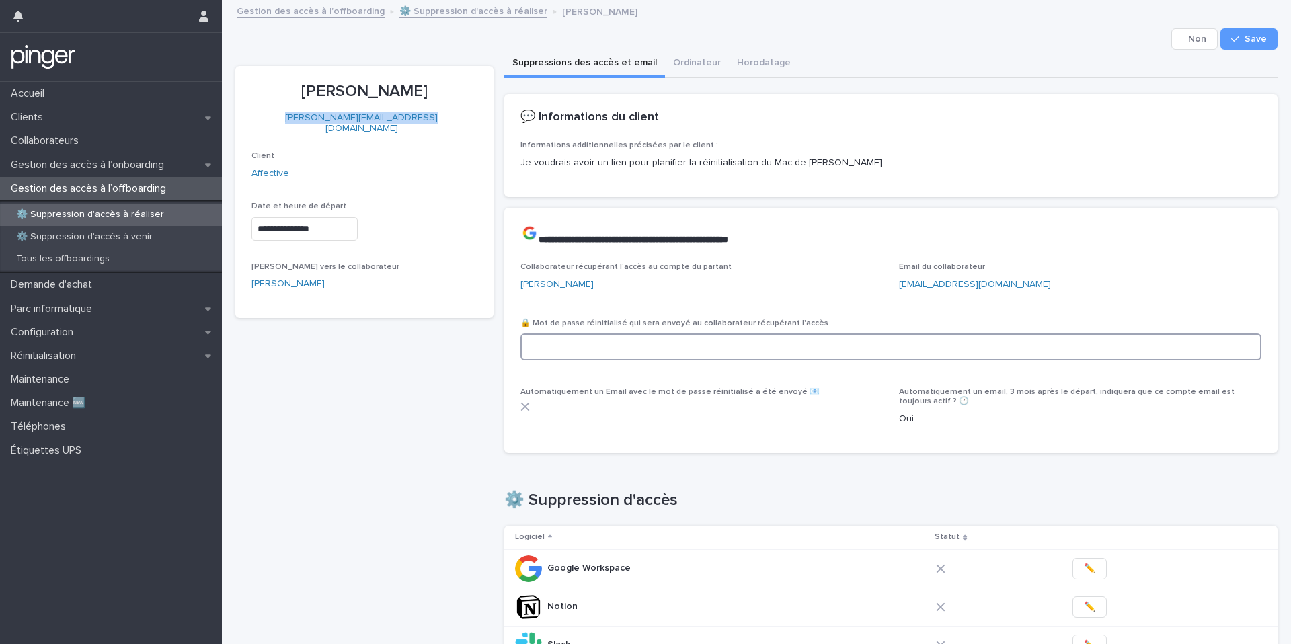
click at [641, 353] on input at bounding box center [890, 346] width 741 height 27
paste input "**********"
type input "**********"
click at [1263, 36] on span "Save" at bounding box center [1255, 38] width 22 height 9
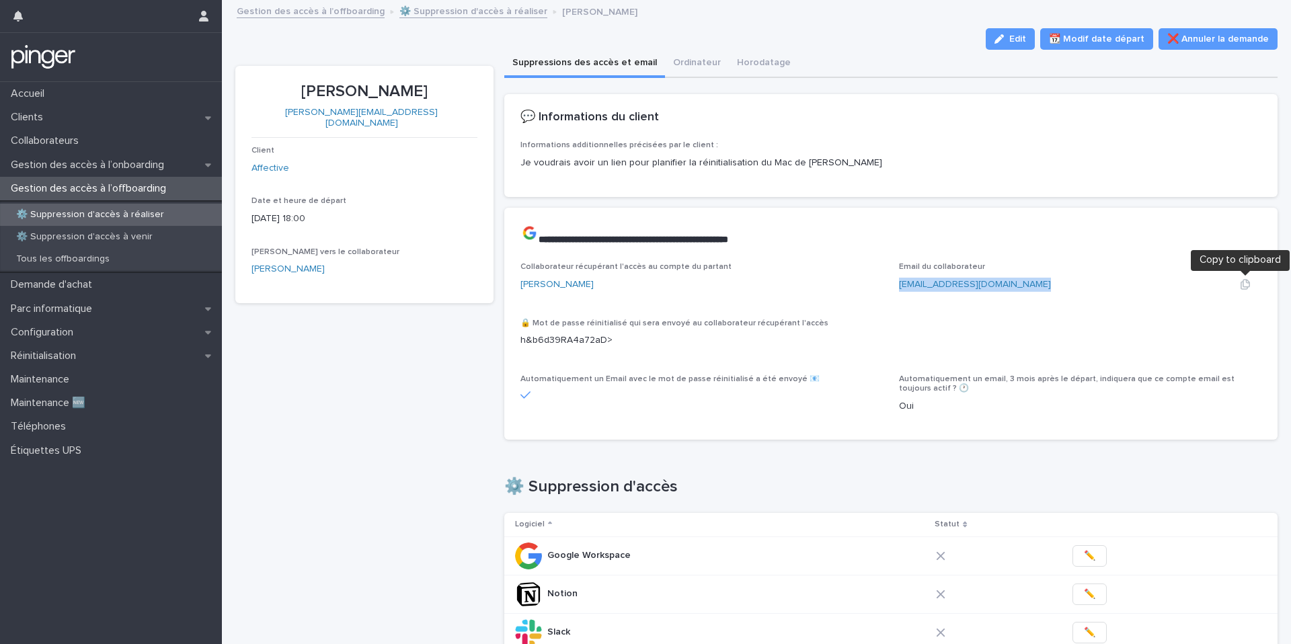
click at [1243, 283] on icon "button" at bounding box center [1244, 284] width 11 height 11
click at [1016, 31] on button "Edit" at bounding box center [1009, 39] width 49 height 22
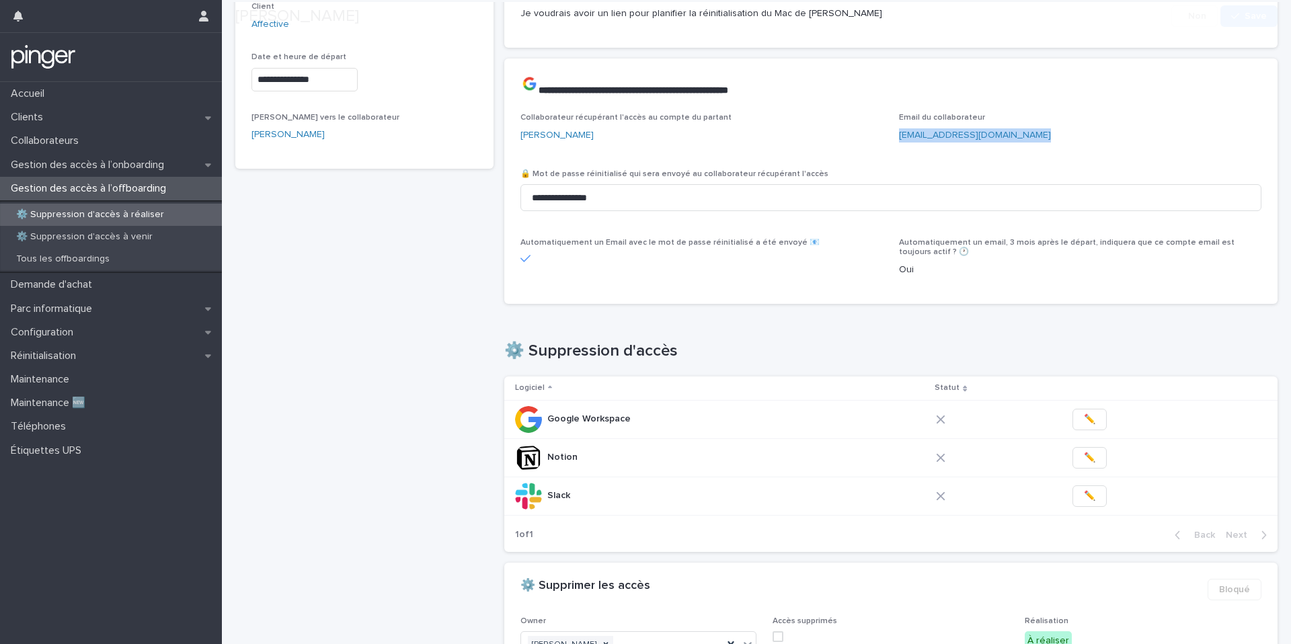
scroll to position [287, 0]
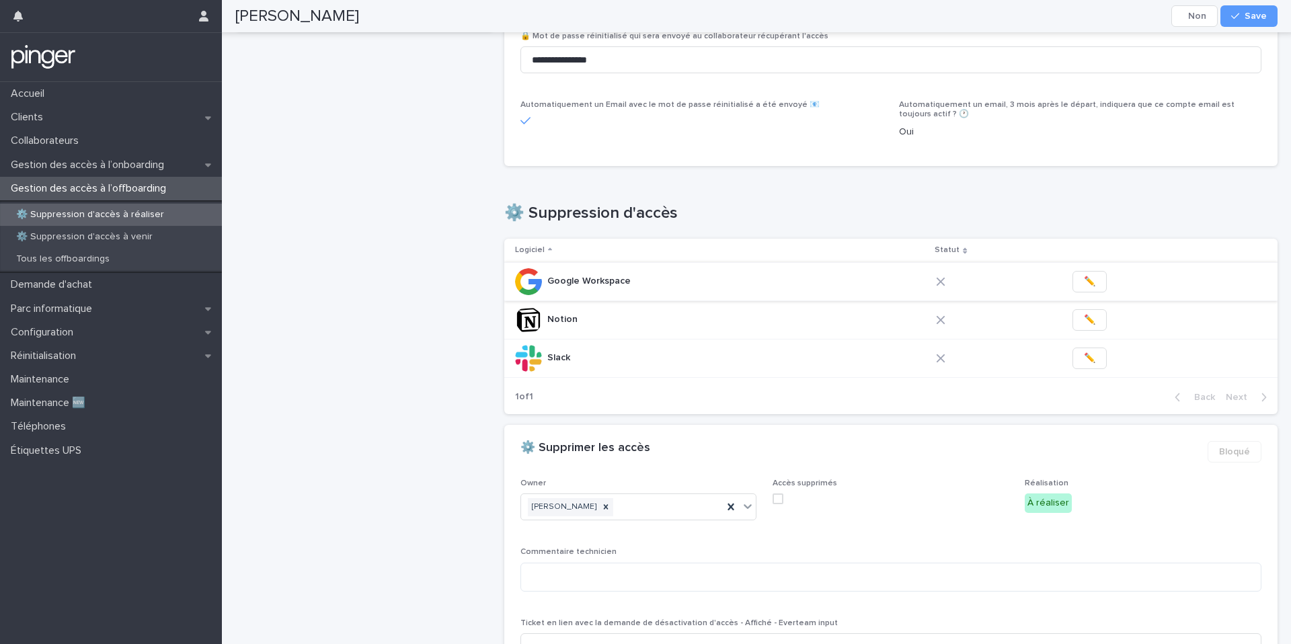
click at [1083, 286] on span "✏️" at bounding box center [1088, 281] width 11 height 13
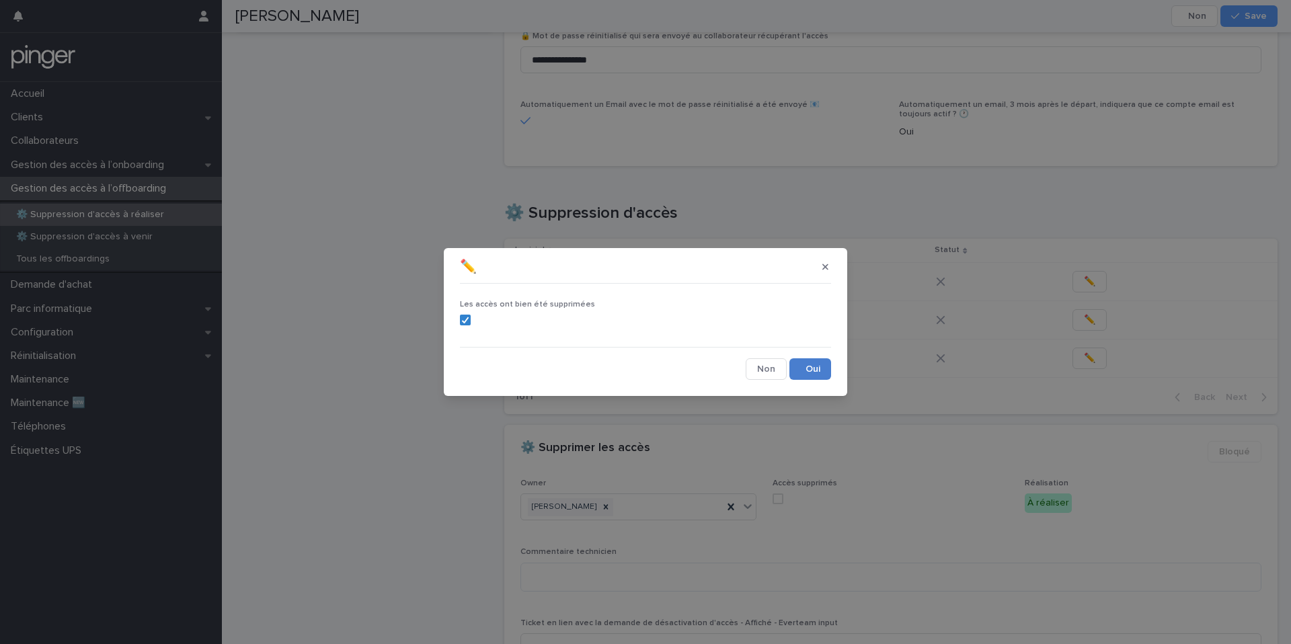
click at [809, 370] on button "Save" at bounding box center [810, 369] width 42 height 22
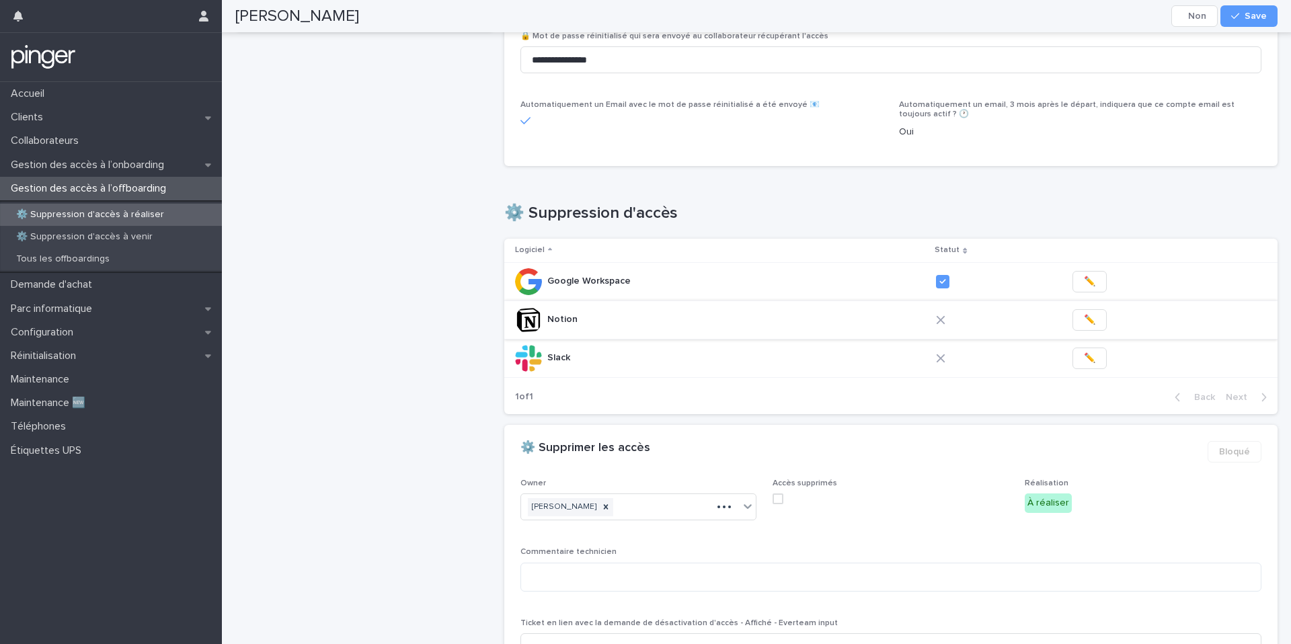
click at [1083, 319] on span "✏️" at bounding box center [1088, 319] width 11 height 13
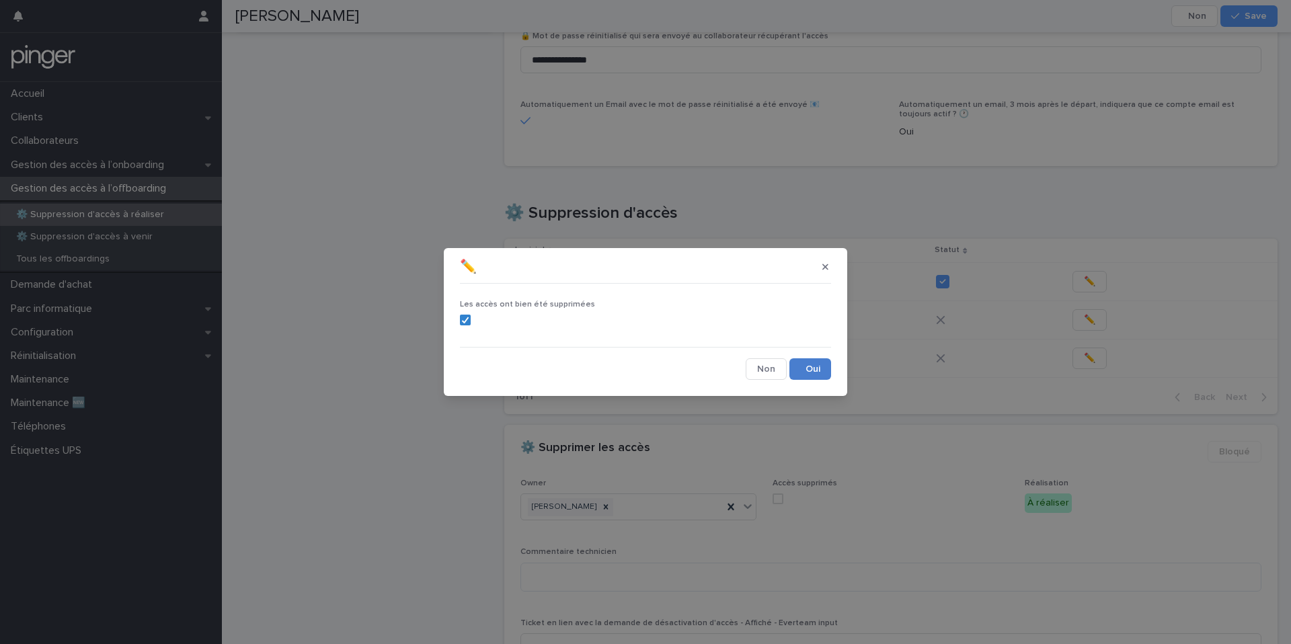
click at [806, 371] on button "Save" at bounding box center [810, 369] width 42 height 22
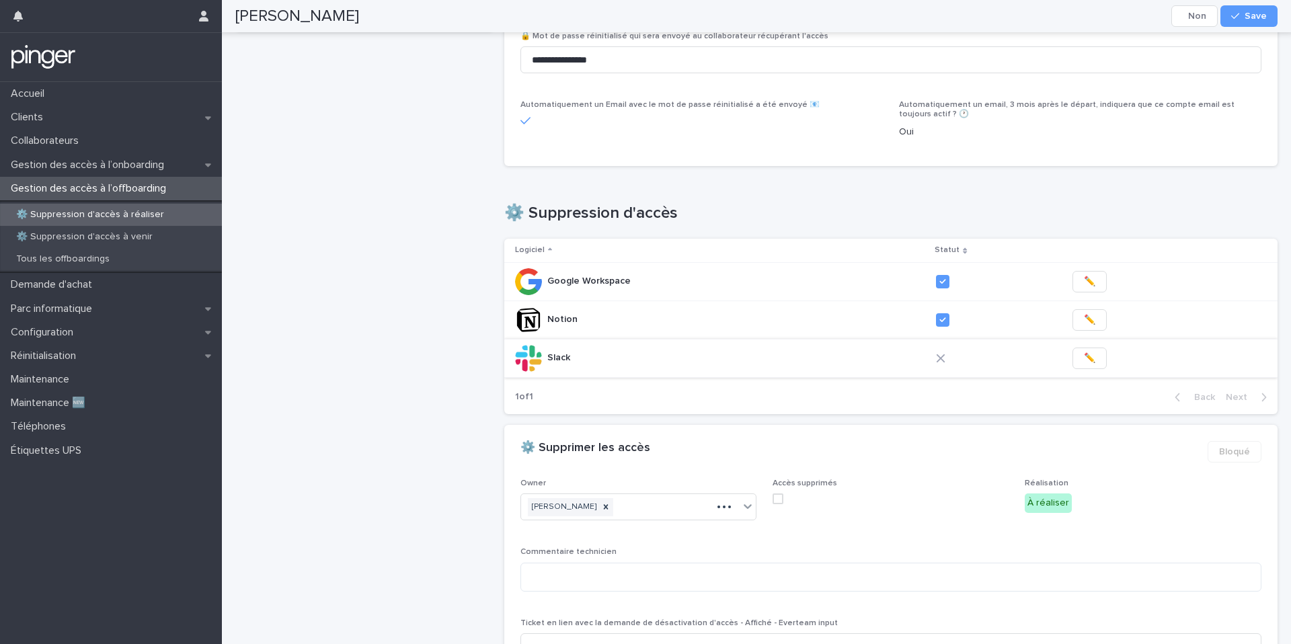
click at [1083, 359] on span "✏️" at bounding box center [1088, 358] width 11 height 13
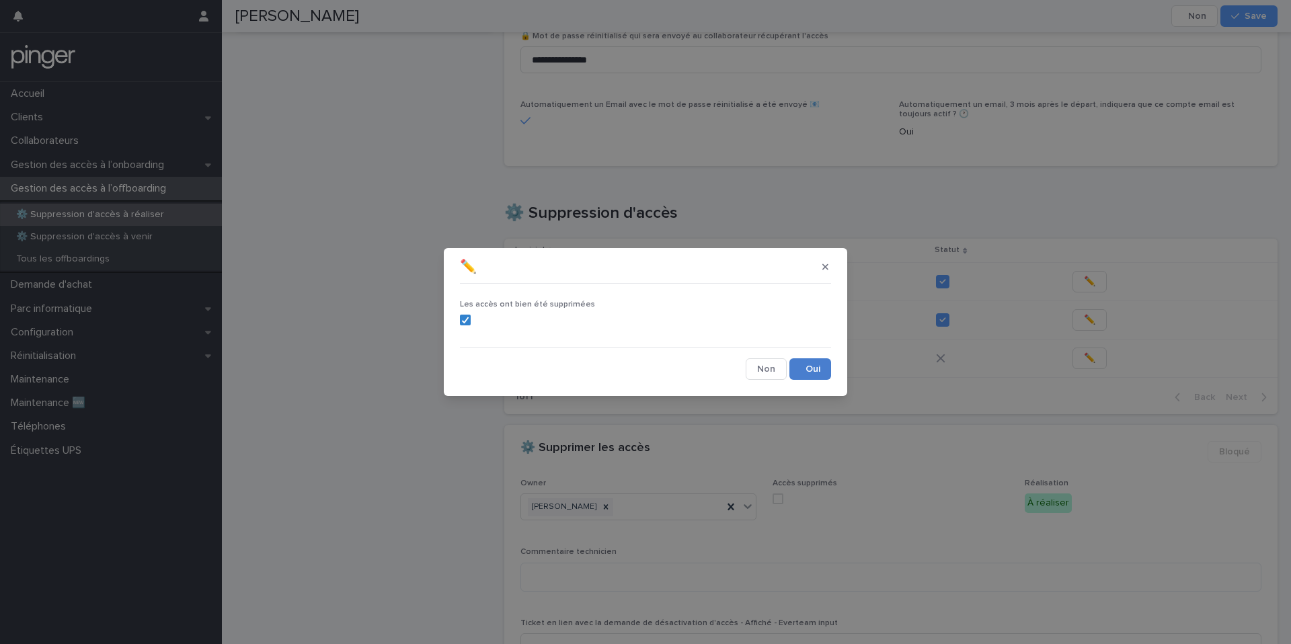
click at [804, 369] on button "Save" at bounding box center [810, 369] width 42 height 22
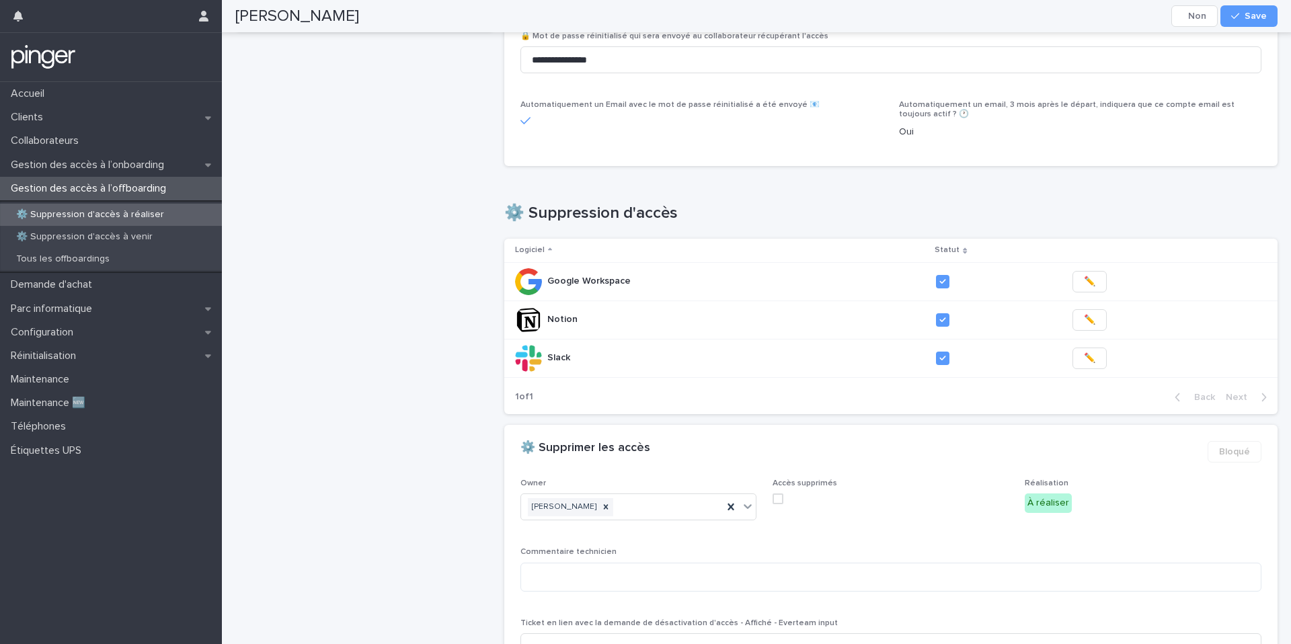
click at [780, 501] on span at bounding box center [777, 498] width 11 height 11
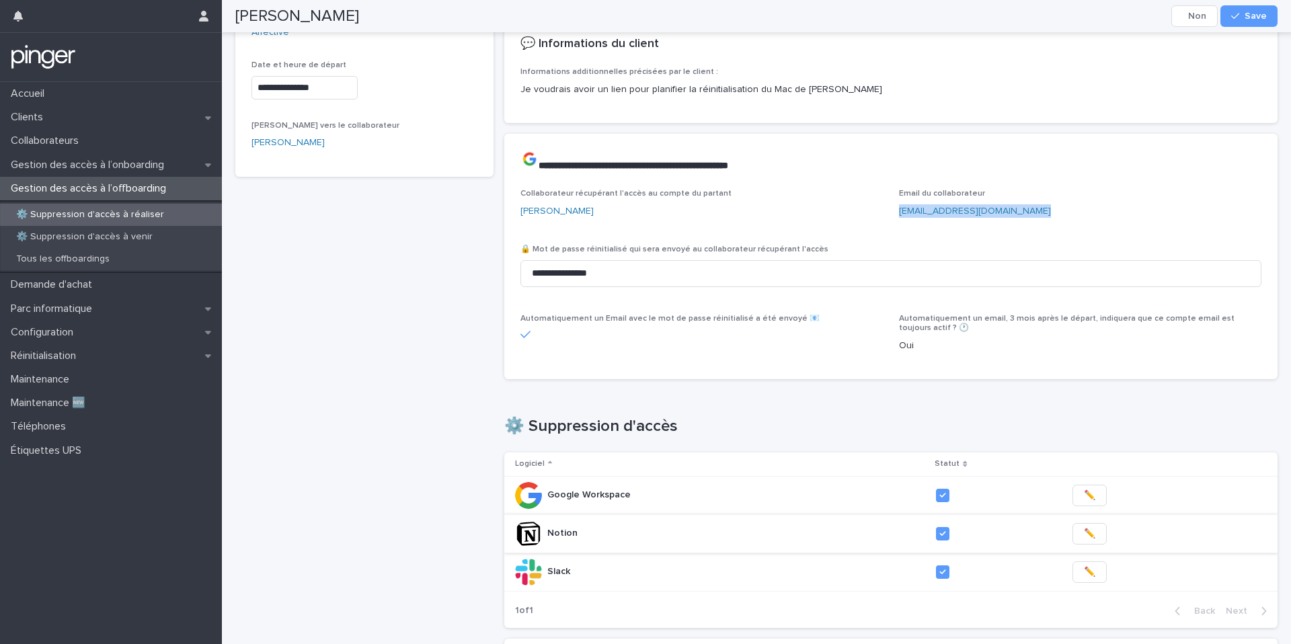
scroll to position [0, 0]
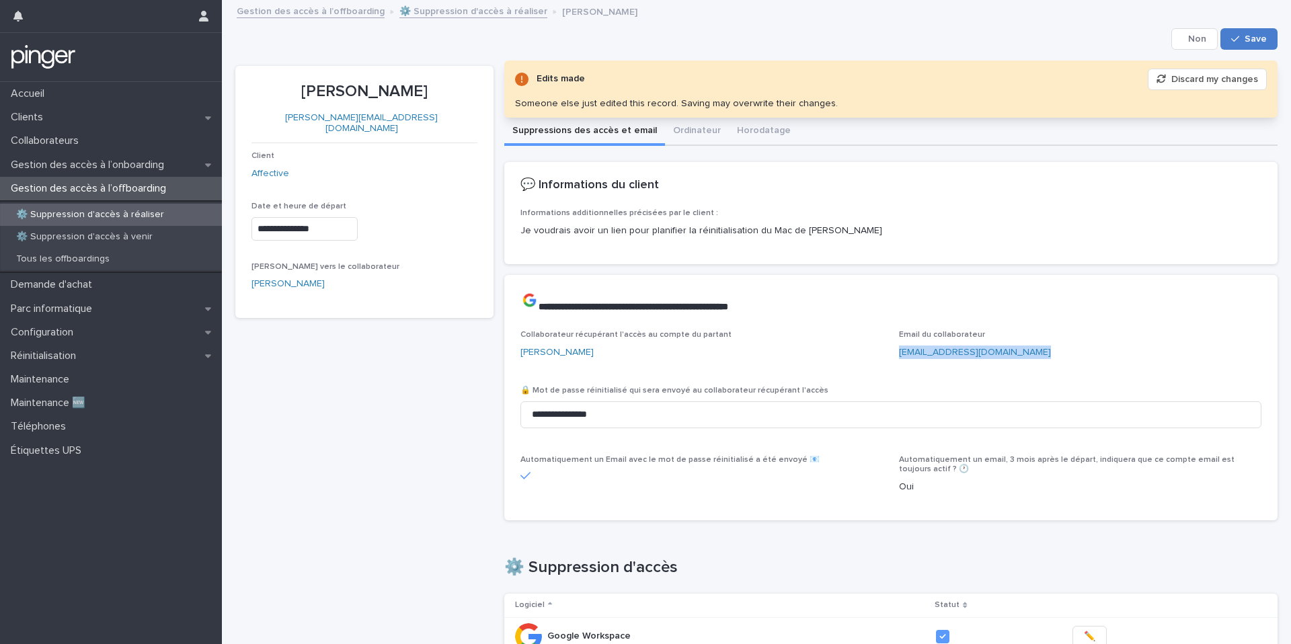
click at [1251, 37] on span "Save" at bounding box center [1255, 38] width 22 height 9
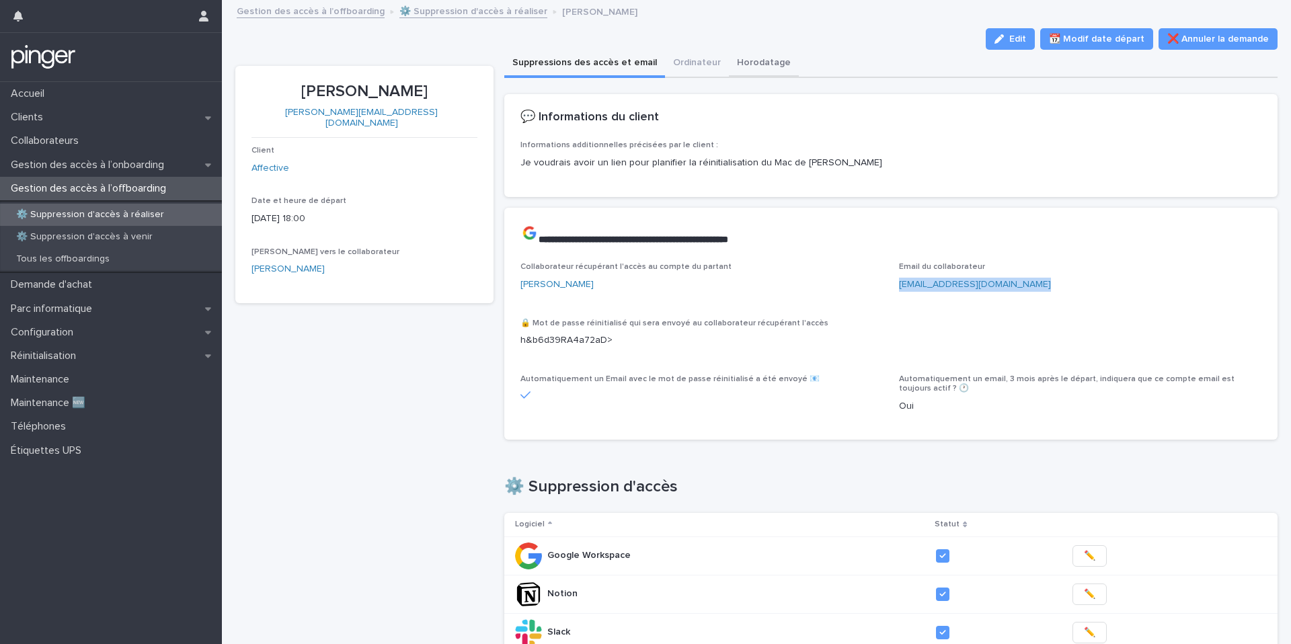
click at [766, 68] on button "Horodatage" at bounding box center [764, 64] width 70 height 28
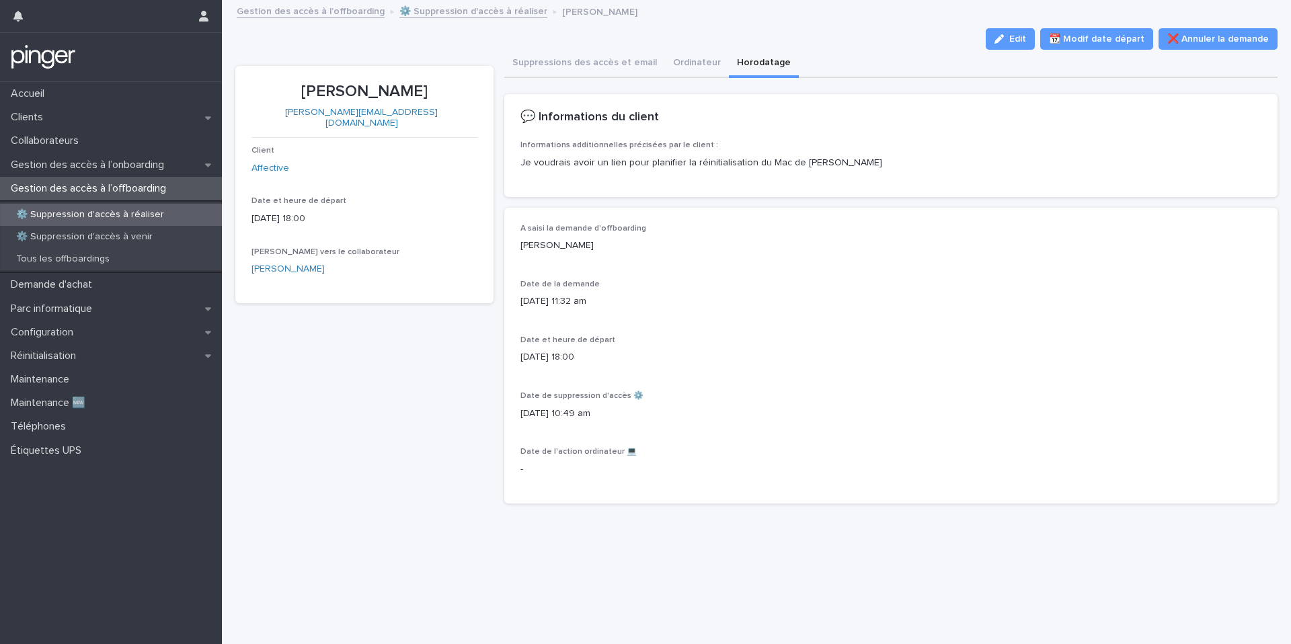
click at [563, 245] on p "[PERSON_NAME]" at bounding box center [890, 246] width 741 height 14
copy p "[PERSON_NAME]"
click at [546, 60] on button "Suppressions des accès et email" at bounding box center [584, 64] width 161 height 28
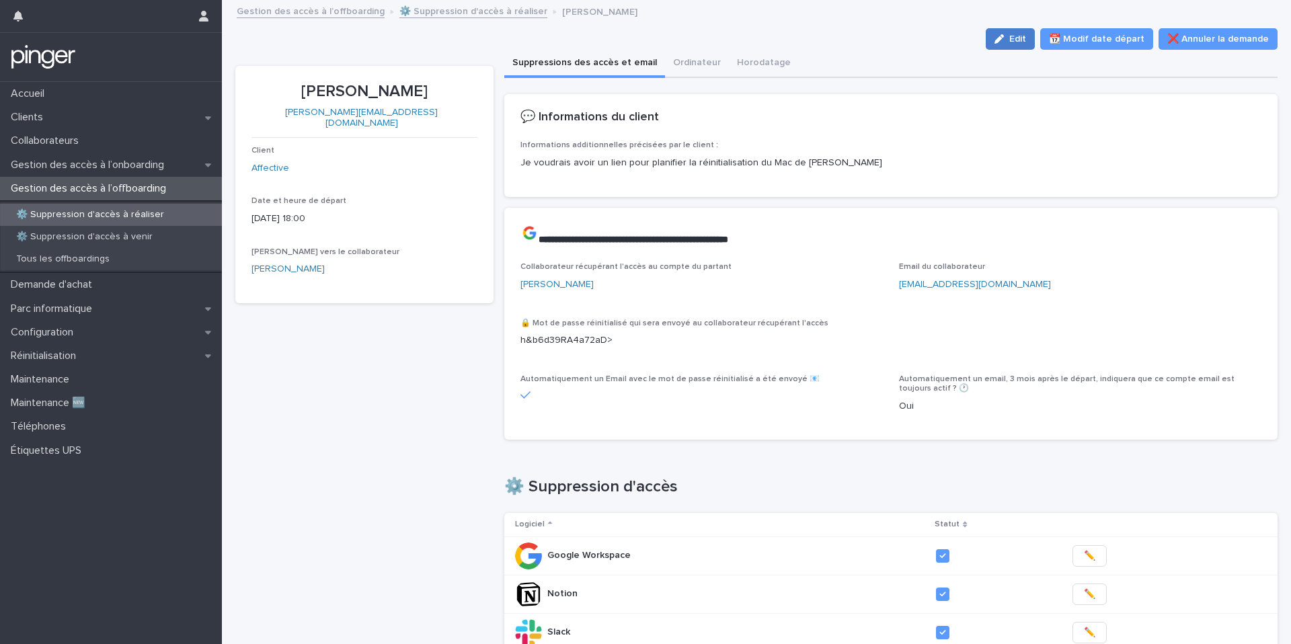
click at [1016, 34] on button "Edit" at bounding box center [1009, 39] width 49 height 22
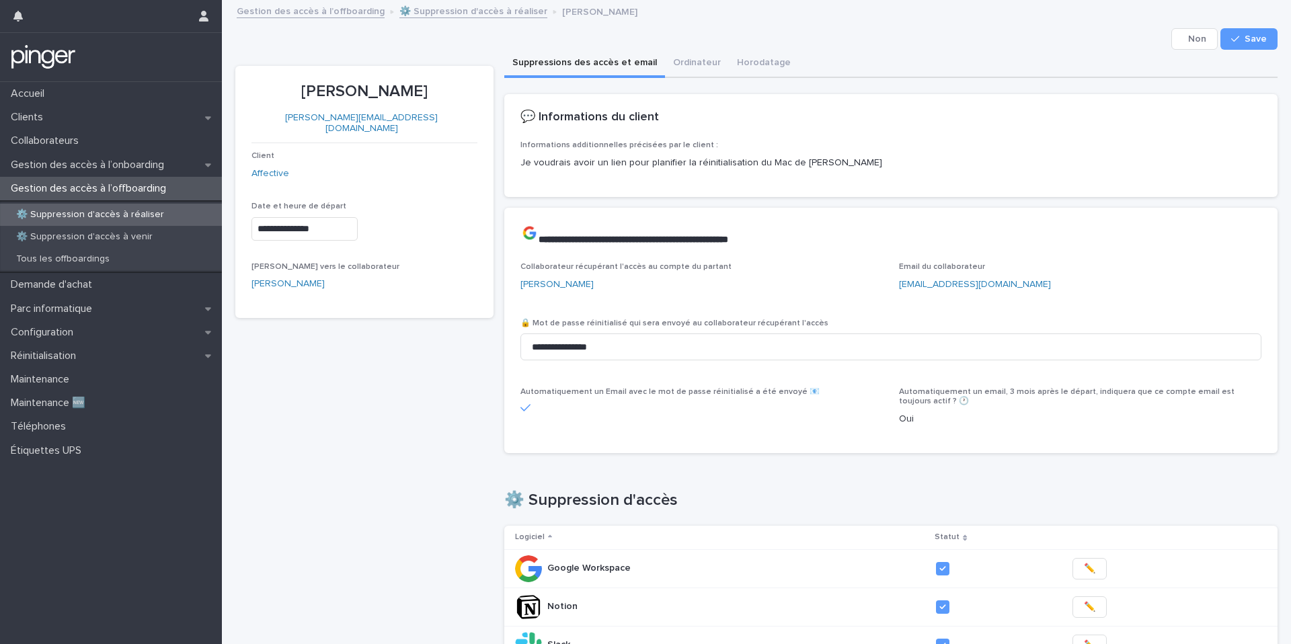
scroll to position [522, 0]
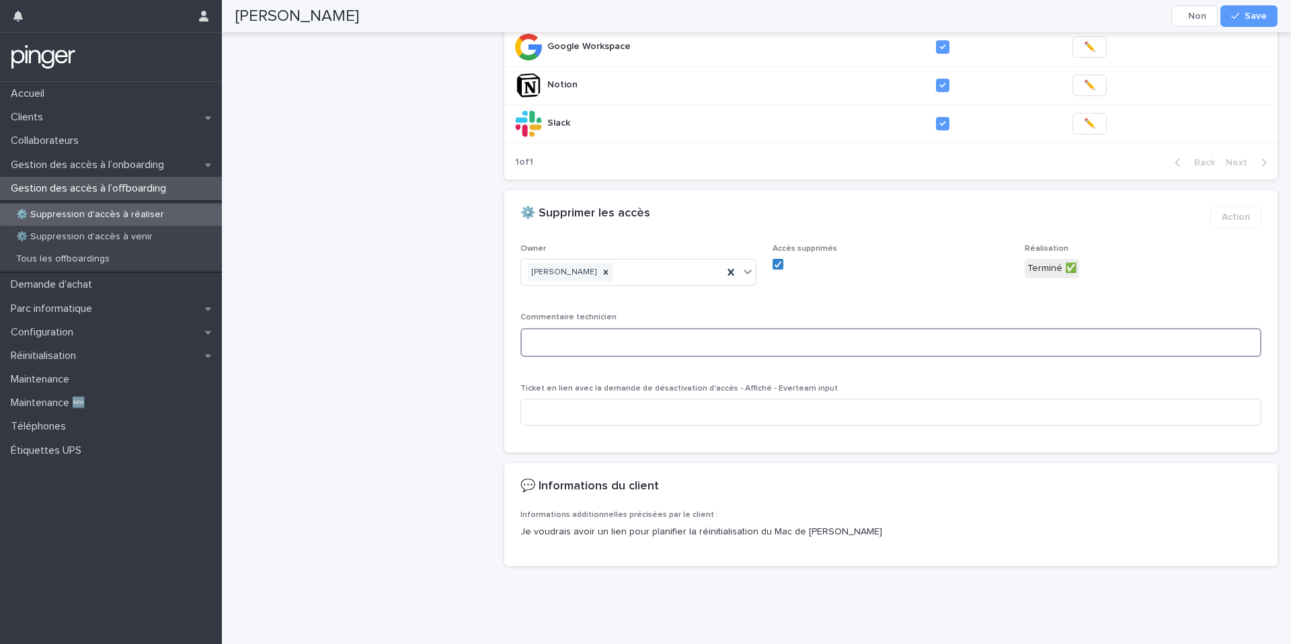
click at [661, 340] on textarea at bounding box center [890, 342] width 741 height 29
paste textarea "**********"
type textarea "**********"
click at [706, 419] on input at bounding box center [890, 412] width 741 height 27
paste input "**********"
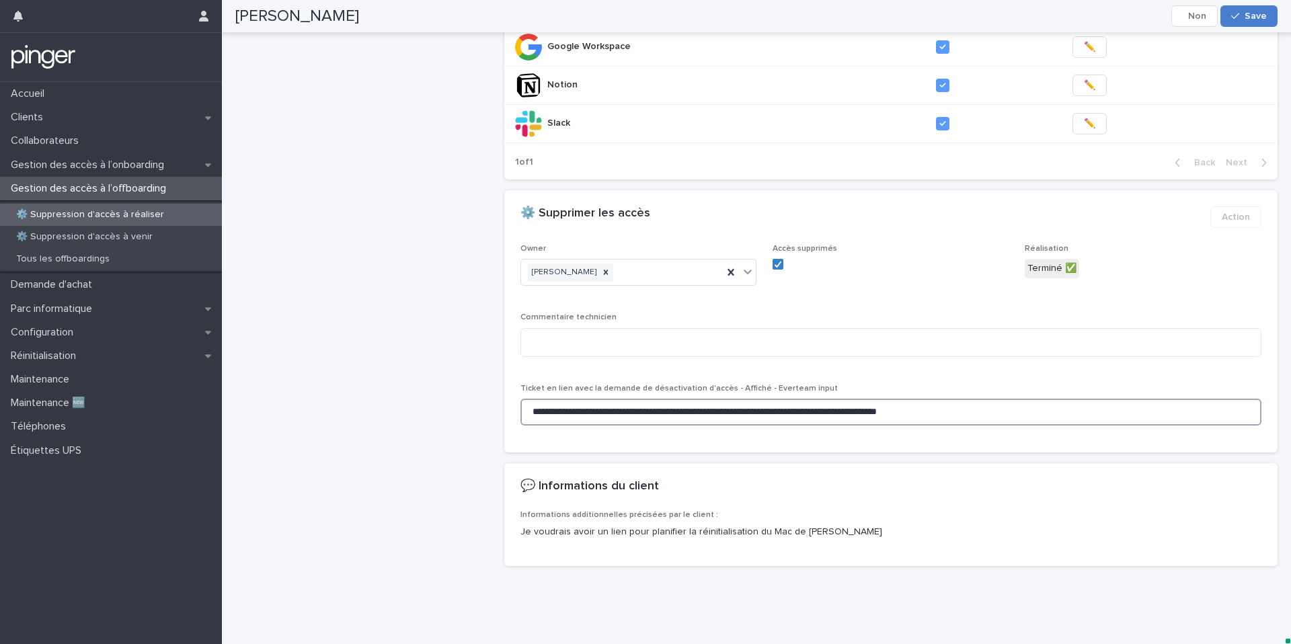
type input "**********"
click at [1265, 16] on span "Save" at bounding box center [1255, 15] width 22 height 9
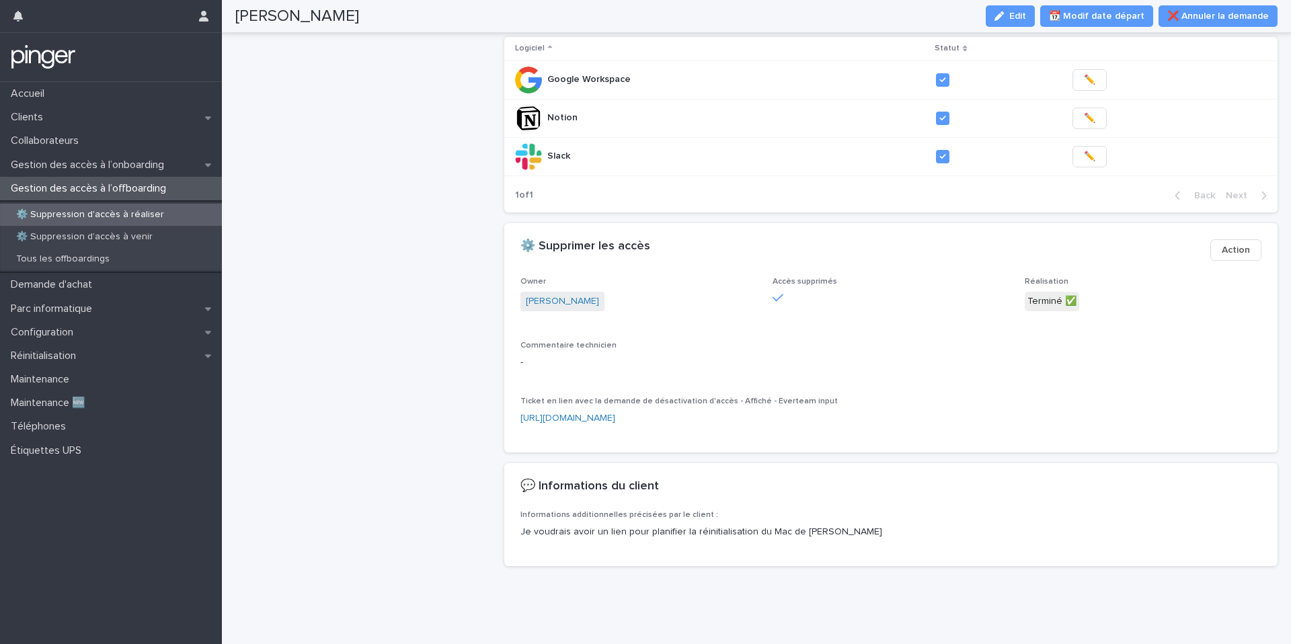
scroll to position [0, 0]
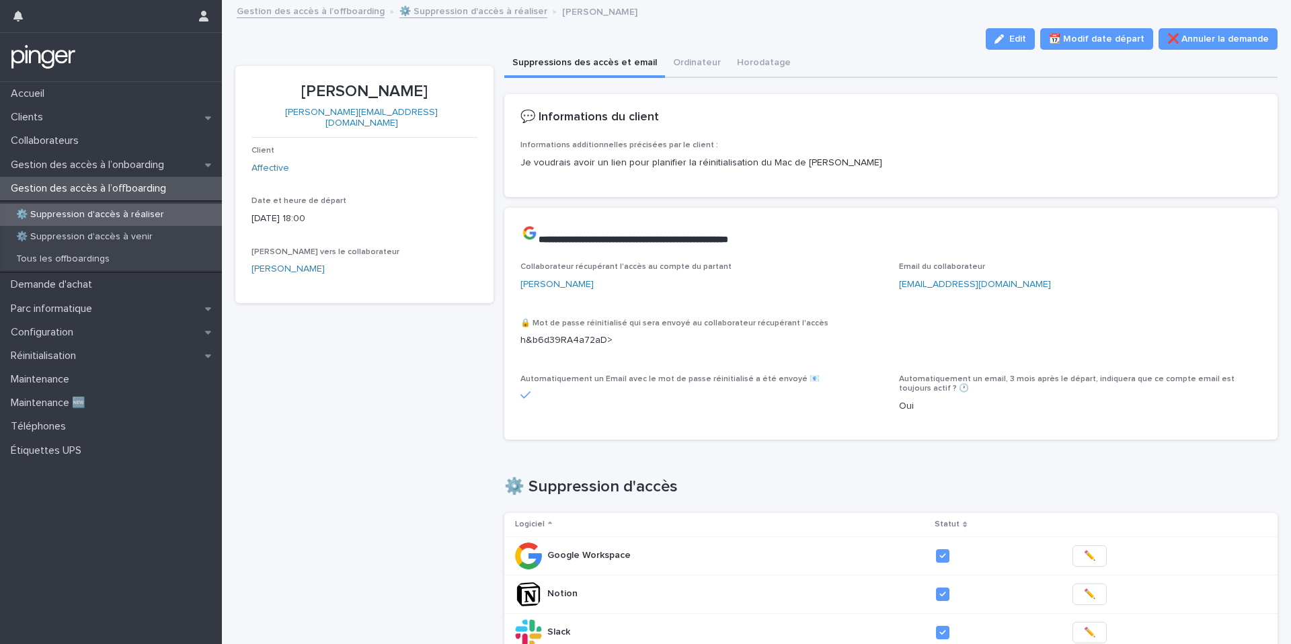
click at [446, 15] on link "⚙️ Suppression d'accès à réaliser" at bounding box center [473, 10] width 148 height 15
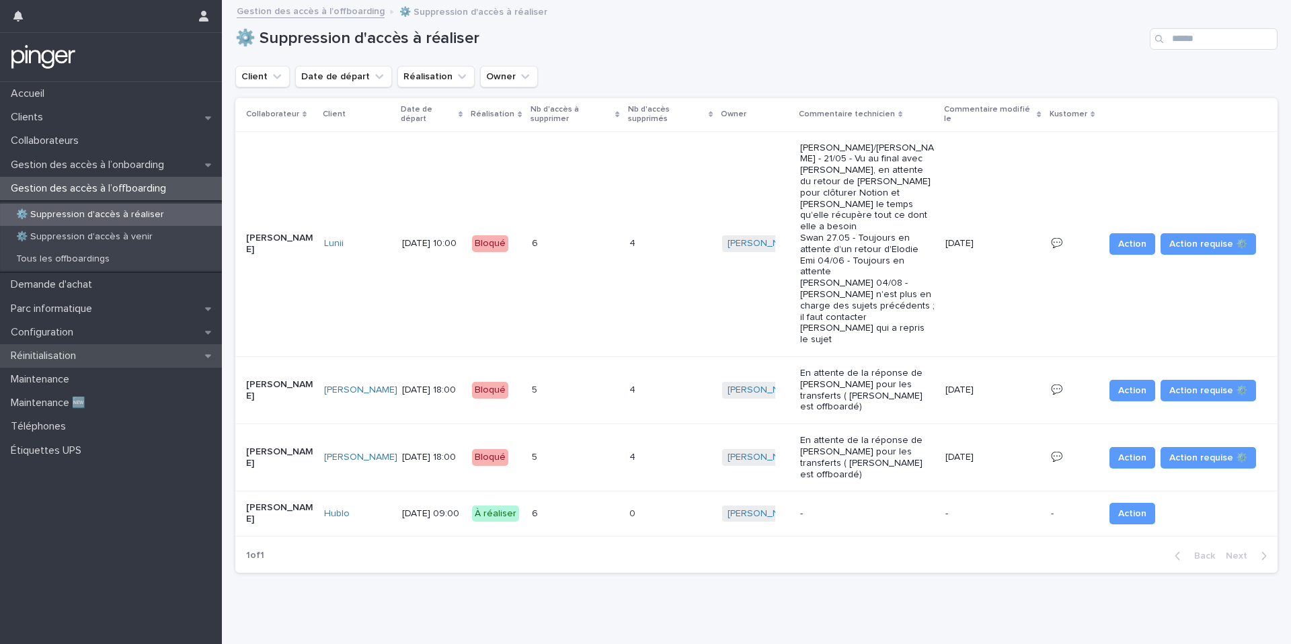
click at [93, 352] on div "Réinitialisation" at bounding box center [111, 356] width 222 height 24
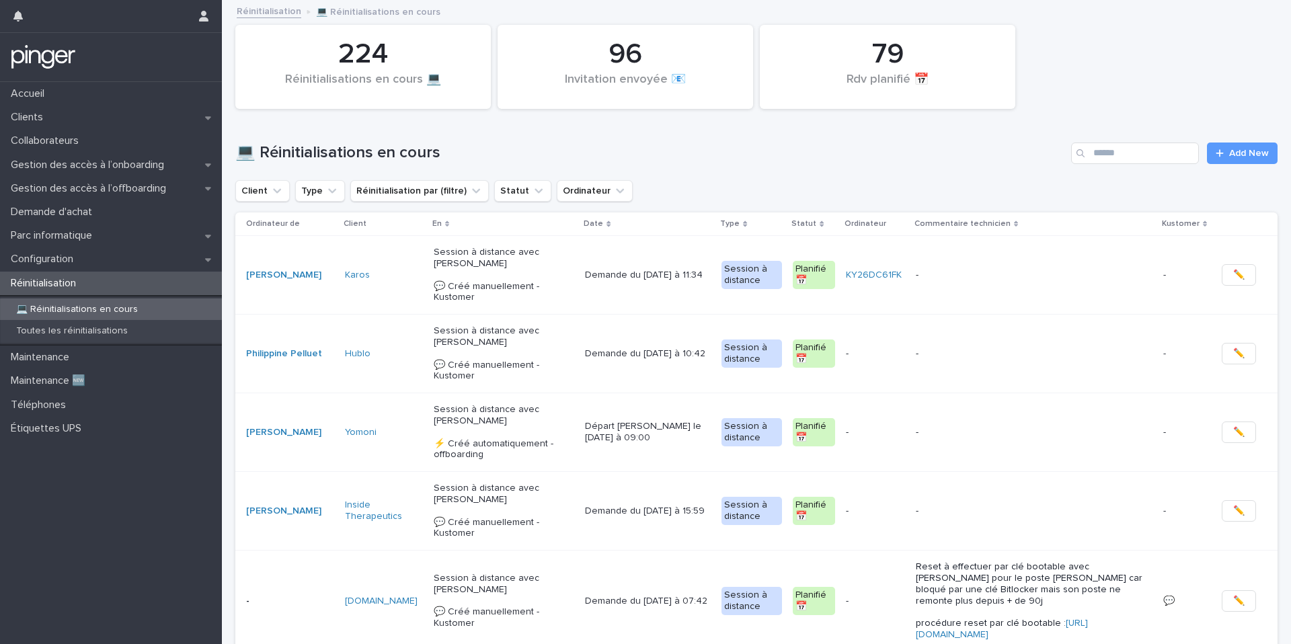
click at [1233, 136] on div "💻 Réinitialisations en cours Add New" at bounding box center [756, 148] width 1042 height 65
click at [1232, 152] on span "Add New" at bounding box center [1249, 153] width 40 height 9
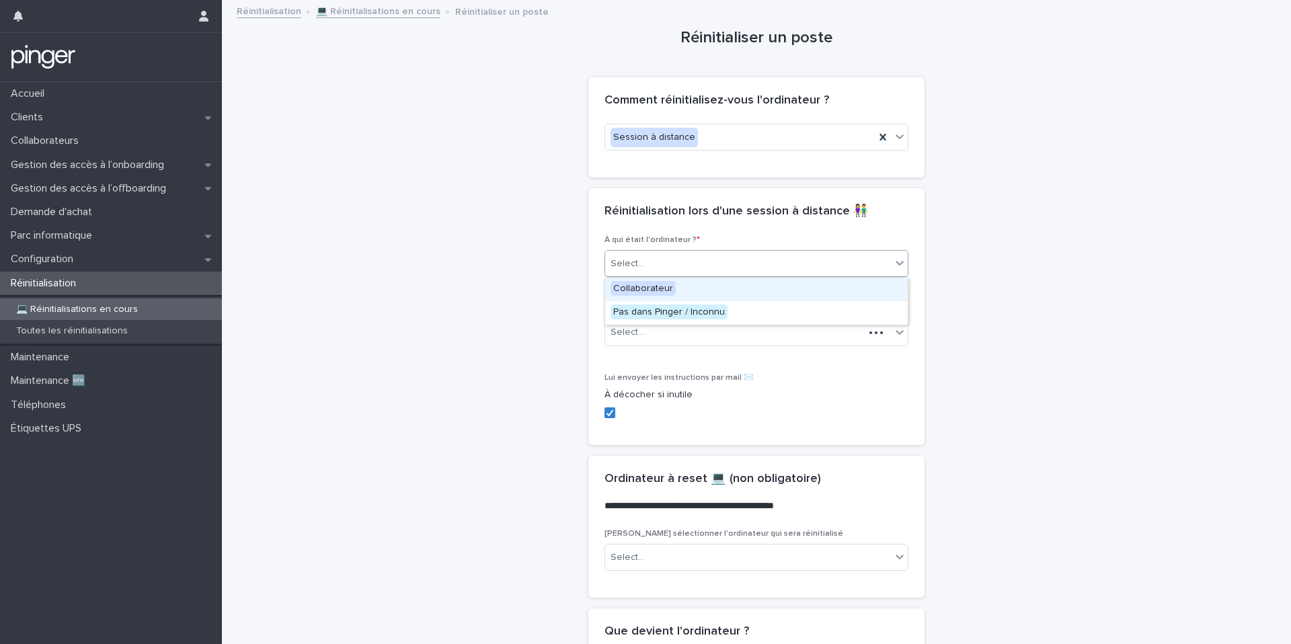
click at [632, 263] on div "Select..." at bounding box center [627, 264] width 34 height 14
click at [632, 284] on span "Collaborateur" at bounding box center [642, 288] width 65 height 15
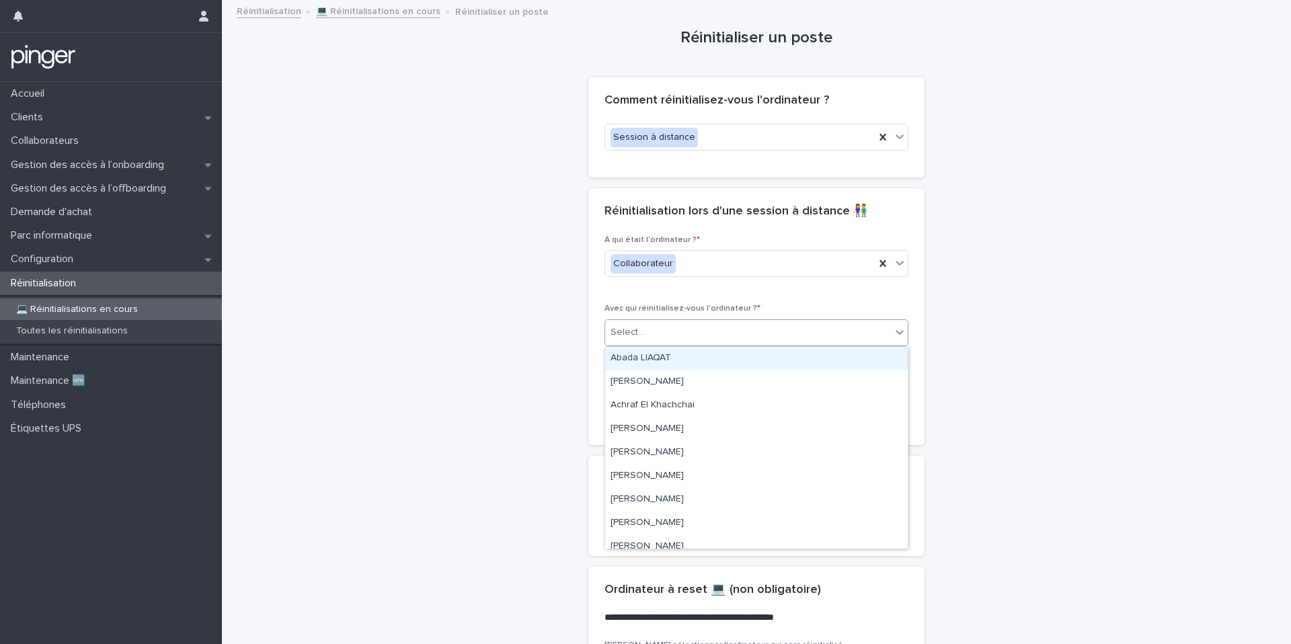
click at [637, 337] on div "Select..." at bounding box center [627, 332] width 34 height 14
type input "********"
click at [695, 359] on div "[PERSON_NAME]" at bounding box center [756, 359] width 302 height 24
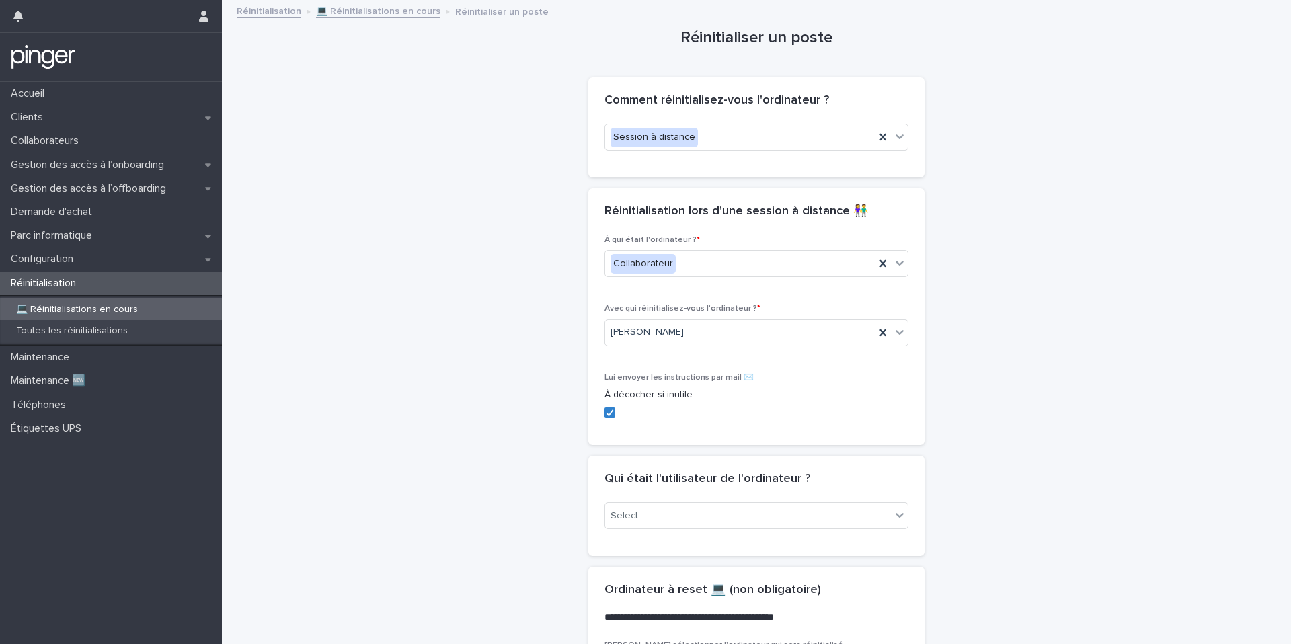
click at [529, 372] on div "**********" at bounding box center [756, 493] width 1042 height 985
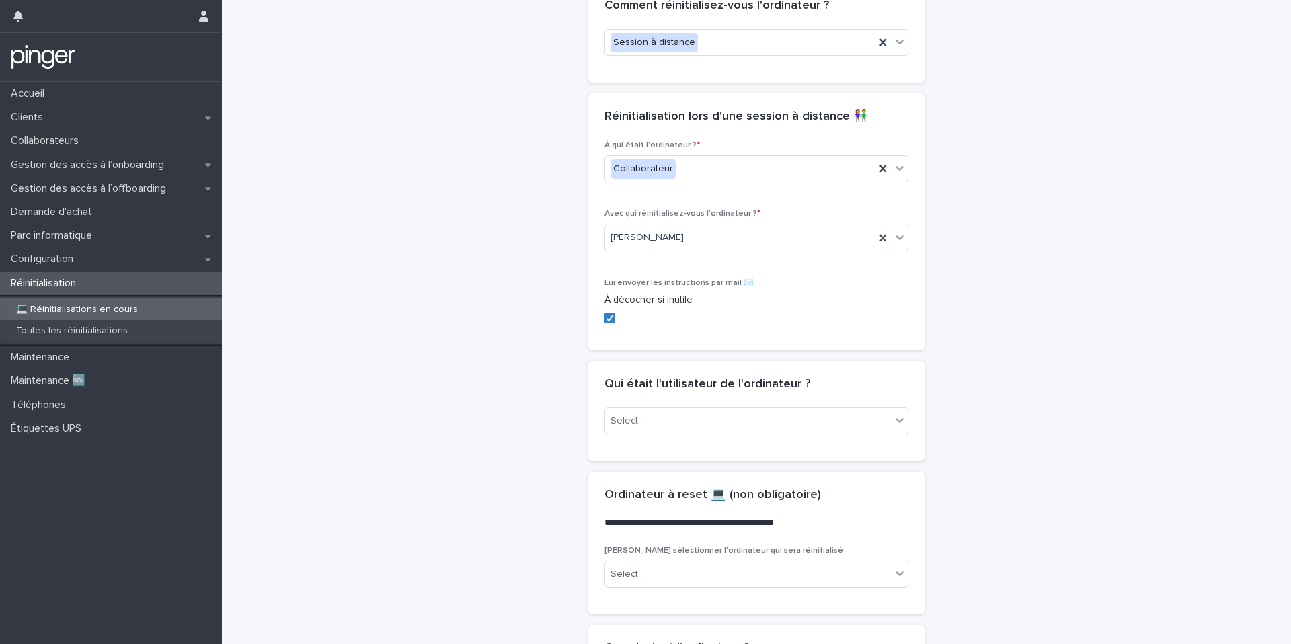
scroll to position [169, 0]
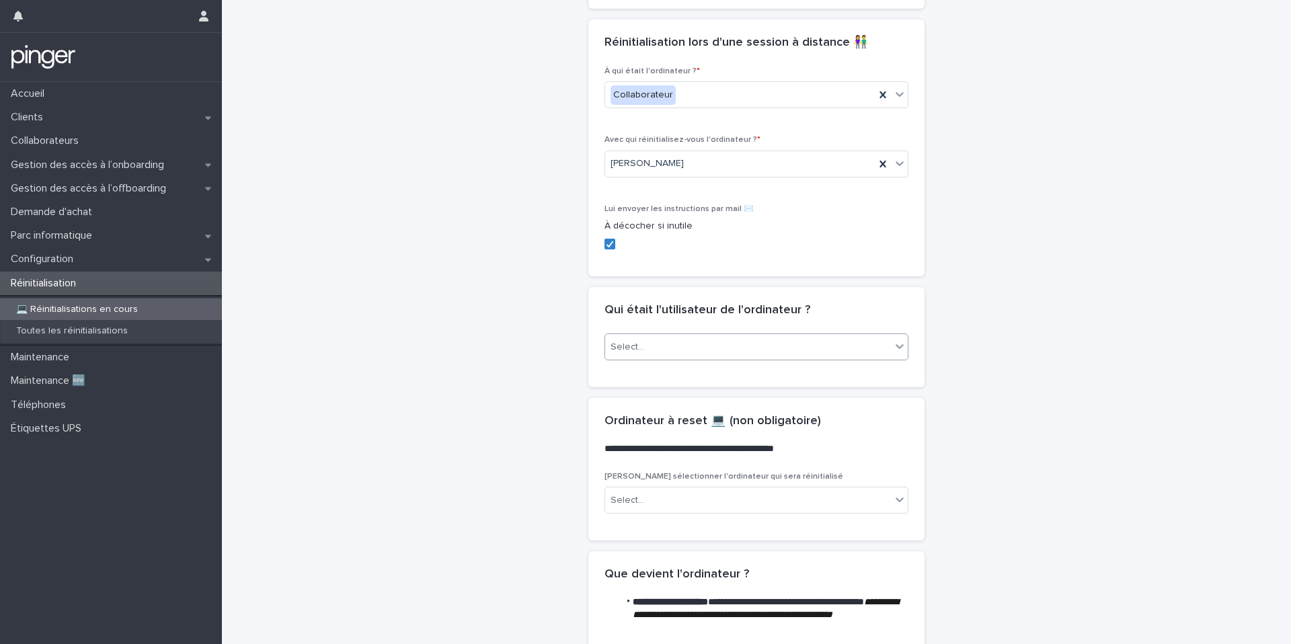
click at [684, 351] on div "Select..." at bounding box center [748, 347] width 286 height 22
type input "******"
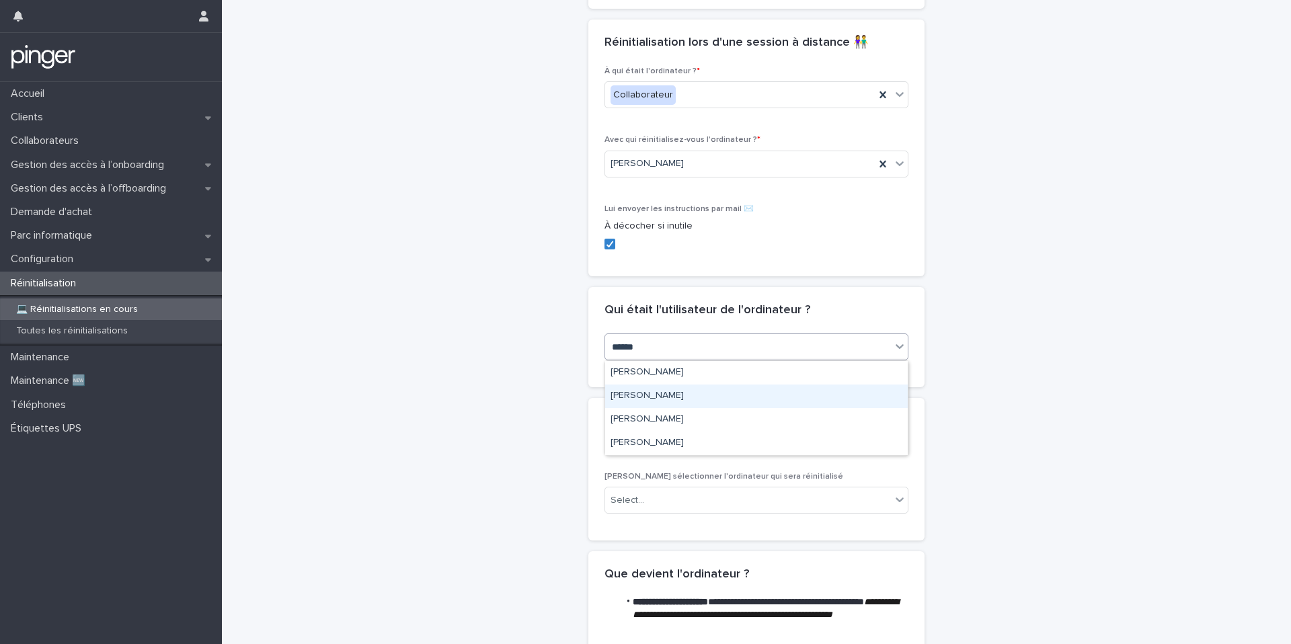
click at [698, 398] on div "[PERSON_NAME]" at bounding box center [756, 396] width 302 height 24
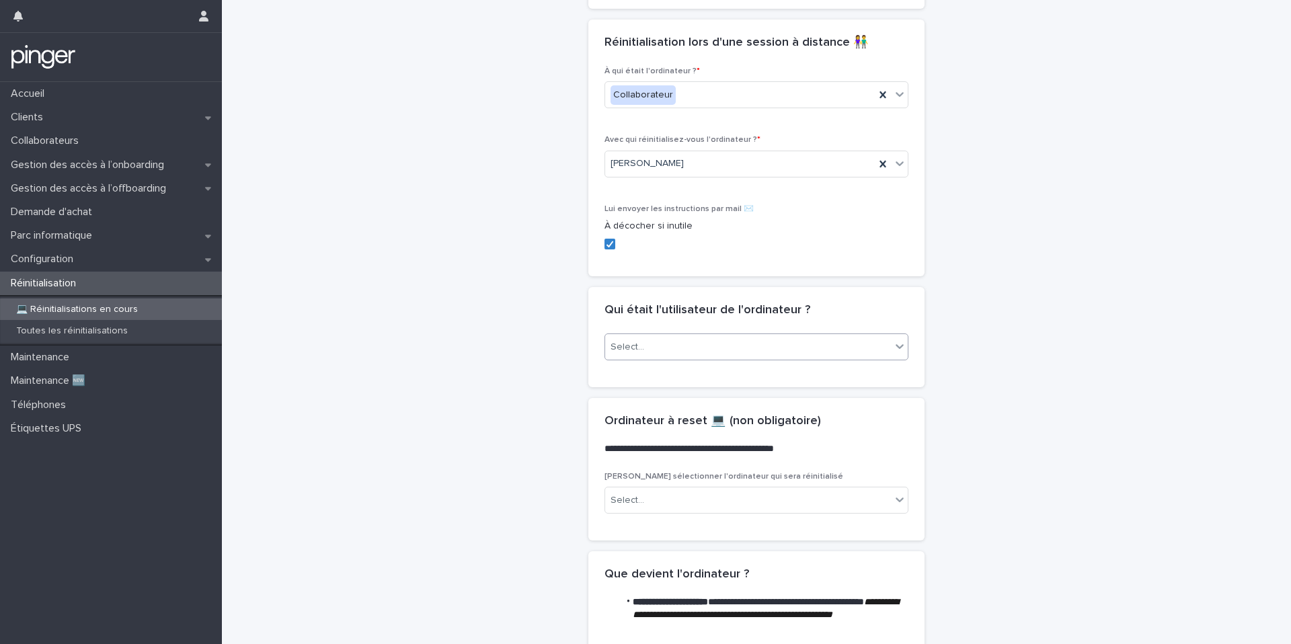
click at [552, 374] on div "**********" at bounding box center [756, 325] width 1042 height 985
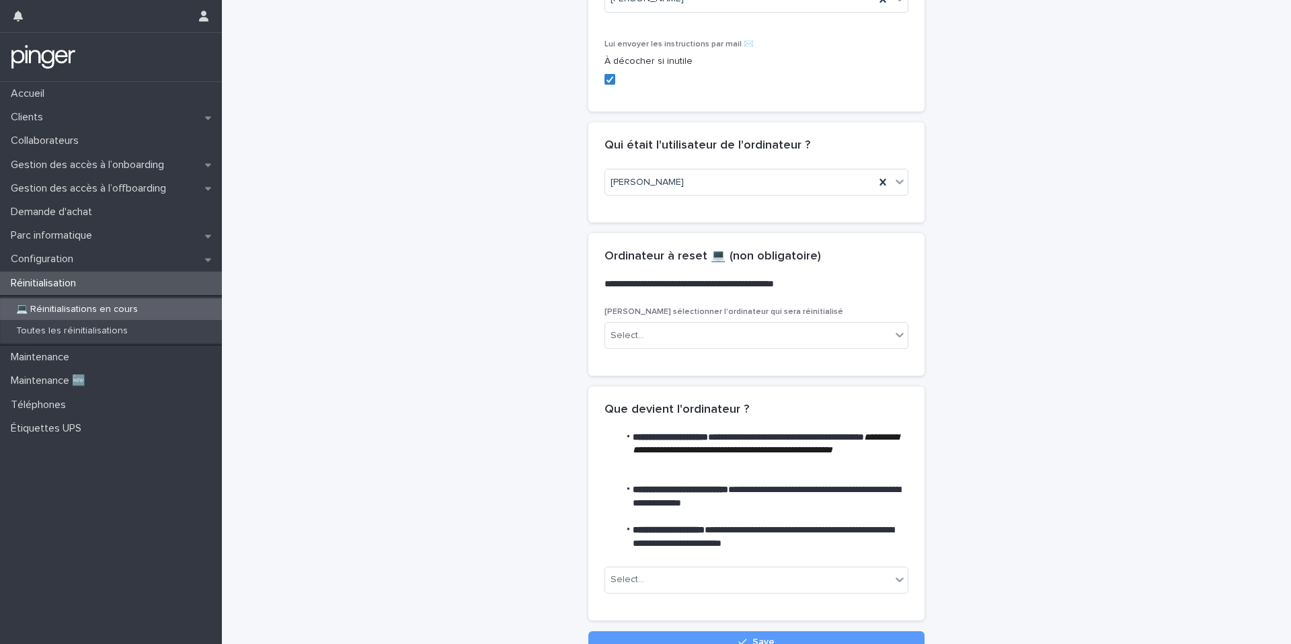
scroll to position [409, 0]
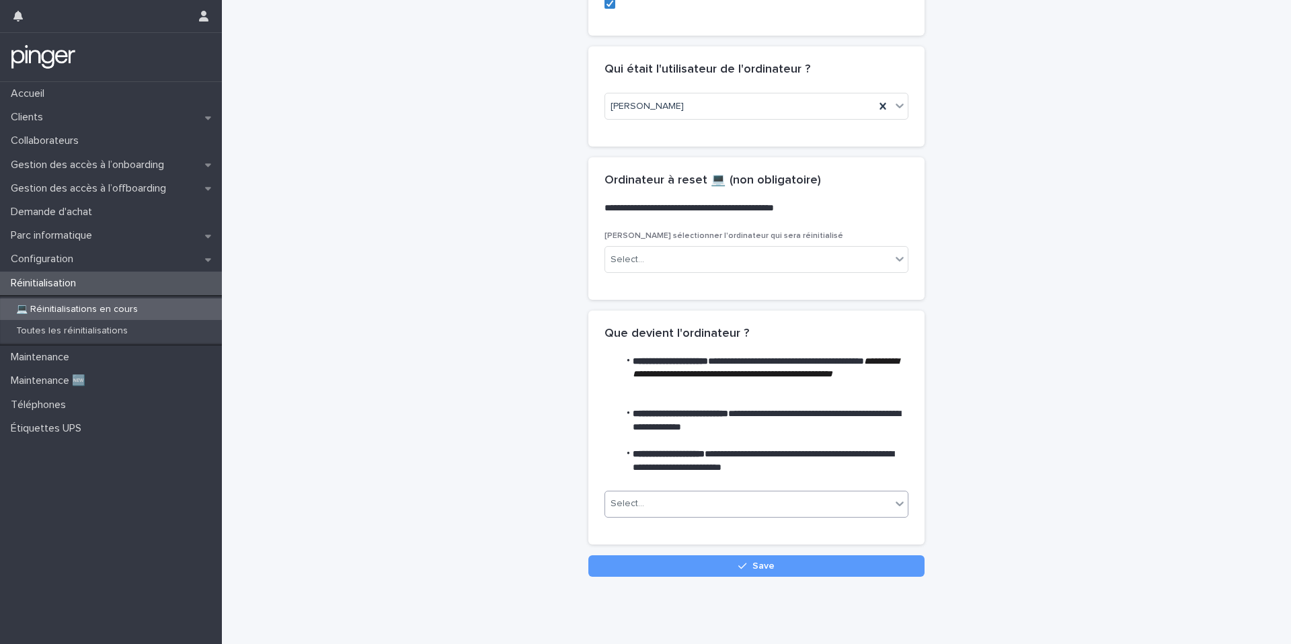
click at [621, 497] on div "Select..." at bounding box center [627, 504] width 34 height 14
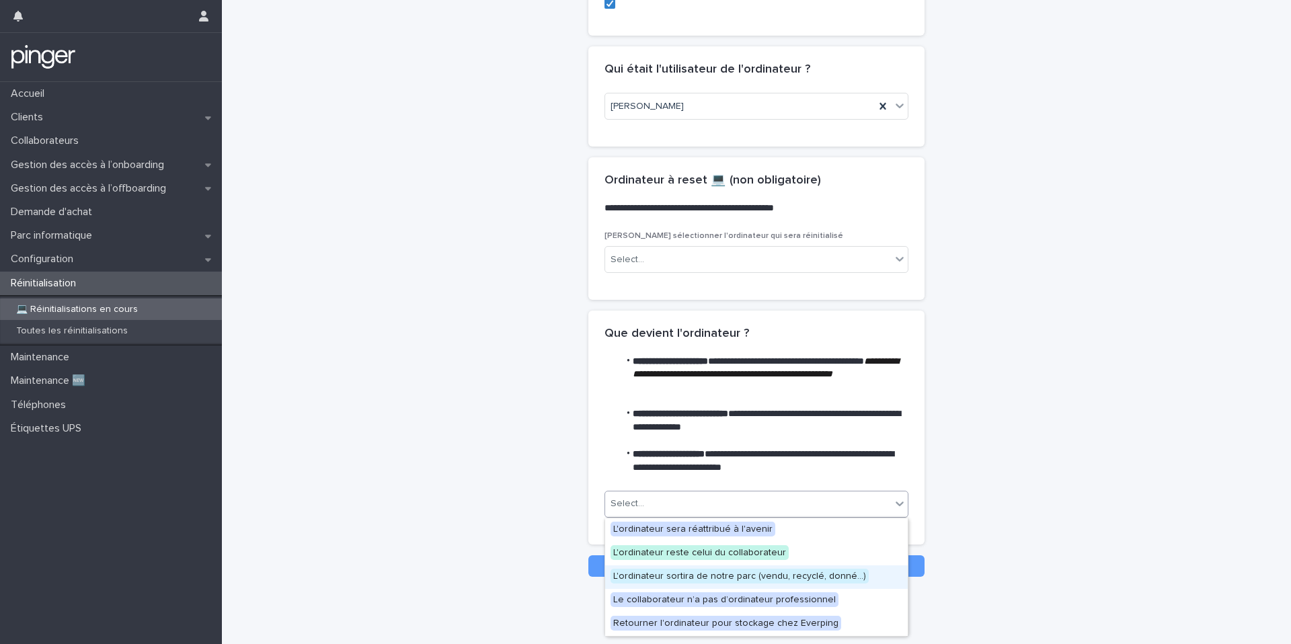
click at [699, 580] on span "L'ordinateur sortira de notre parc (vendu, recyclé, donné...)" at bounding box center [739, 576] width 258 height 15
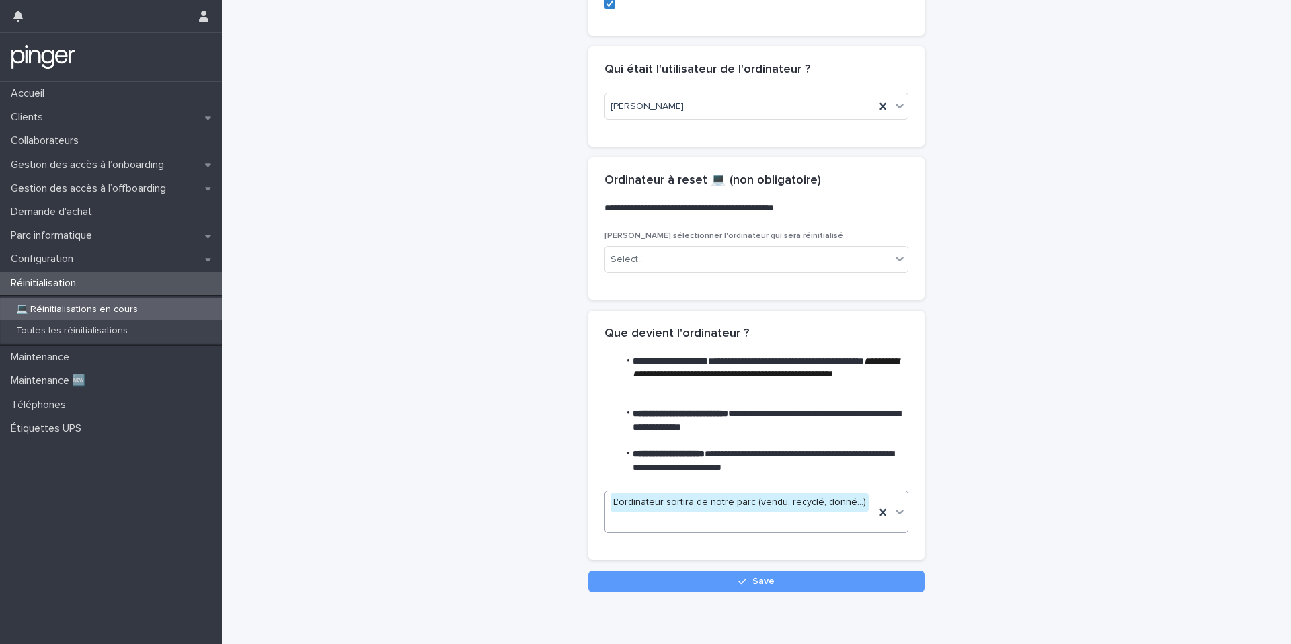
click at [514, 498] on div "**********" at bounding box center [756, 92] width 1042 height 1001
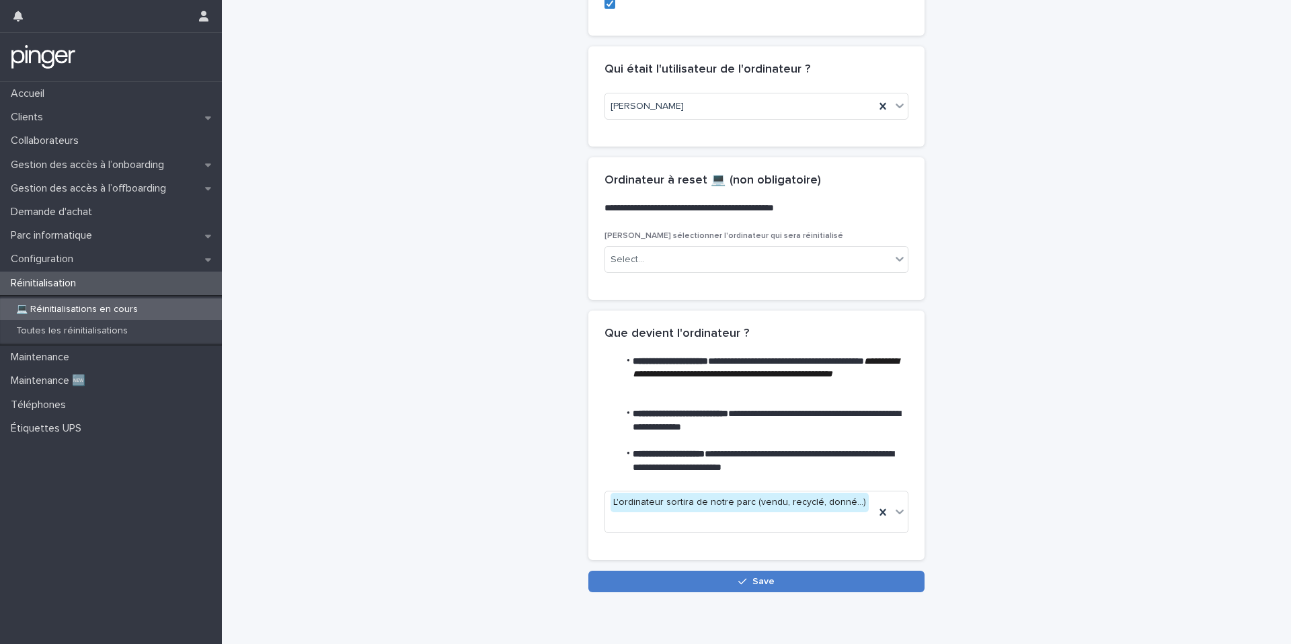
click at [714, 571] on button "Save" at bounding box center [756, 582] width 336 height 22
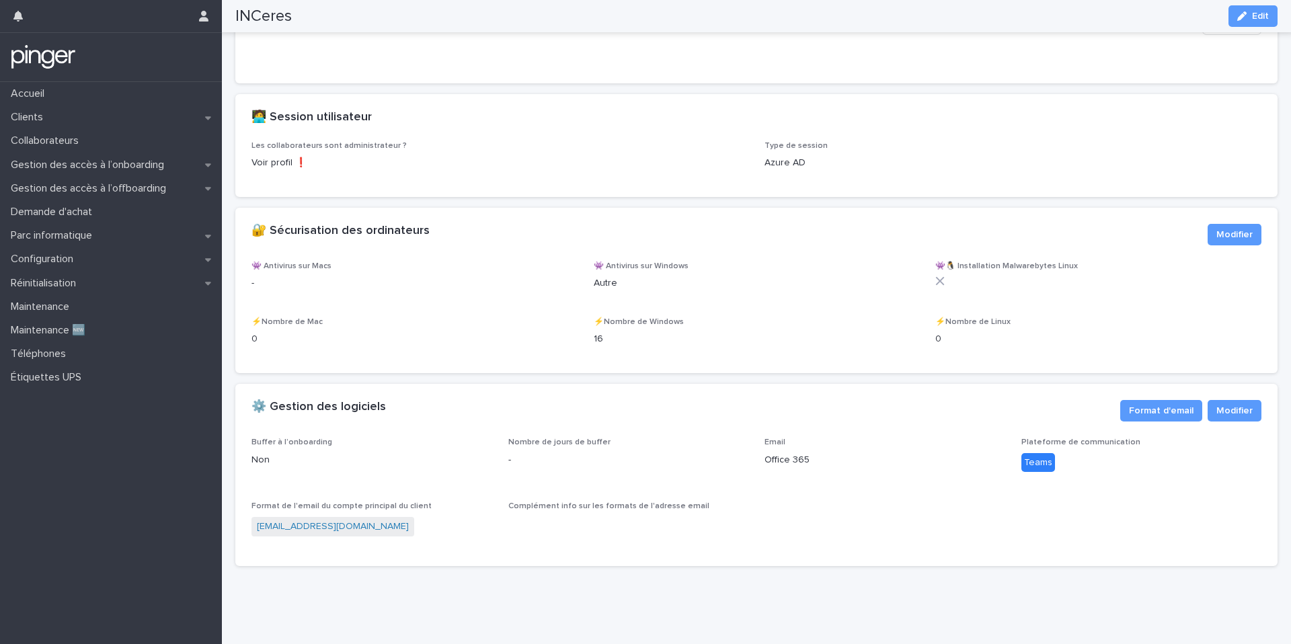
scroll to position [1507, 0]
click at [97, 164] on p "Gestion des accès à l’onboarding" at bounding box center [89, 165] width 169 height 13
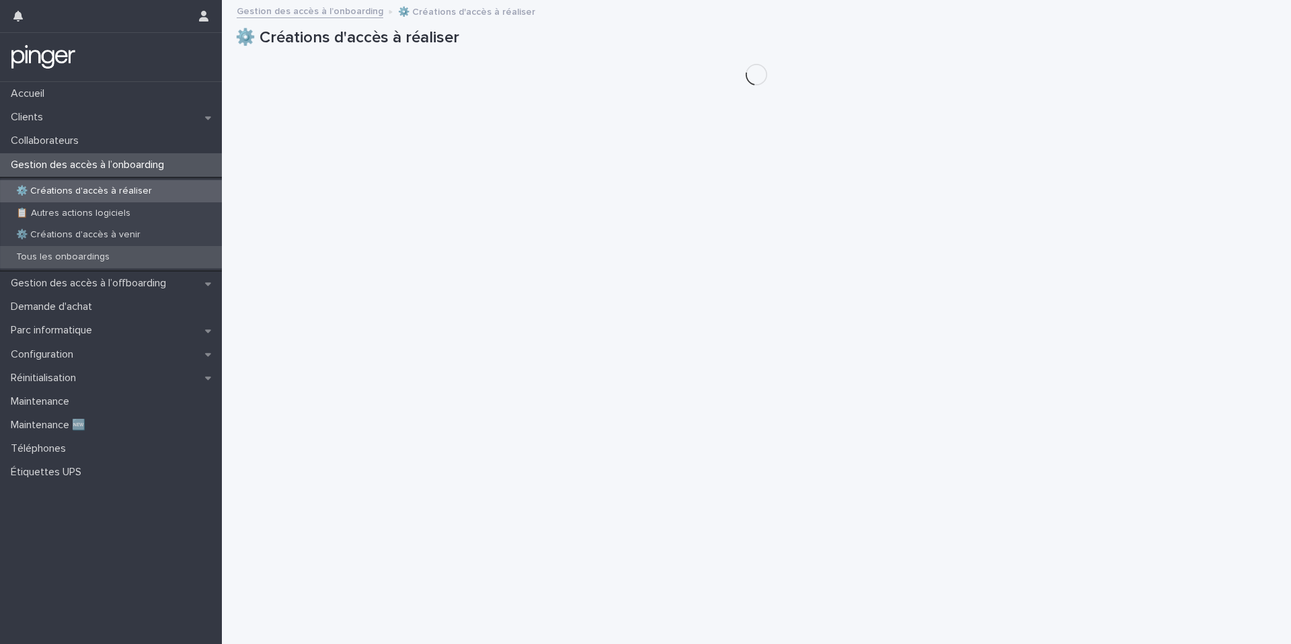
click at [87, 255] on p "Tous les onboardings" at bounding box center [62, 256] width 115 height 11
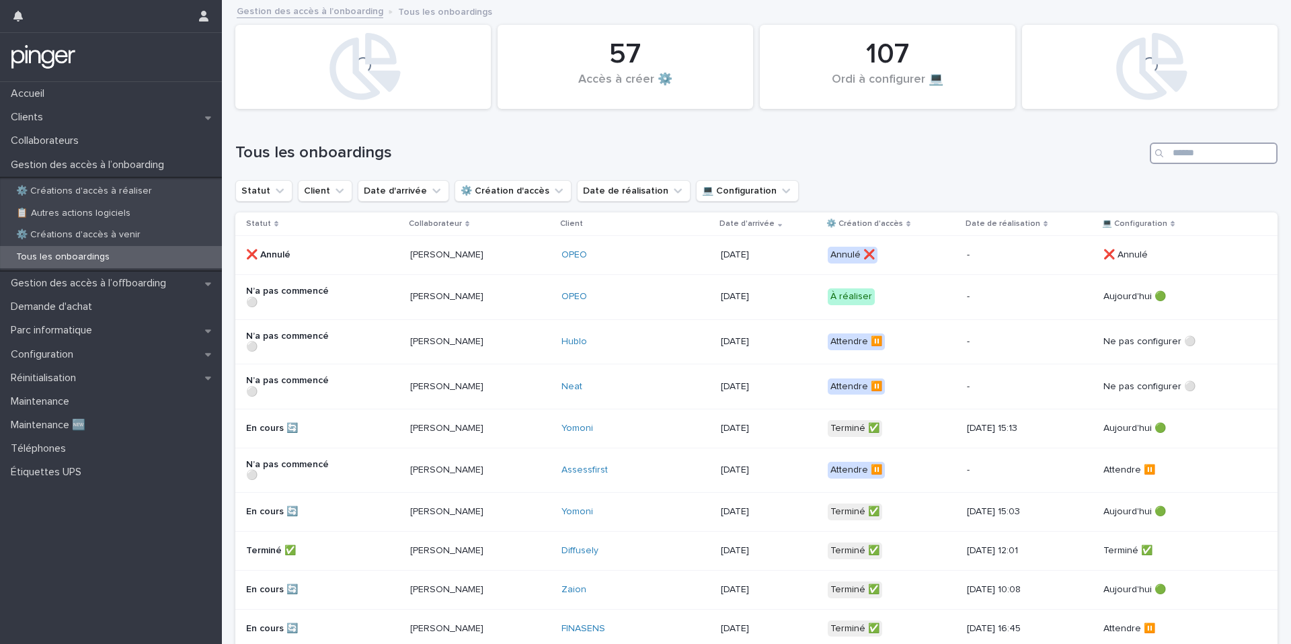
click at [1174, 151] on input "Search" at bounding box center [1213, 153] width 128 height 22
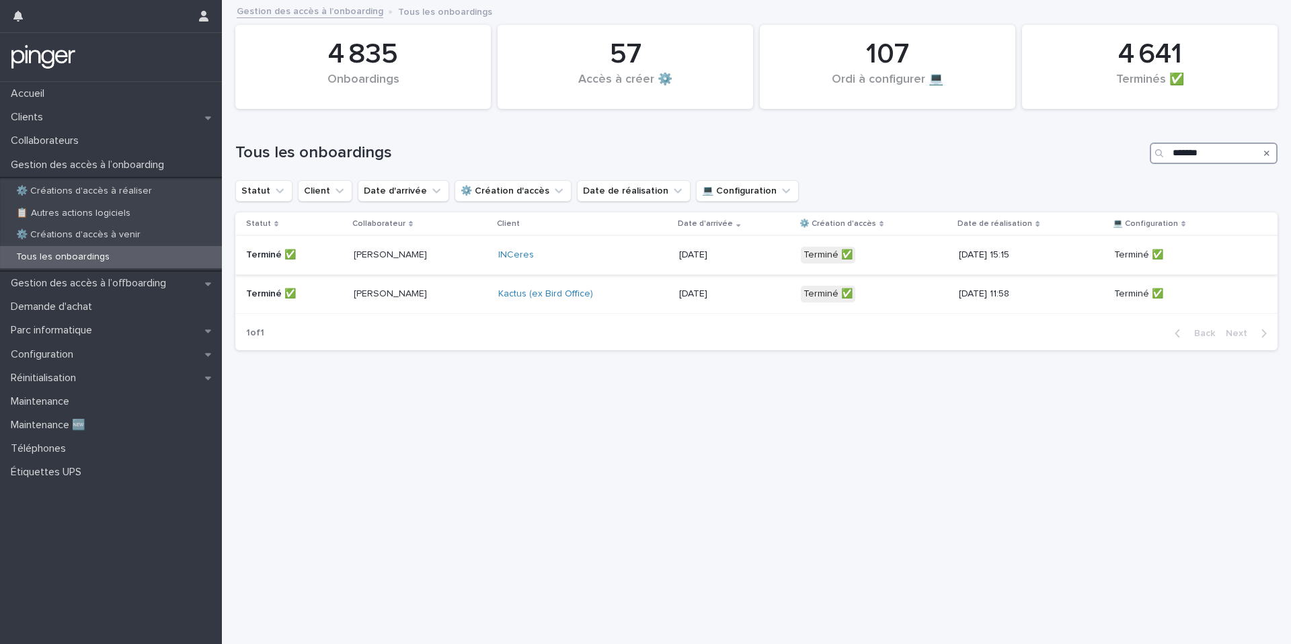
type input "*******"
click at [641, 245] on div "INCeres" at bounding box center [583, 255] width 170 height 22
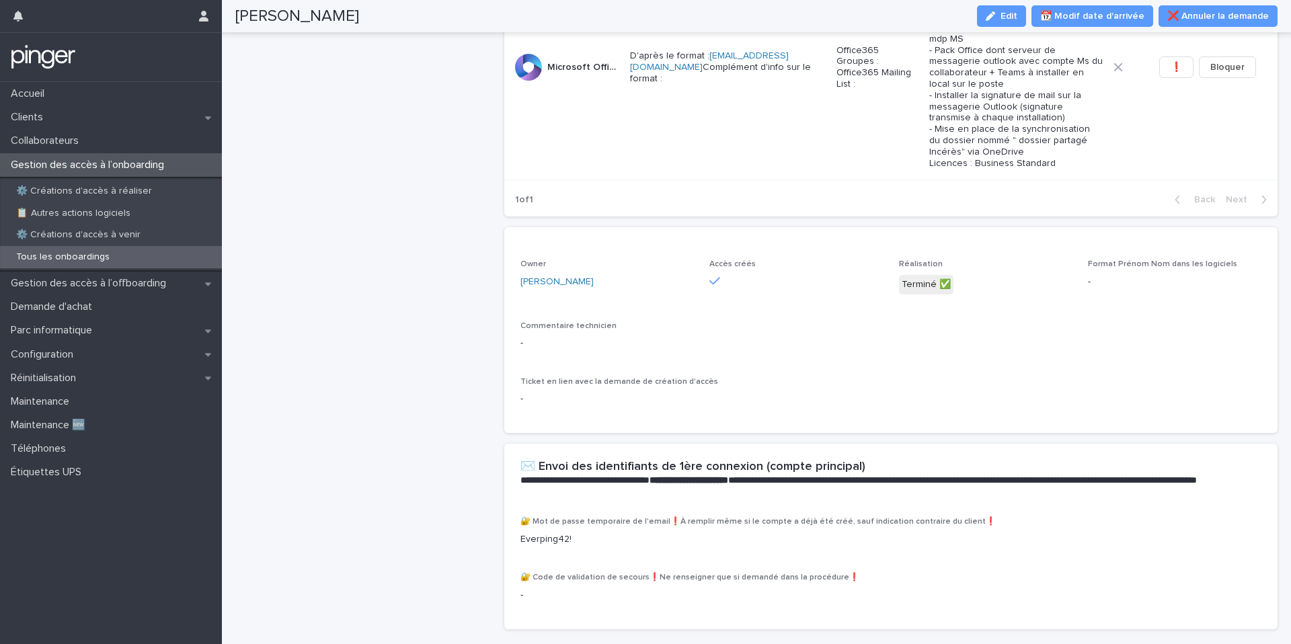
scroll to position [358, 0]
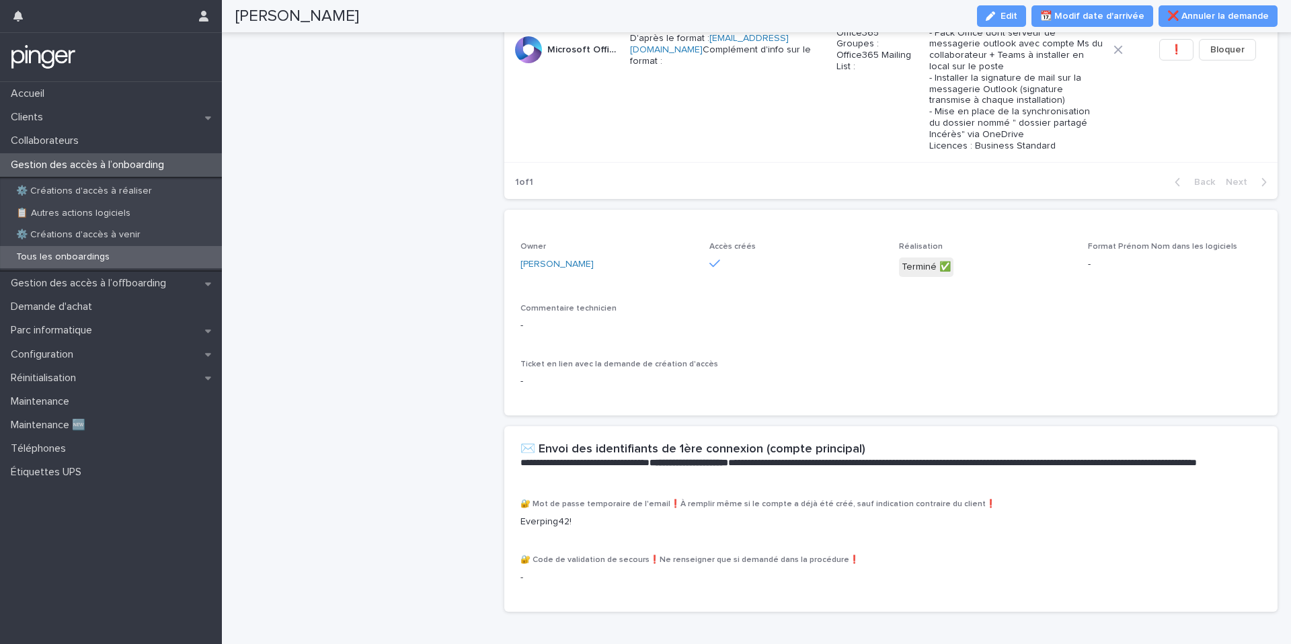
click at [537, 515] on p "Everping42!" at bounding box center [890, 522] width 741 height 14
copy p "Everping42!"
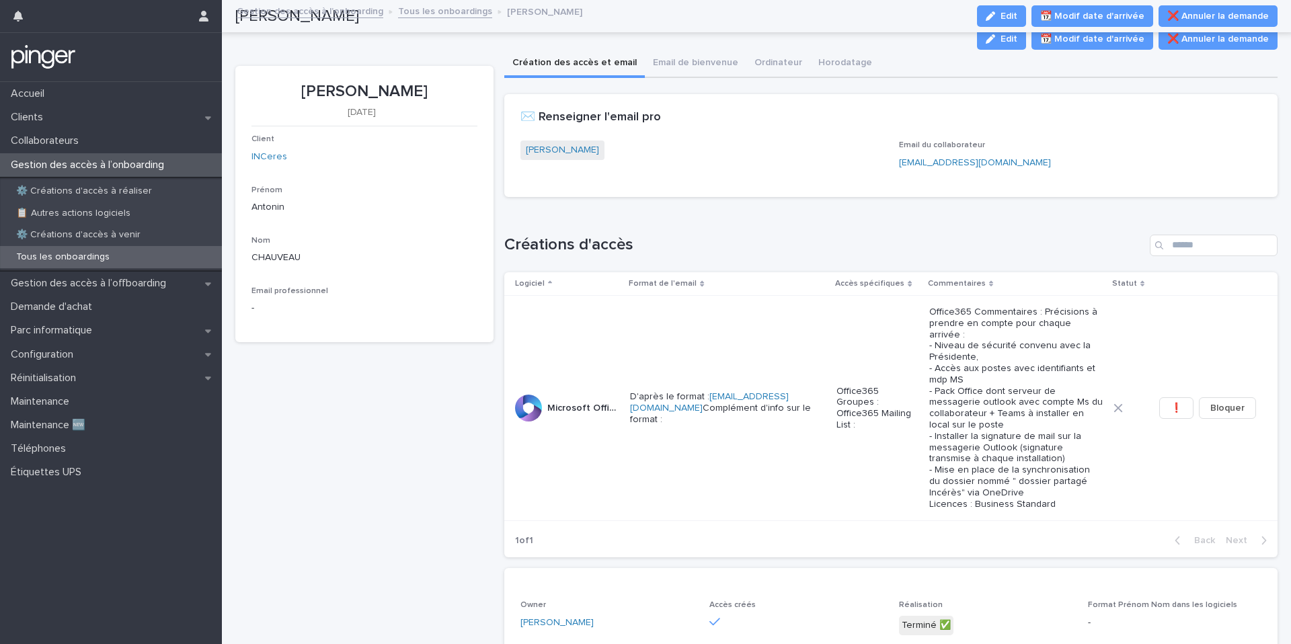
scroll to position [358, 0]
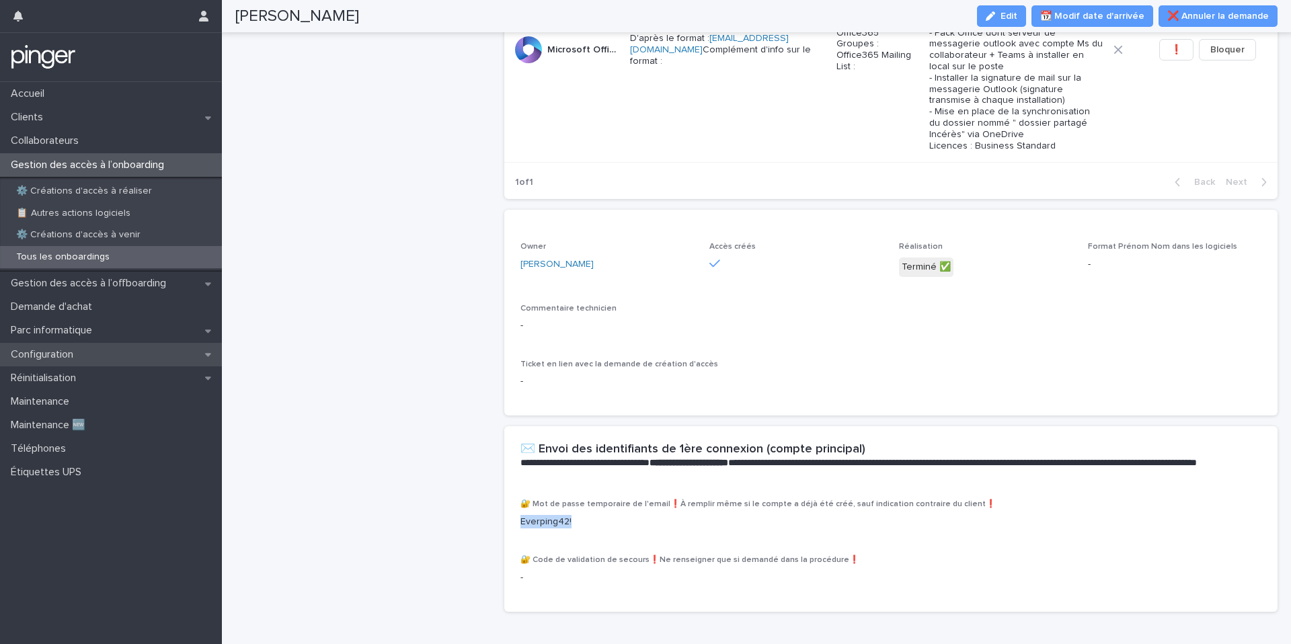
click at [115, 359] on div "Configuration" at bounding box center [111, 355] width 222 height 24
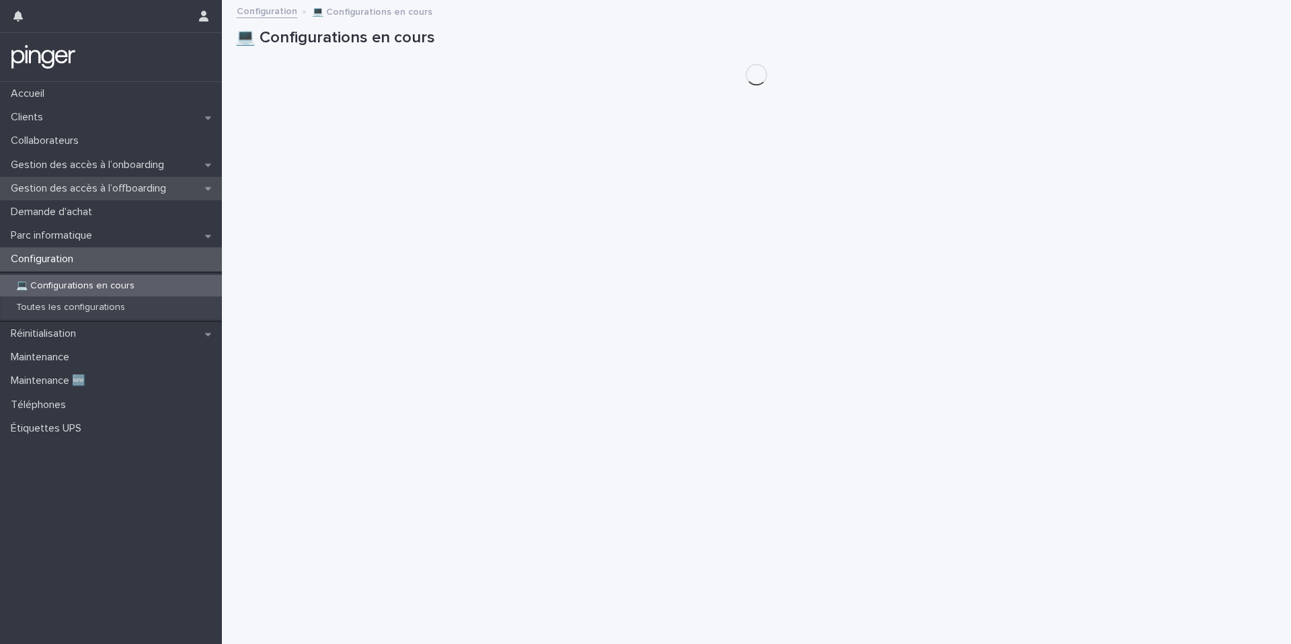
click at [130, 177] on div "Gestion des accès à l’offboarding" at bounding box center [111, 189] width 222 height 24
